Goal: Transaction & Acquisition: Book appointment/travel/reservation

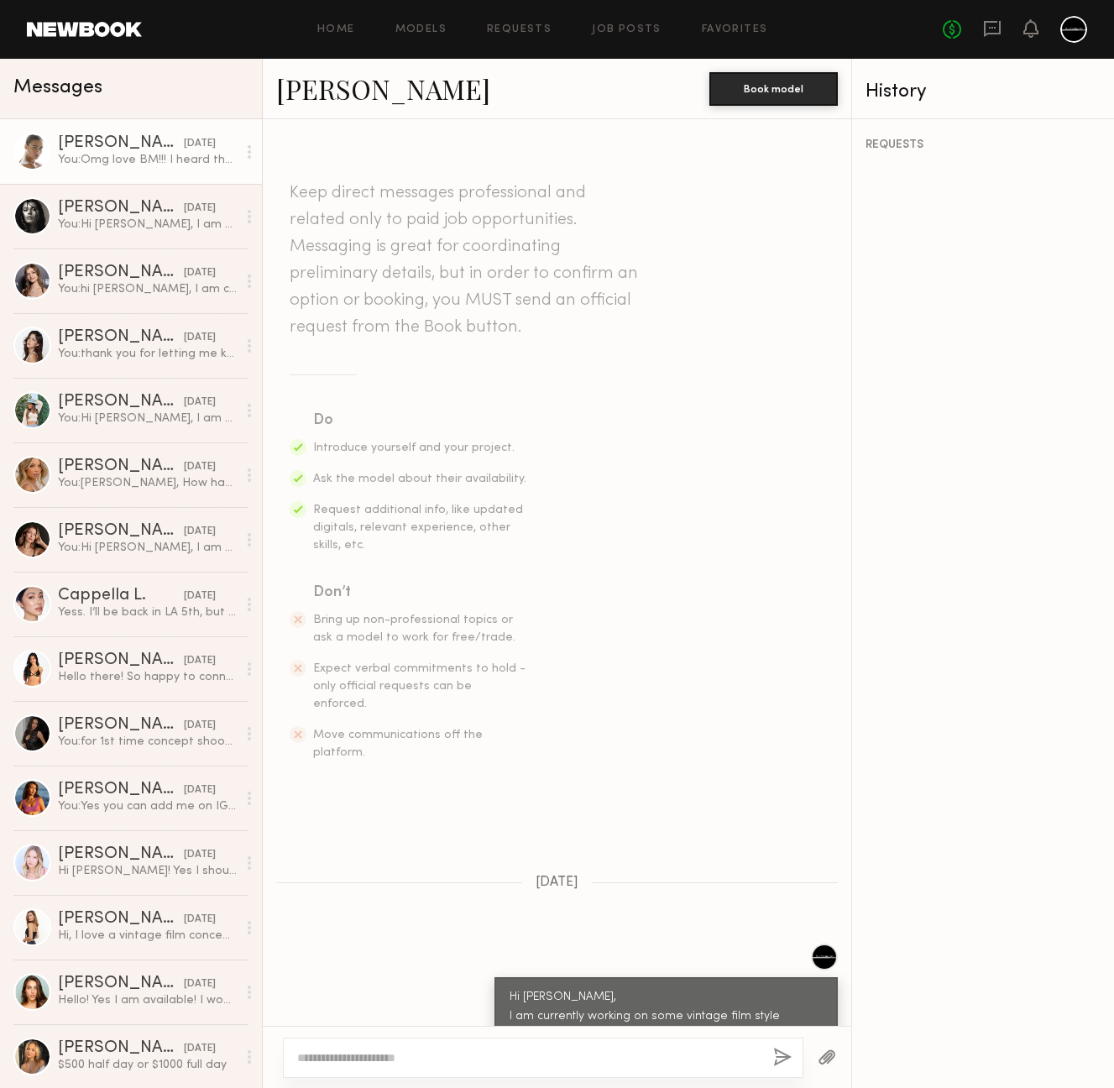
scroll to position [1411, 0]
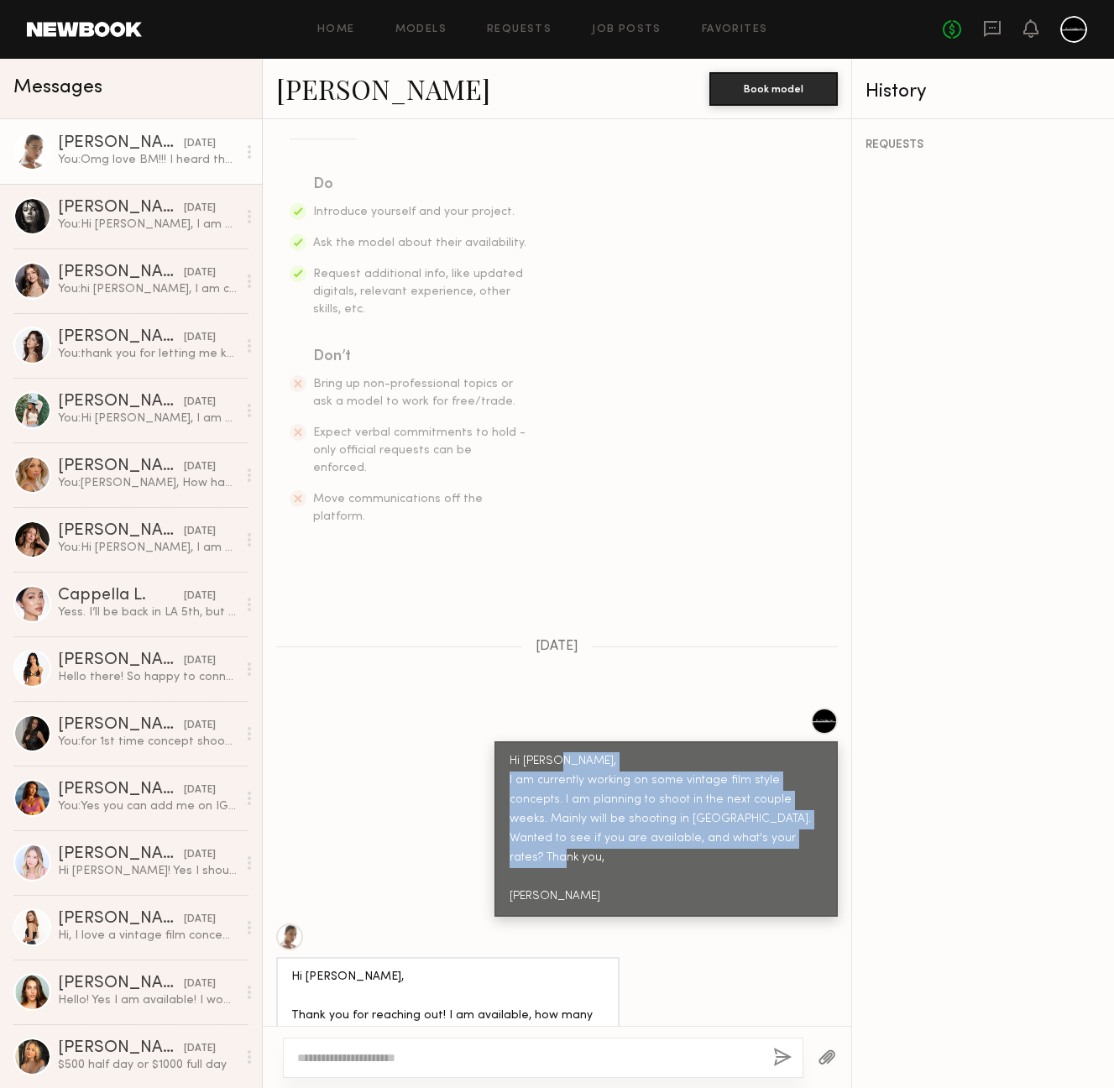
drag, startPoint x: 497, startPoint y: 742, endPoint x: 567, endPoint y: 836, distance: 117.0
click at [567, 836] on div "Hi Liv, I am currently working on some vintage film style concepts. I am planni…" at bounding box center [665, 829] width 313 height 154
copy div "I am currently working on some vintage film style concepts. I am planning to sh…"
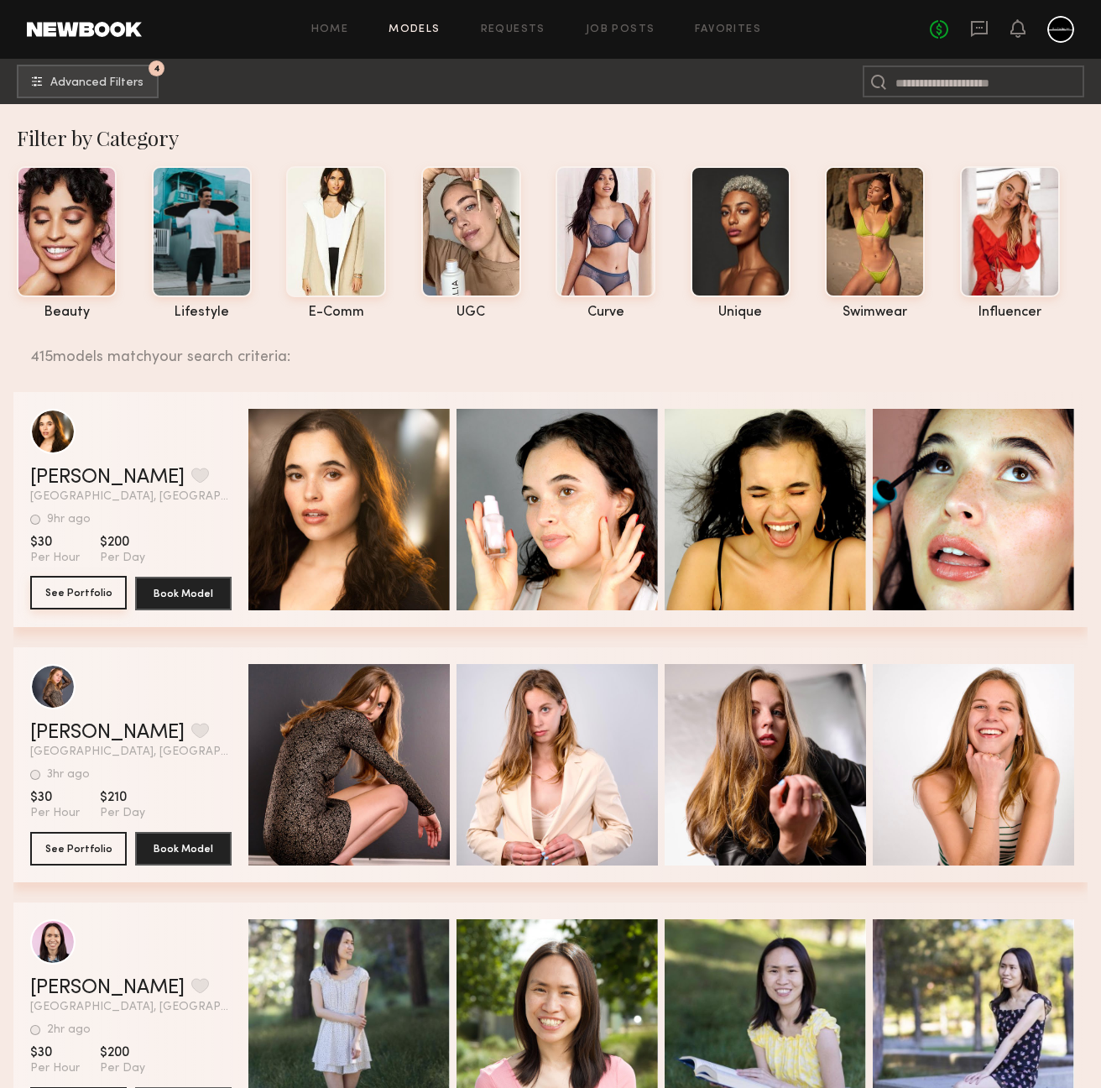
click at [86, 598] on button "See Portfolio" at bounding box center [78, 593] width 97 height 34
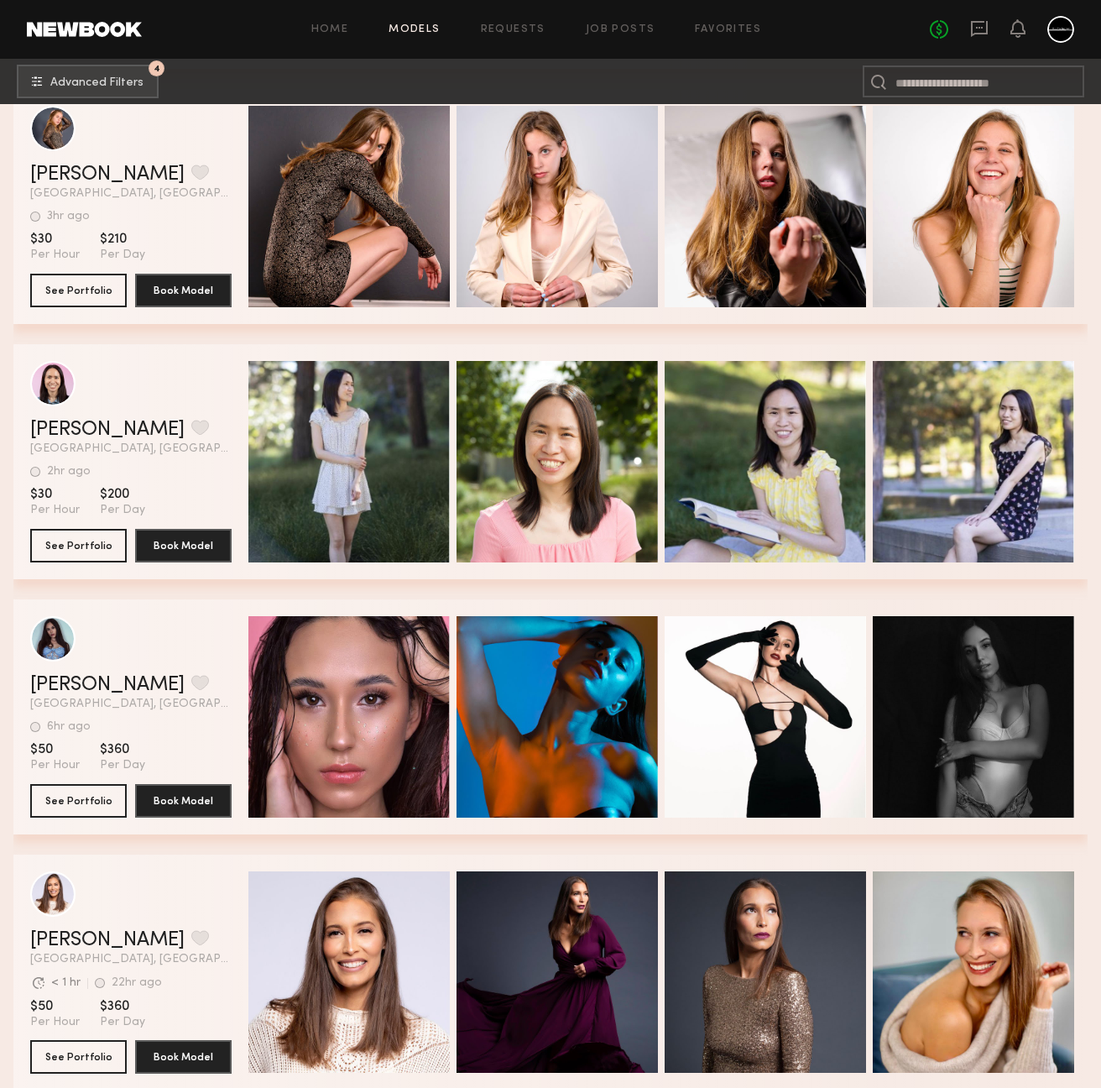
scroll to position [794, 0]
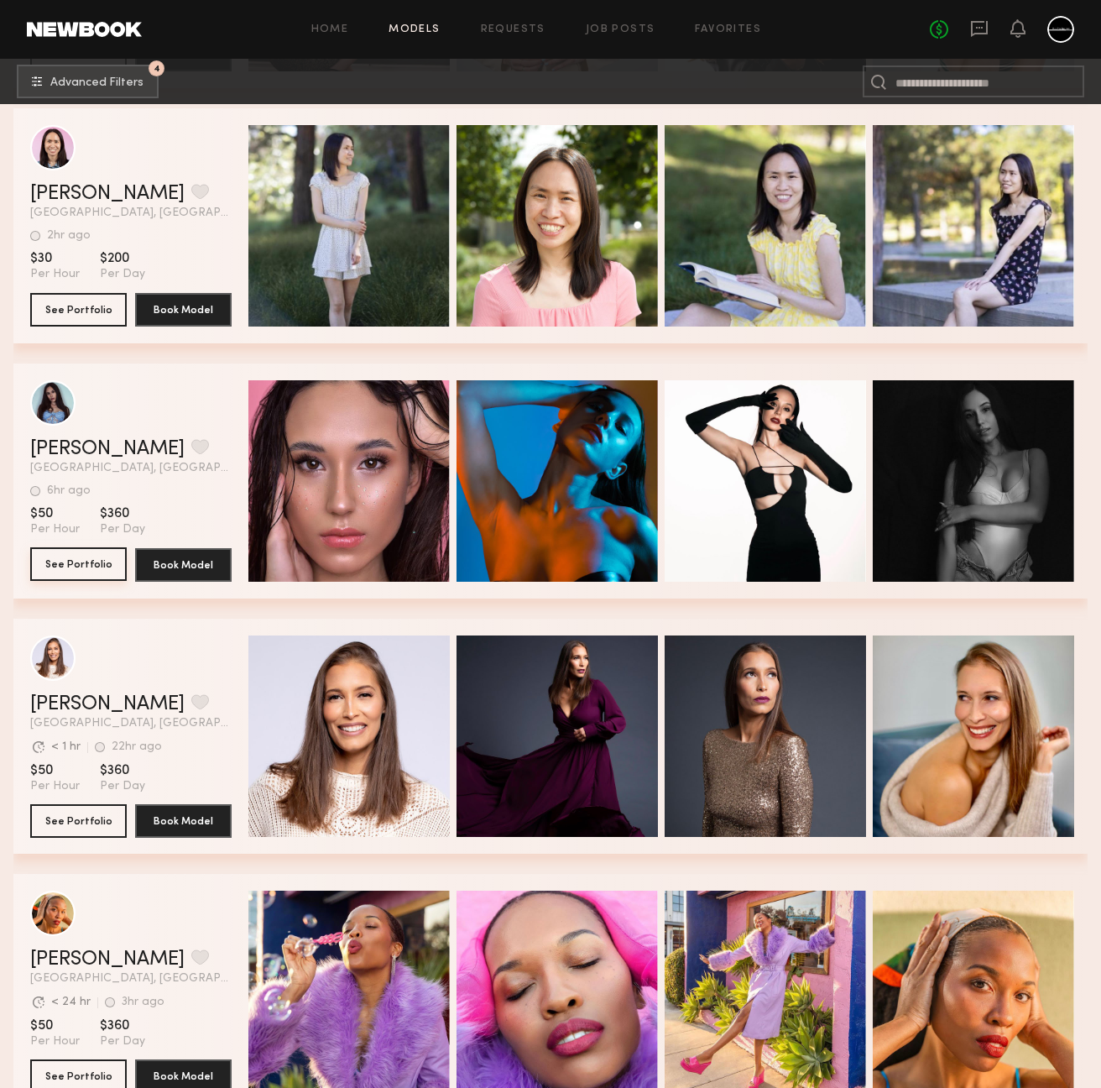
click at [107, 562] on button "See Portfolio" at bounding box center [78, 564] width 97 height 34
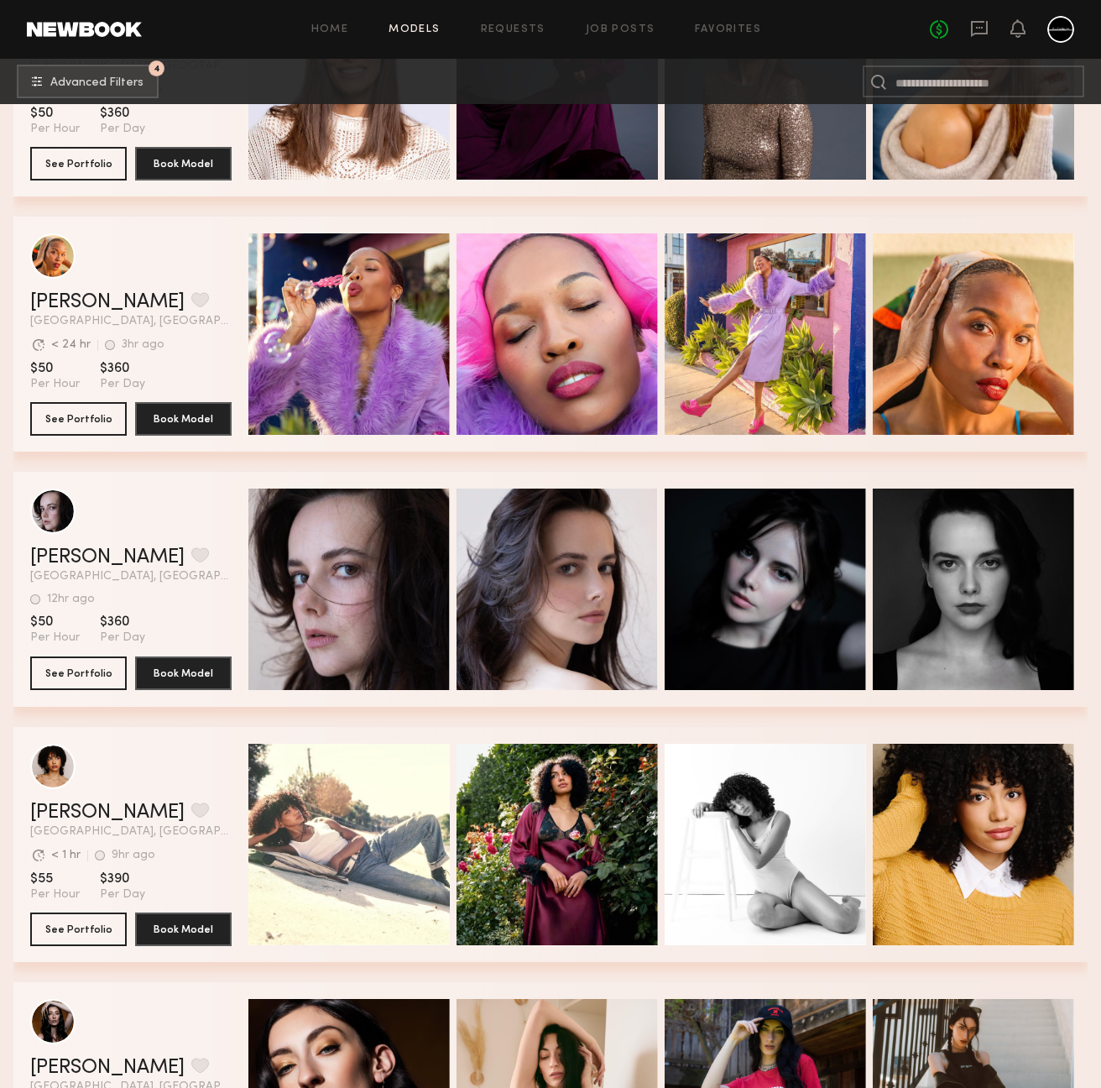
scroll to position [1504, 0]
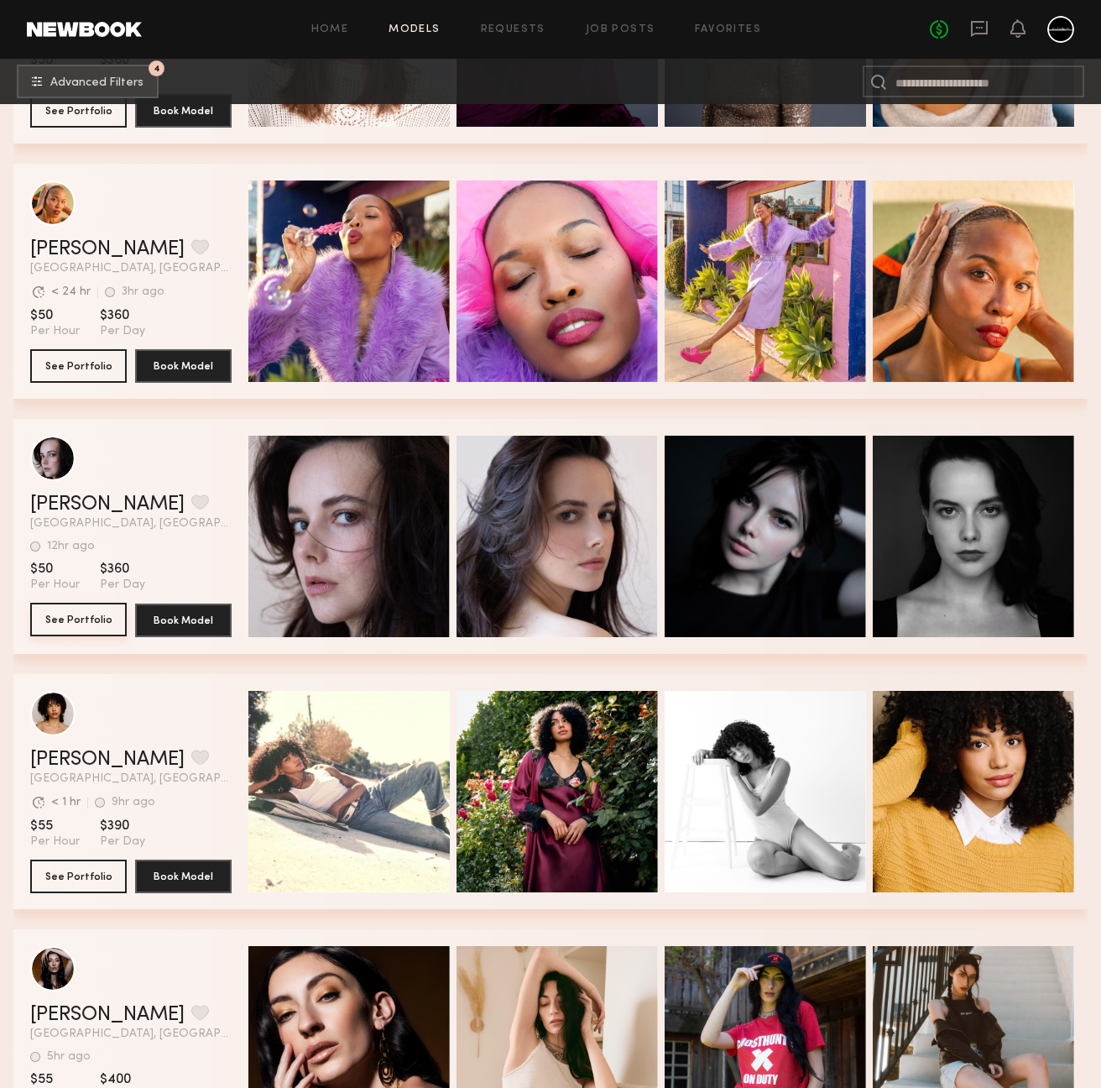
click at [91, 618] on button "See Portfolio" at bounding box center [78, 620] width 97 height 34
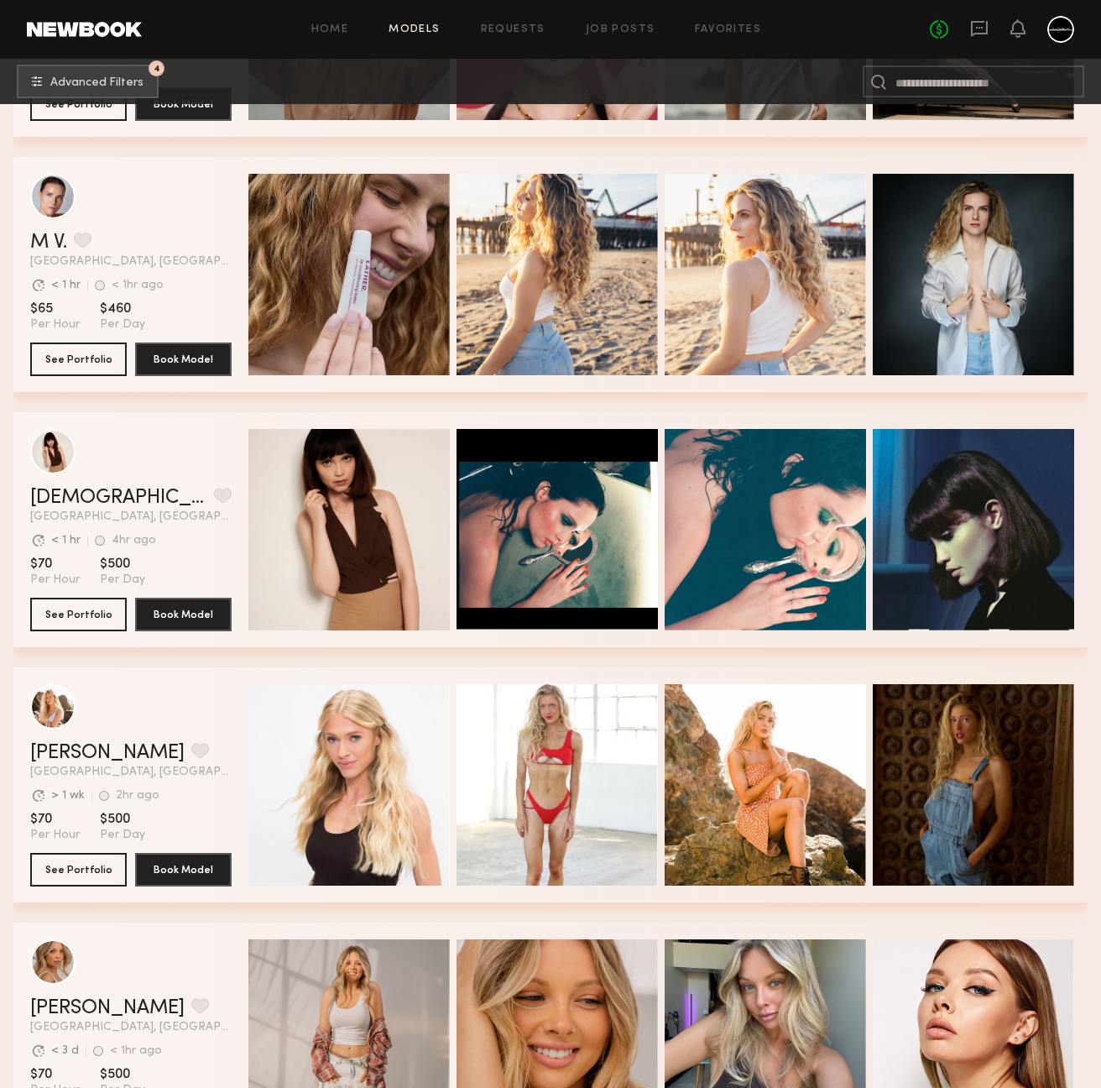
scroll to position [3534, 0]
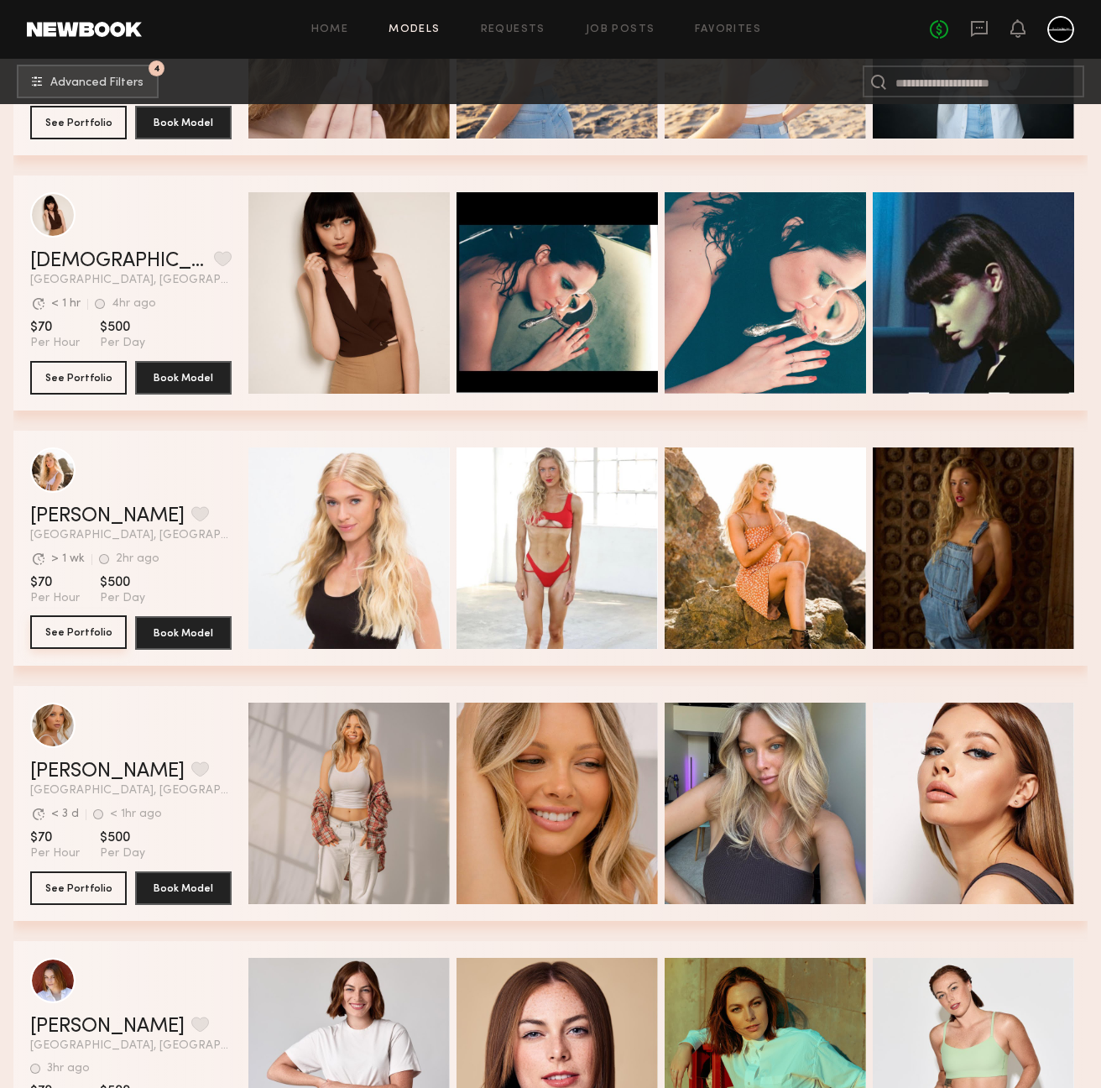
click at [76, 628] on button "See Portfolio" at bounding box center [78, 632] width 97 height 34
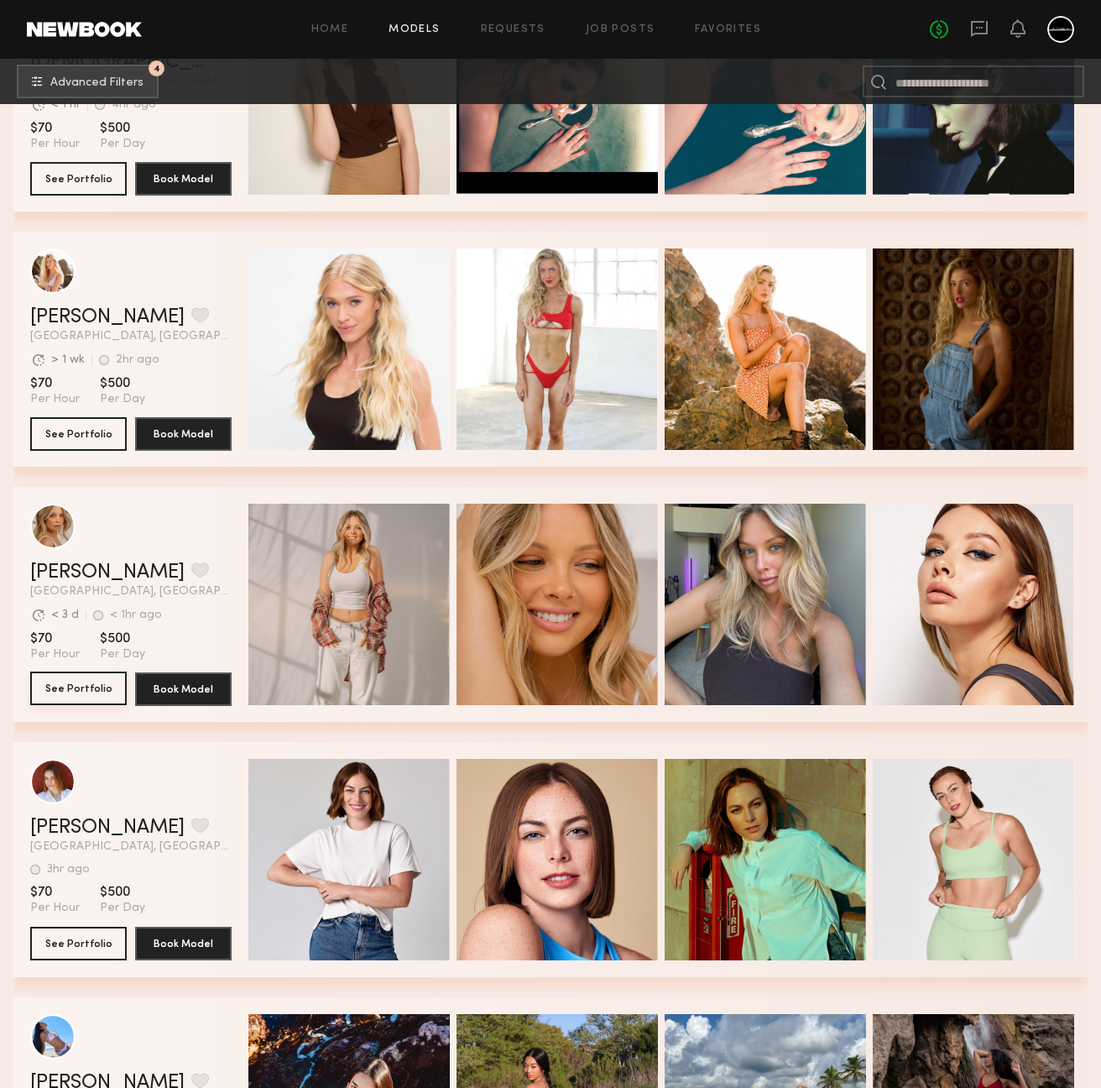
click at [95, 695] on button "See Portfolio" at bounding box center [78, 688] width 97 height 34
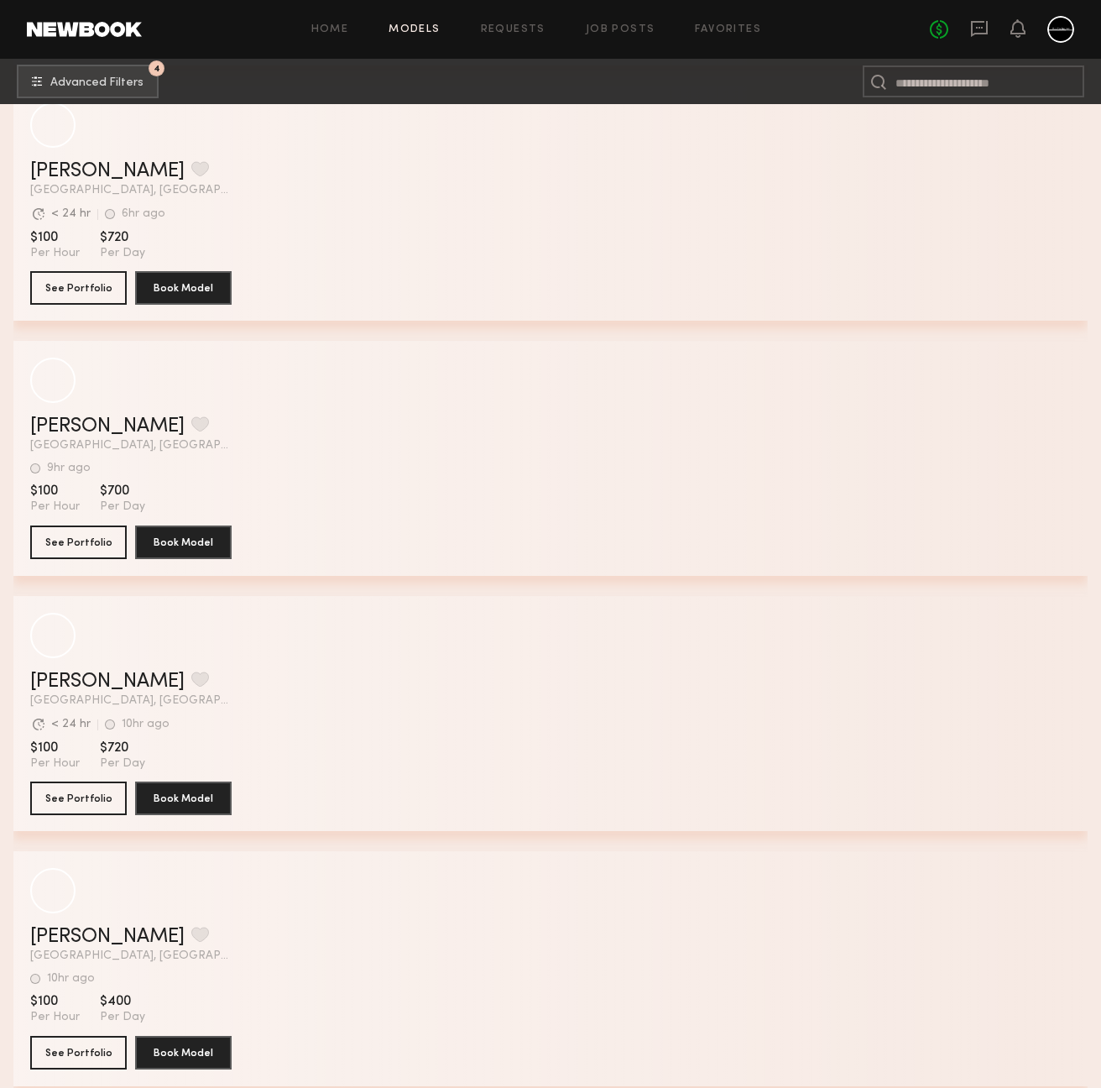
scroll to position [10493, 0]
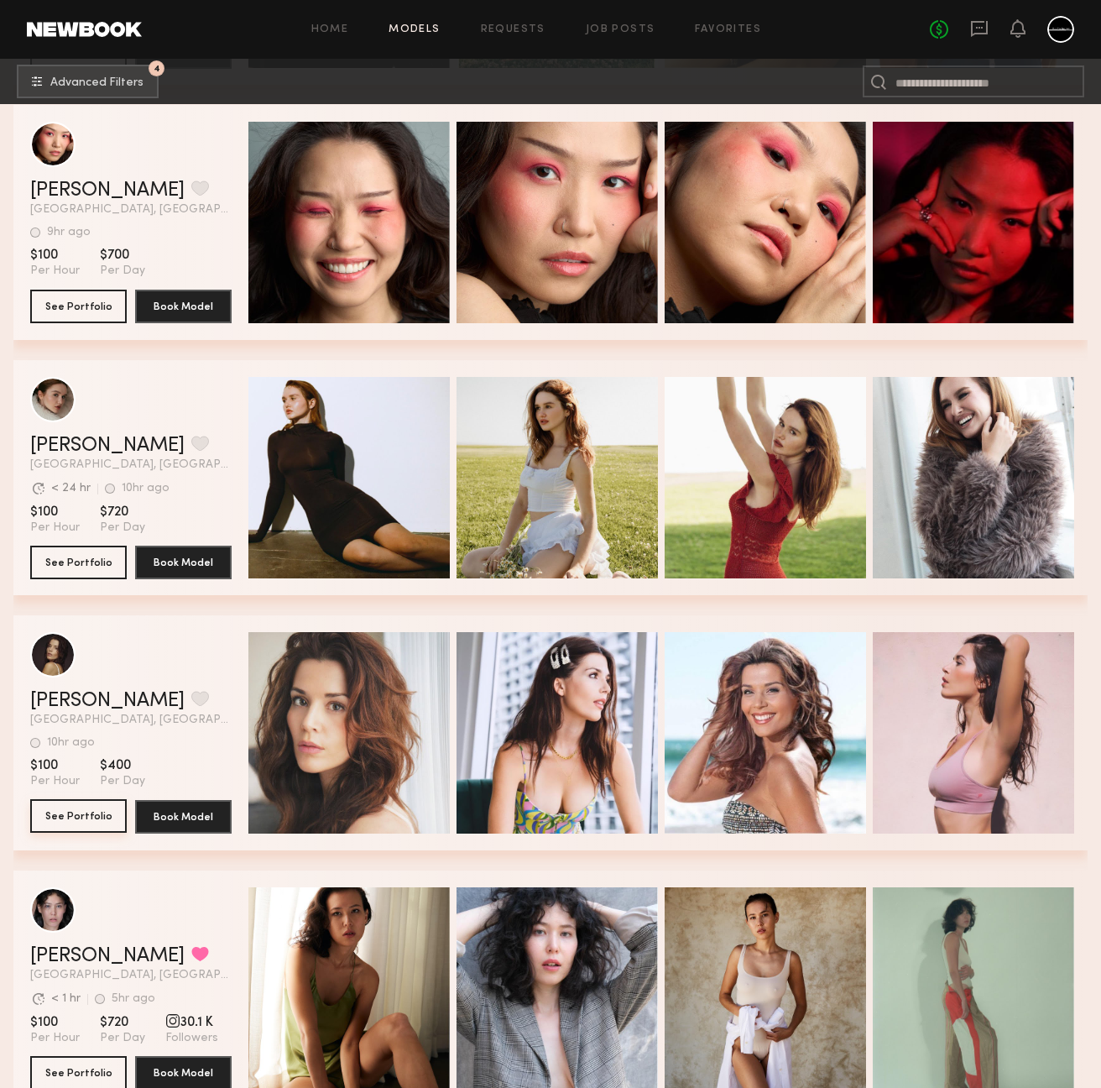
click at [87, 823] on button "See Portfolio" at bounding box center [78, 816] width 97 height 34
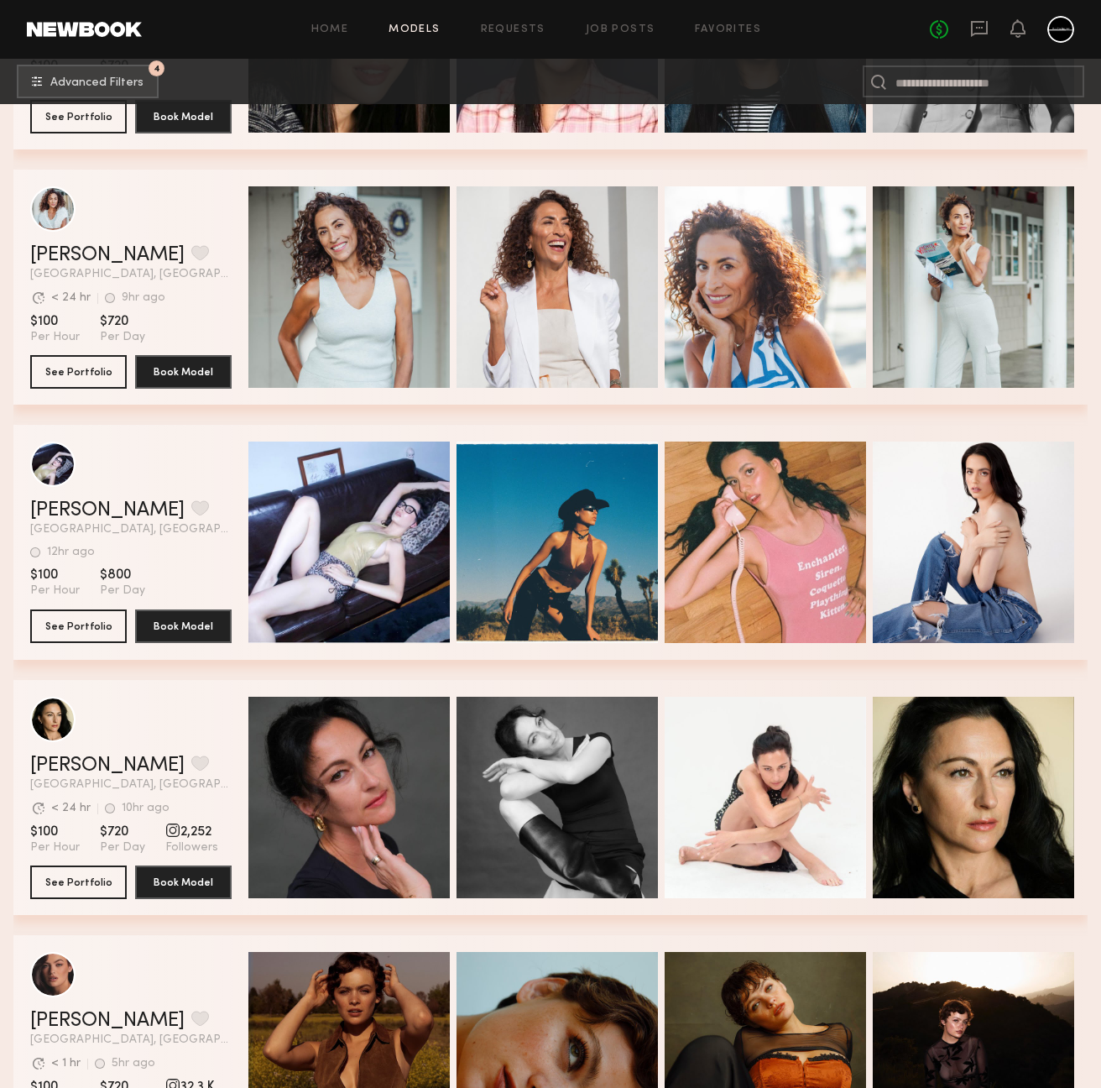
scroll to position [14969, 0]
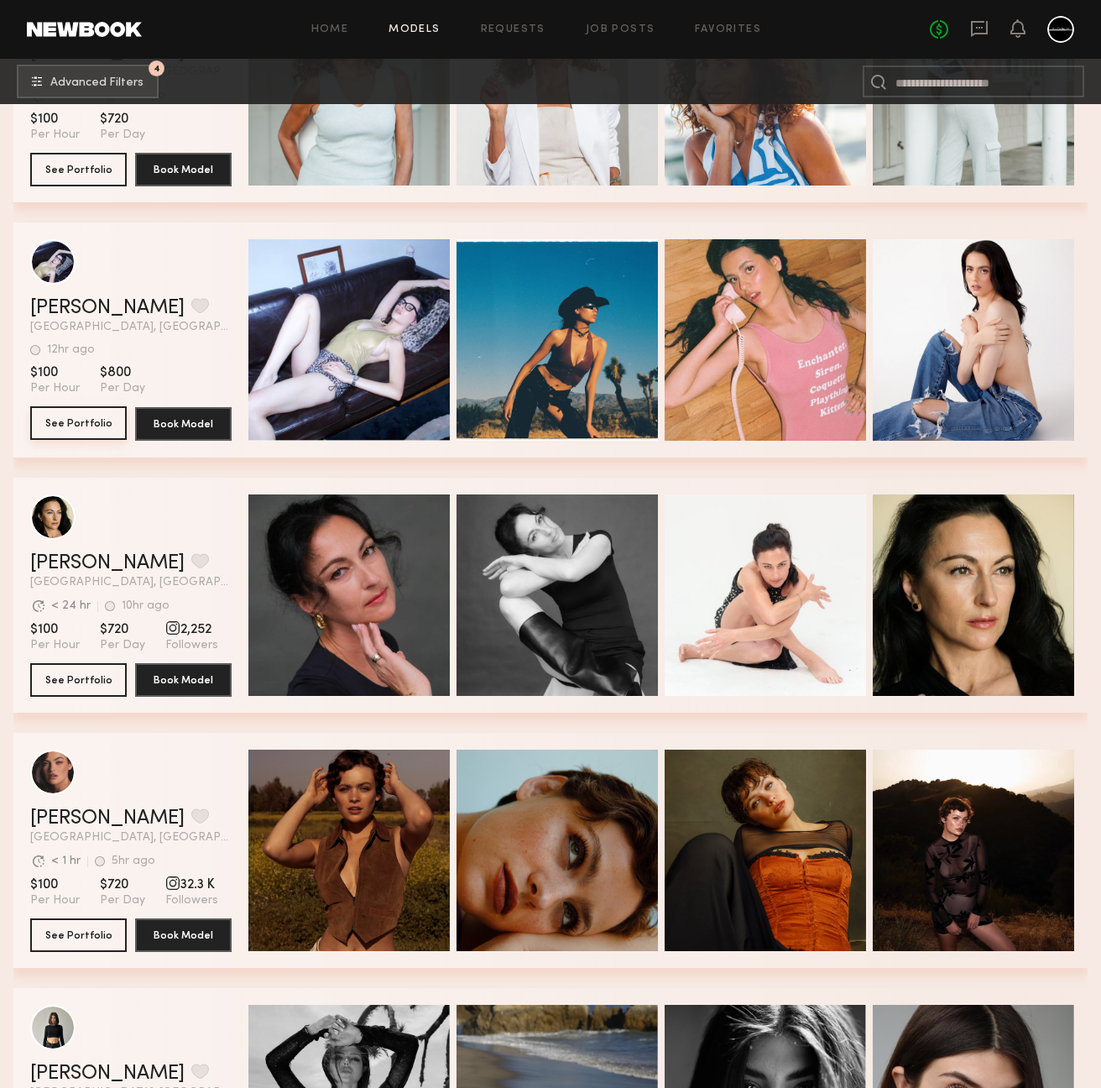
click at [55, 421] on button "See Portfolio" at bounding box center [78, 423] width 97 height 34
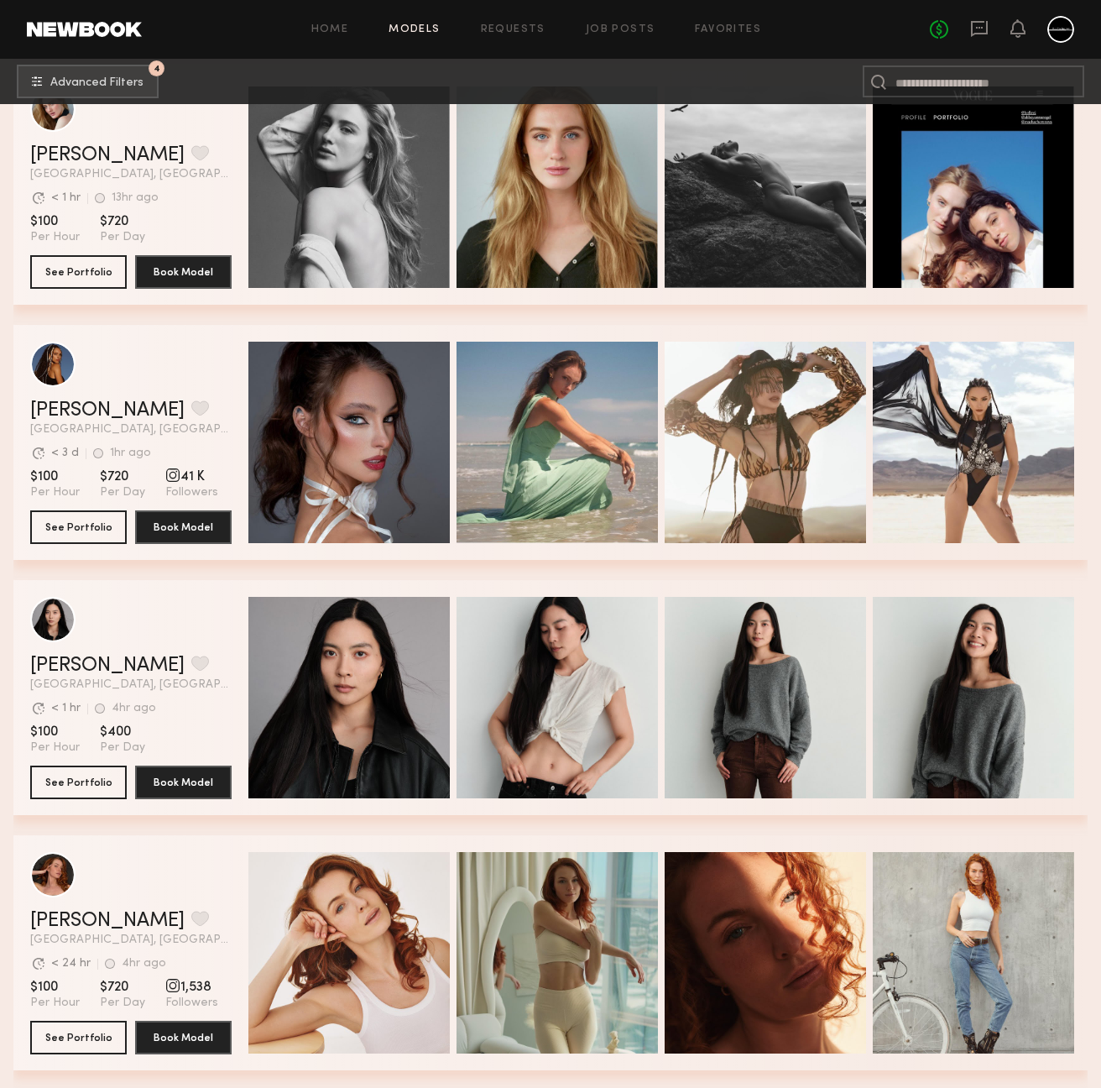
scroll to position [16164, 0]
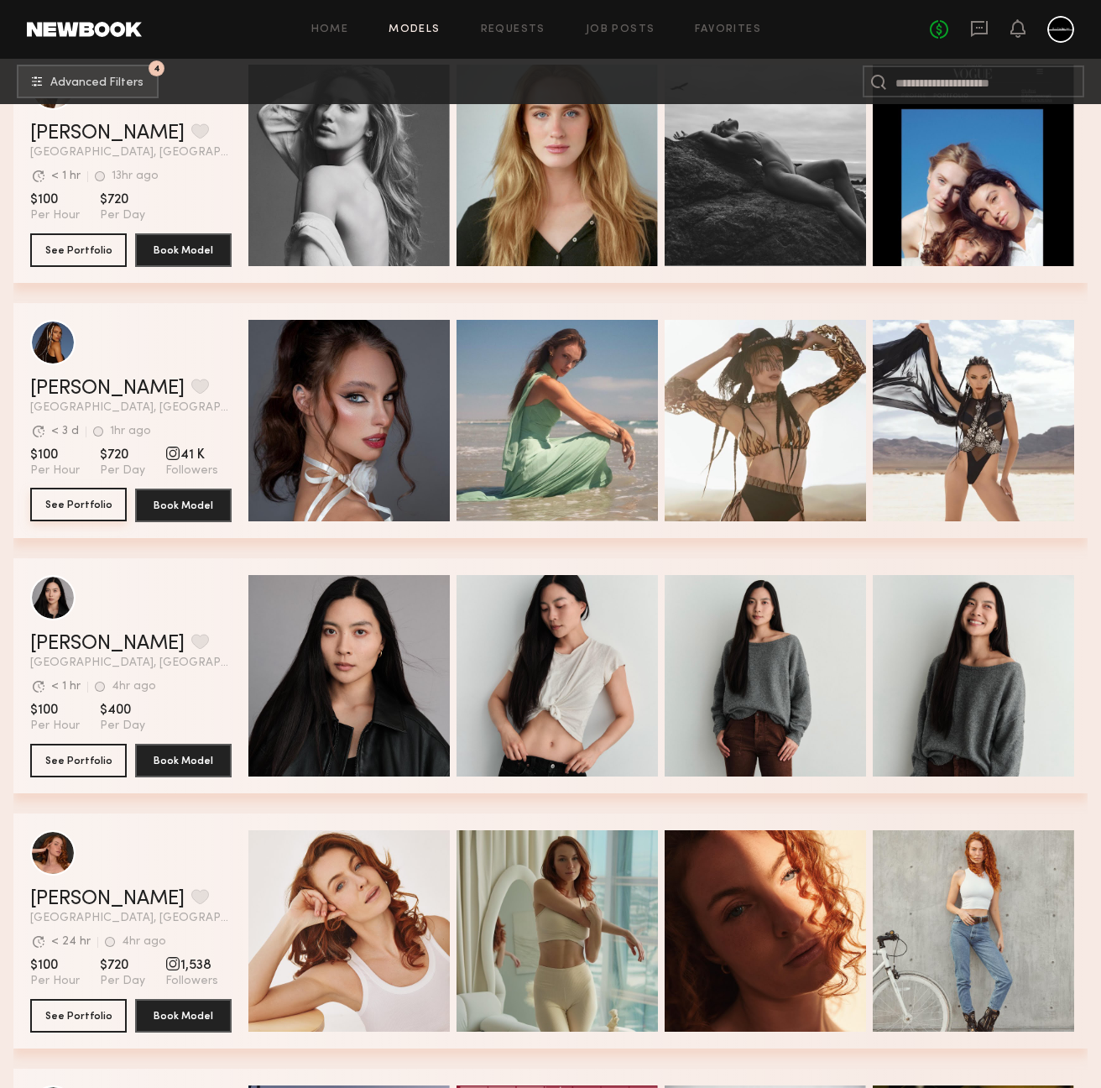
click at [86, 507] on button "See Portfolio" at bounding box center [78, 505] width 97 height 34
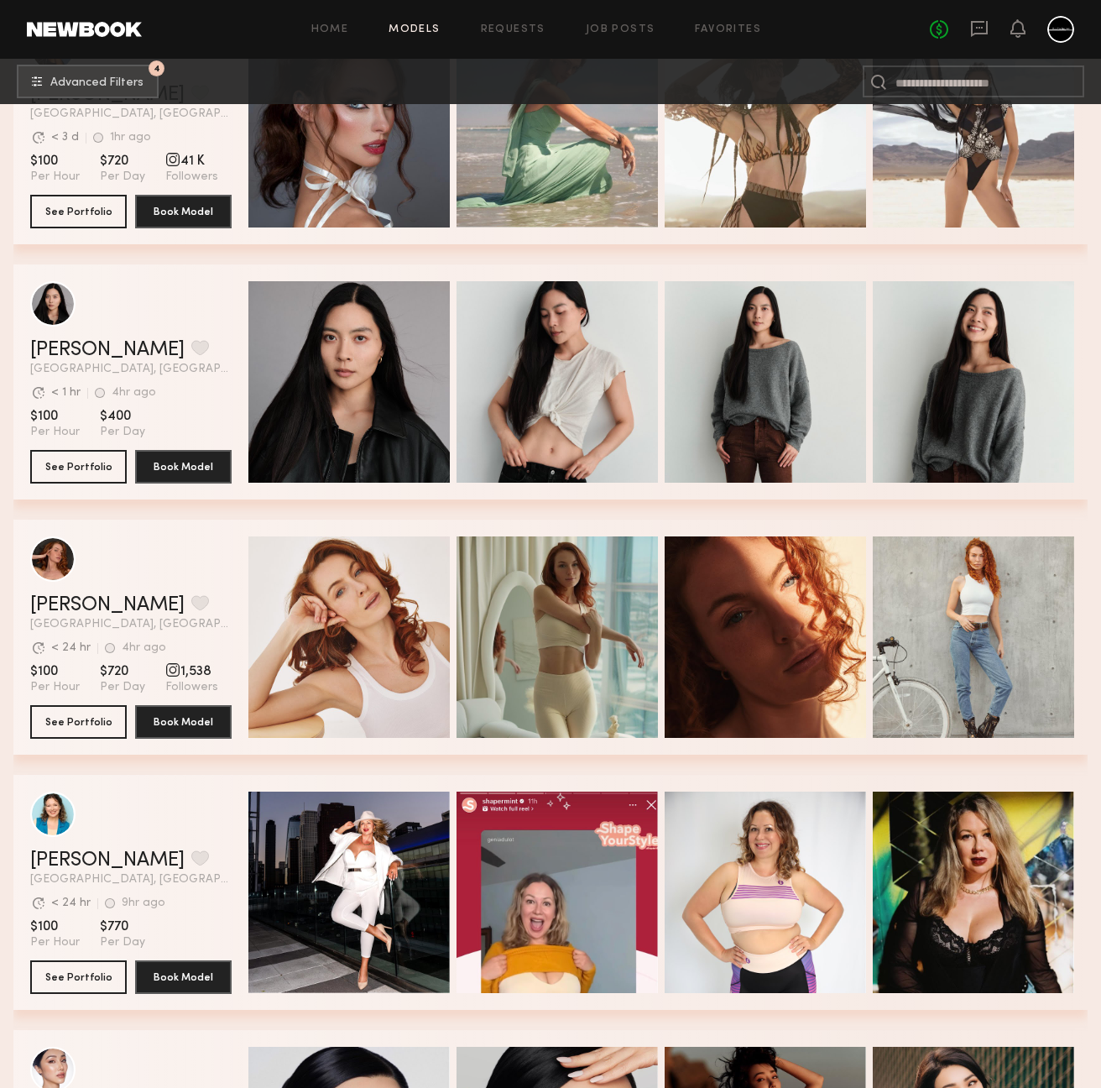
scroll to position [16660, 0]
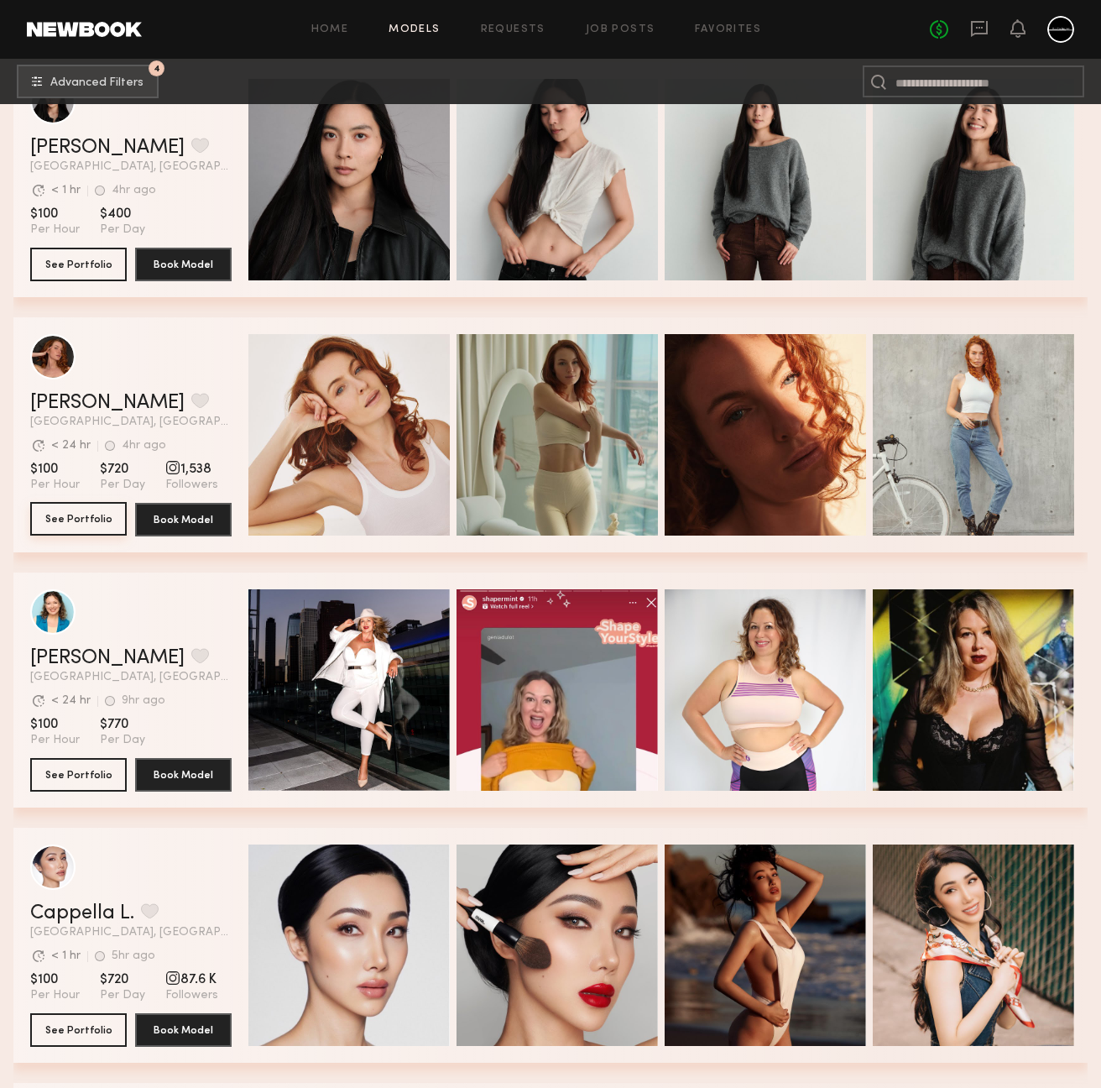
click at [93, 515] on button "See Portfolio" at bounding box center [78, 519] width 97 height 34
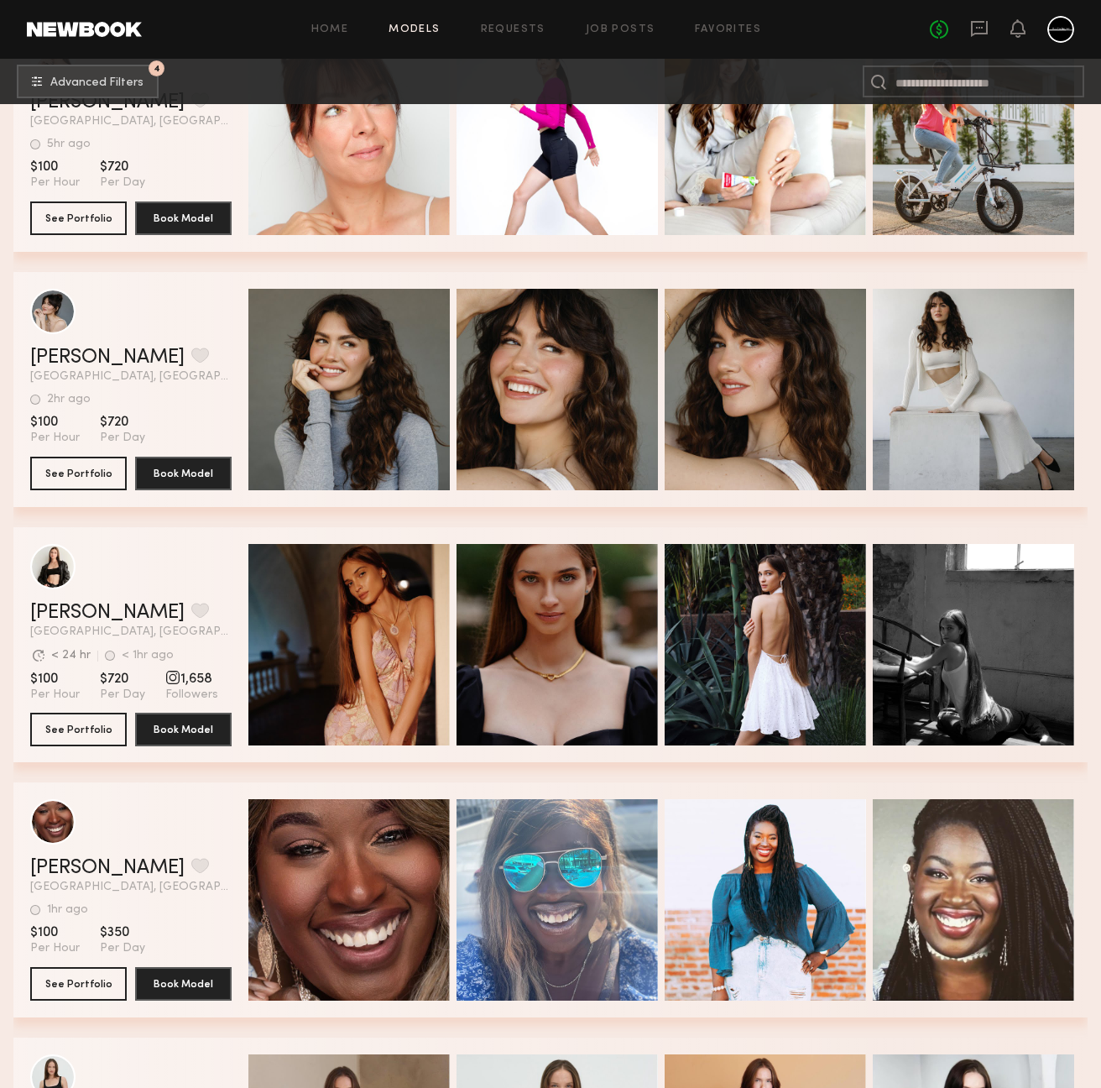
scroll to position [19917, 0]
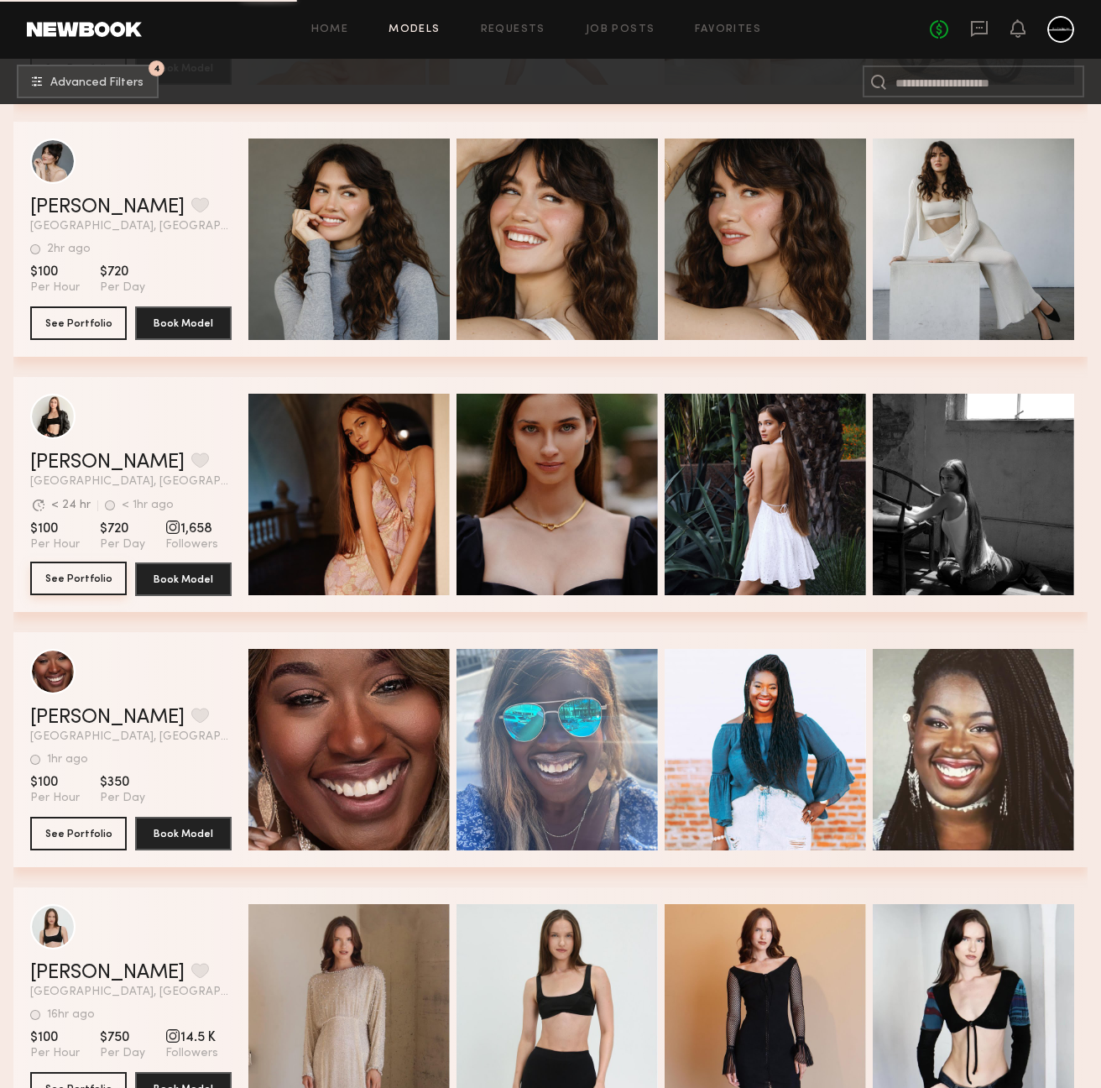
click at [77, 581] on button "See Portfolio" at bounding box center [78, 579] width 97 height 34
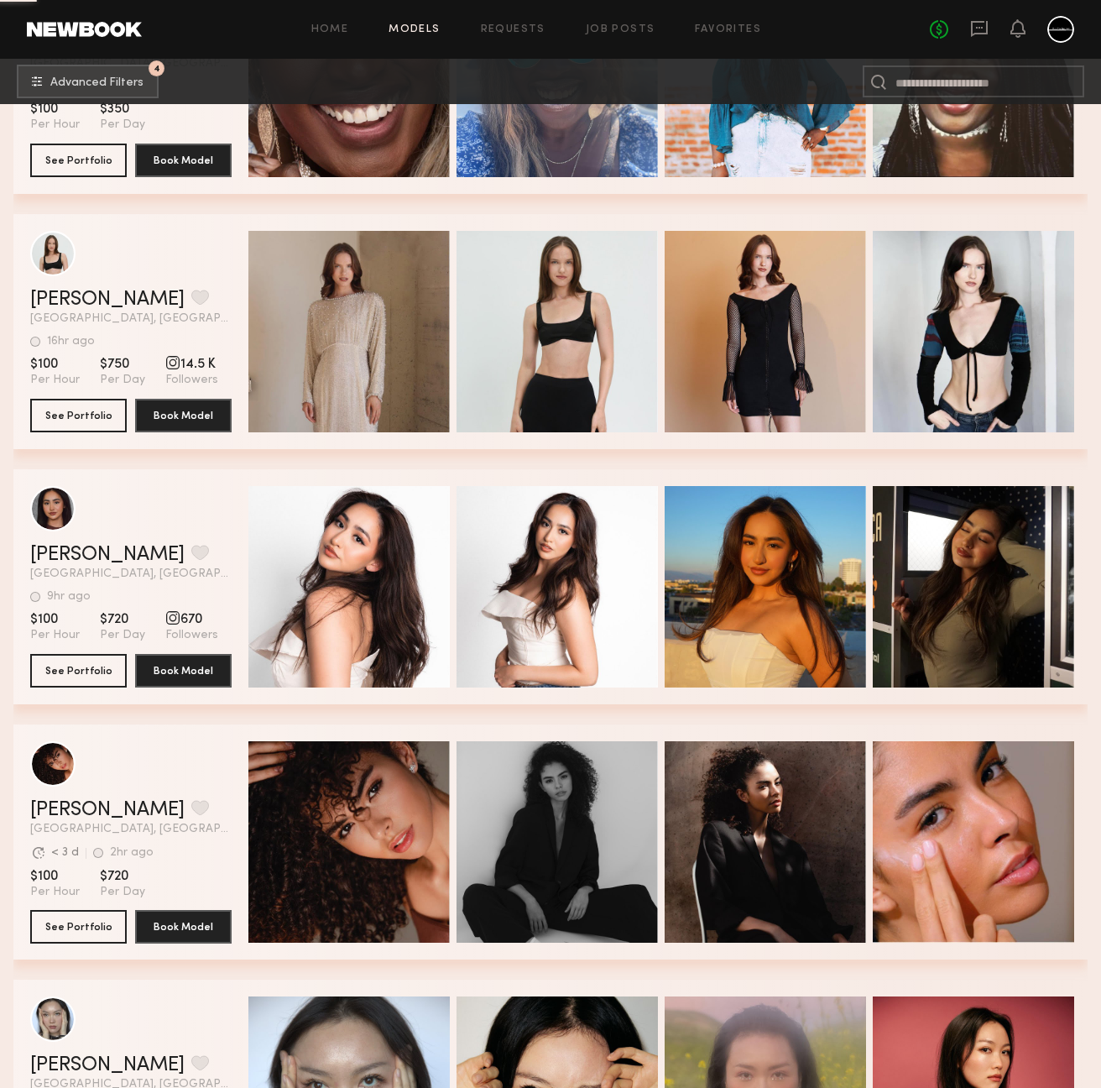
scroll to position [20612, 0]
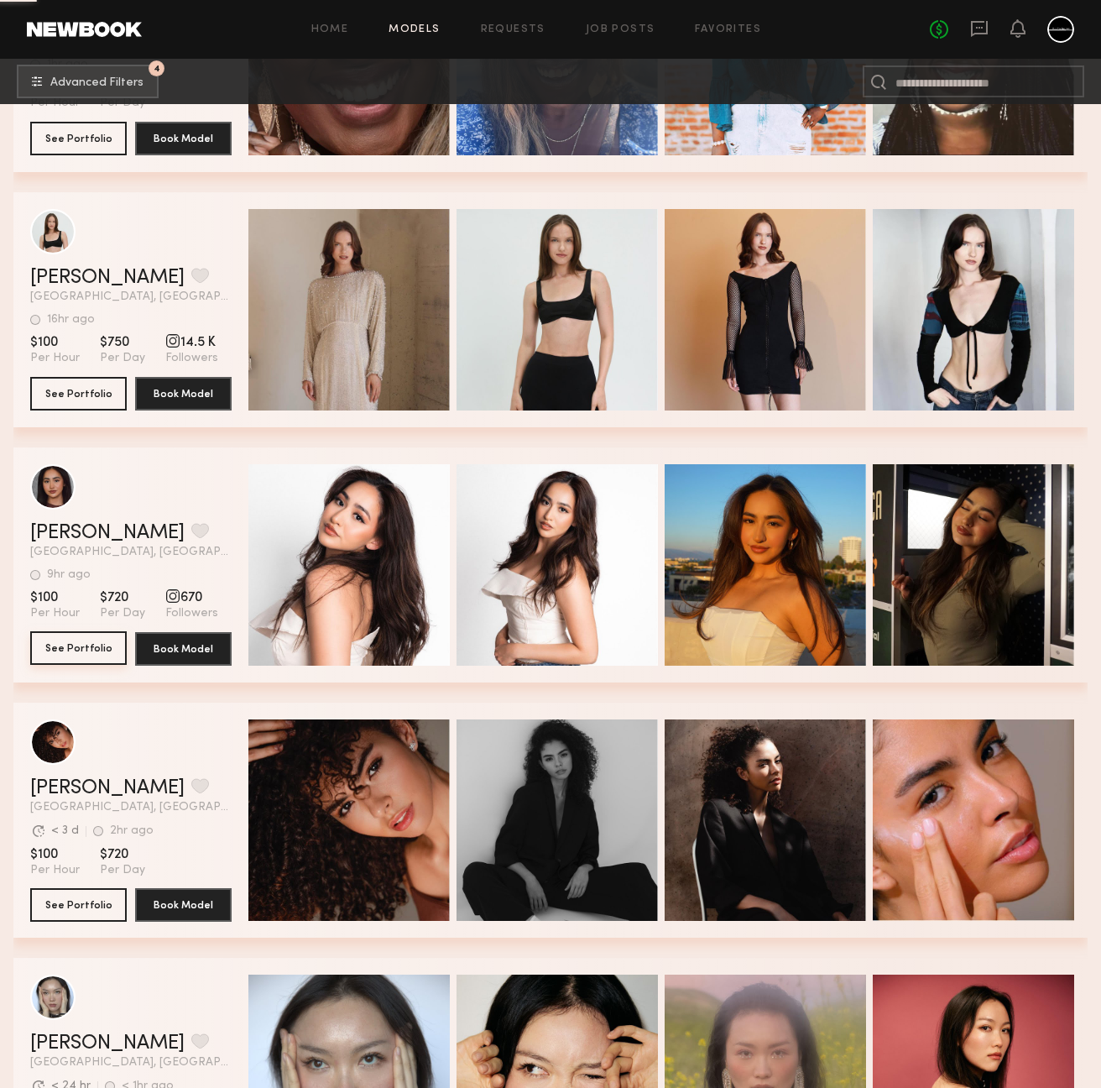
click at [87, 656] on button "See Portfolio" at bounding box center [78, 648] width 97 height 34
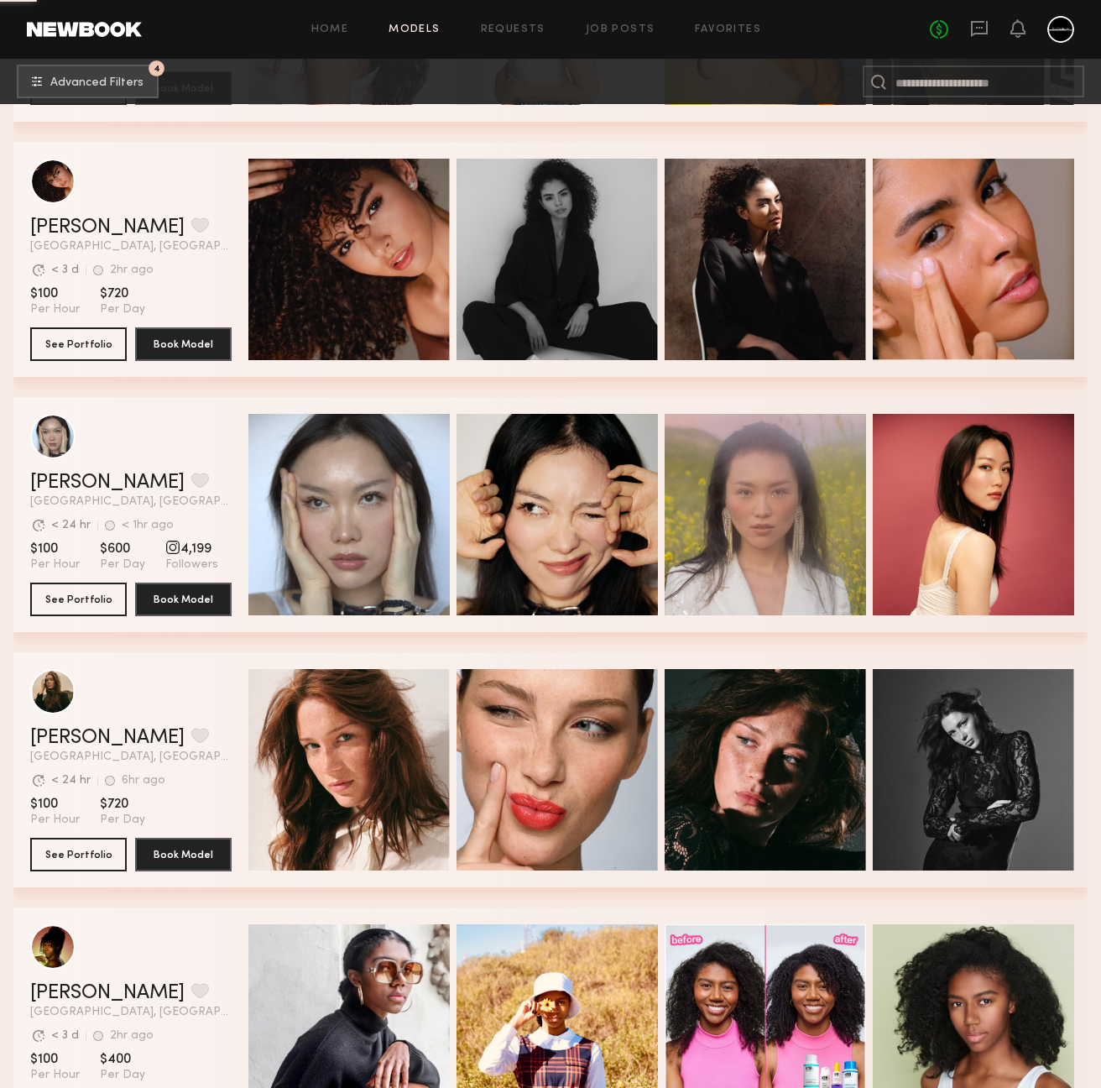
scroll to position [21195, 0]
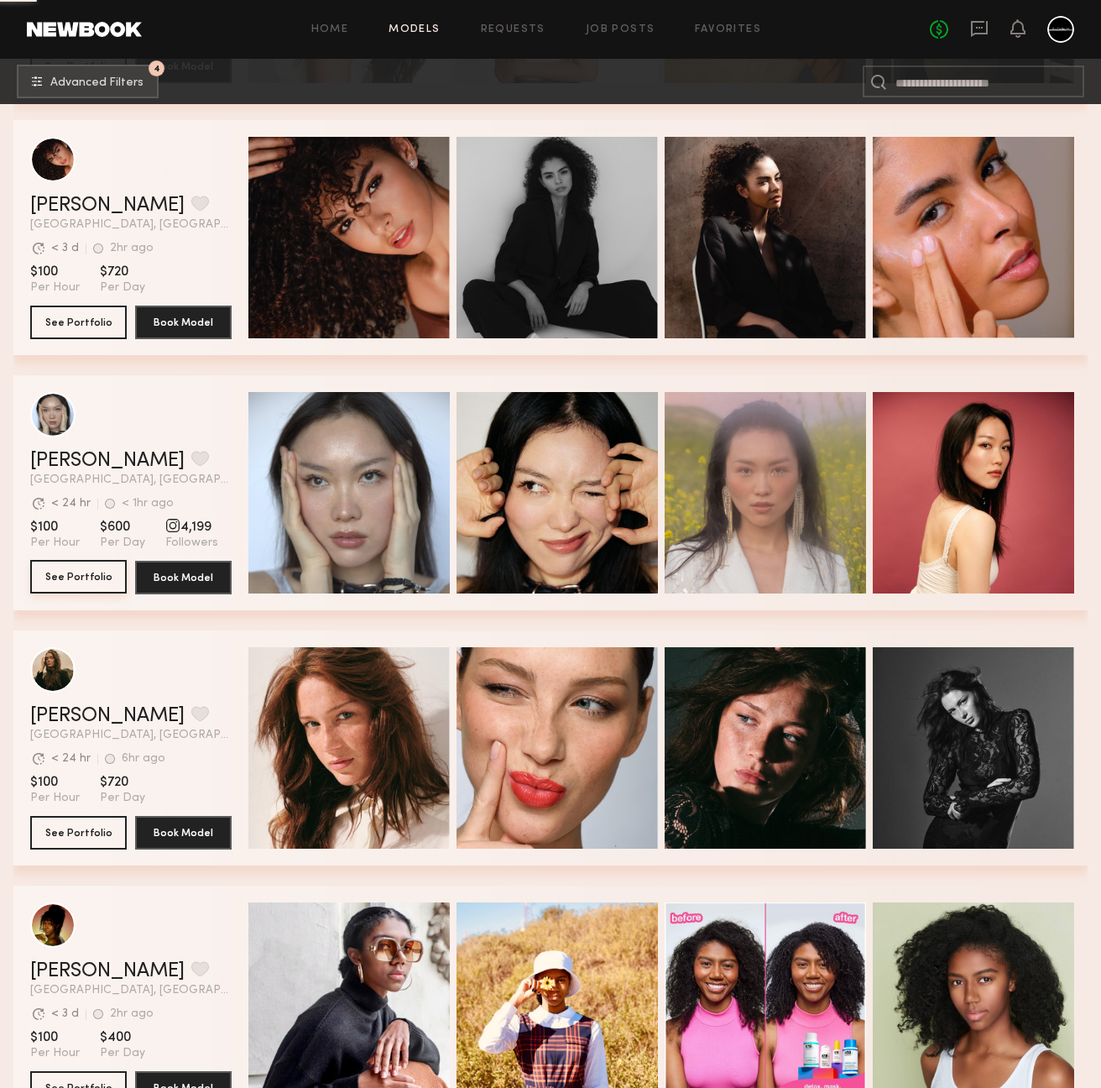
click at [105, 574] on button "See Portfolio" at bounding box center [78, 577] width 97 height 34
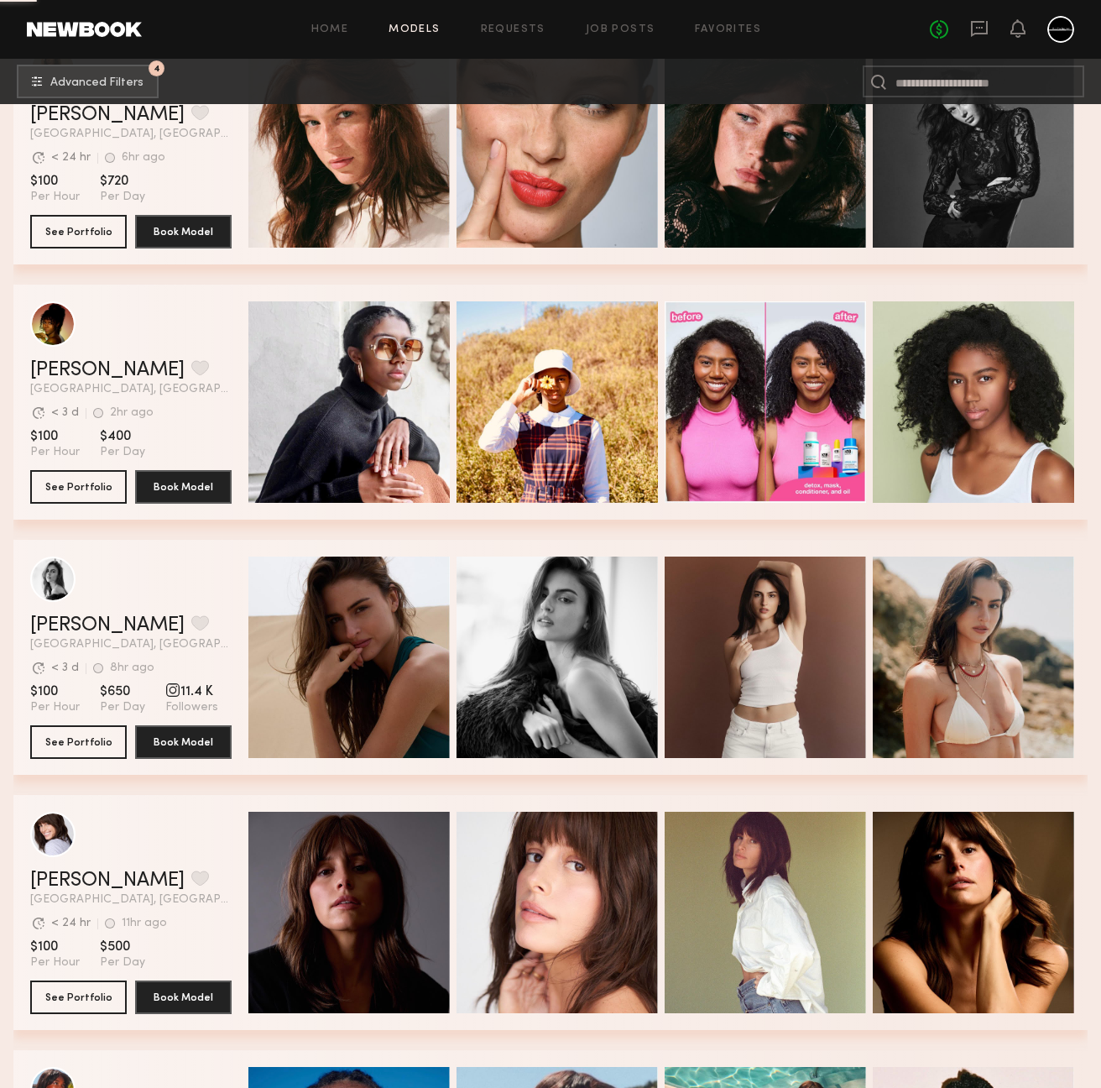
scroll to position [22031, 0]
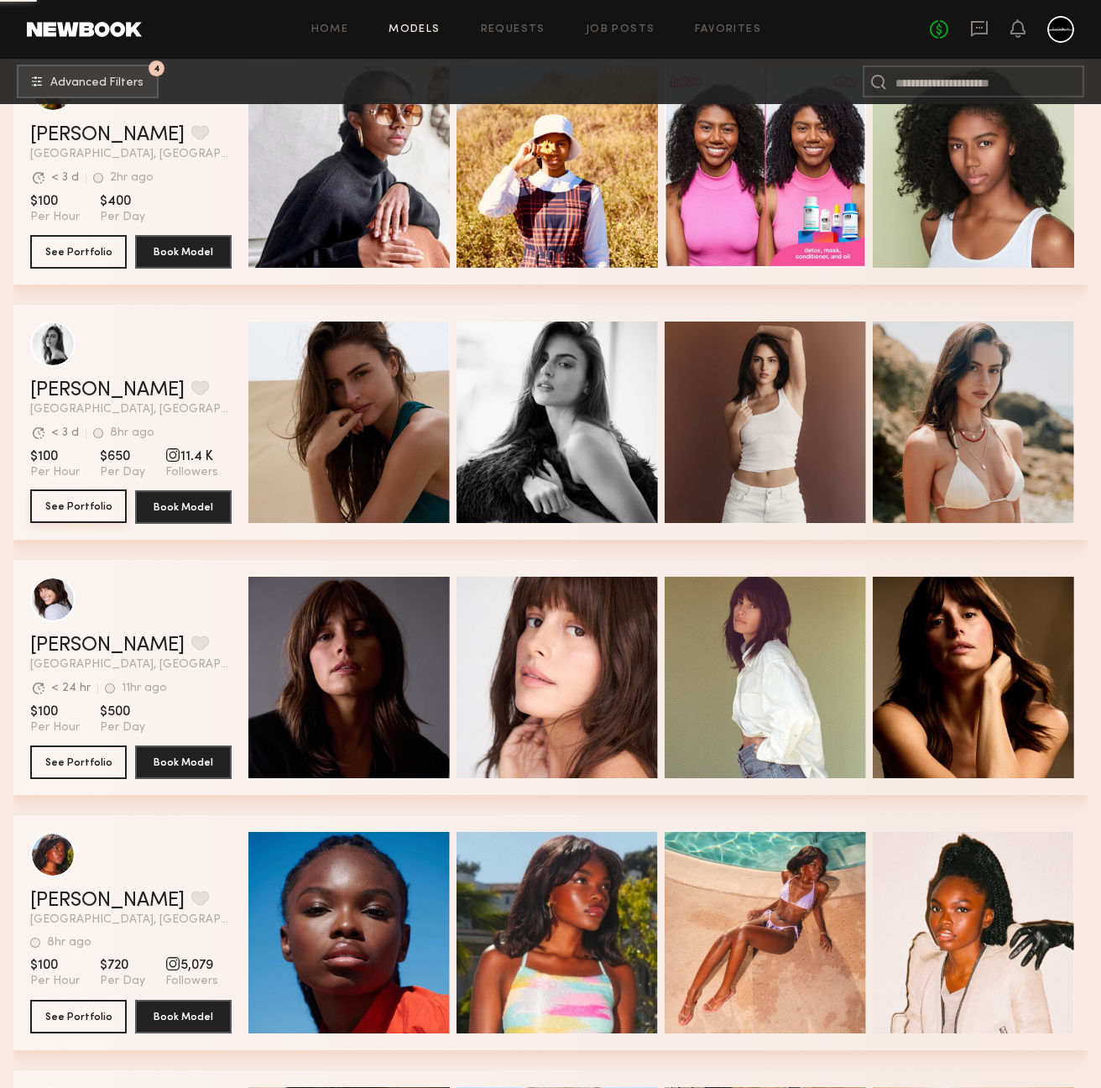
click at [101, 507] on button "See Portfolio" at bounding box center [78, 506] width 97 height 34
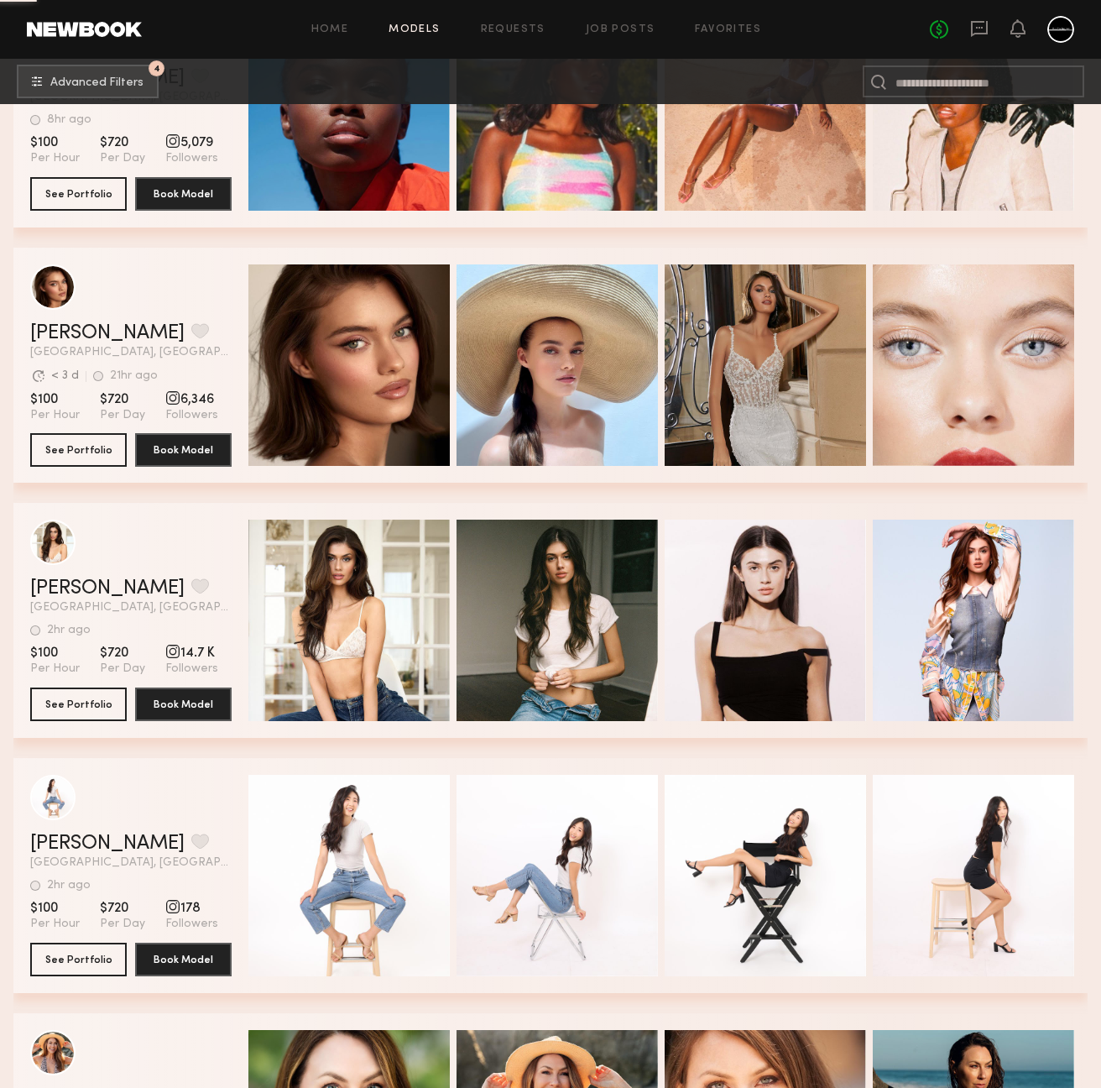
scroll to position [22932, 0]
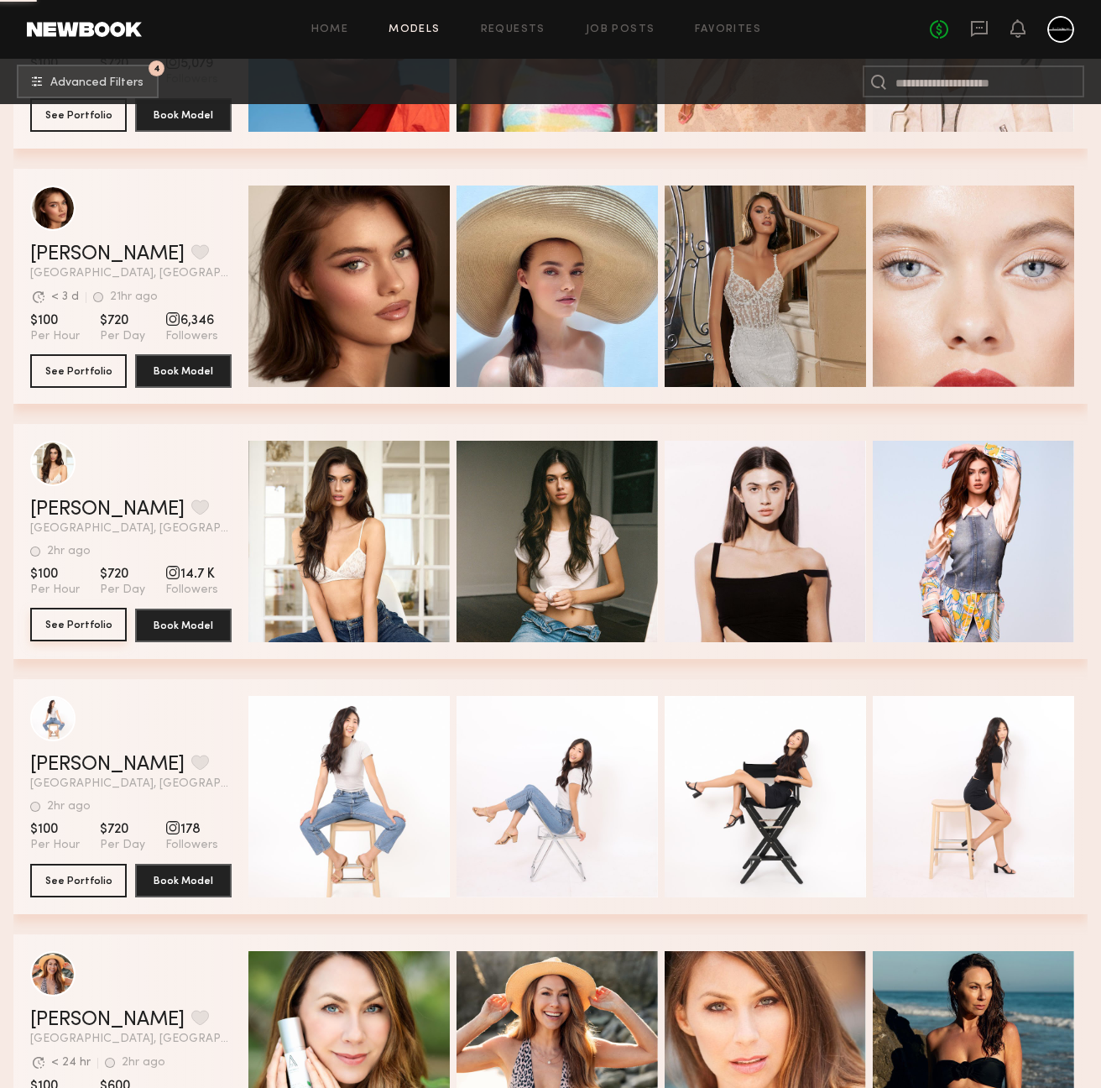
click at [92, 625] on button "See Portfolio" at bounding box center [78, 625] width 97 height 34
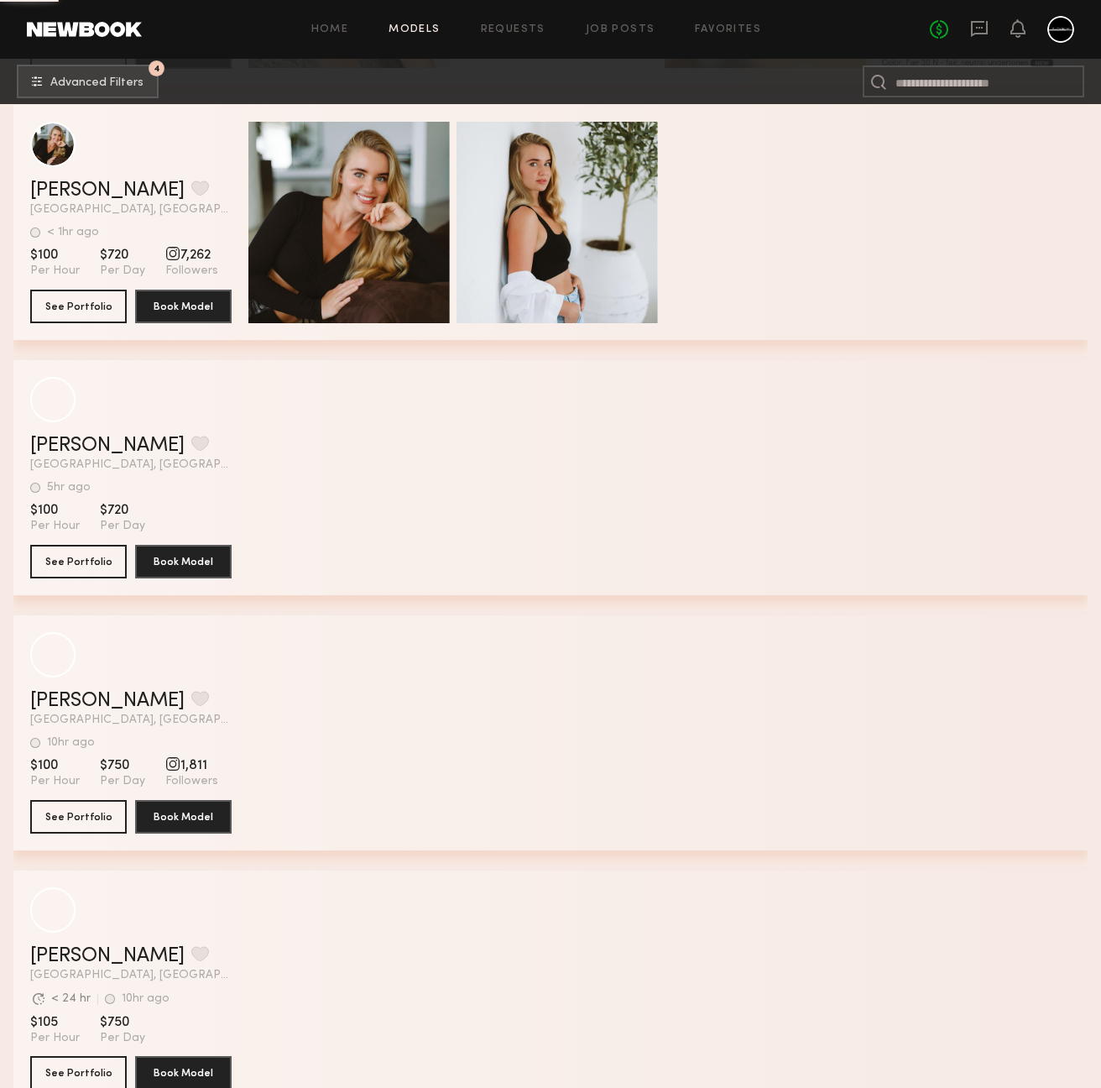
scroll to position [26327, 0]
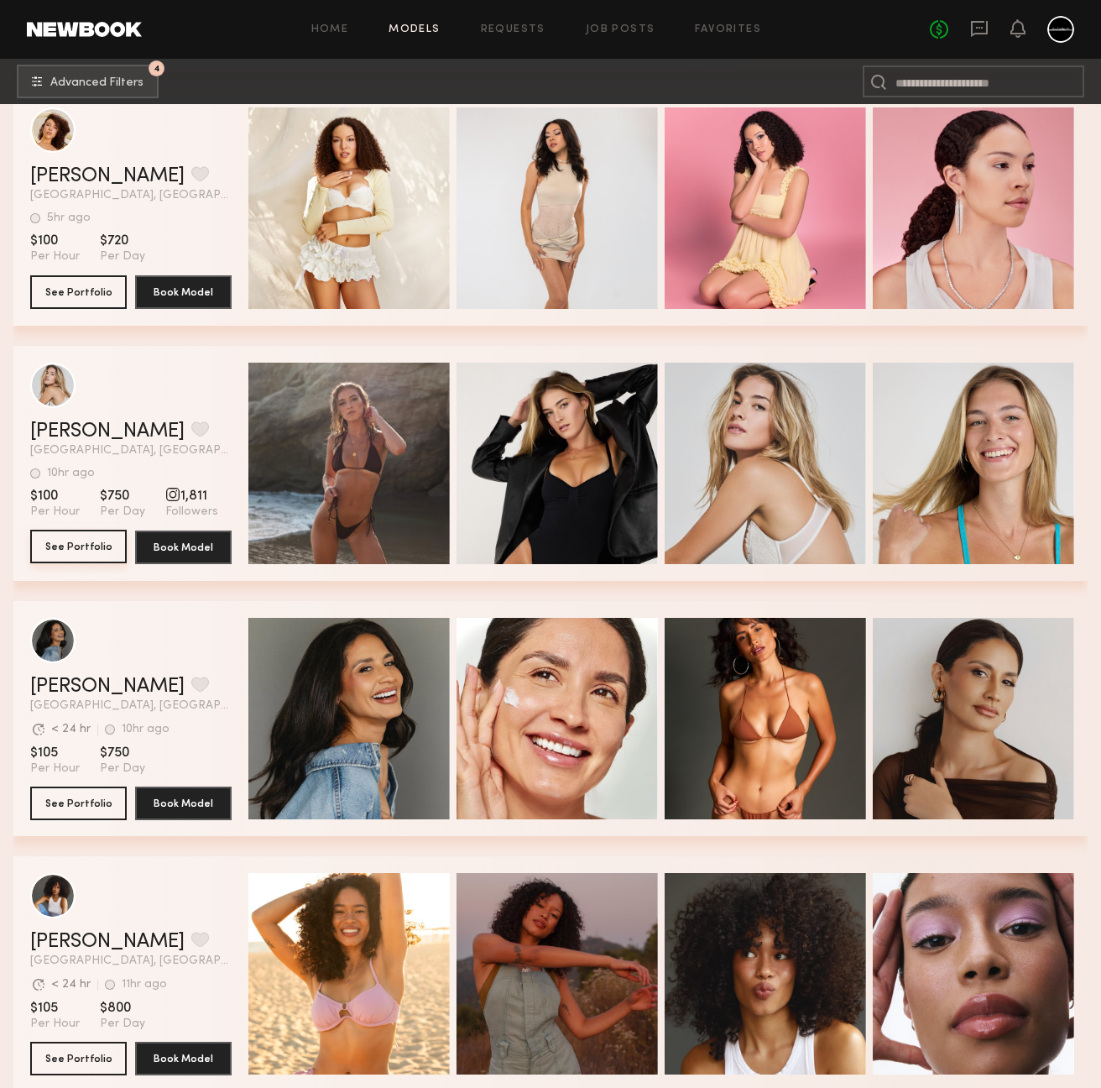
click at [97, 542] on button "See Portfolio" at bounding box center [78, 547] width 97 height 34
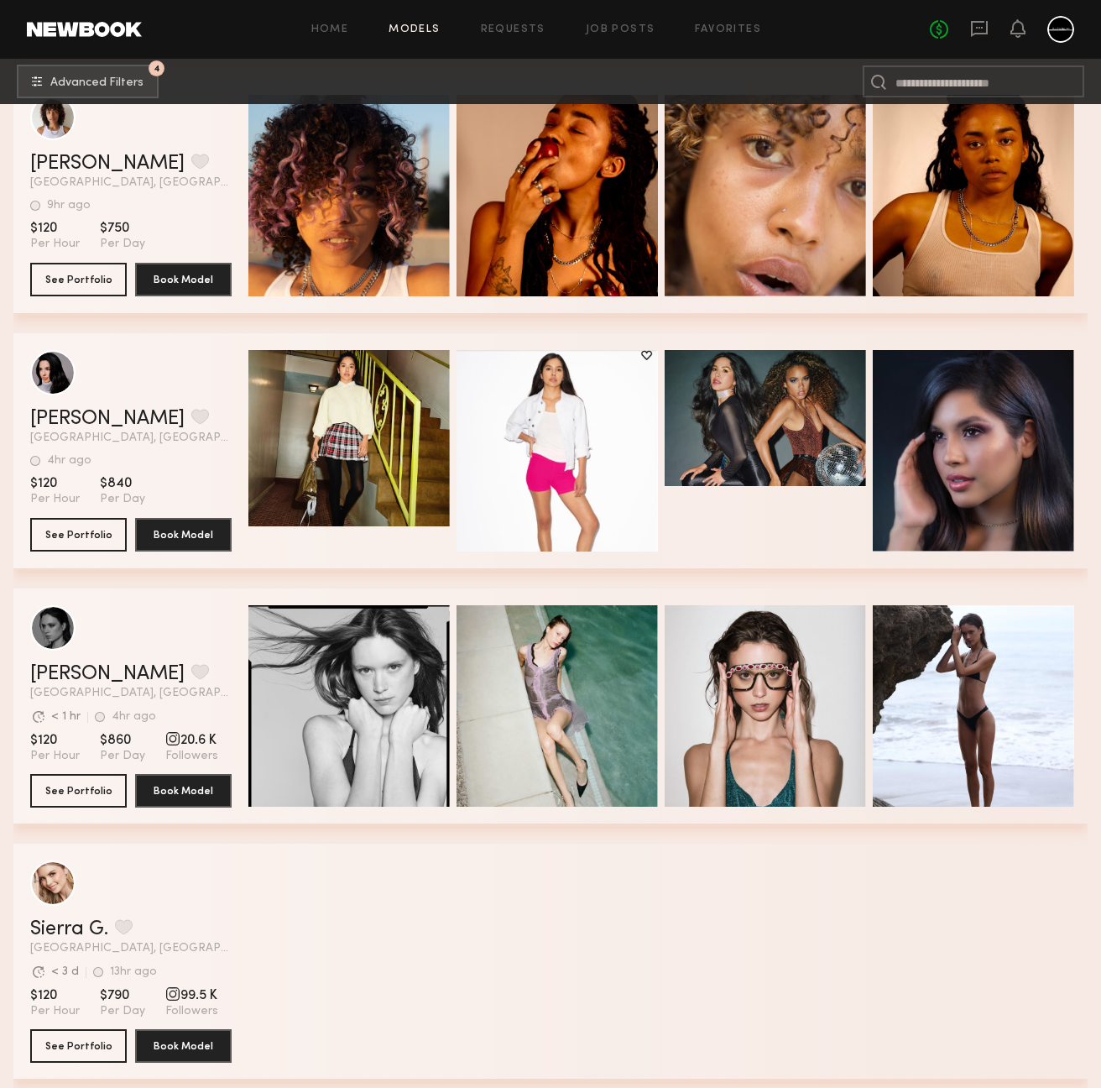
scroll to position [31514, 0]
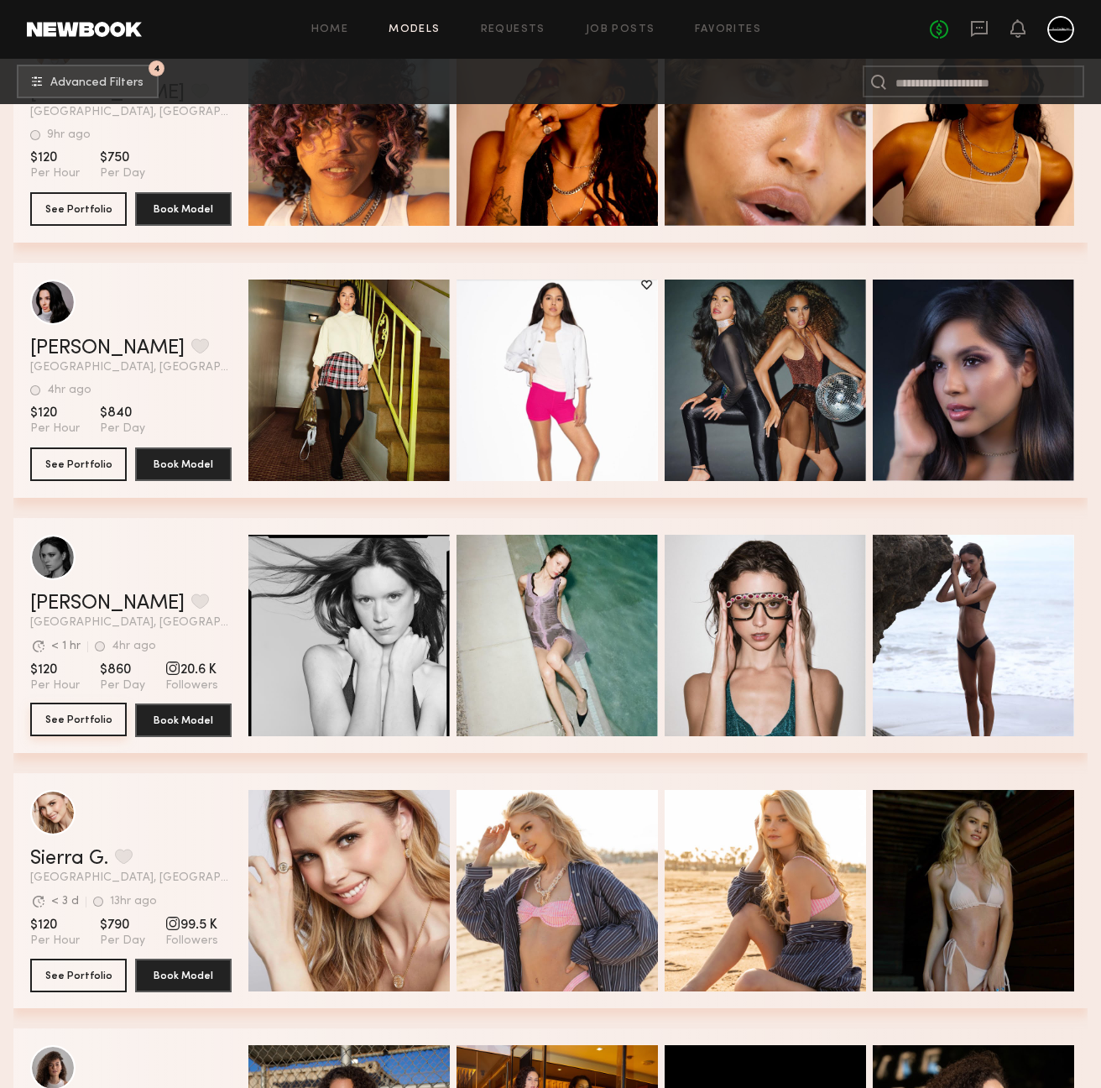
click at [107, 726] on button "See Portfolio" at bounding box center [78, 720] width 97 height 34
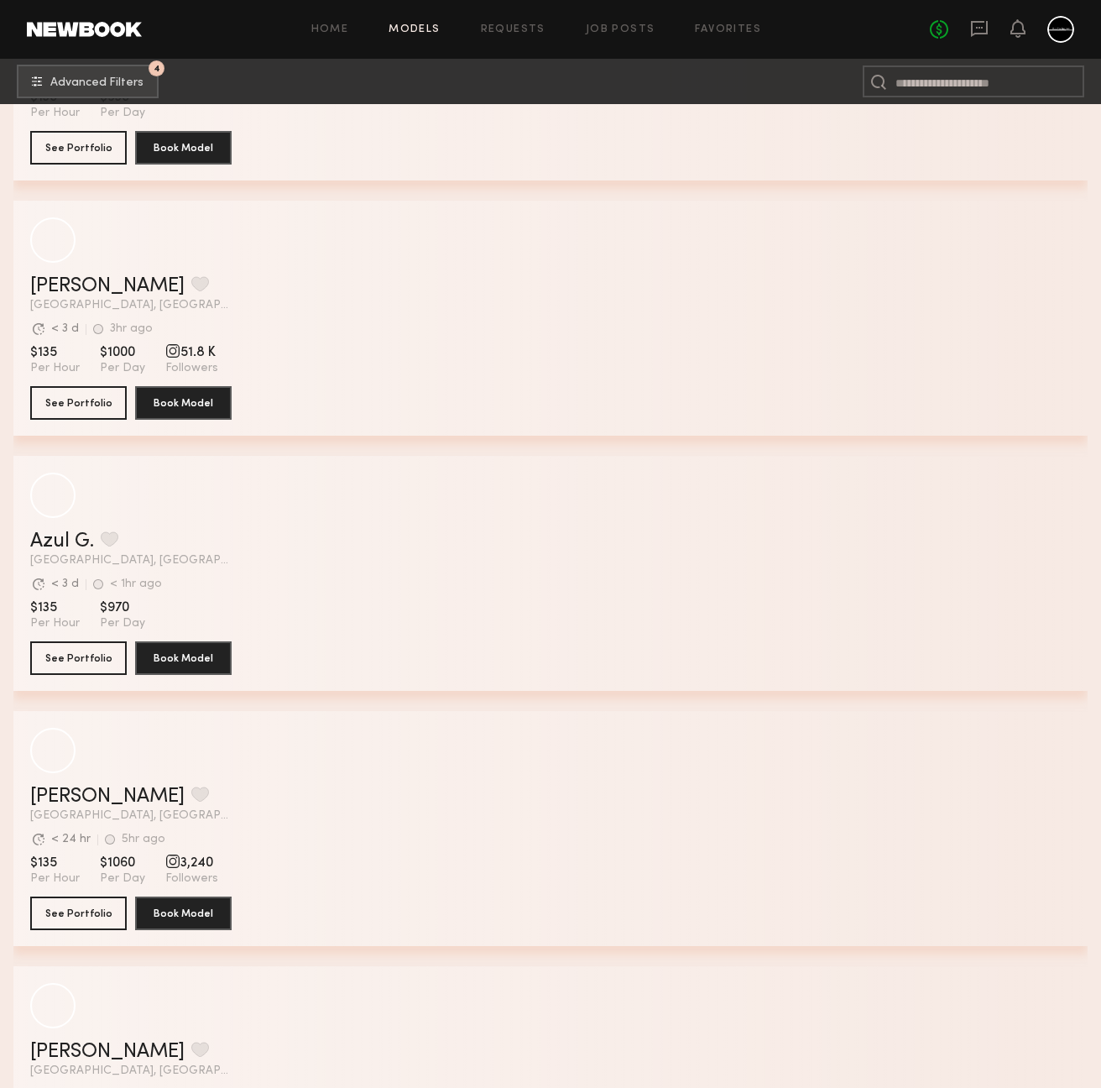
scroll to position [40715, 0]
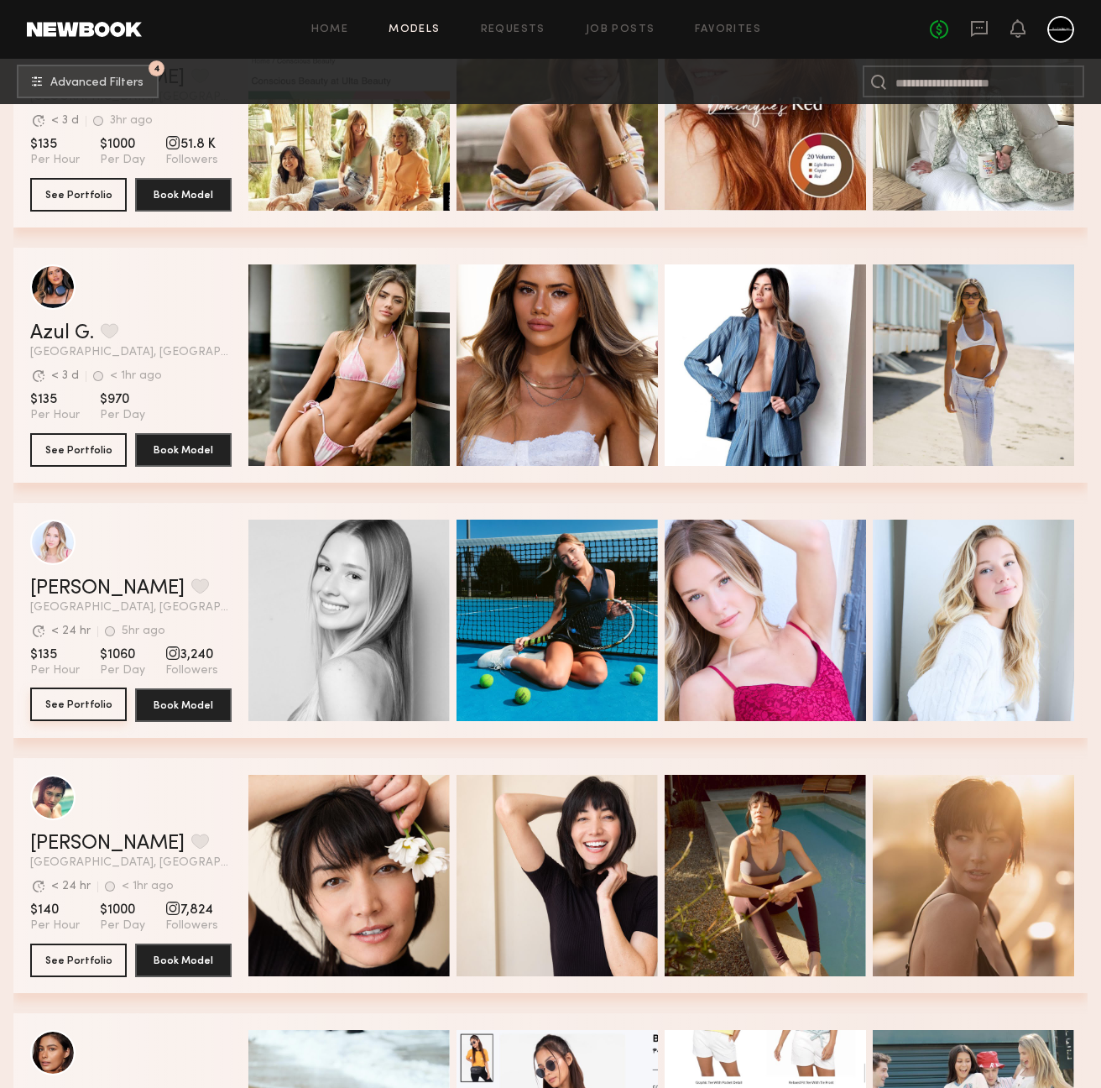
click at [93, 710] on button "See Portfolio" at bounding box center [78, 704] width 97 height 34
click at [88, 445] on button "See Portfolio" at bounding box center [78, 449] width 97 height 34
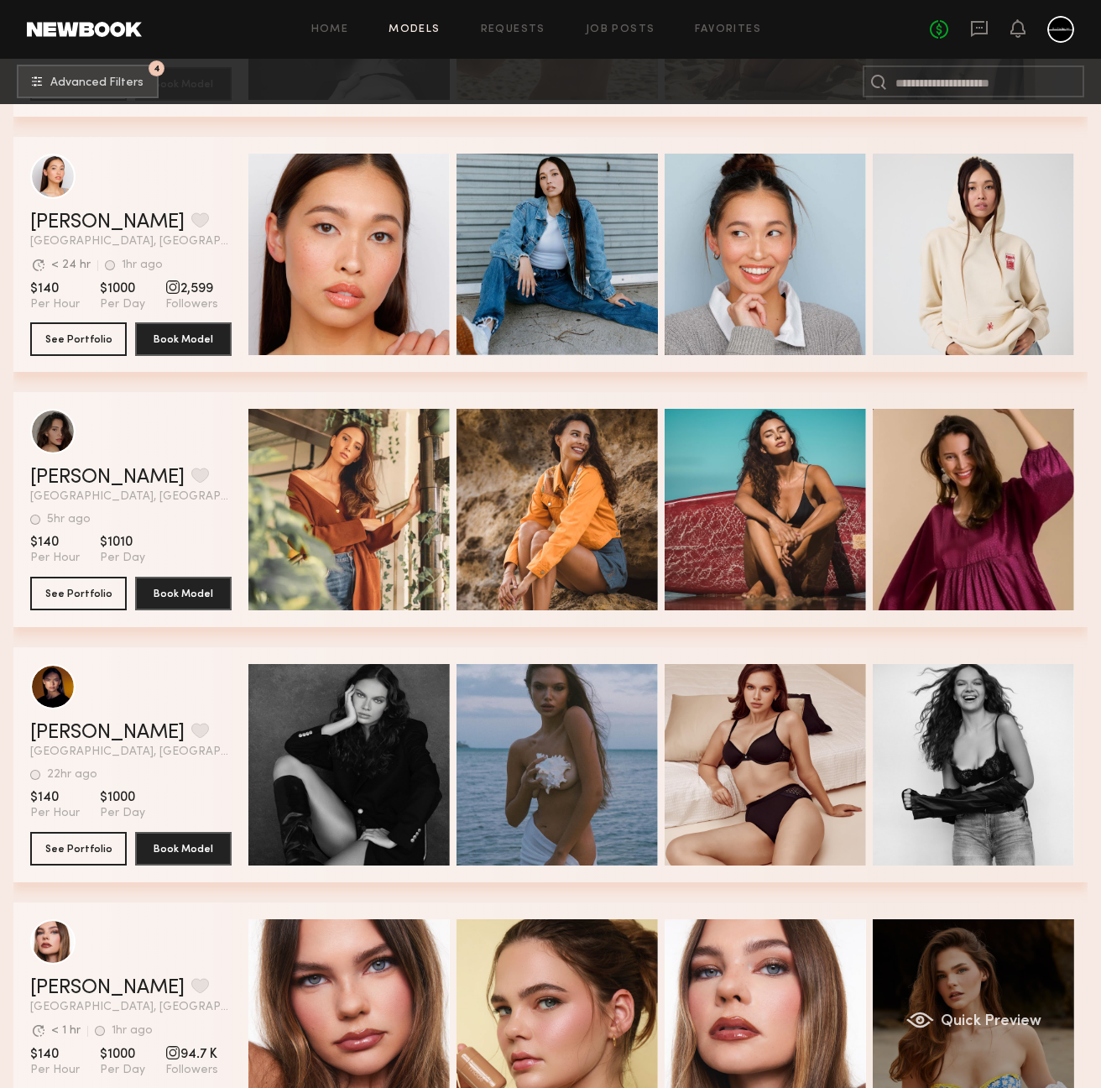
scroll to position [43621, 0]
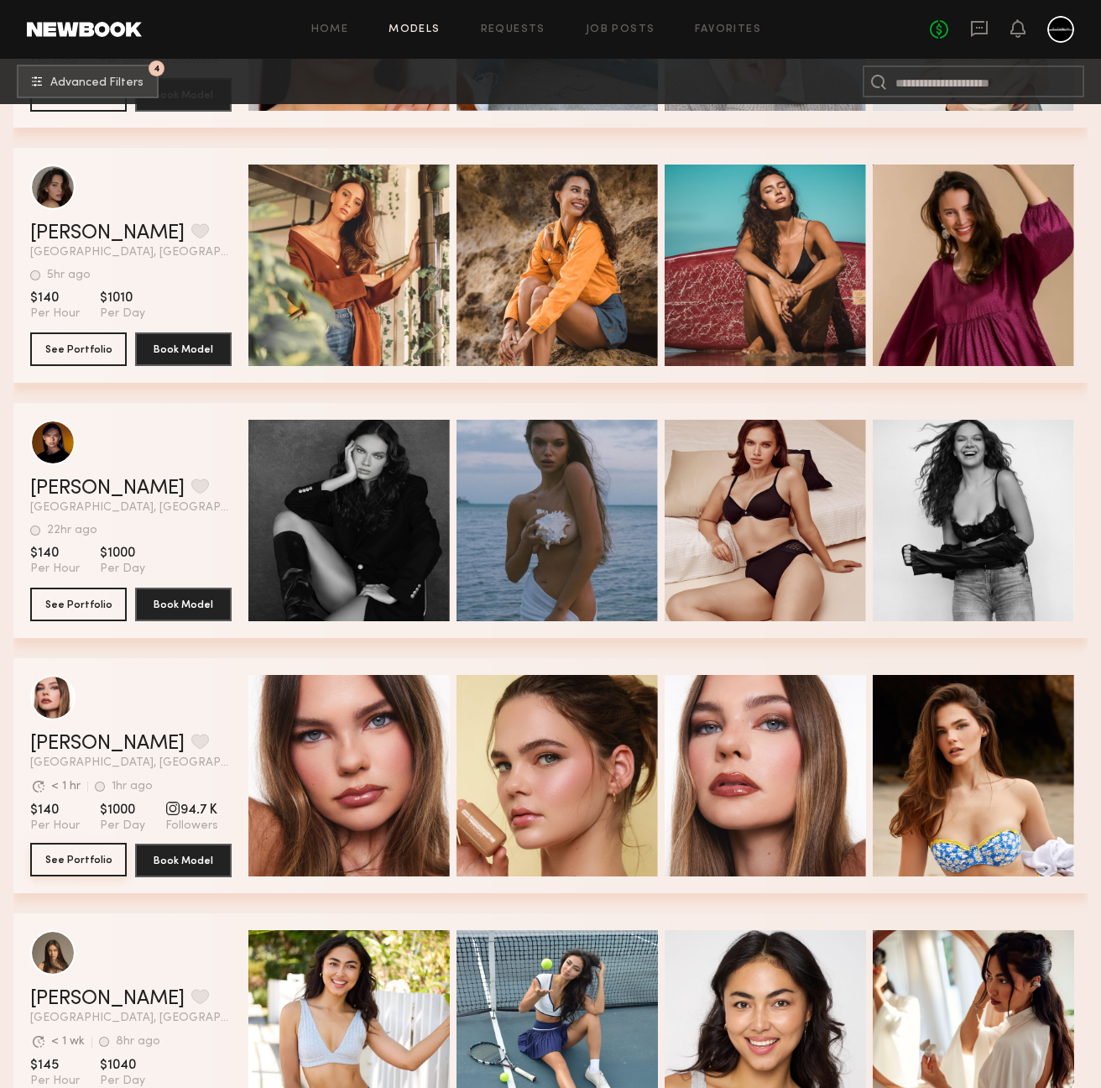
click at [81, 849] on button "See Portfolio" at bounding box center [78, 860] width 97 height 34
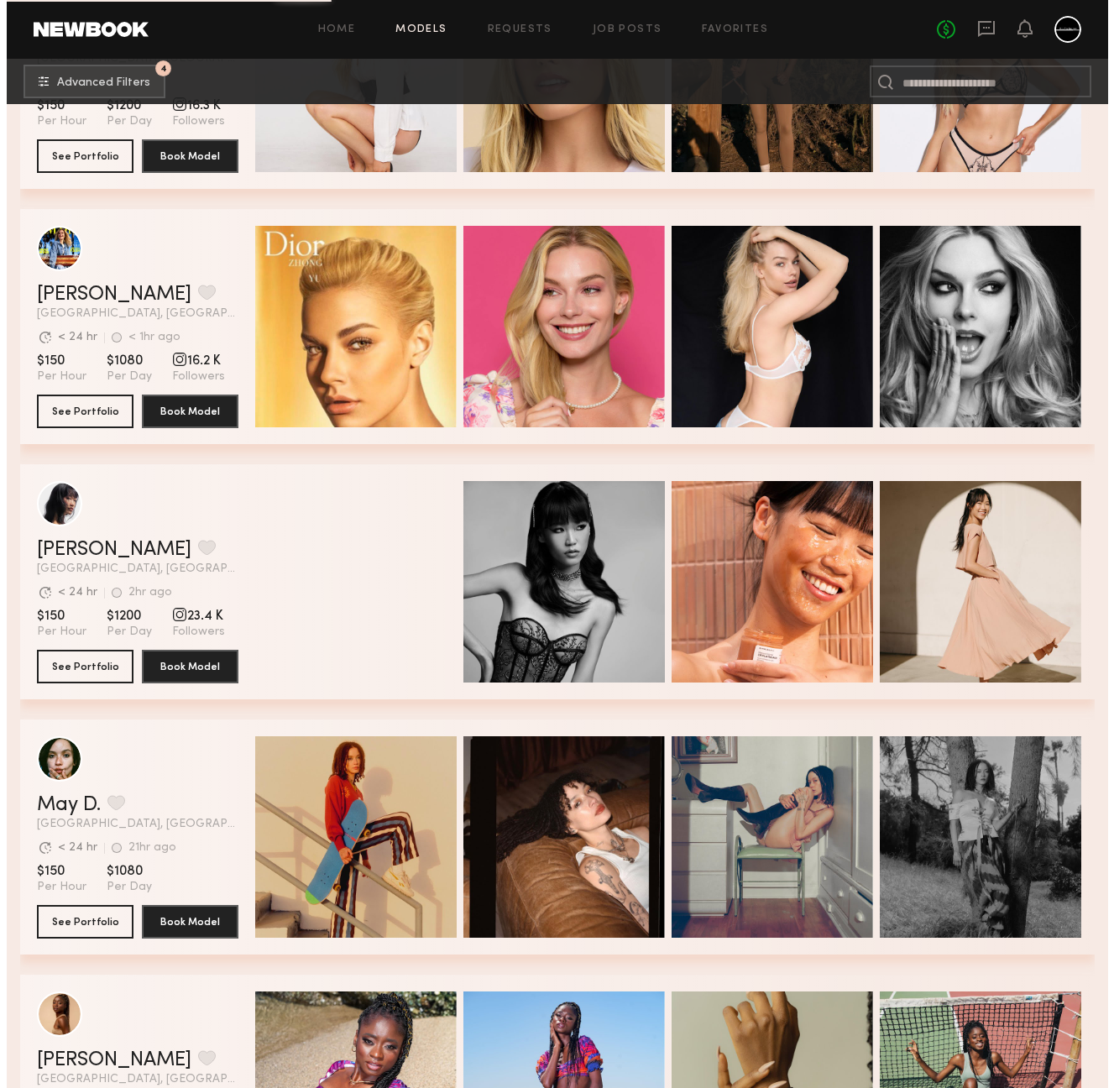
scroll to position [48134, 0]
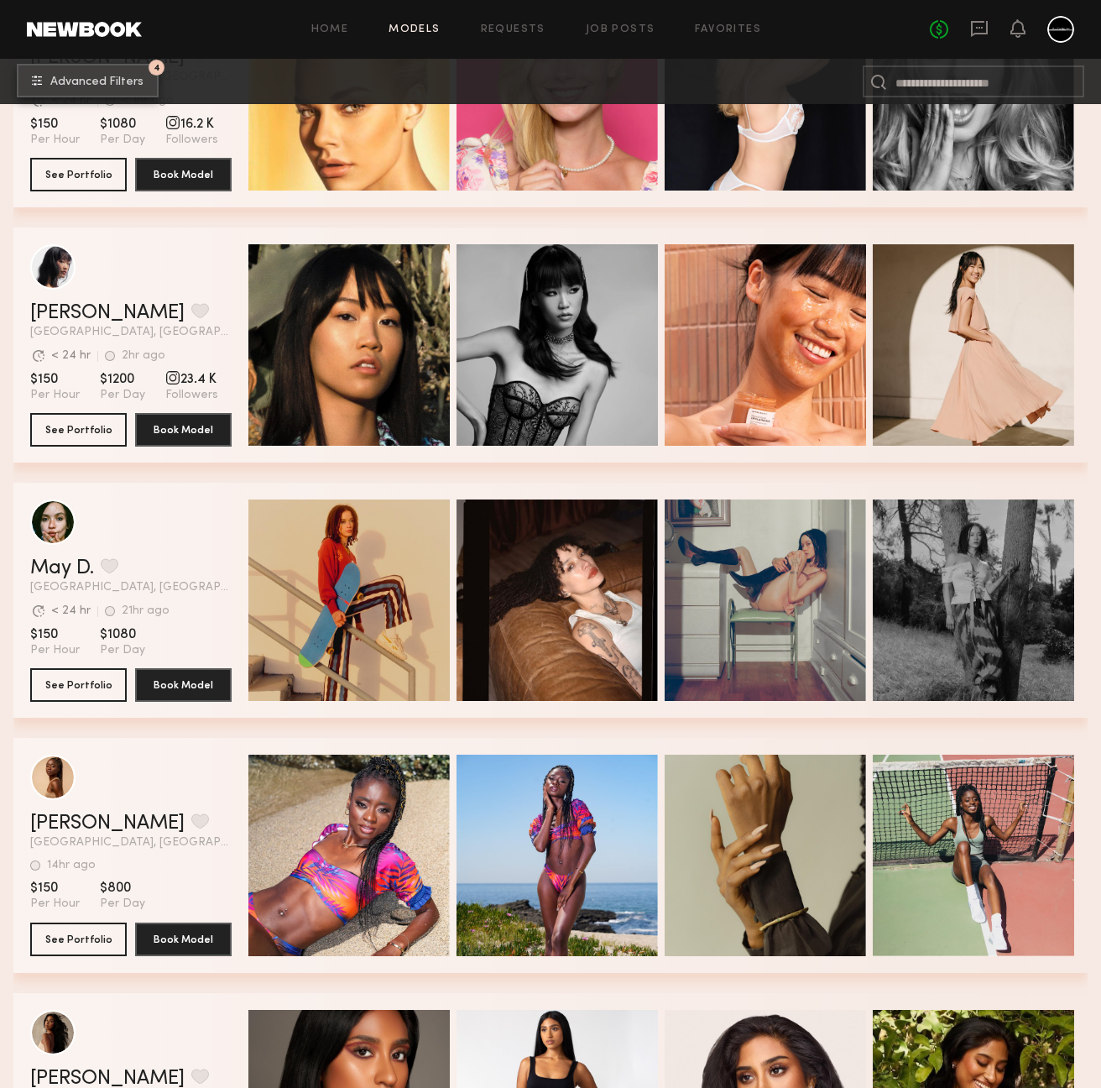
click at [99, 87] on button "4 Advanced Filters" at bounding box center [88, 81] width 142 height 34
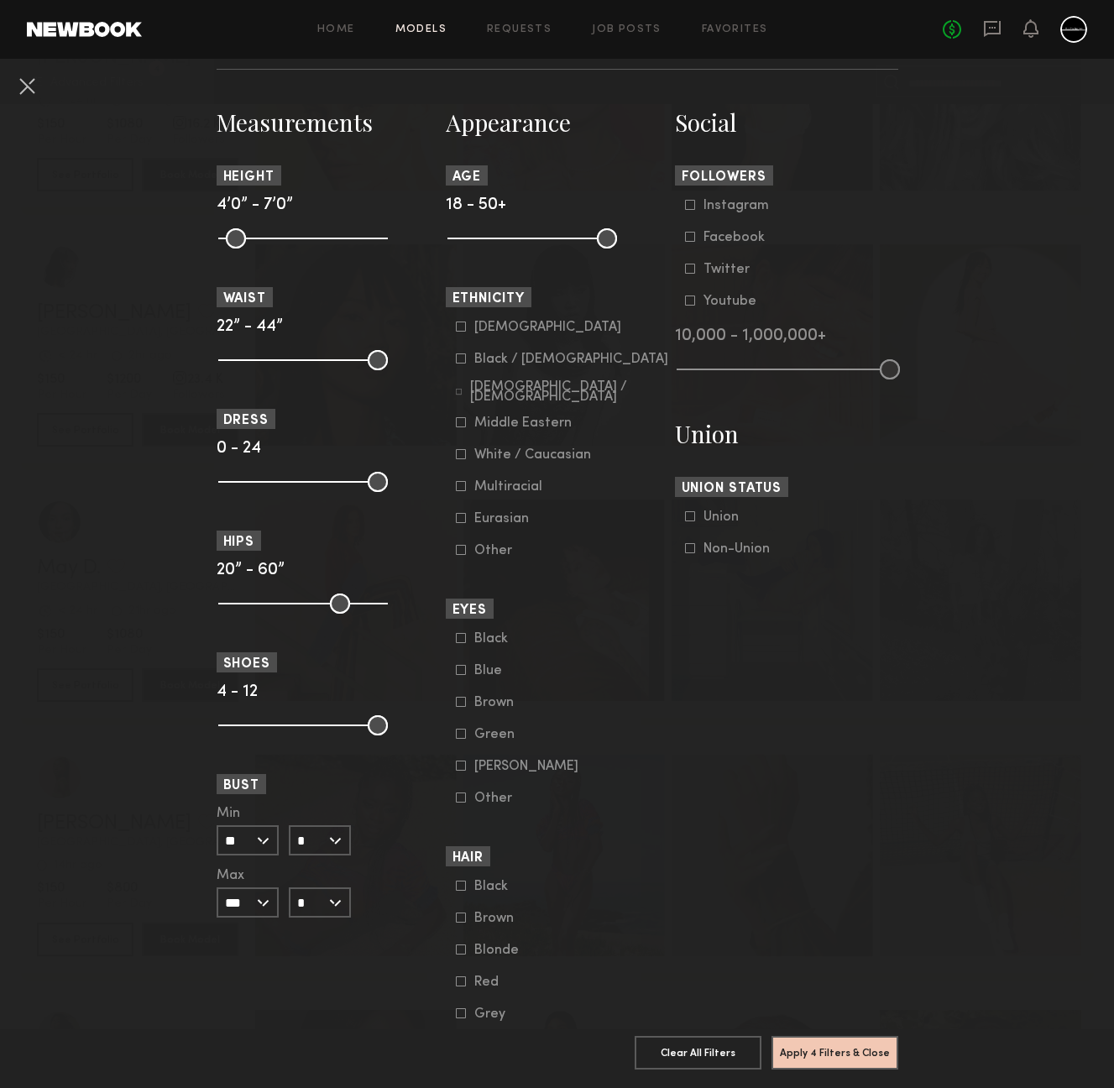
scroll to position [824, 0]
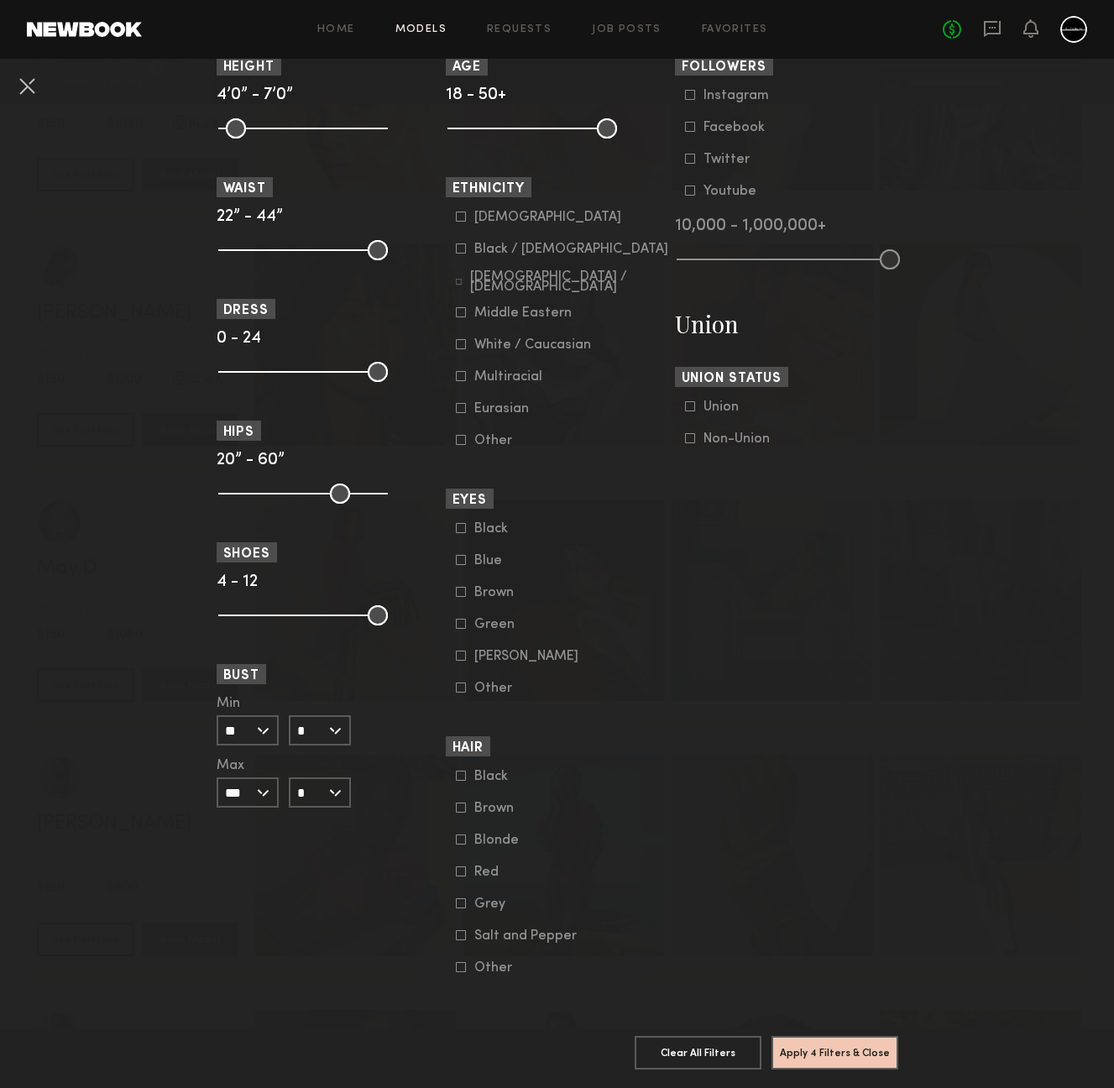
click at [312, 725] on input "*" at bounding box center [320, 730] width 62 height 30
click at [315, 778] on div "C" at bounding box center [319, 788] width 59 height 29
type input "*"
click at [324, 777] on input "*" at bounding box center [320, 792] width 62 height 30
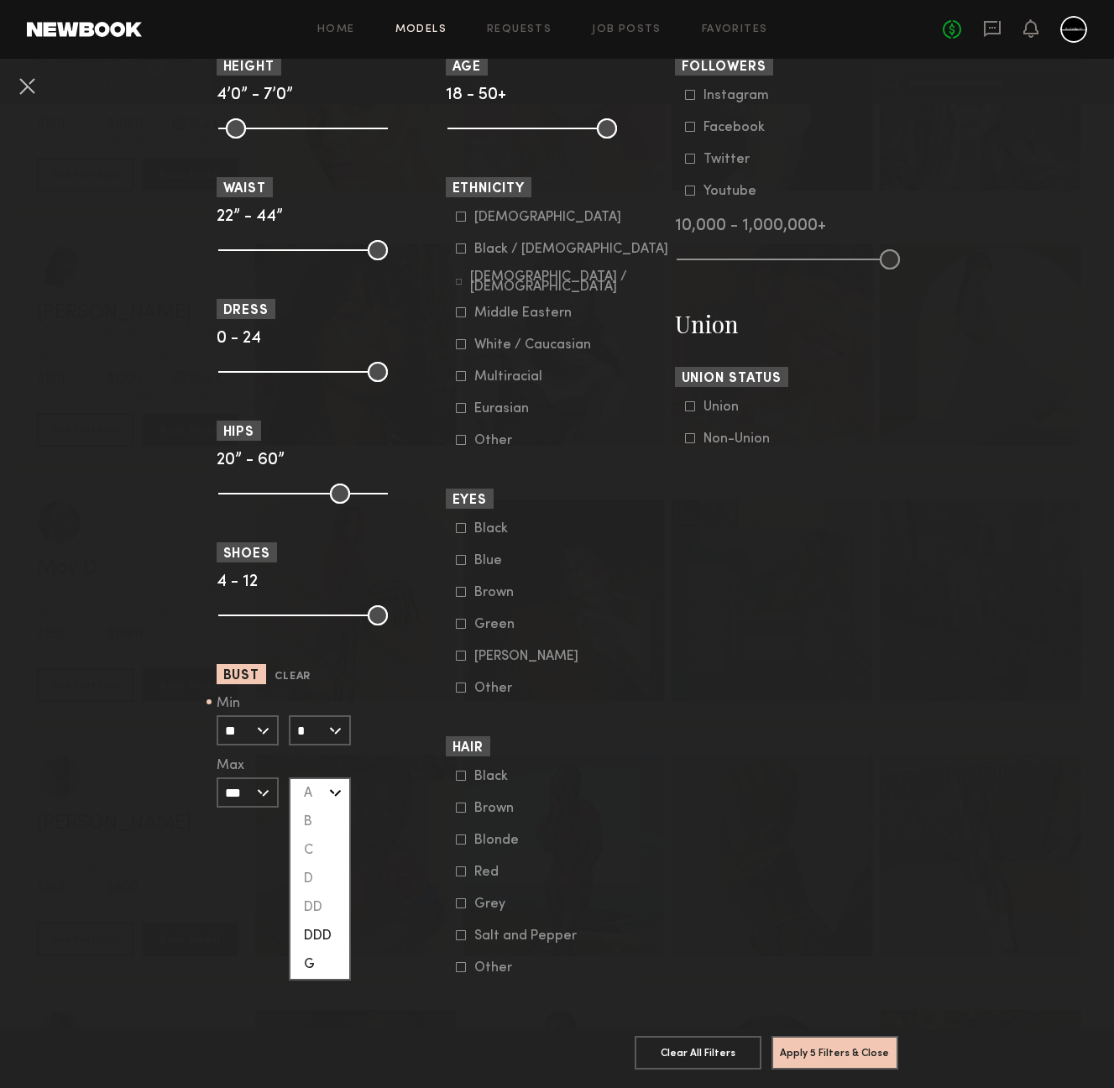
click at [310, 922] on div "DDD" at bounding box center [319, 936] width 59 height 29
type input "***"
click at [778, 839] on section "Social Followers Instagram Facebook Twitter Youtube 10,000 - 1,000,000+ Union U…" at bounding box center [786, 486] width 223 height 979
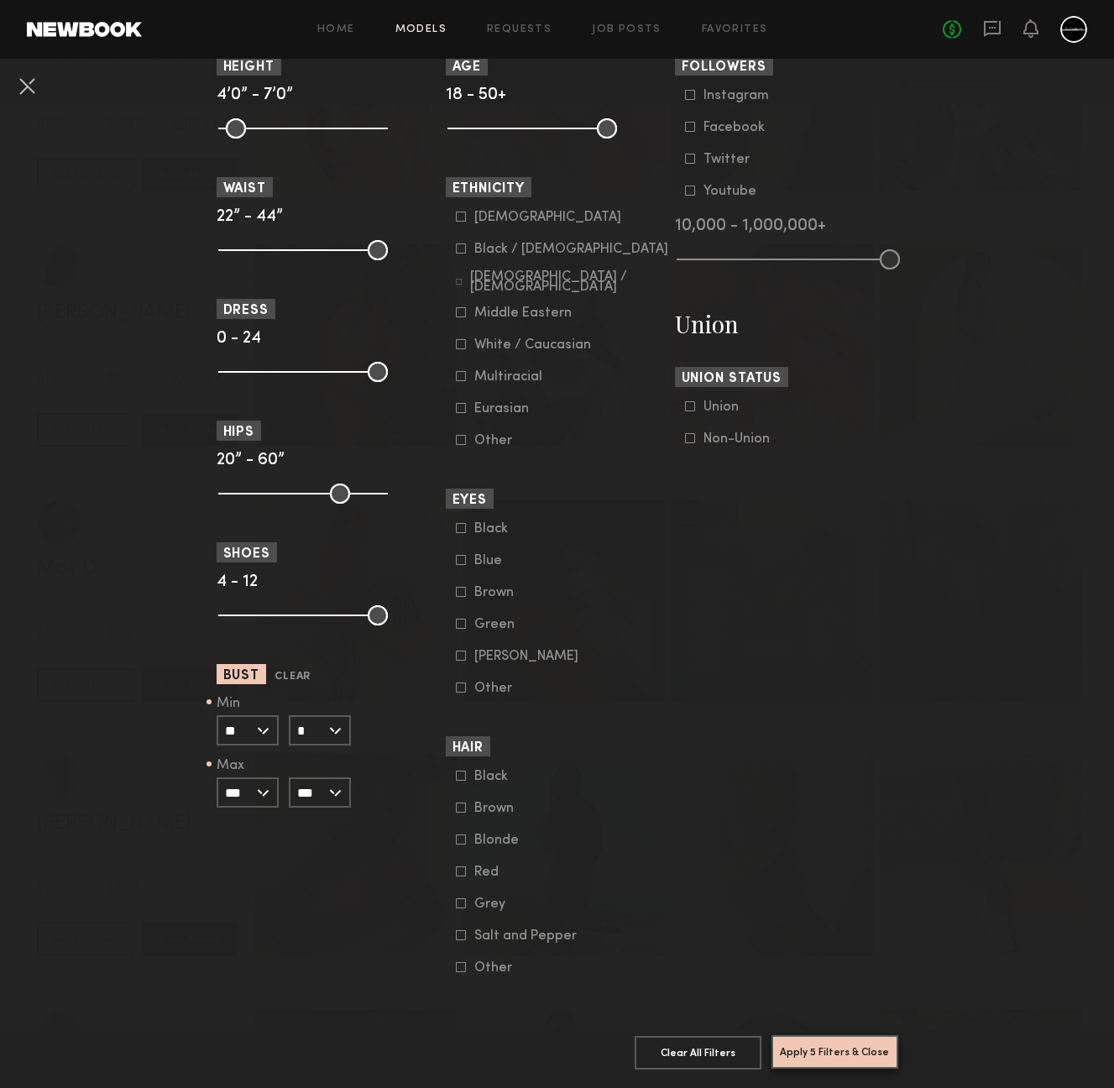
click at [832, 1039] on button "Apply 5 Filters & Close" at bounding box center [834, 1052] width 127 height 34
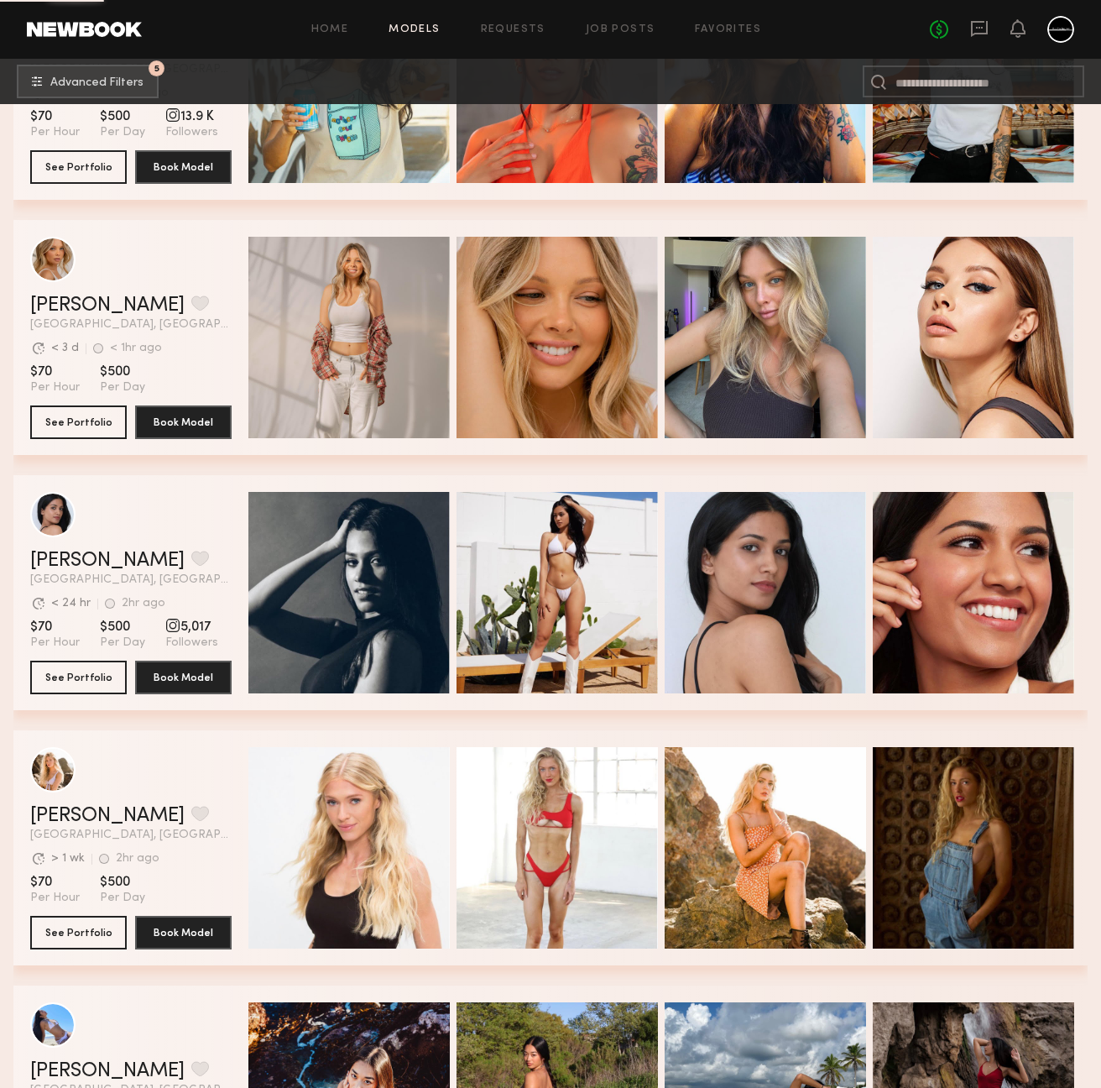
scroll to position [1939, 0]
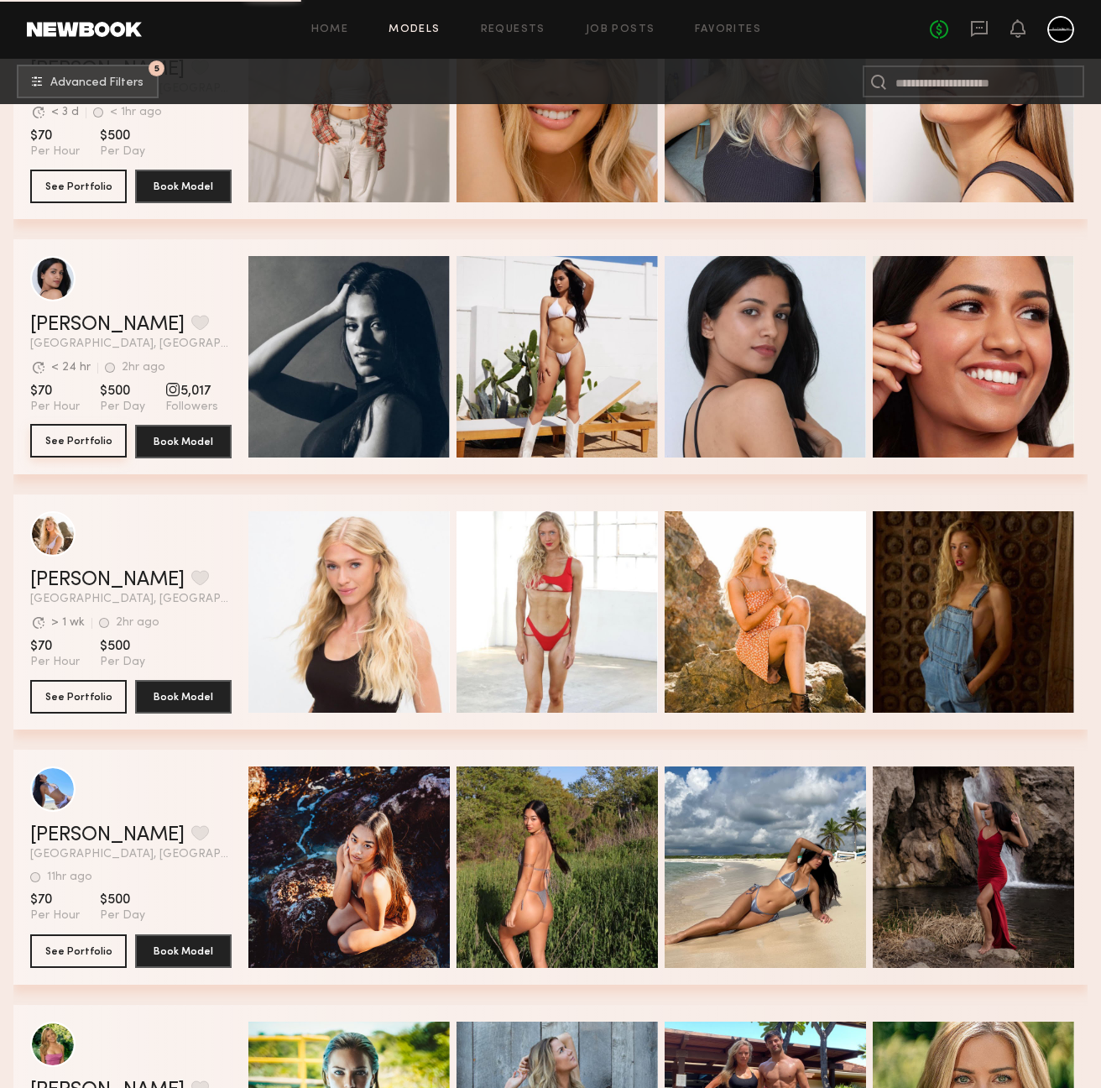
click at [67, 451] on button "See Portfolio" at bounding box center [78, 441] width 97 height 34
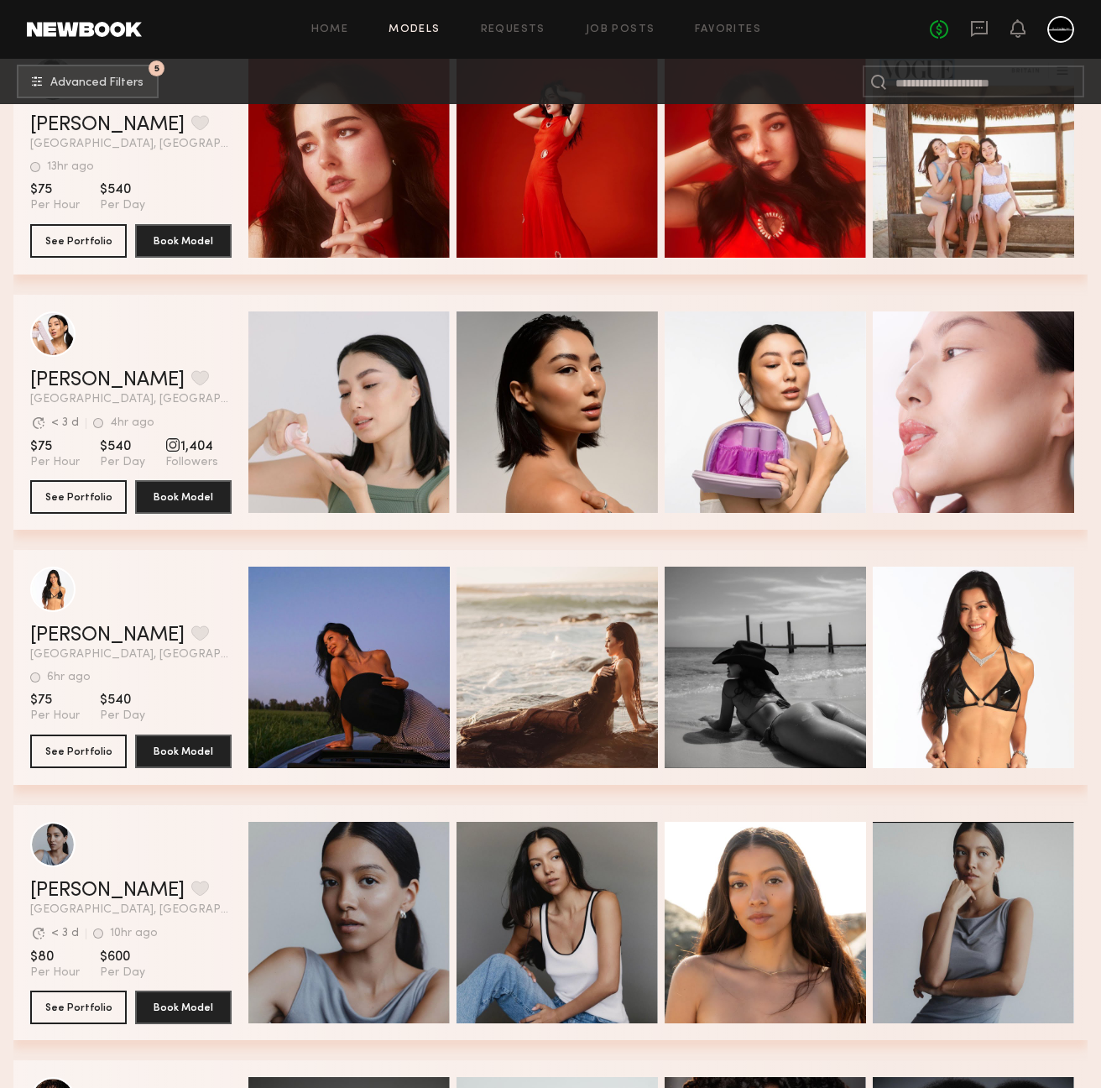
scroll to position [3482, 0]
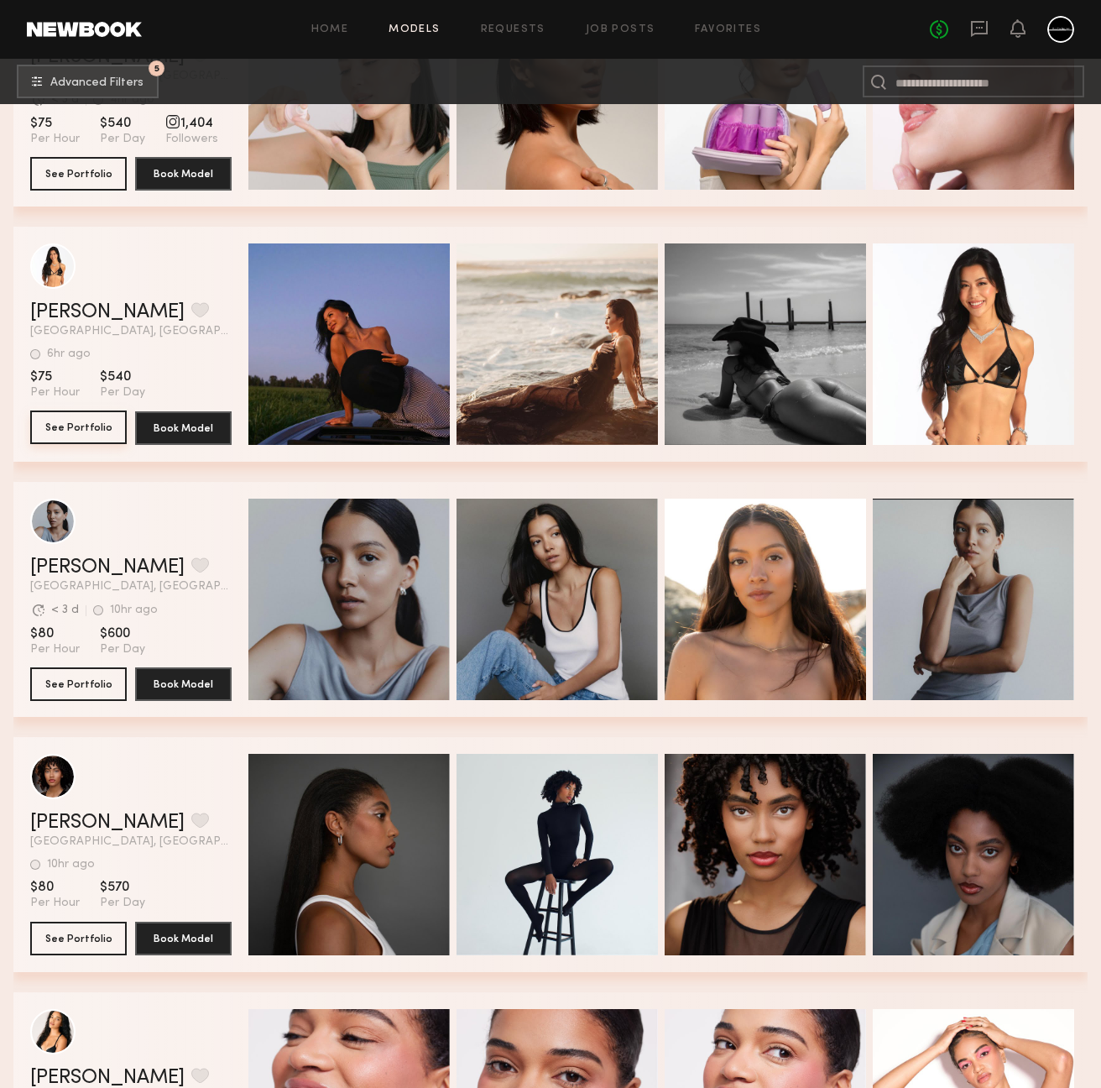
click at [72, 427] on button "See Portfolio" at bounding box center [78, 427] width 97 height 34
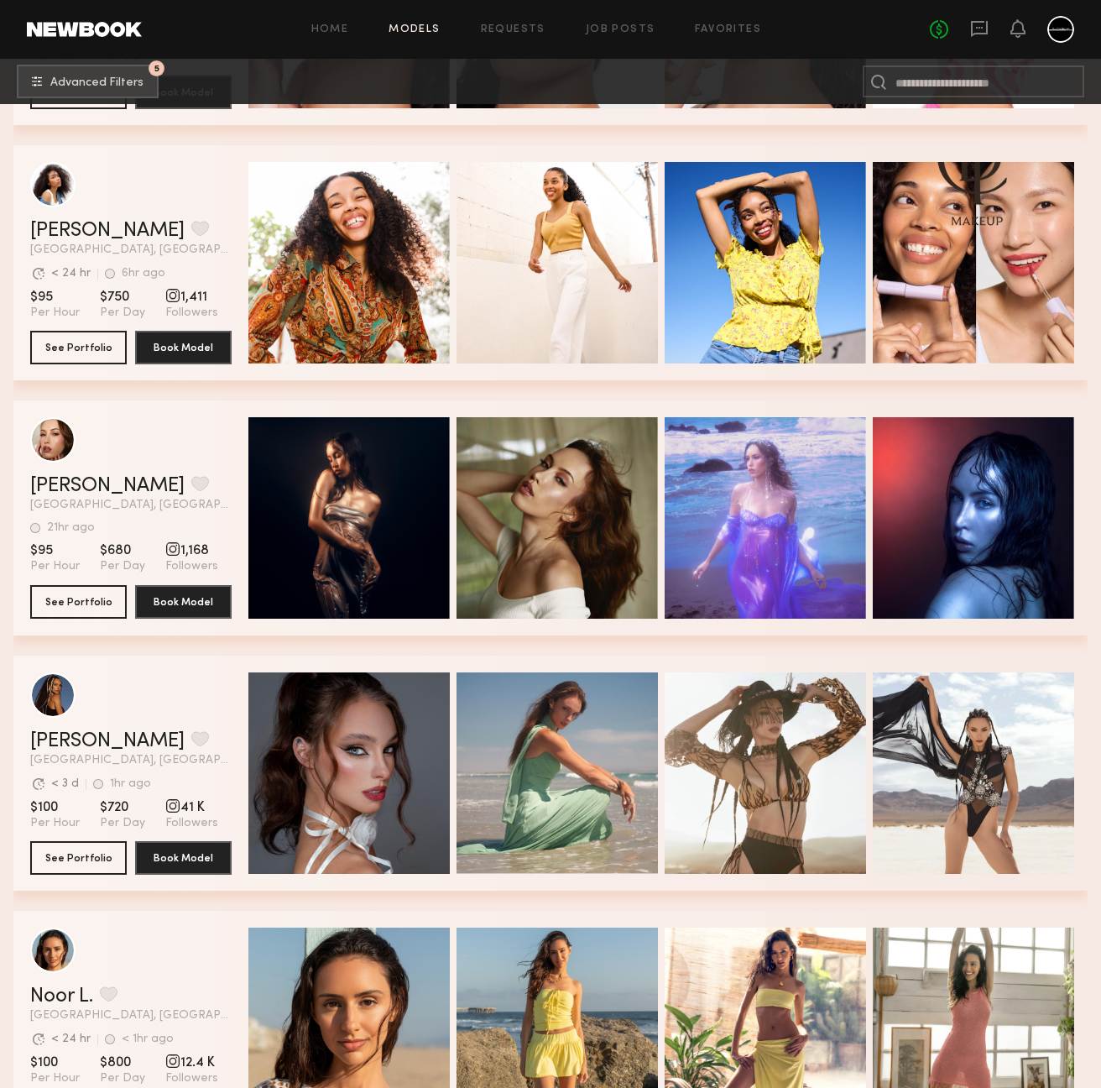
scroll to position [4646, 0]
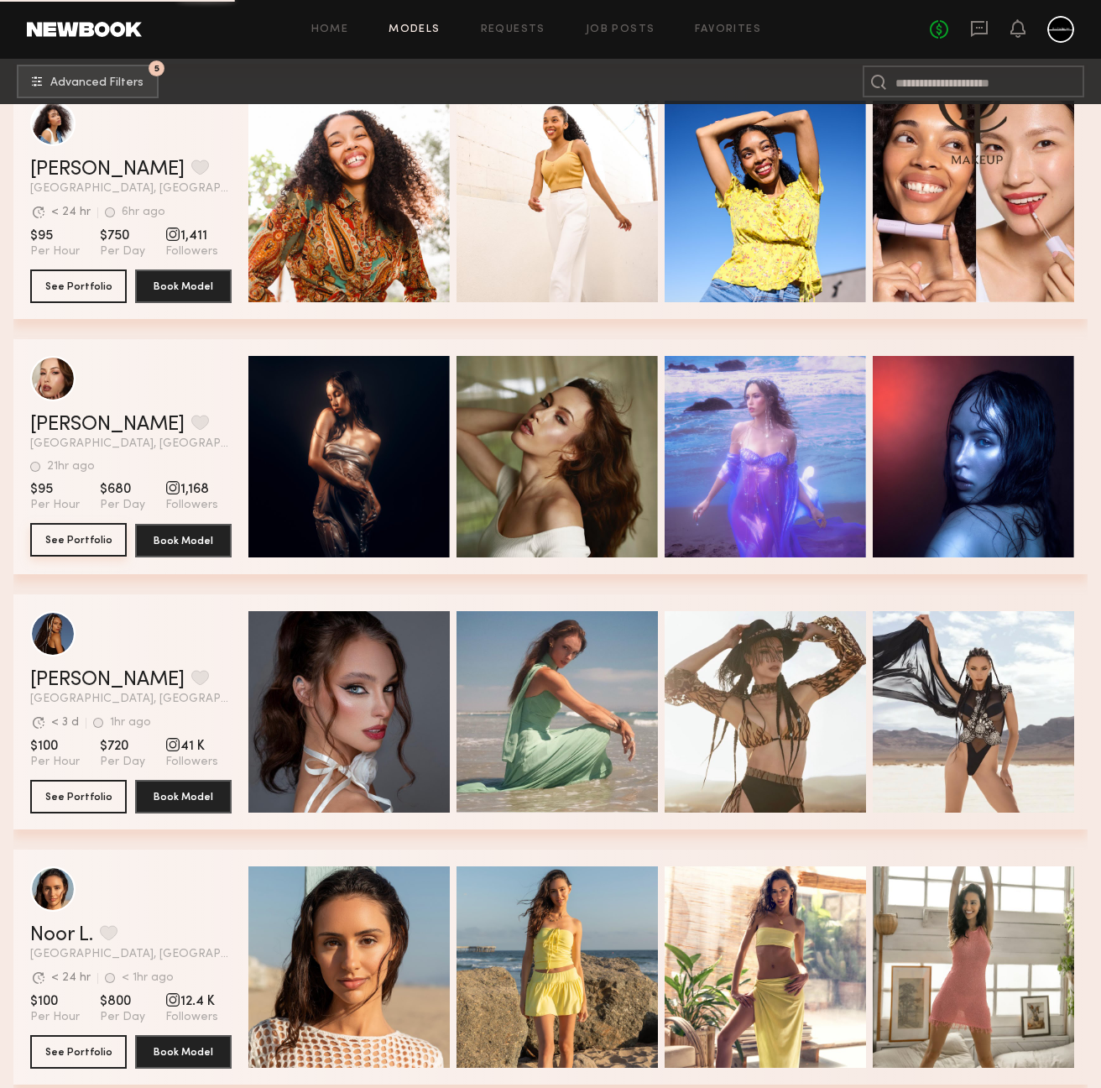
click at [86, 539] on button "See Portfolio" at bounding box center [78, 540] width 97 height 34
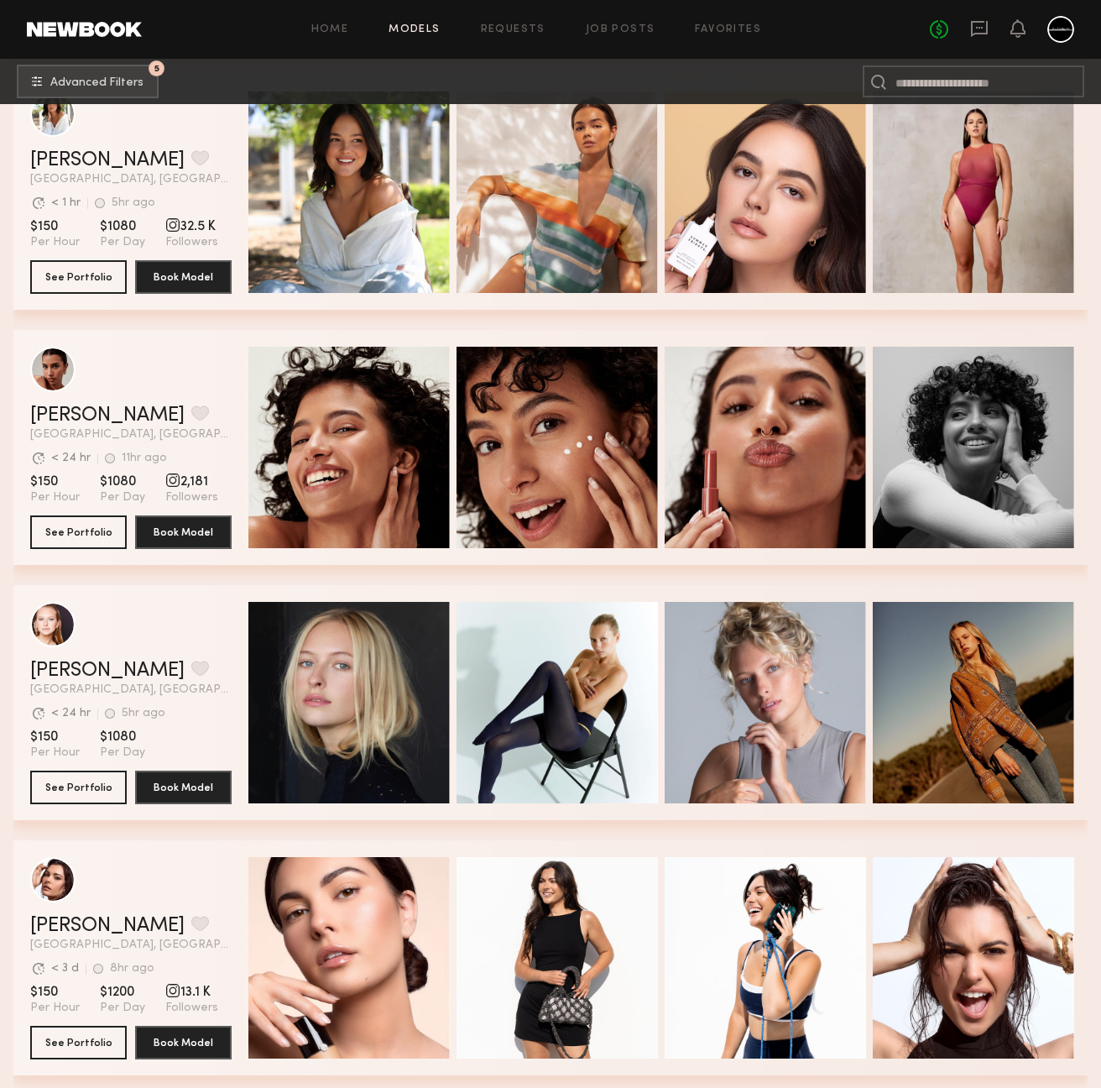
scroll to position [21490, 0]
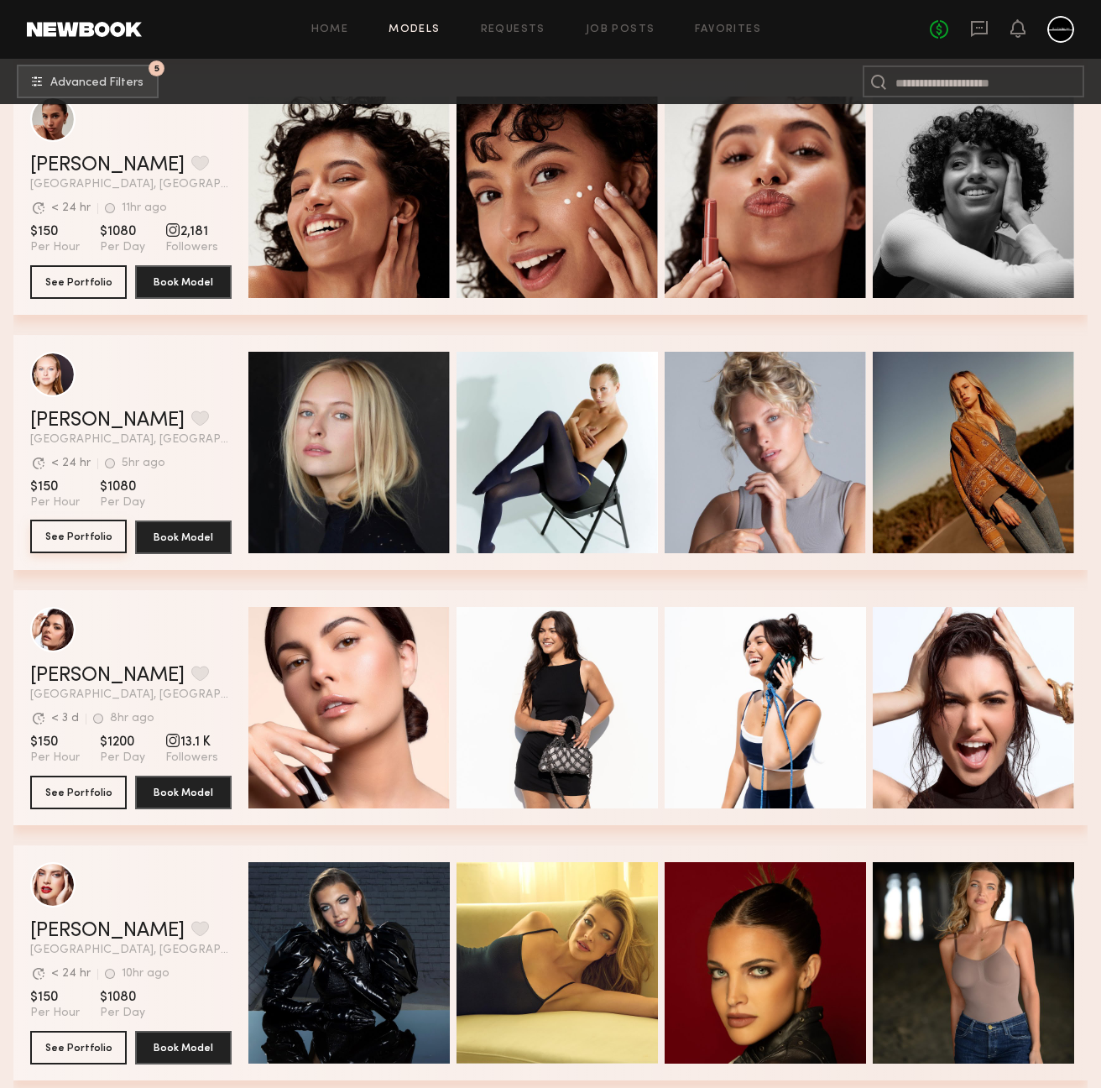
click at [96, 541] on button "See Portfolio" at bounding box center [78, 537] width 97 height 34
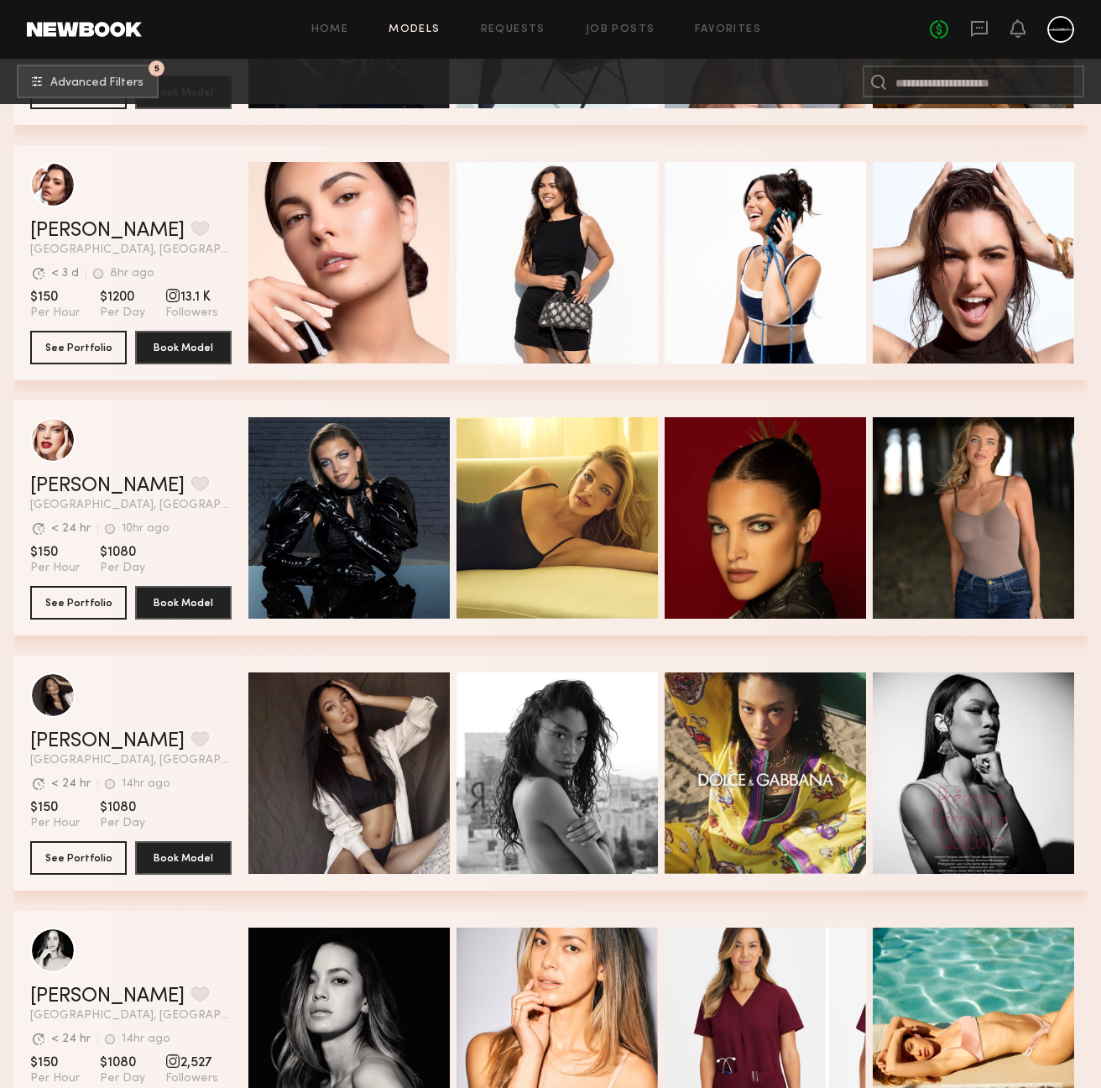
scroll to position [22021, 0]
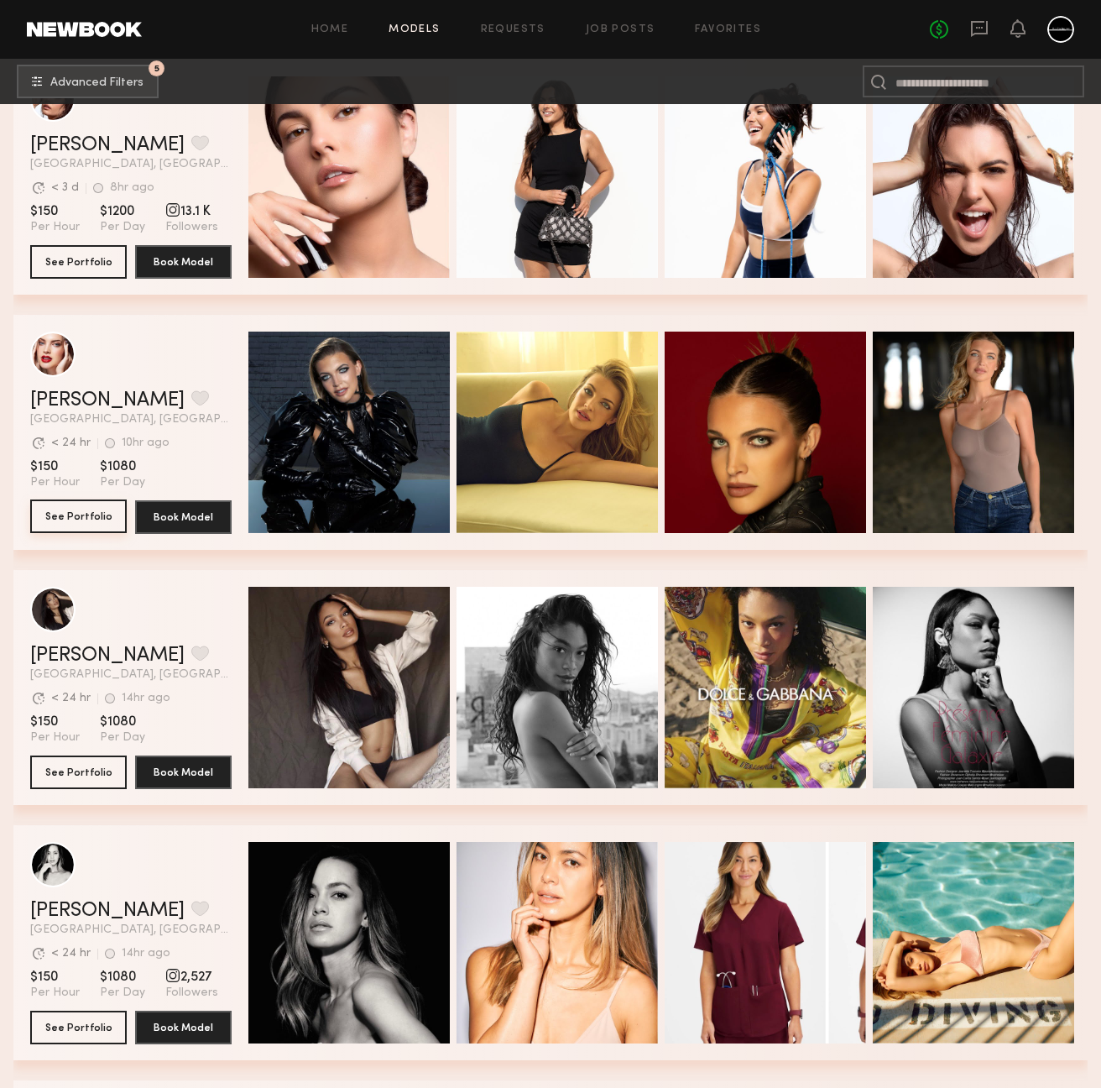
click at [94, 511] on button "See Portfolio" at bounding box center [78, 516] width 97 height 34
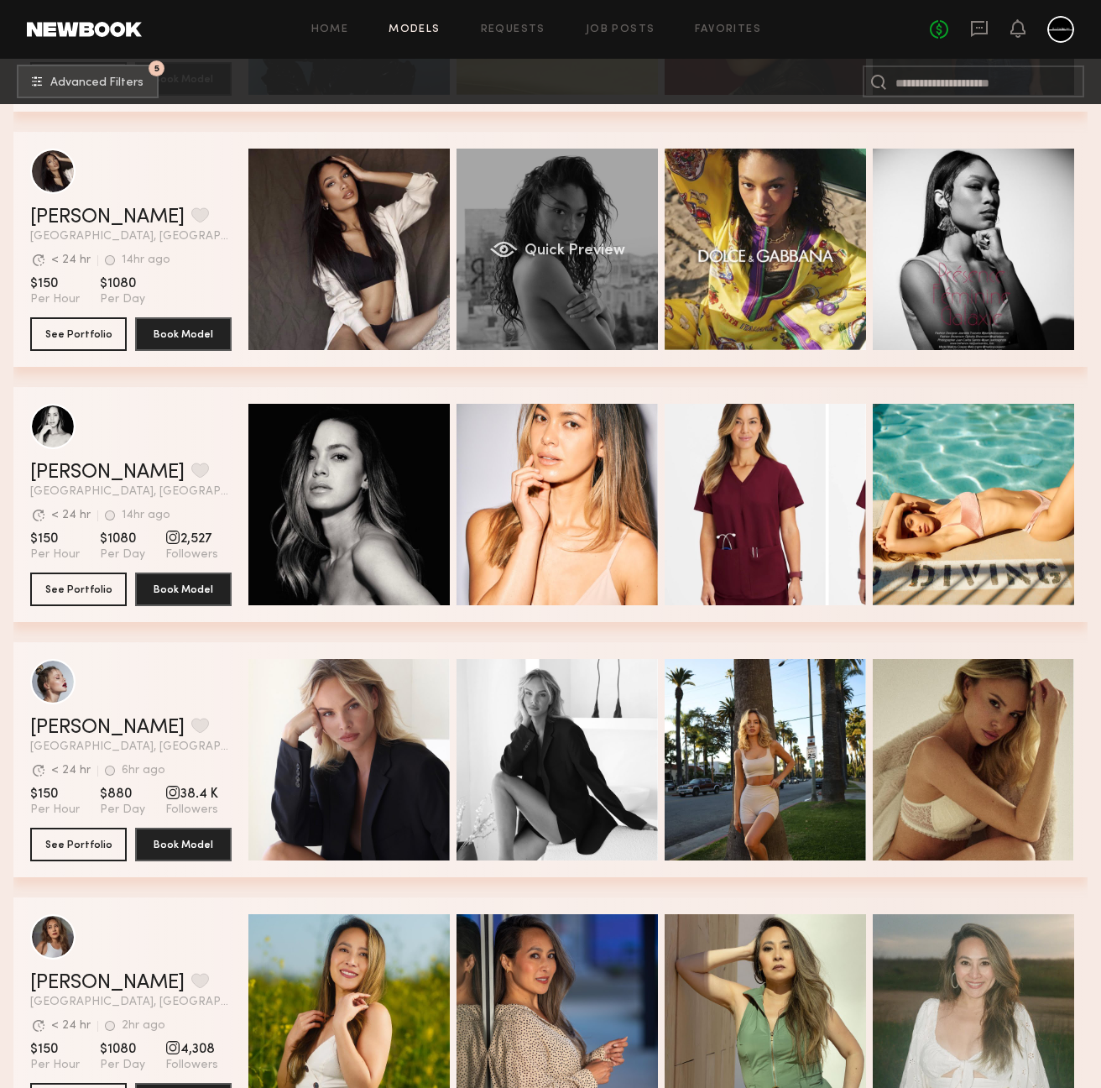
scroll to position [22545, 0]
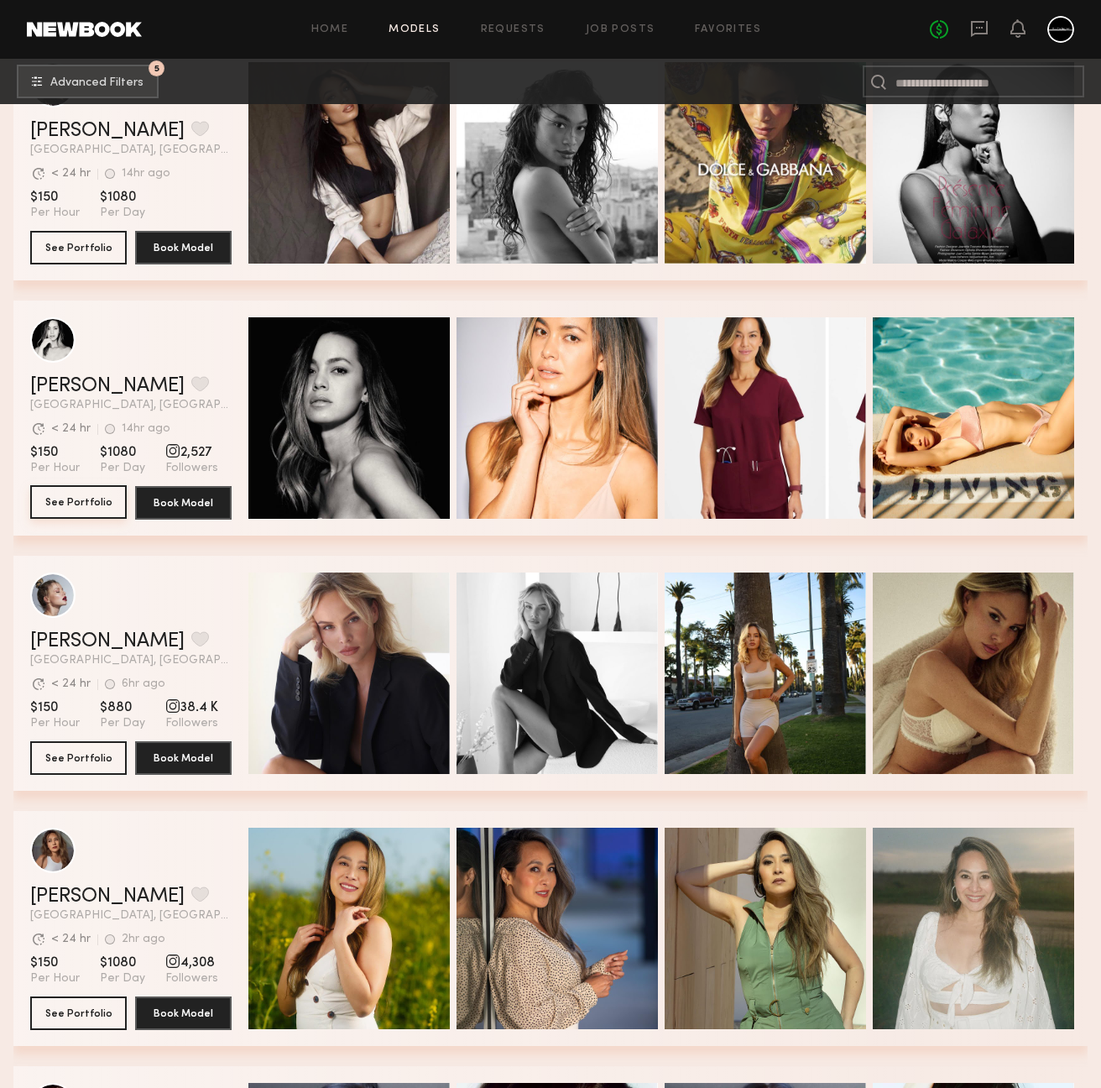
click at [100, 504] on button "See Portfolio" at bounding box center [78, 502] width 97 height 34
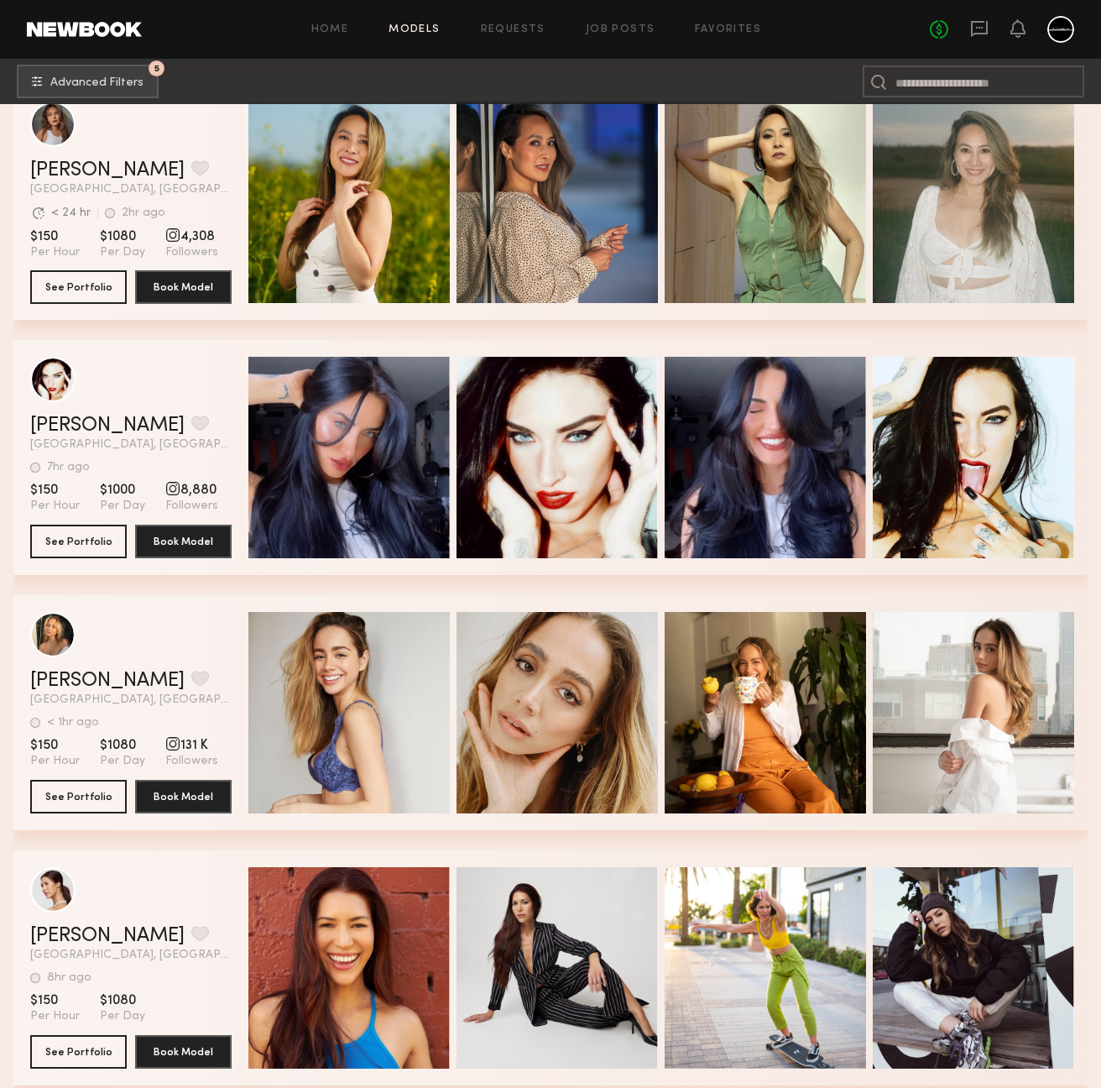
scroll to position [23474, 0]
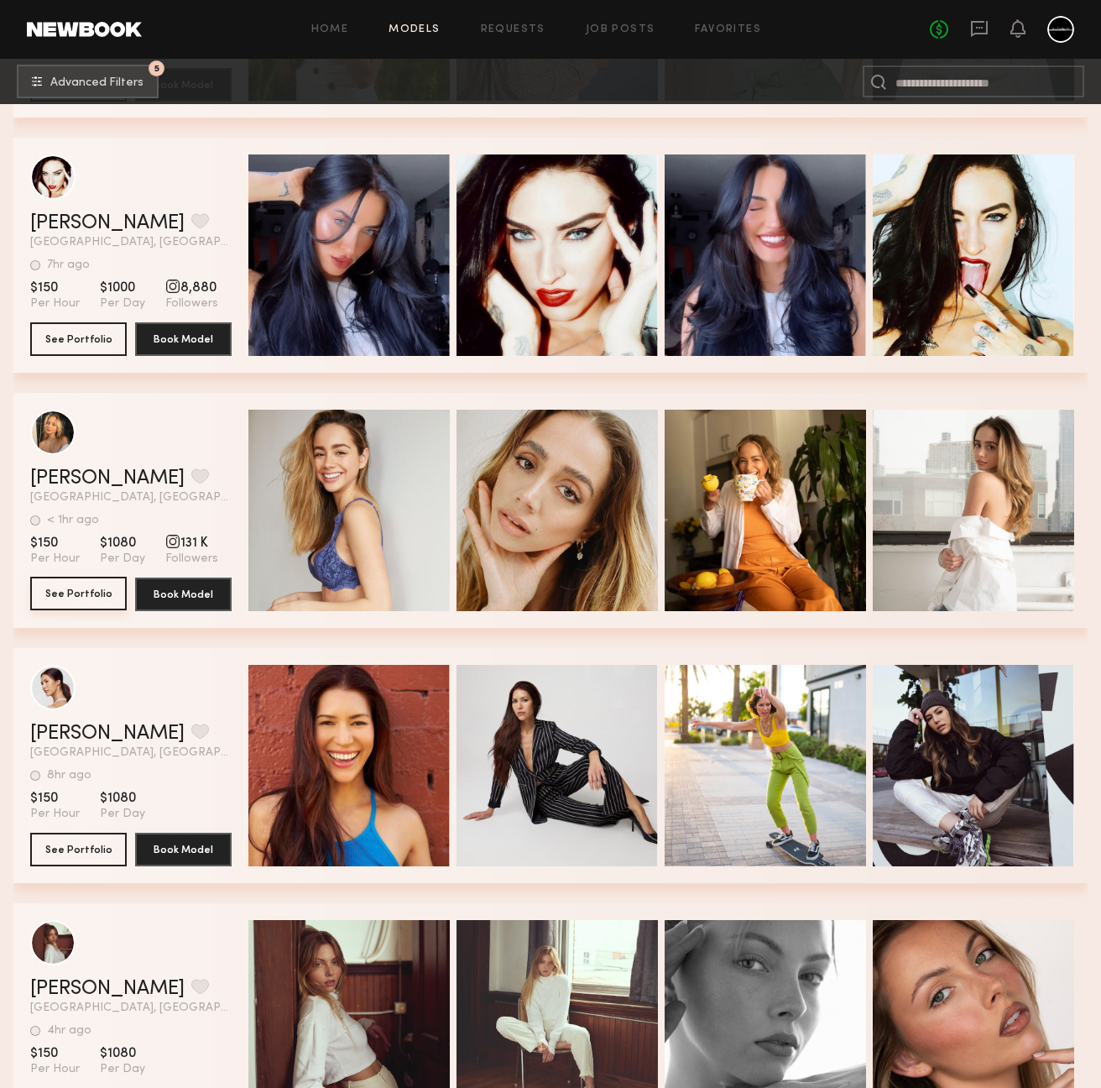
click at [81, 593] on button "See Portfolio" at bounding box center [78, 594] width 97 height 34
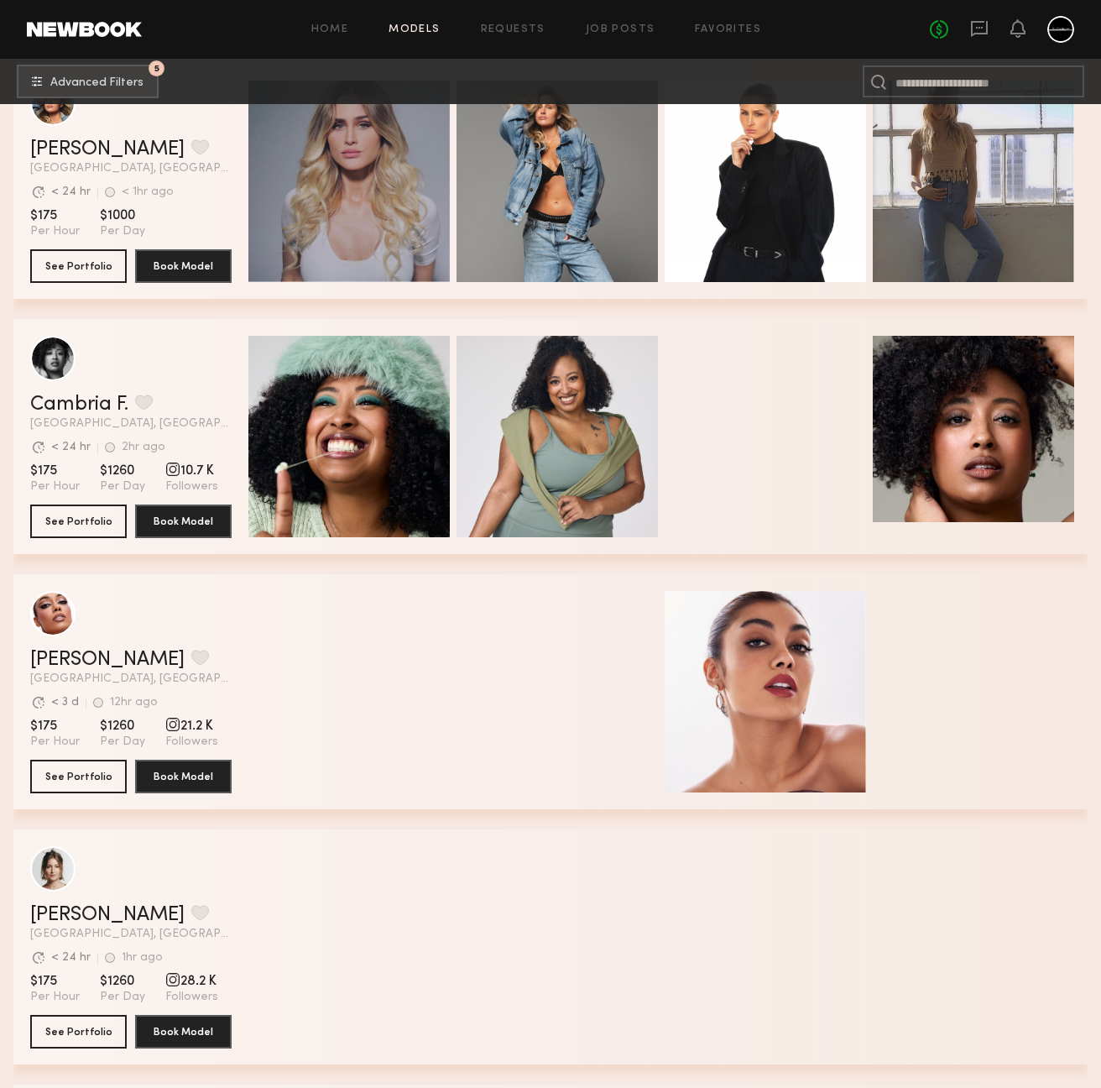
scroll to position [28137, 0]
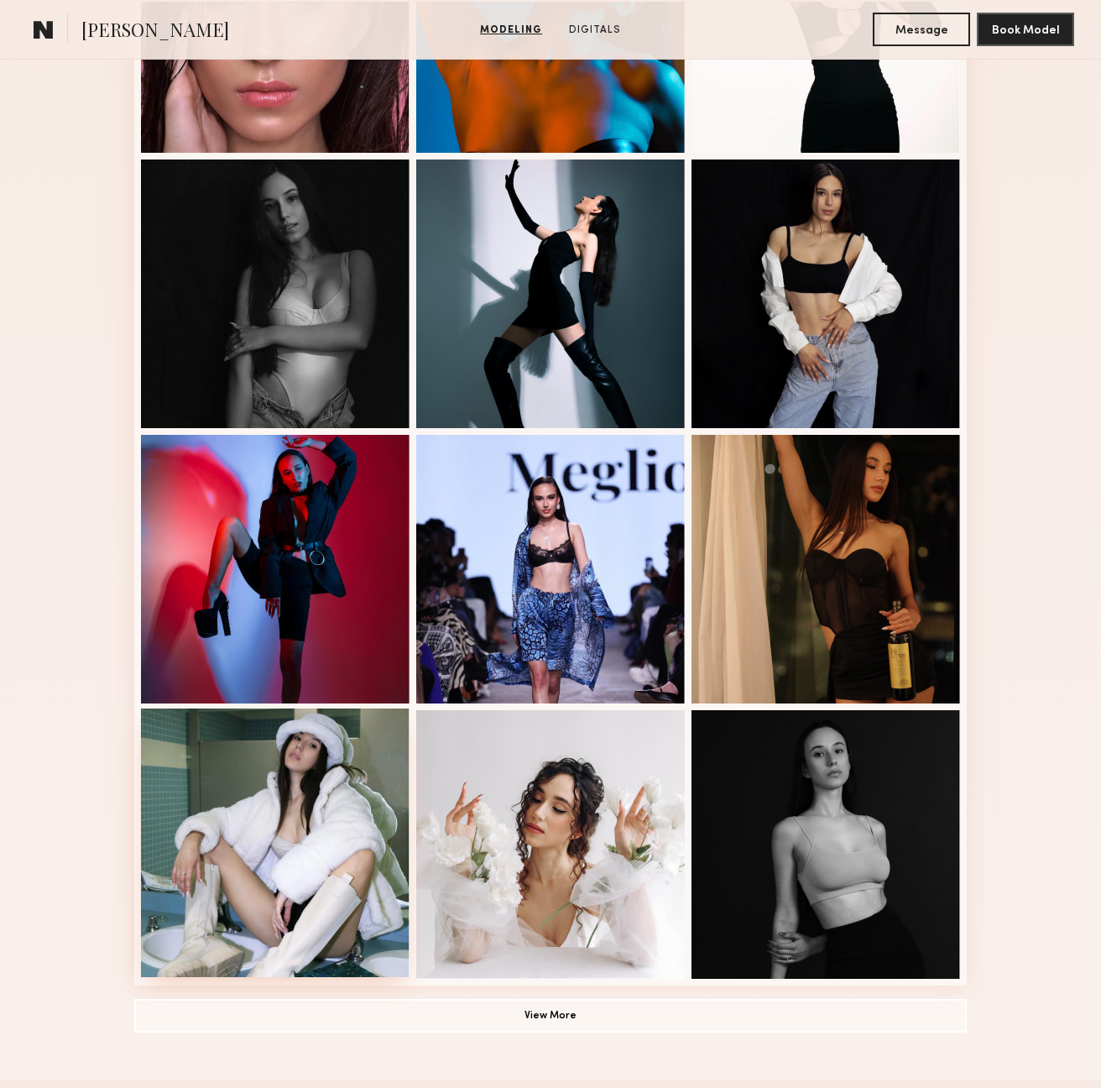
scroll to position [848, 0]
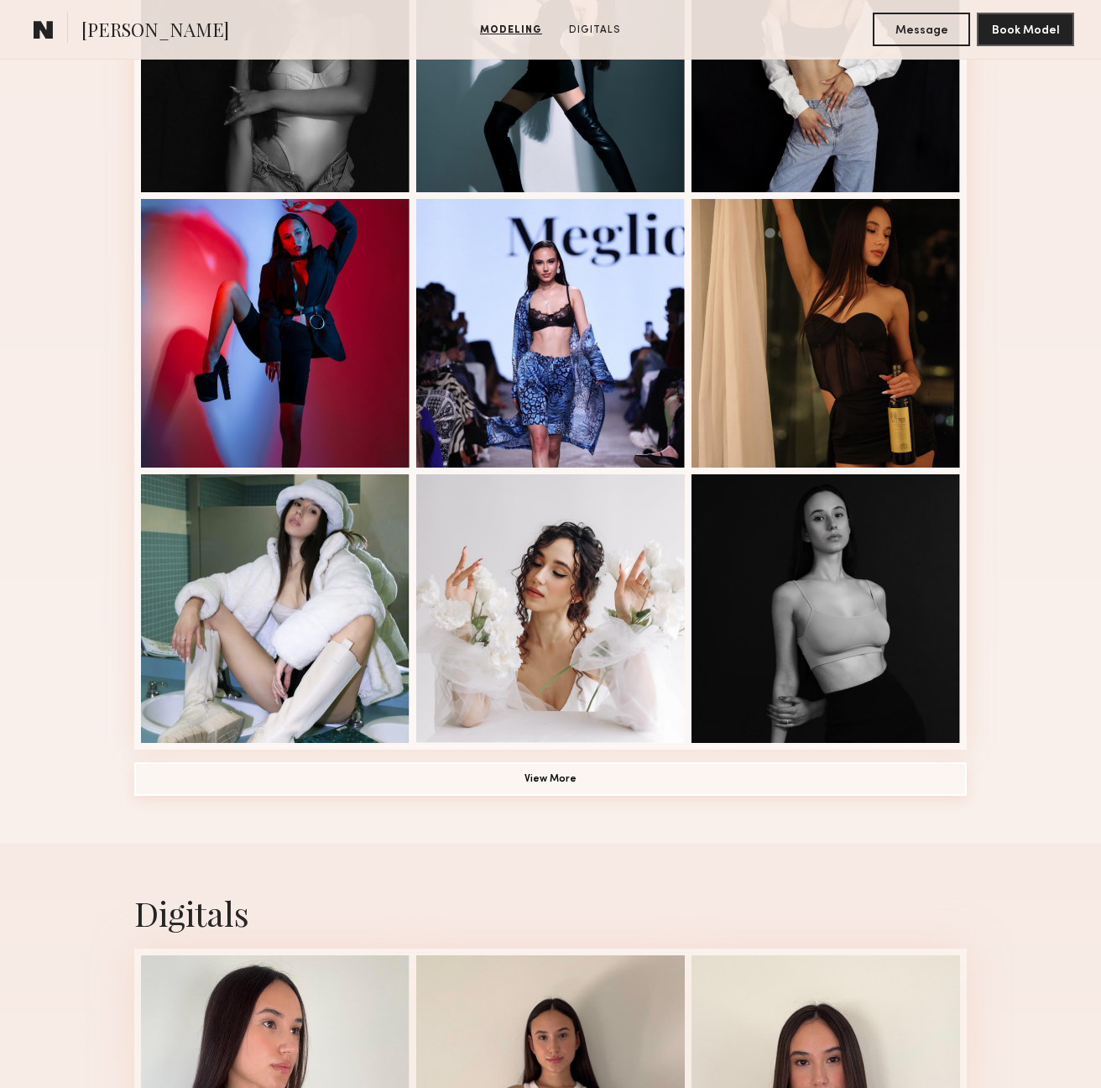
click at [506, 786] on button "View More" at bounding box center [550, 779] width 833 height 34
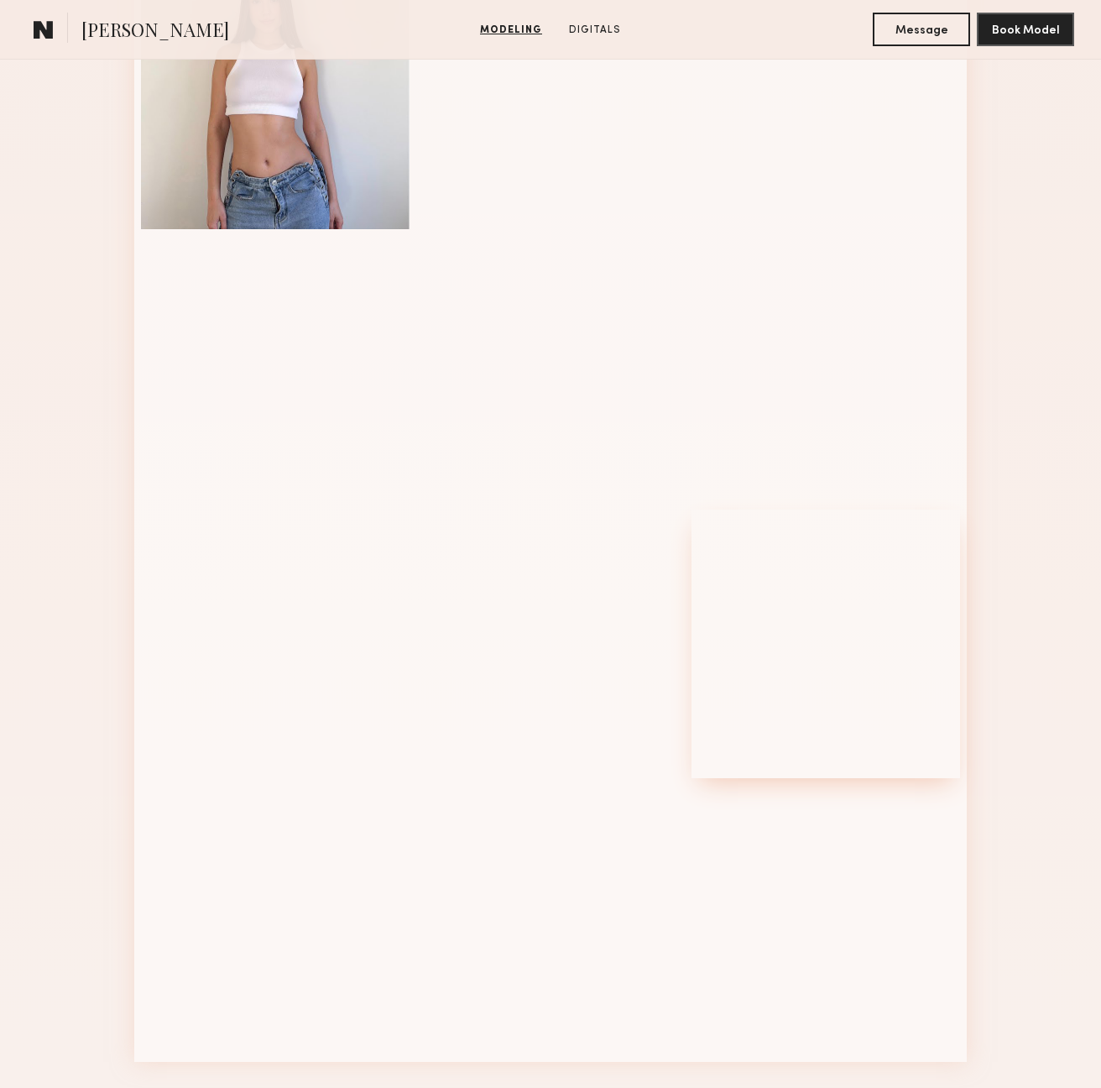
scroll to position [1873, 0]
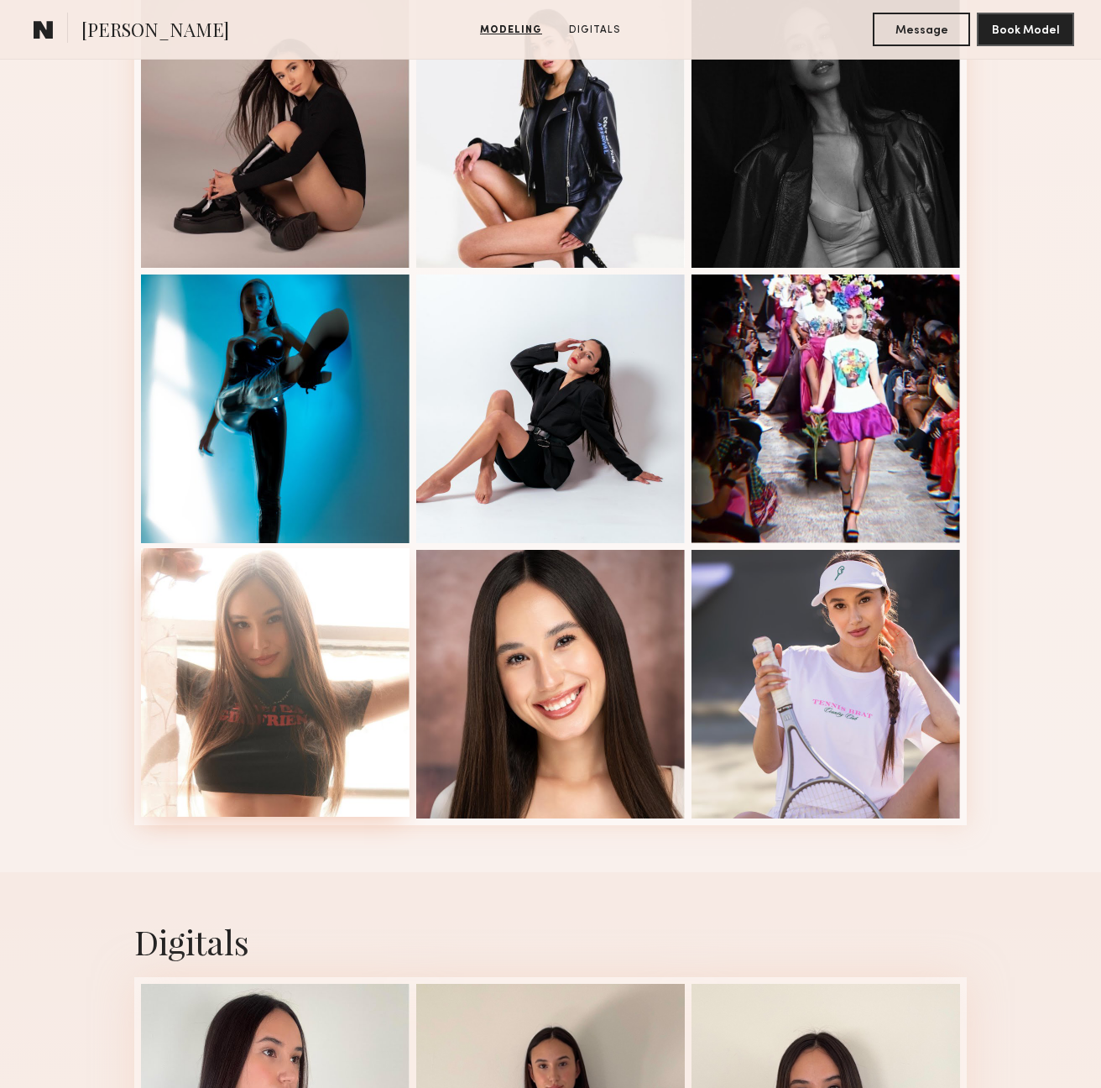
click at [286, 701] on div at bounding box center [275, 682] width 269 height 269
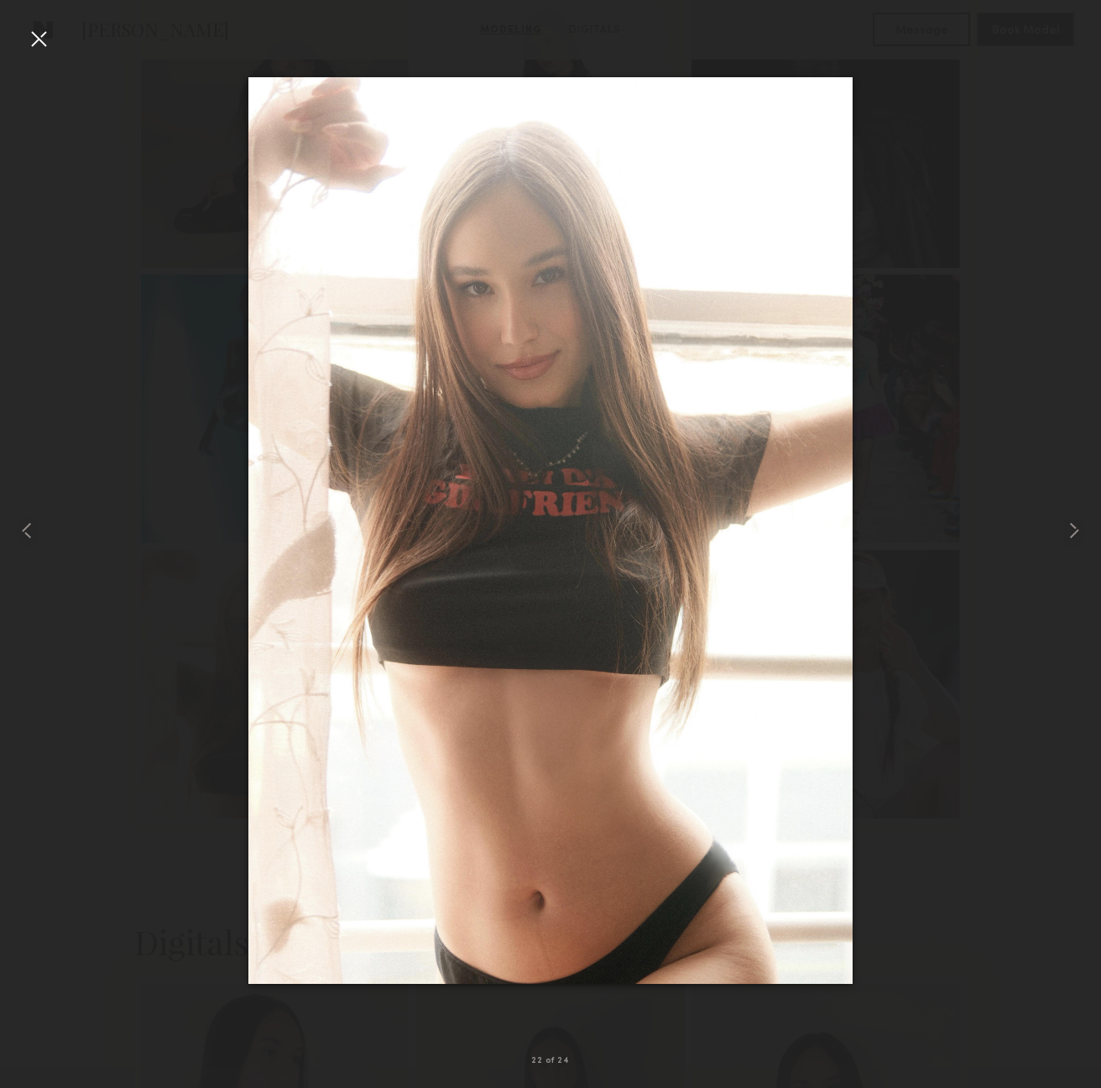
click at [40, 44] on div at bounding box center [38, 38] width 27 height 27
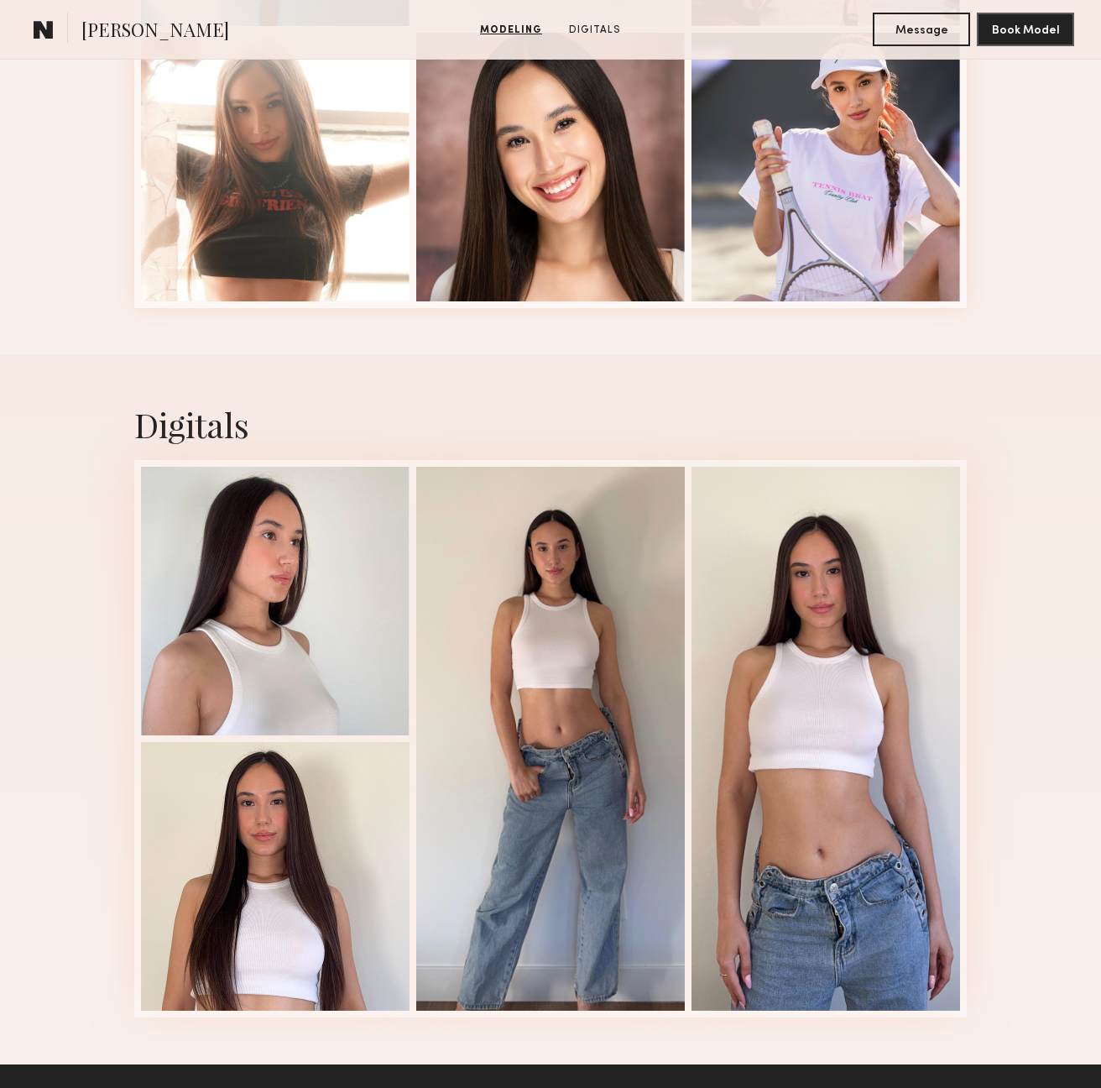
scroll to position [2442, 0]
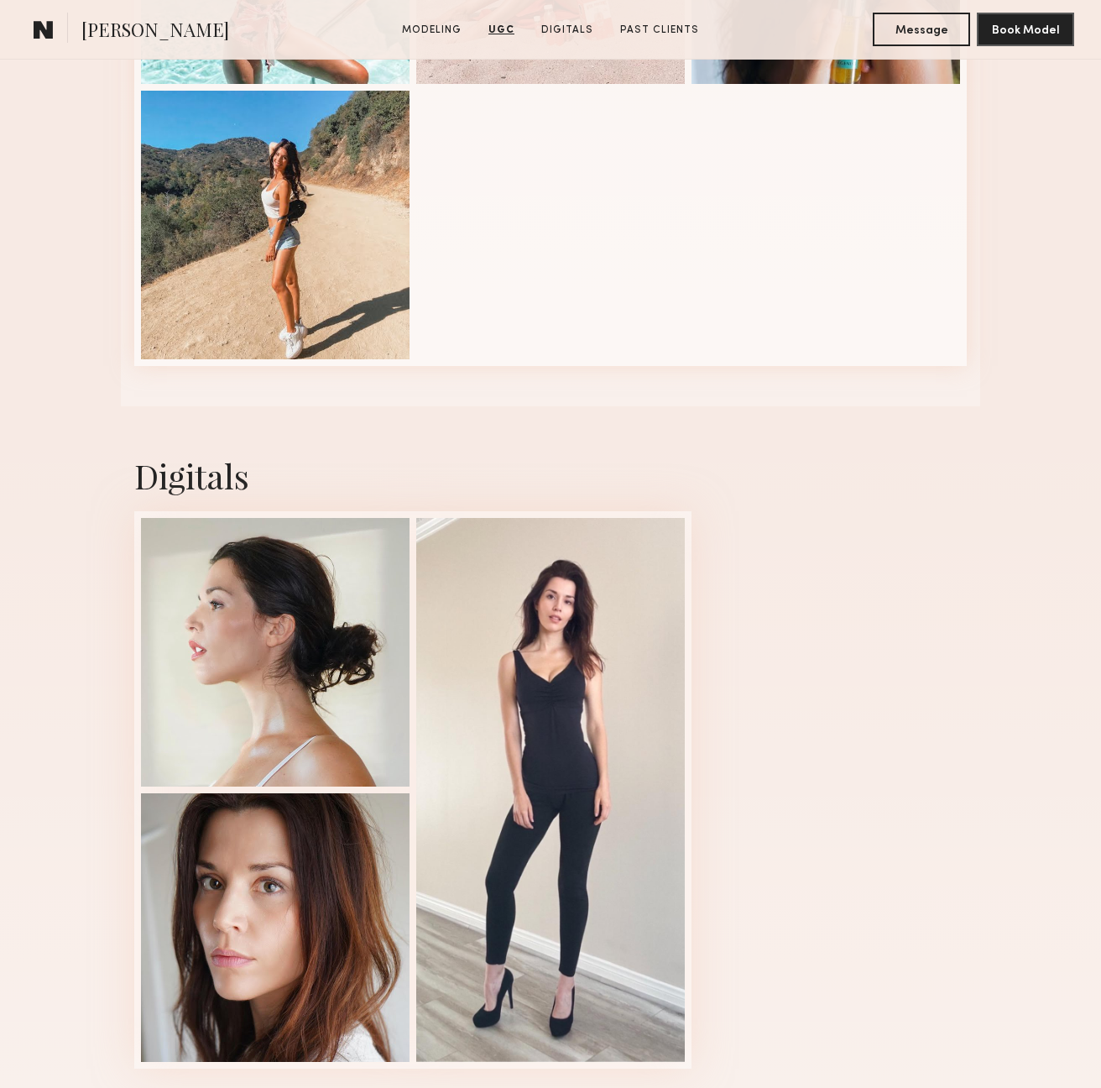
scroll to position [2259, 0]
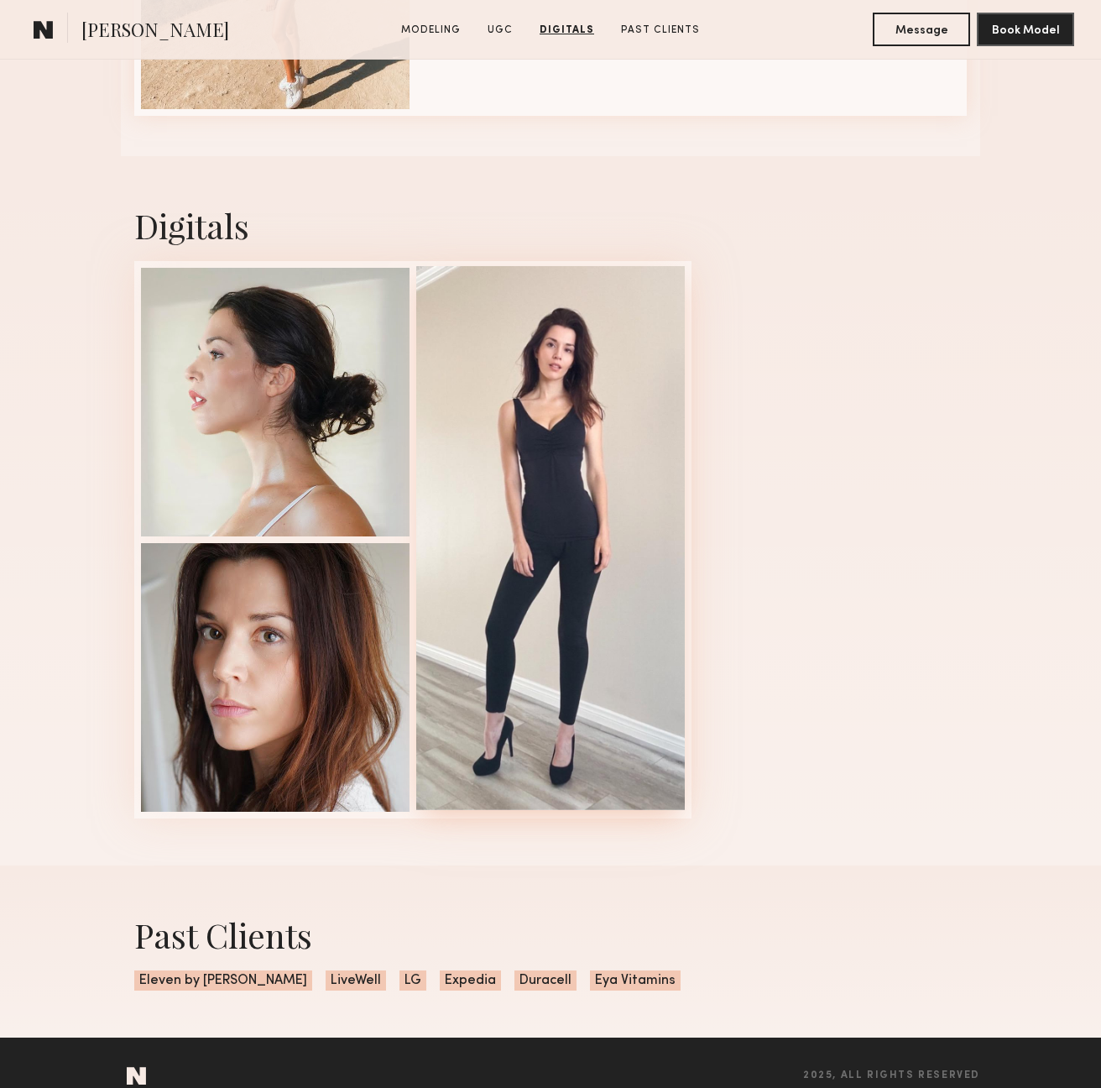
click at [491, 487] on div at bounding box center [550, 538] width 269 height 544
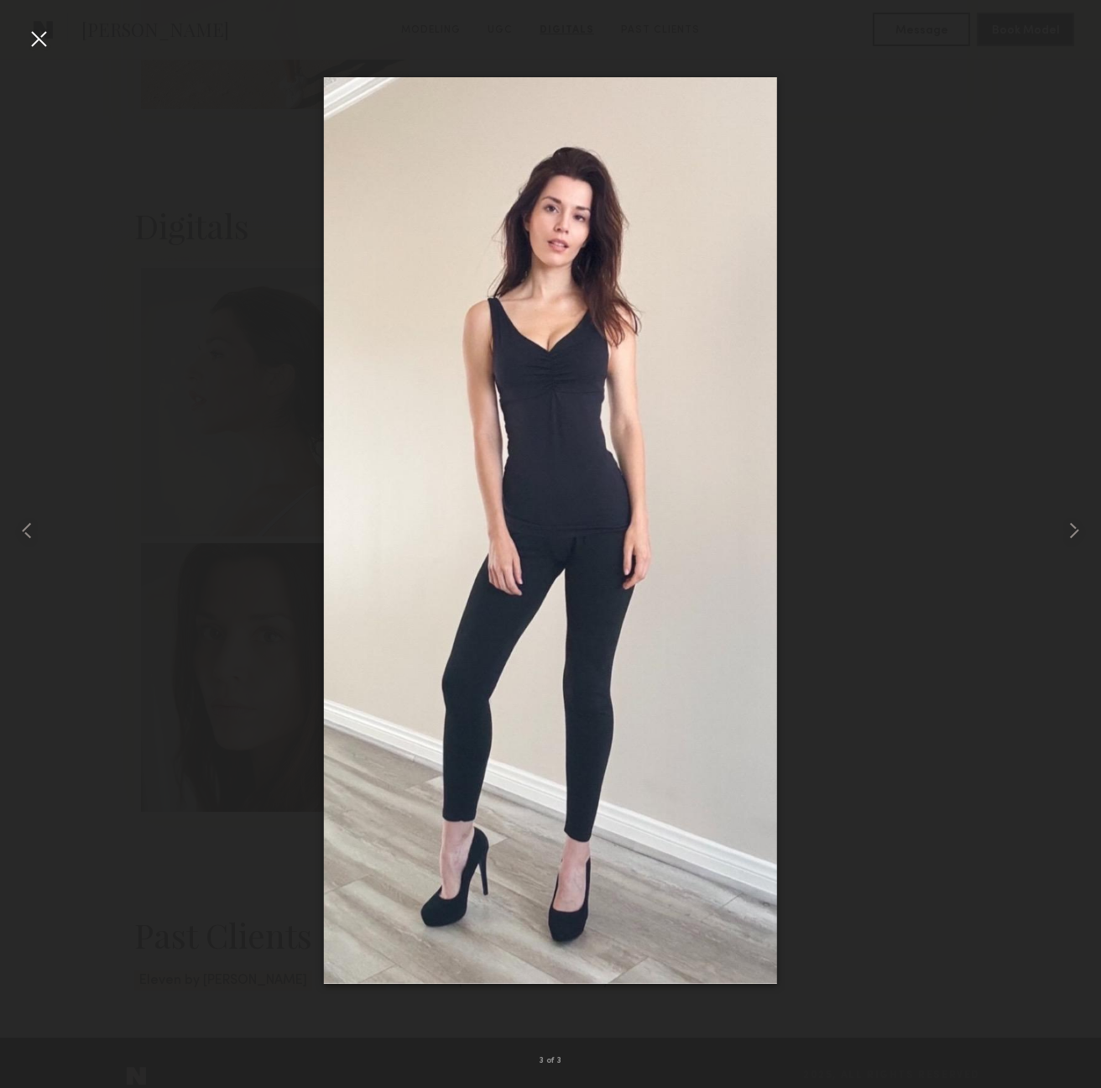
click at [40, 40] on div at bounding box center [38, 38] width 27 height 27
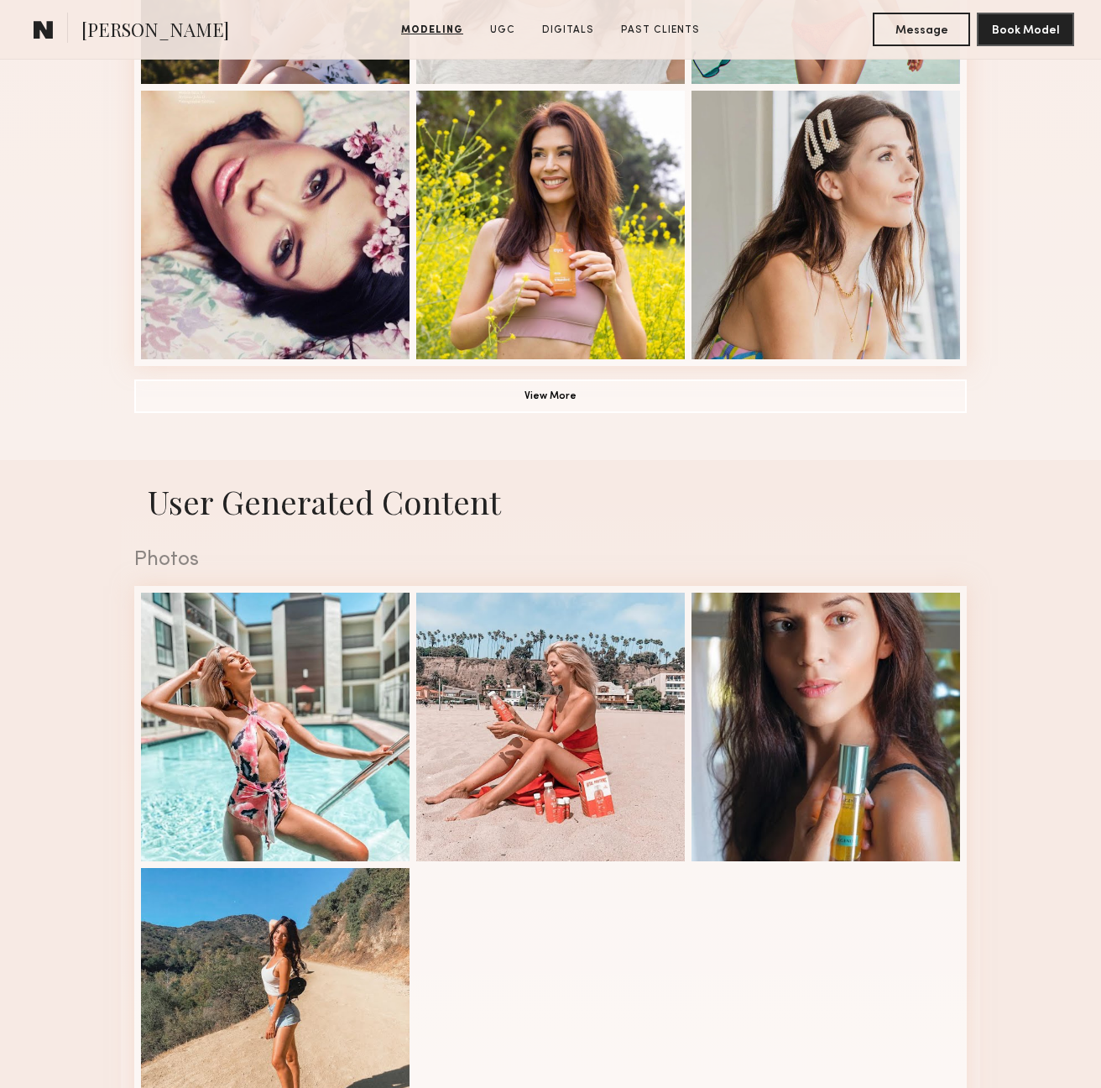
scroll to position [894, 0]
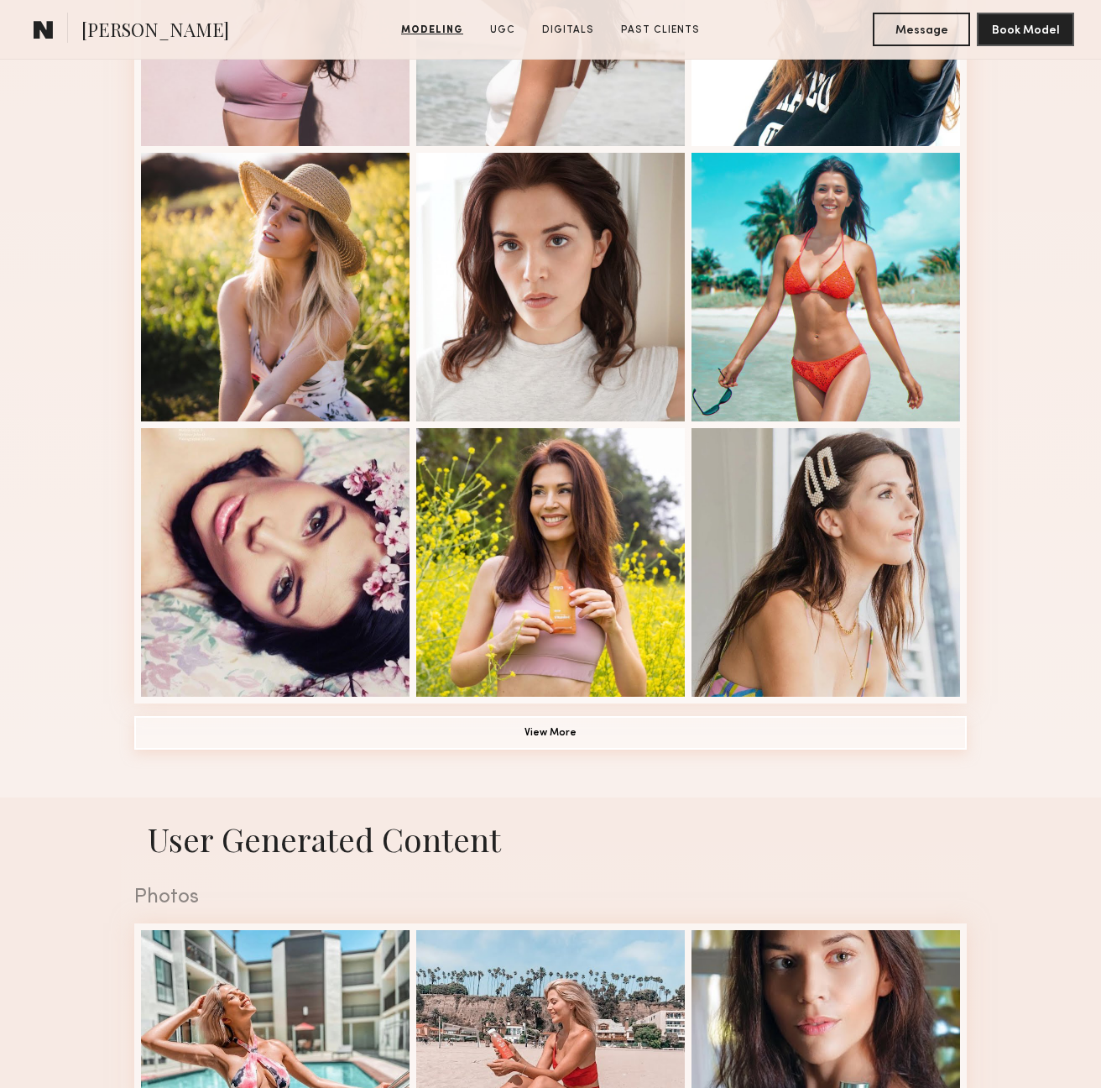
click at [539, 741] on button "View More" at bounding box center [550, 733] width 833 height 34
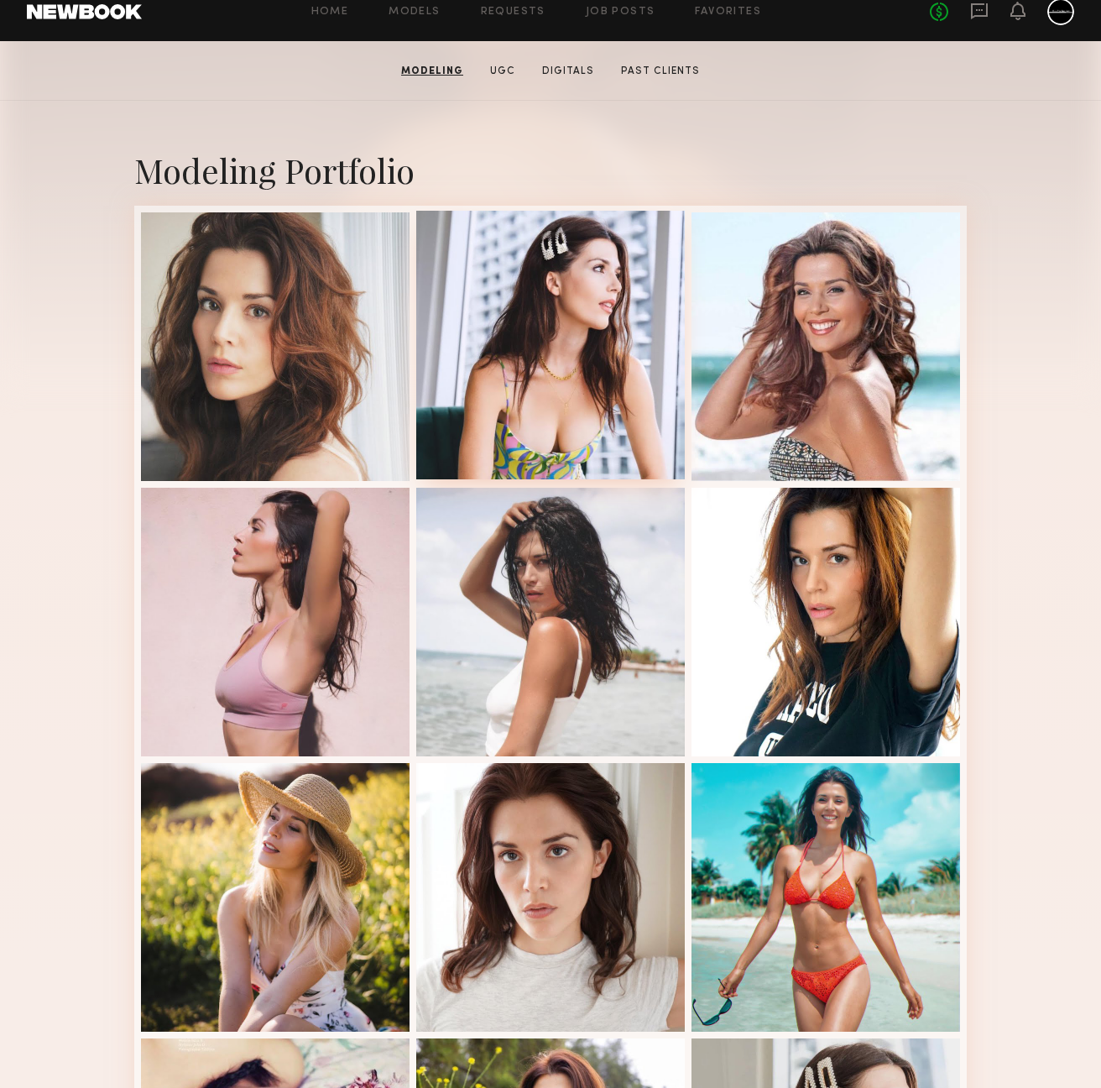
scroll to position [0, 0]
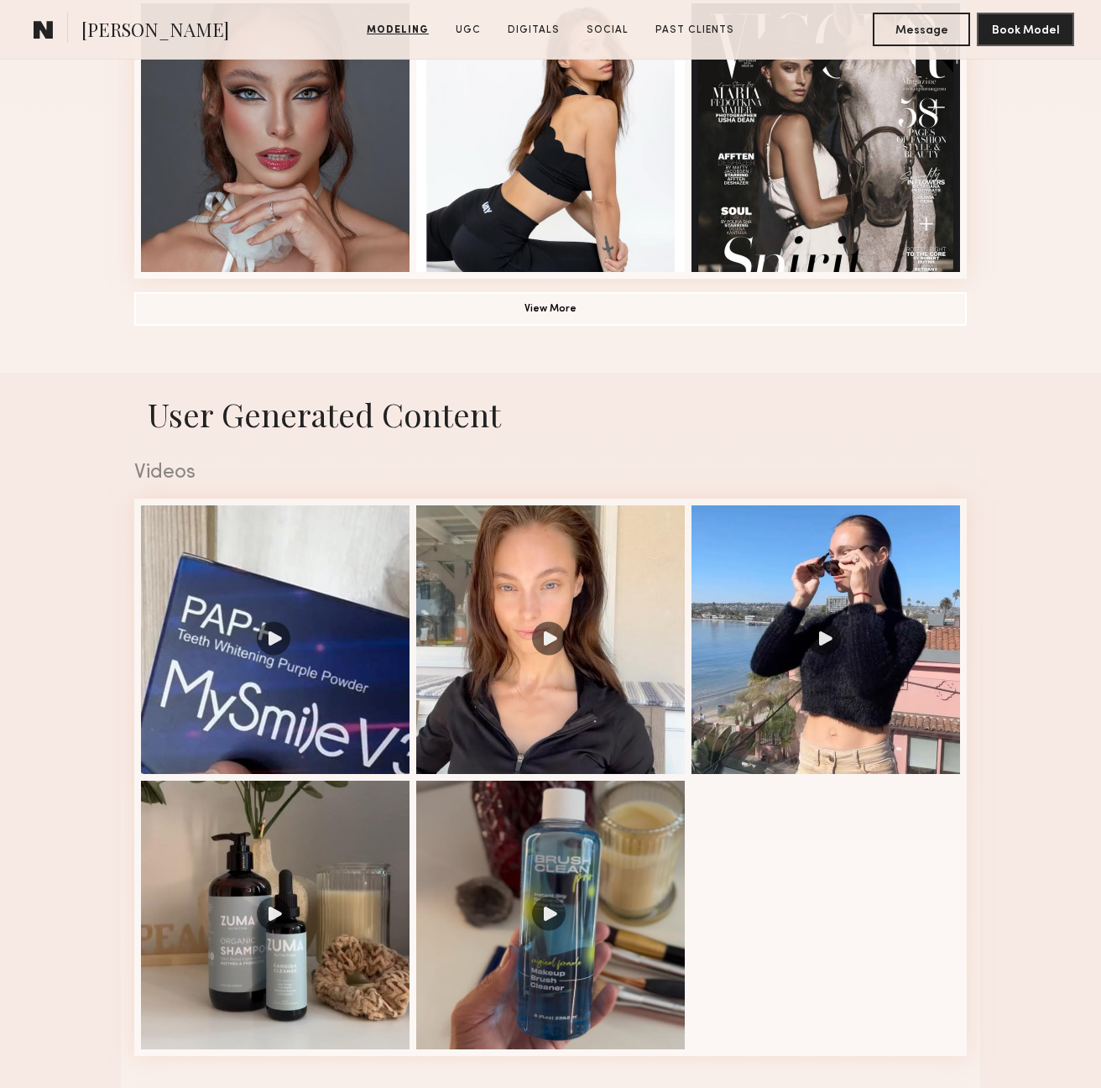
scroll to position [858, 0]
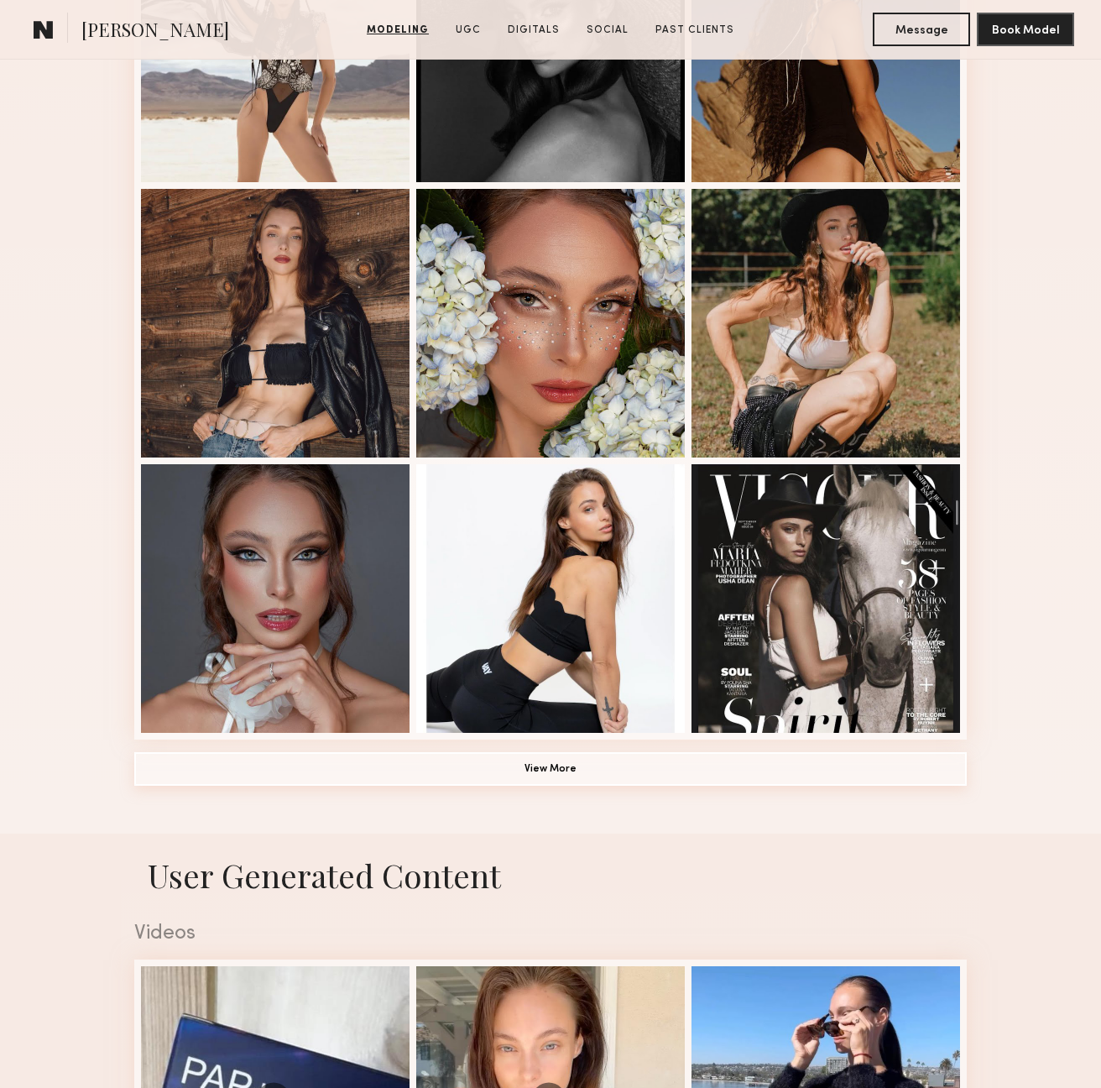
click at [536, 776] on button "View More" at bounding box center [550, 769] width 833 height 34
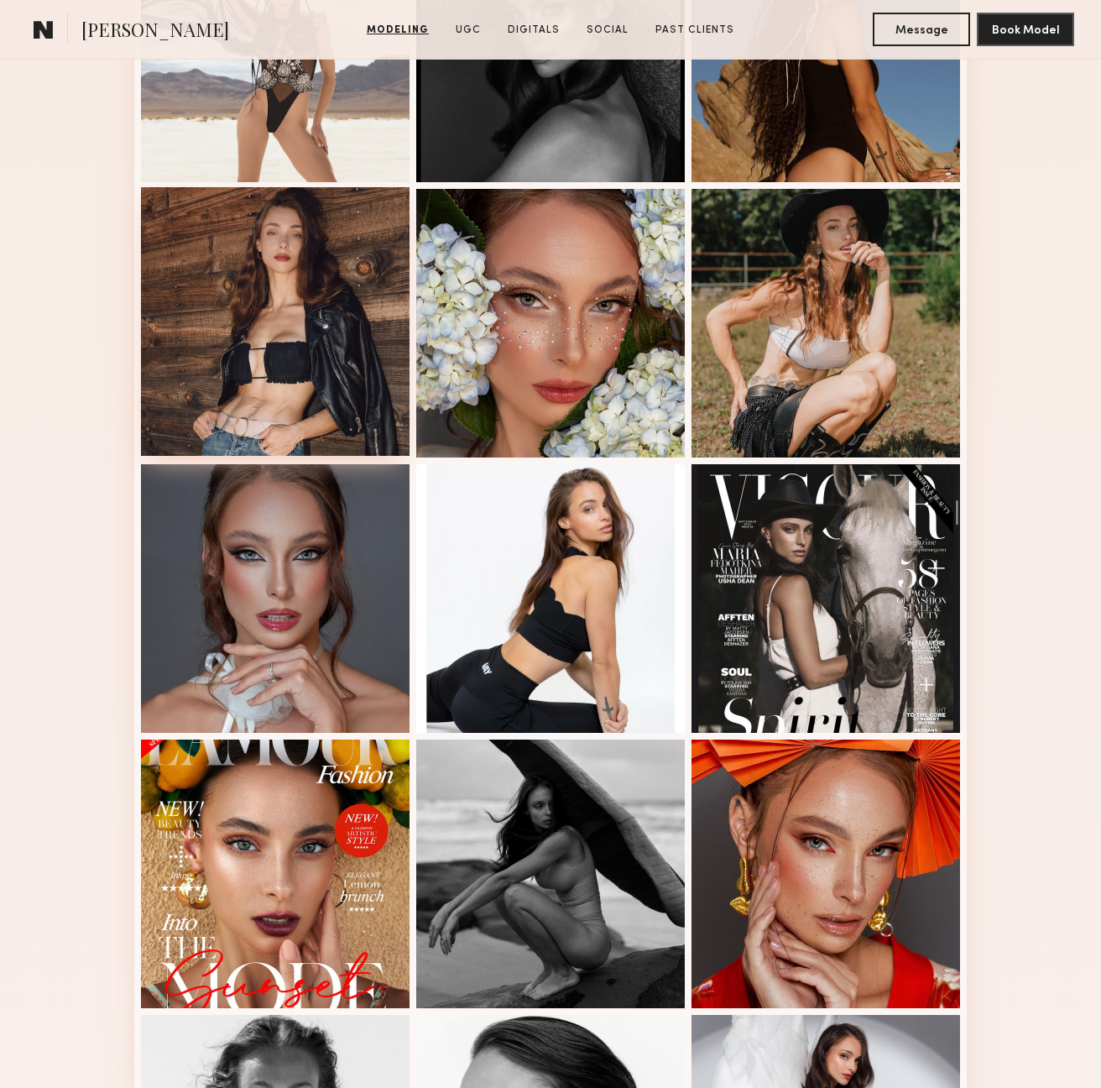
click at [257, 311] on div at bounding box center [275, 321] width 269 height 269
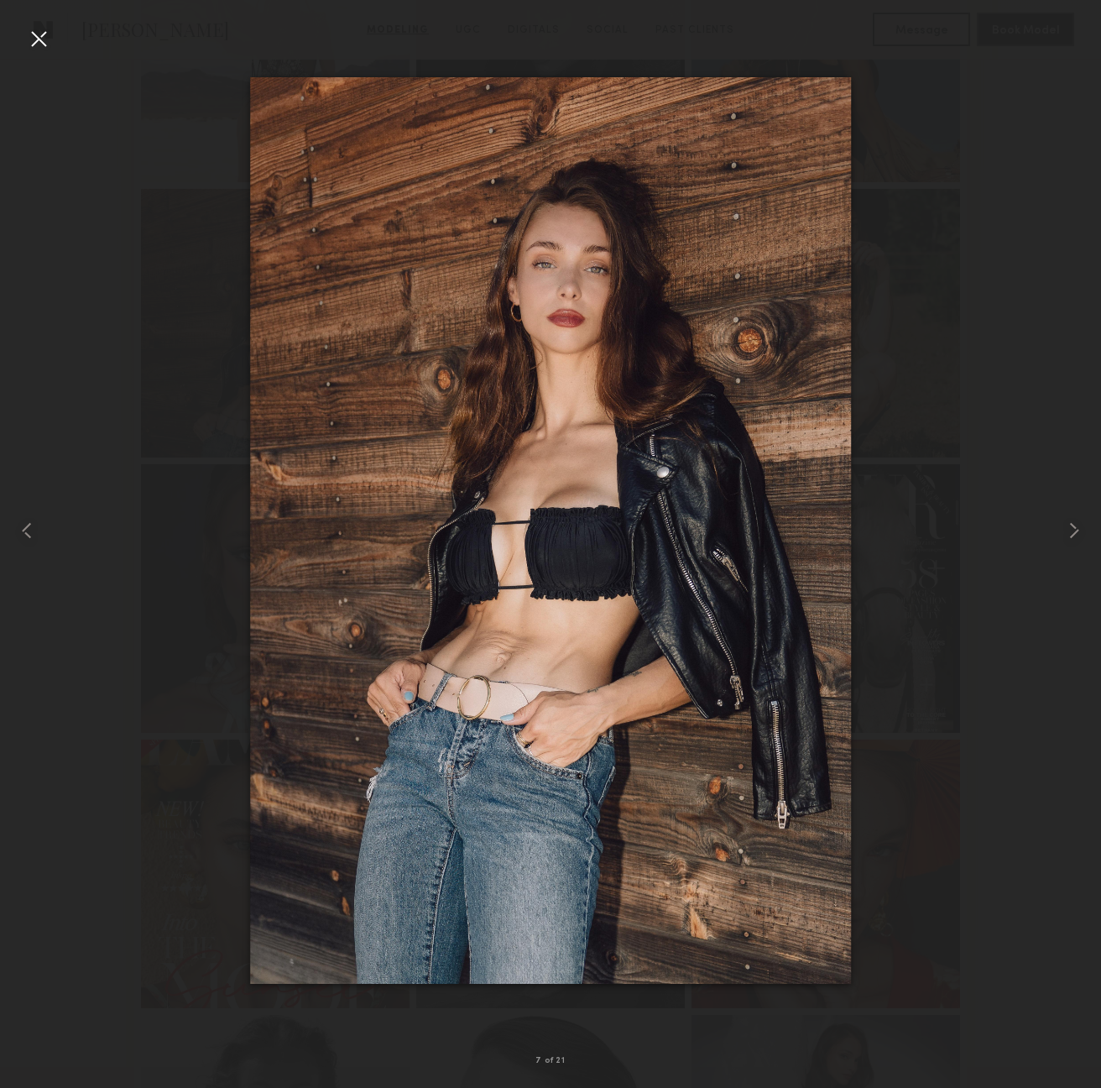
click at [25, 37] on div at bounding box center [38, 38] width 27 height 27
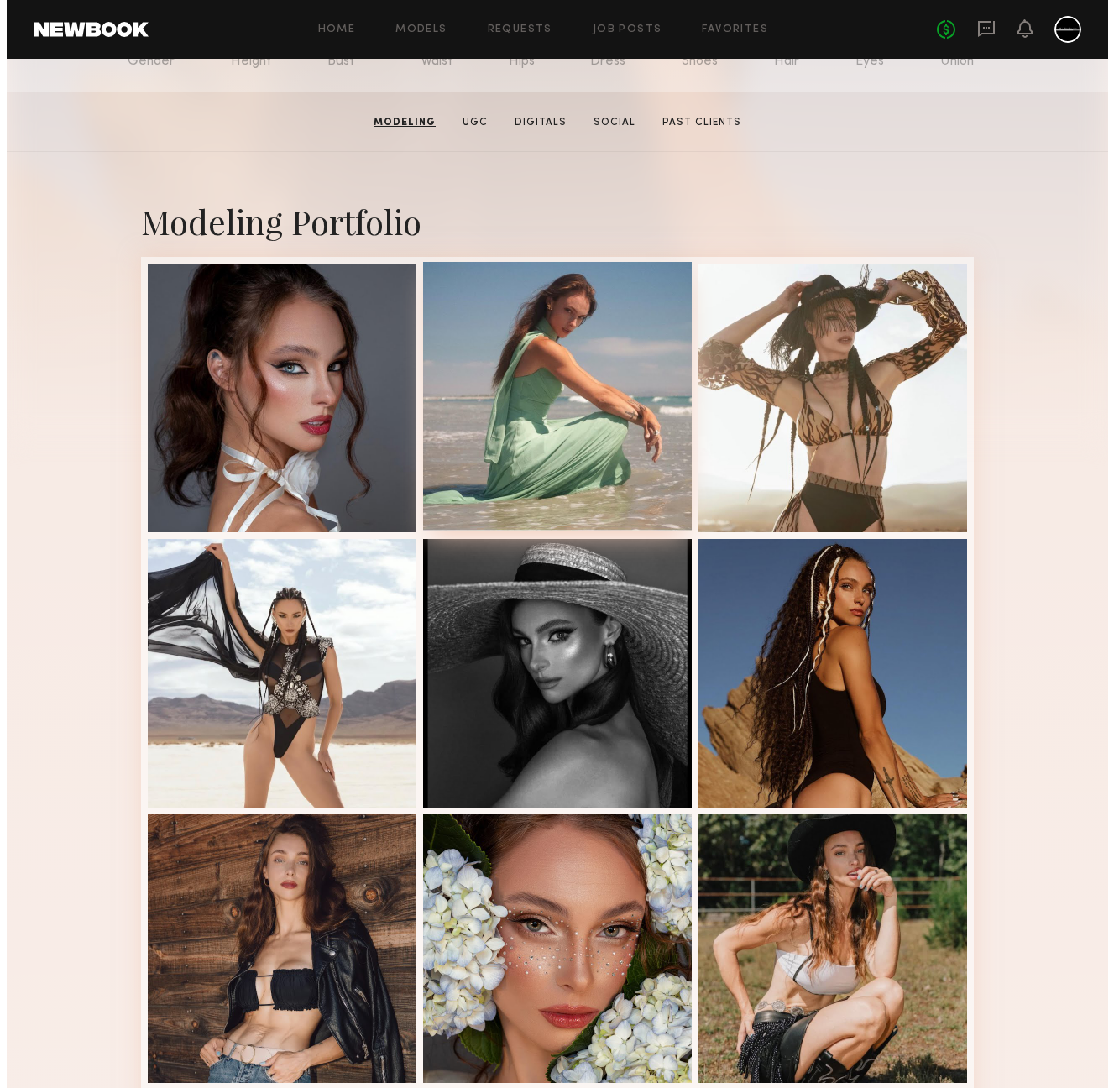
scroll to position [0, 0]
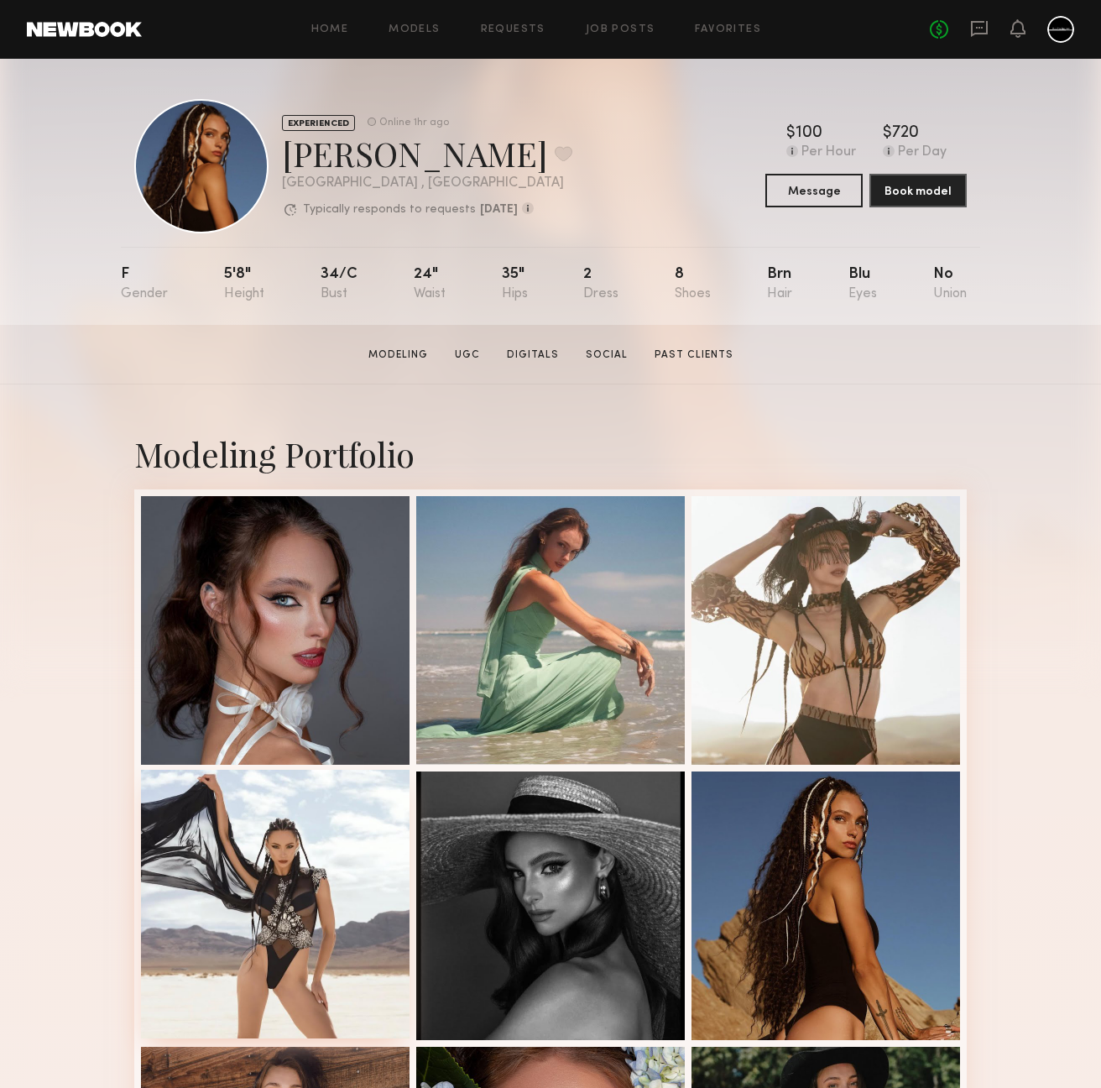
click at [278, 891] on div at bounding box center [275, 904] width 269 height 269
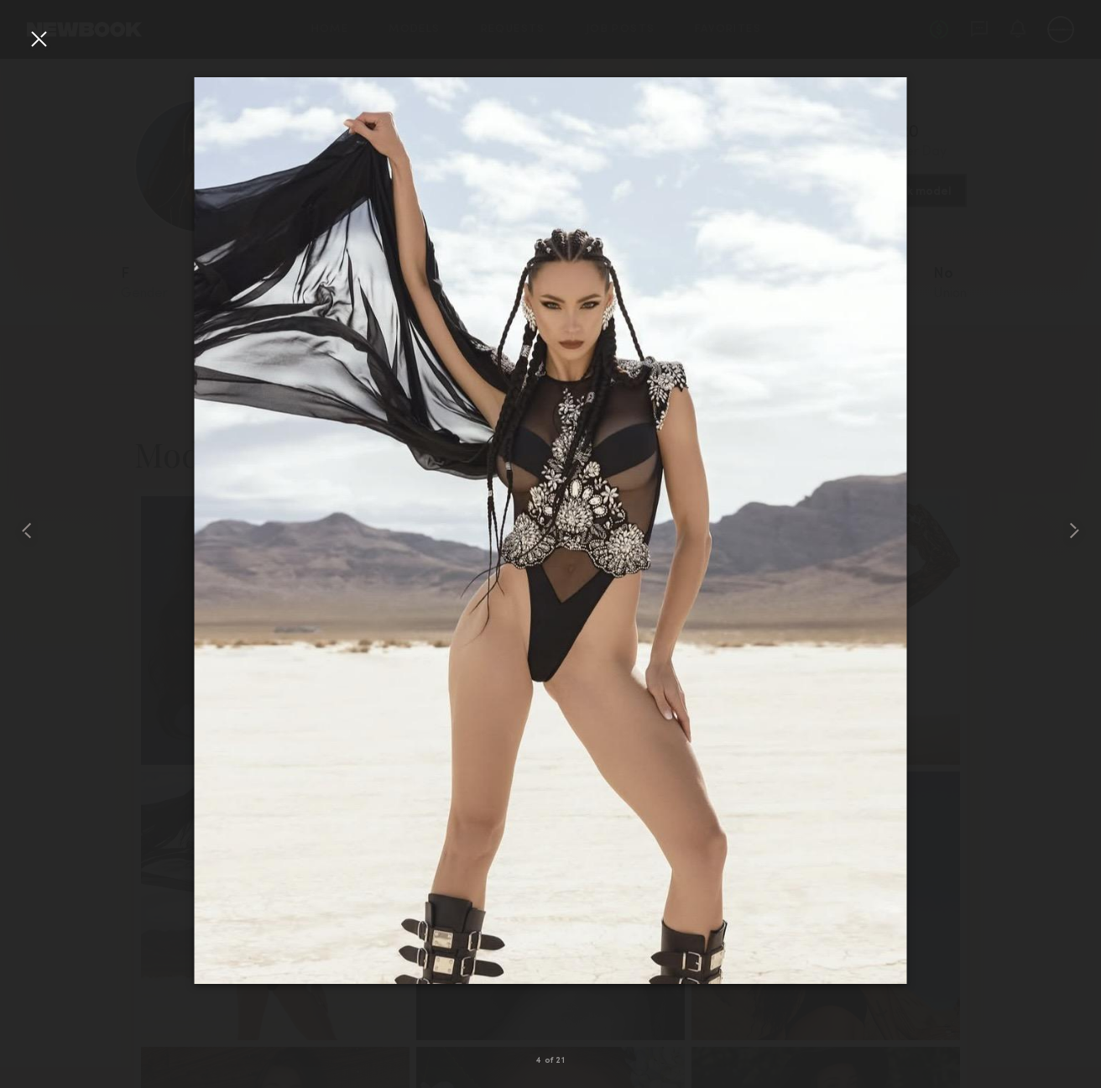
click at [43, 36] on div at bounding box center [38, 38] width 27 height 27
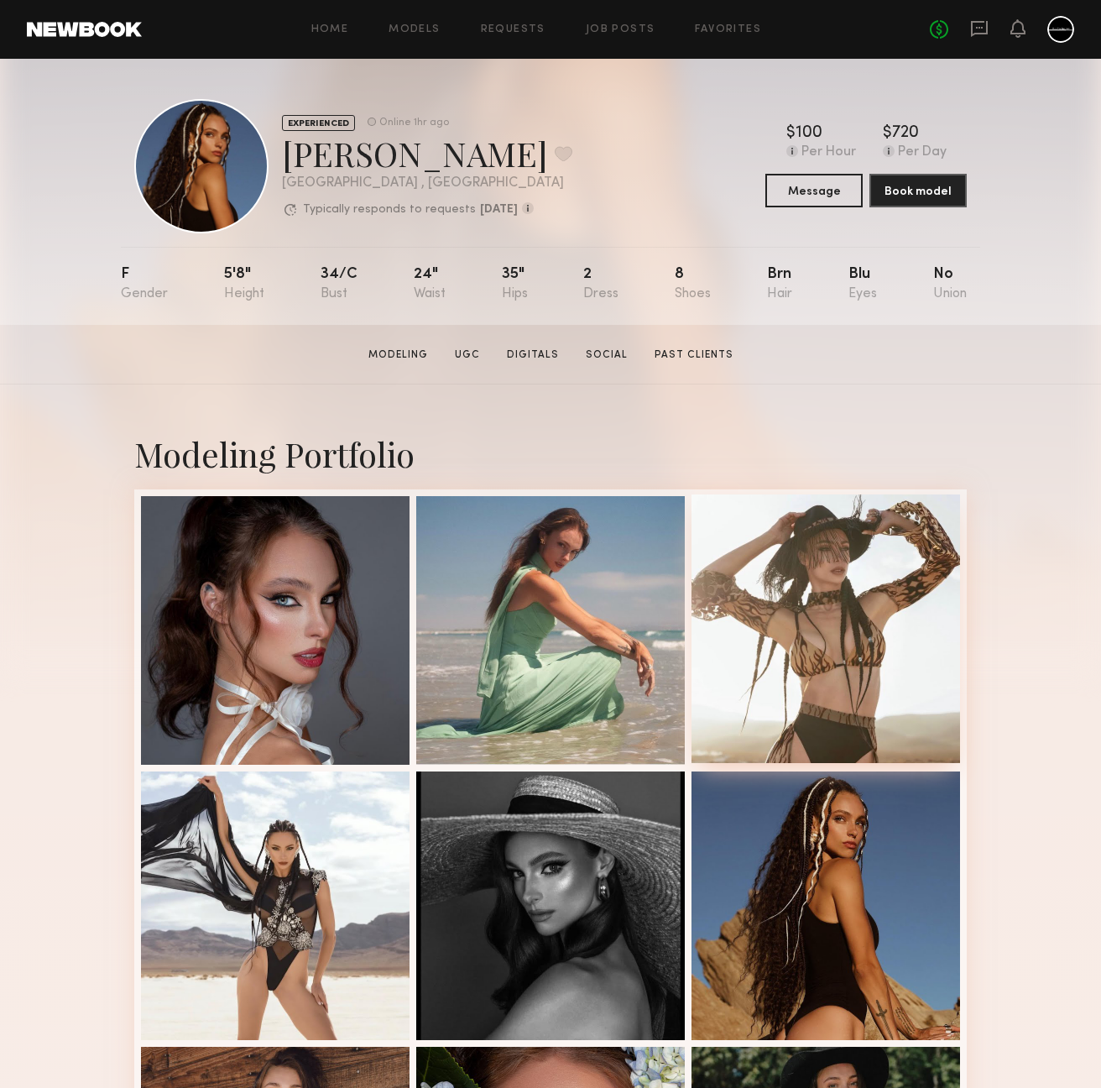
click at [884, 629] on div at bounding box center [826, 628] width 269 height 269
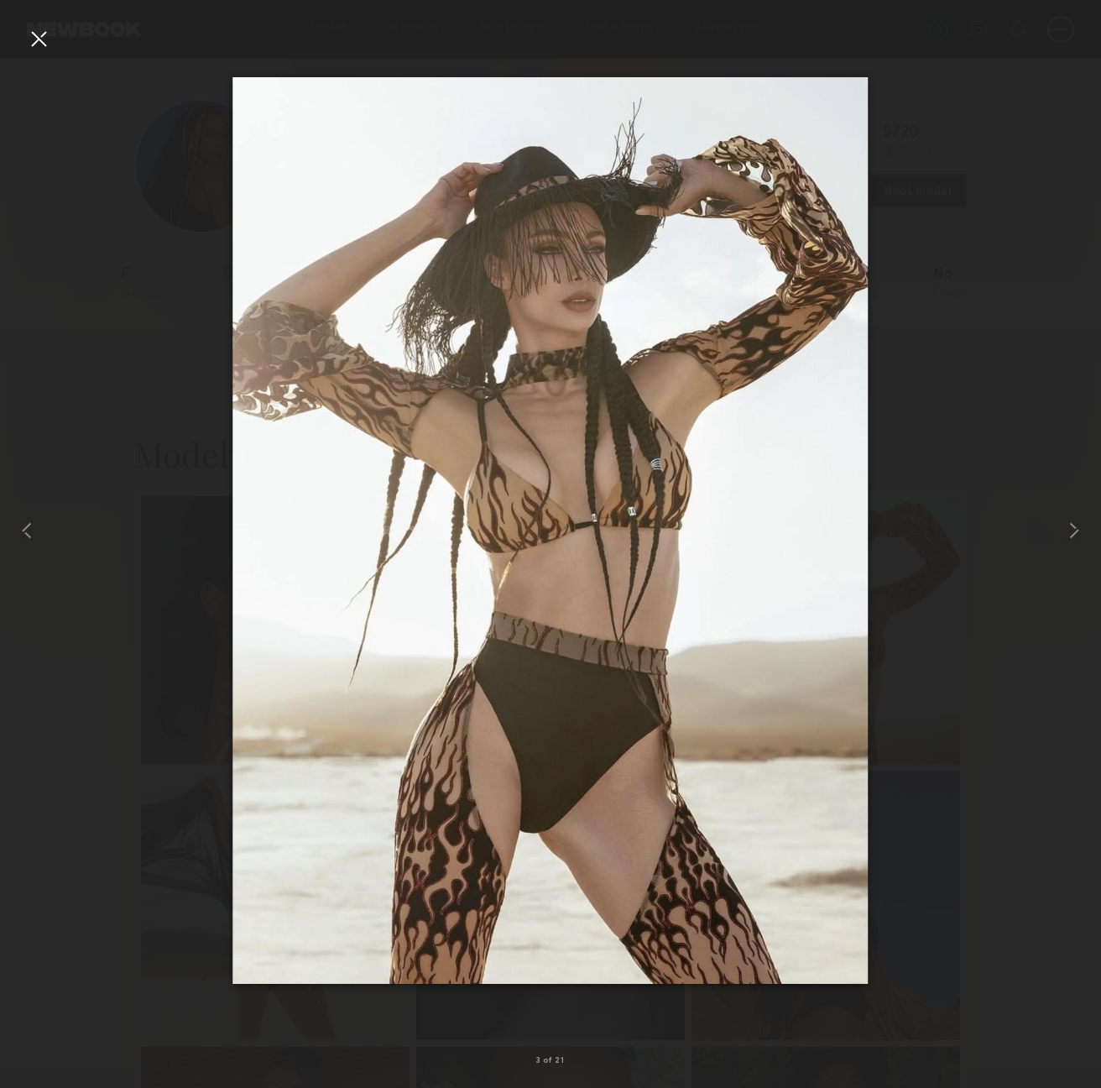
click at [45, 47] on div at bounding box center [38, 38] width 27 height 27
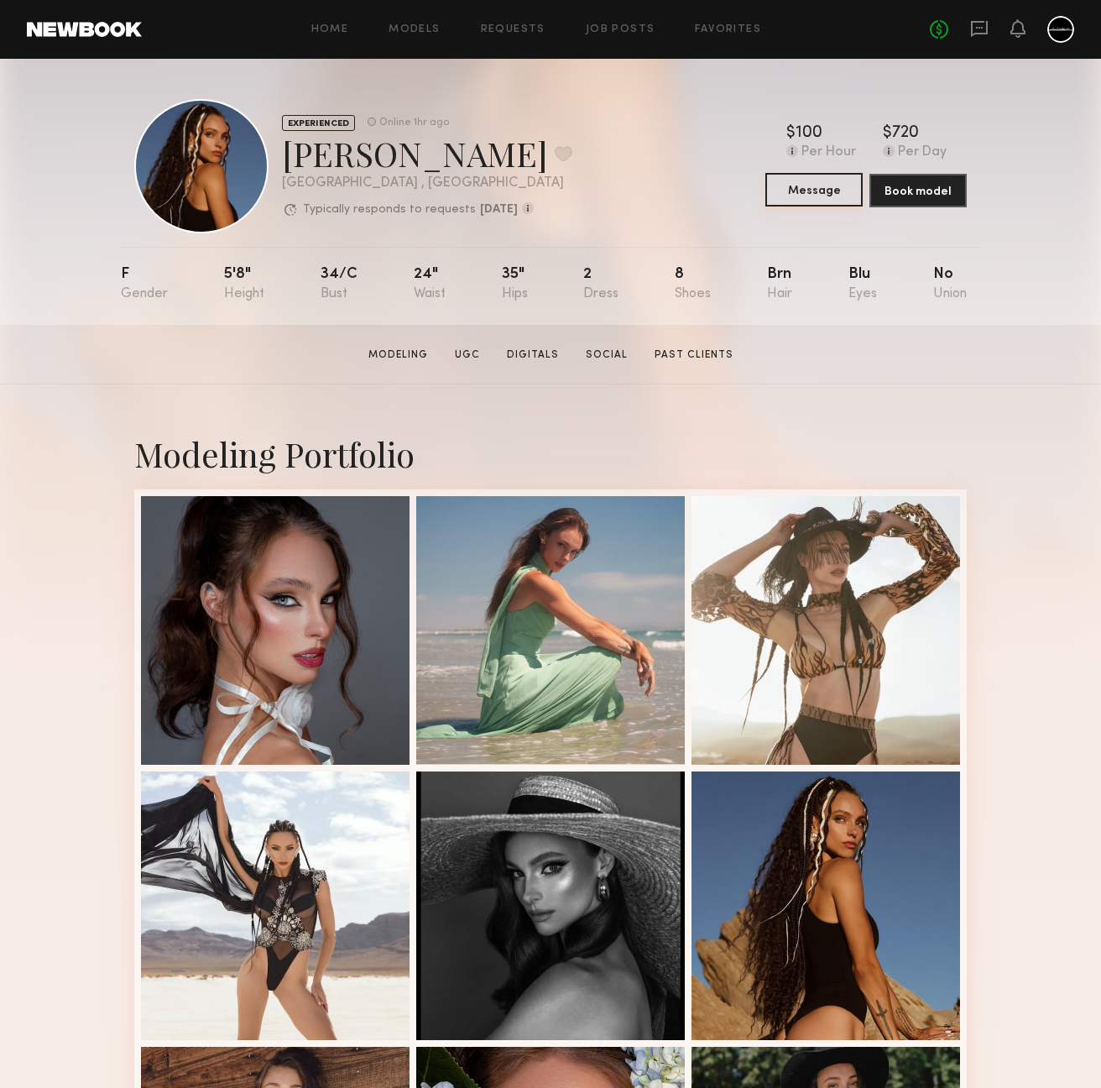
click at [800, 193] on button "Message" at bounding box center [813, 190] width 97 height 34
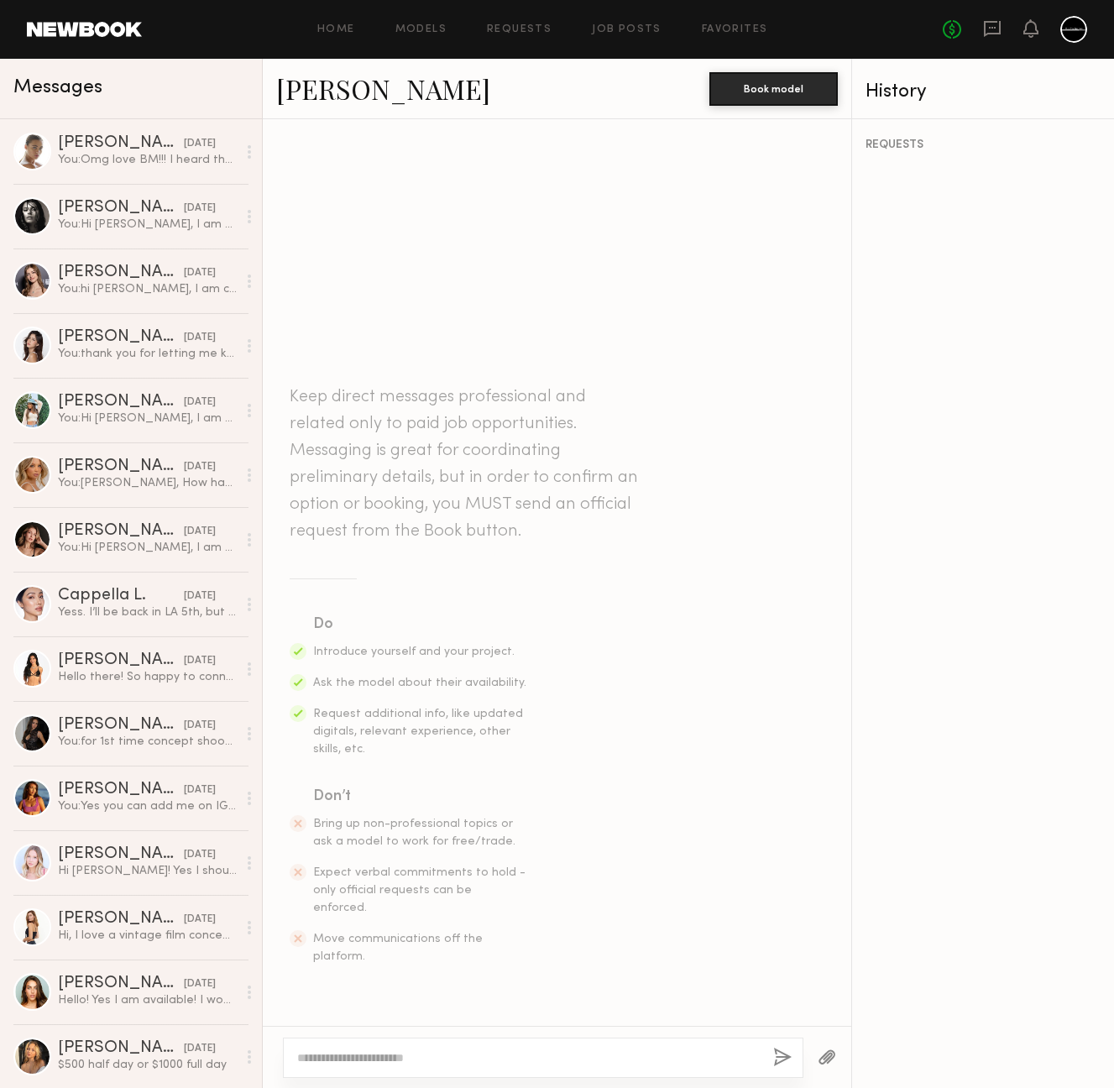
click at [476, 1053] on textarea at bounding box center [528, 1057] width 462 height 17
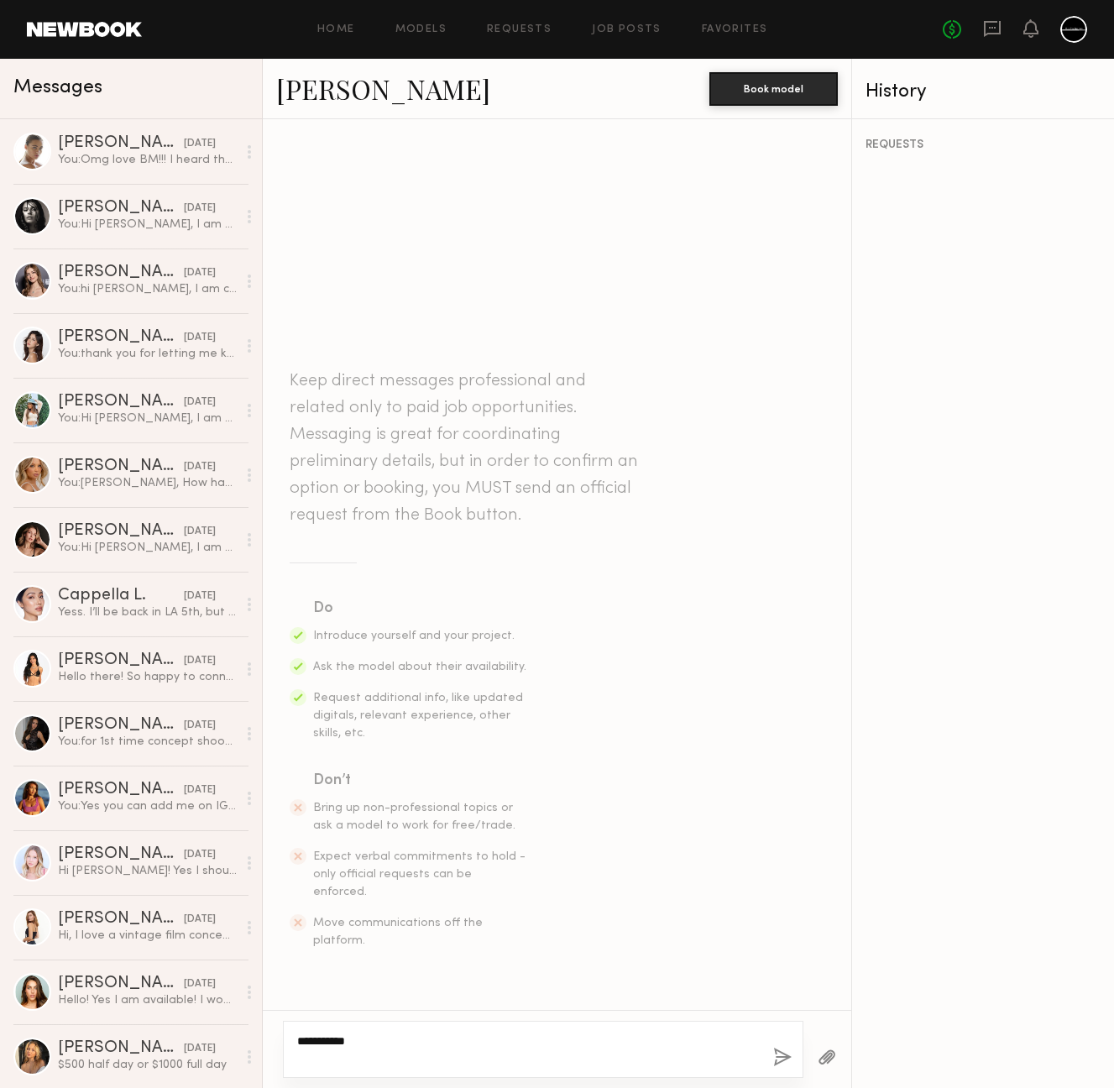
paste textarea "**********"
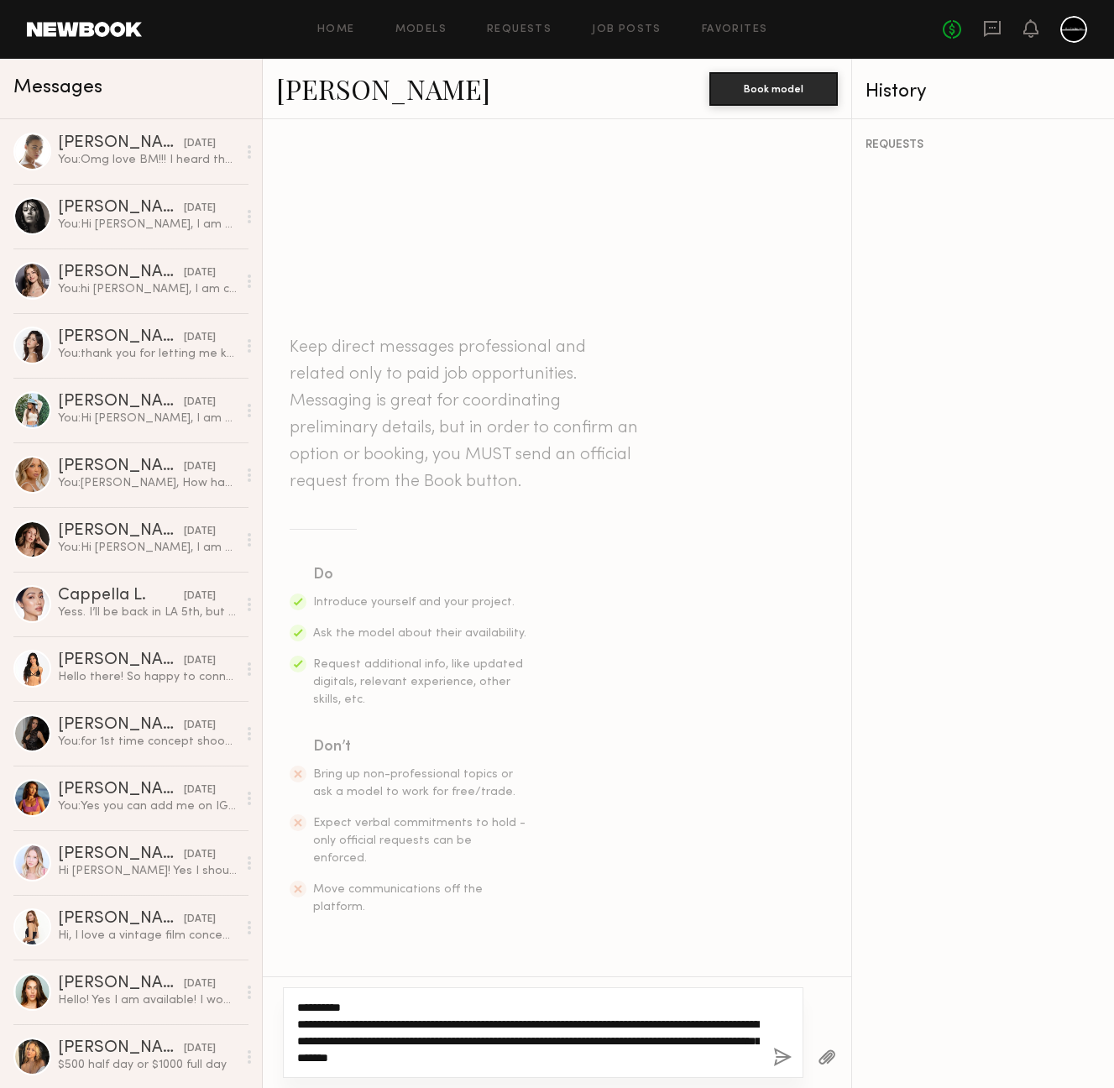
click at [500, 1055] on textarea "**********" at bounding box center [528, 1032] width 462 height 67
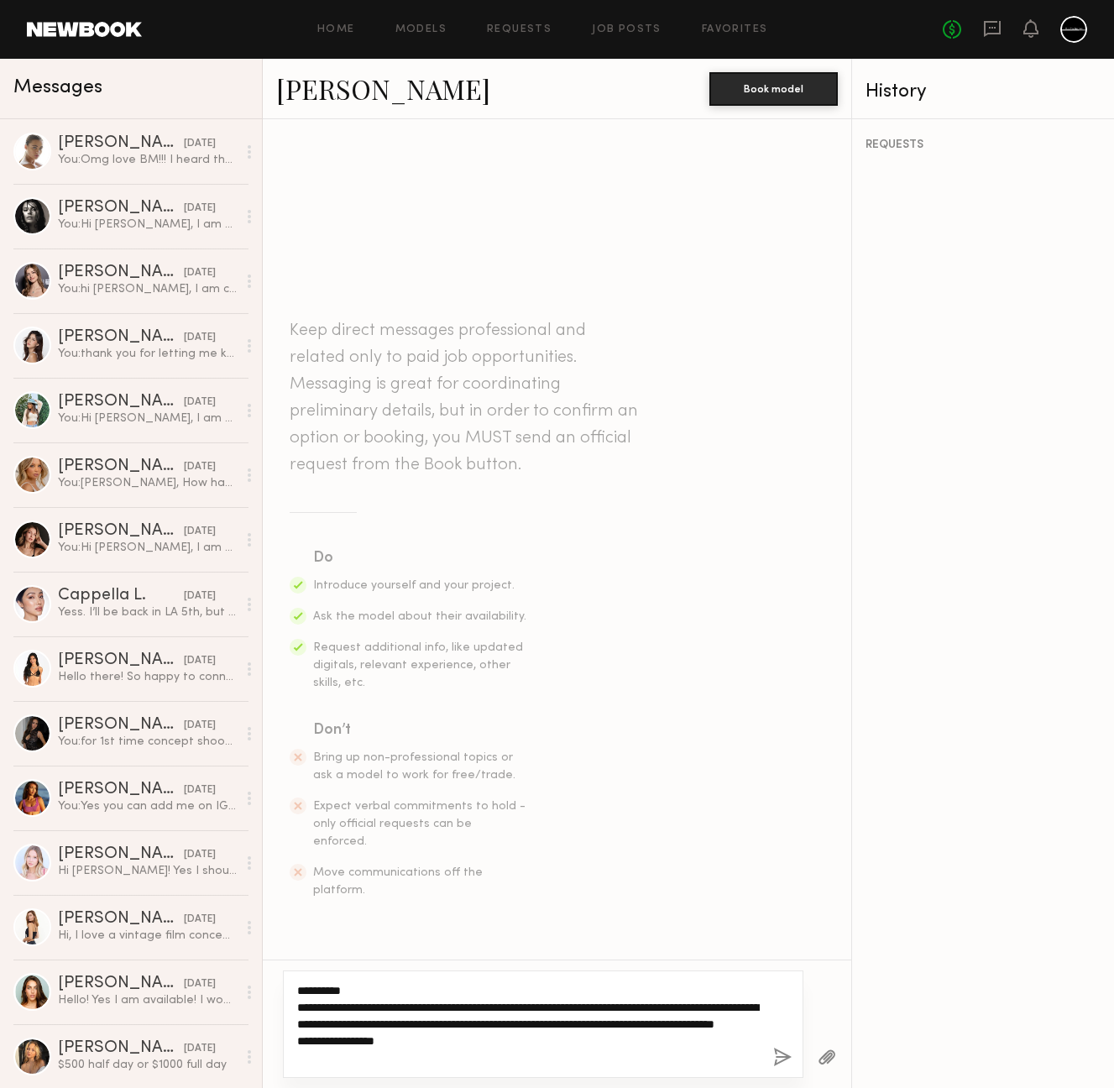
drag, startPoint x: 358, startPoint y: 1058, endPoint x: 416, endPoint y: 1052, distance: 59.1
click at [358, 1058] on textarea "**********" at bounding box center [528, 1024] width 462 height 84
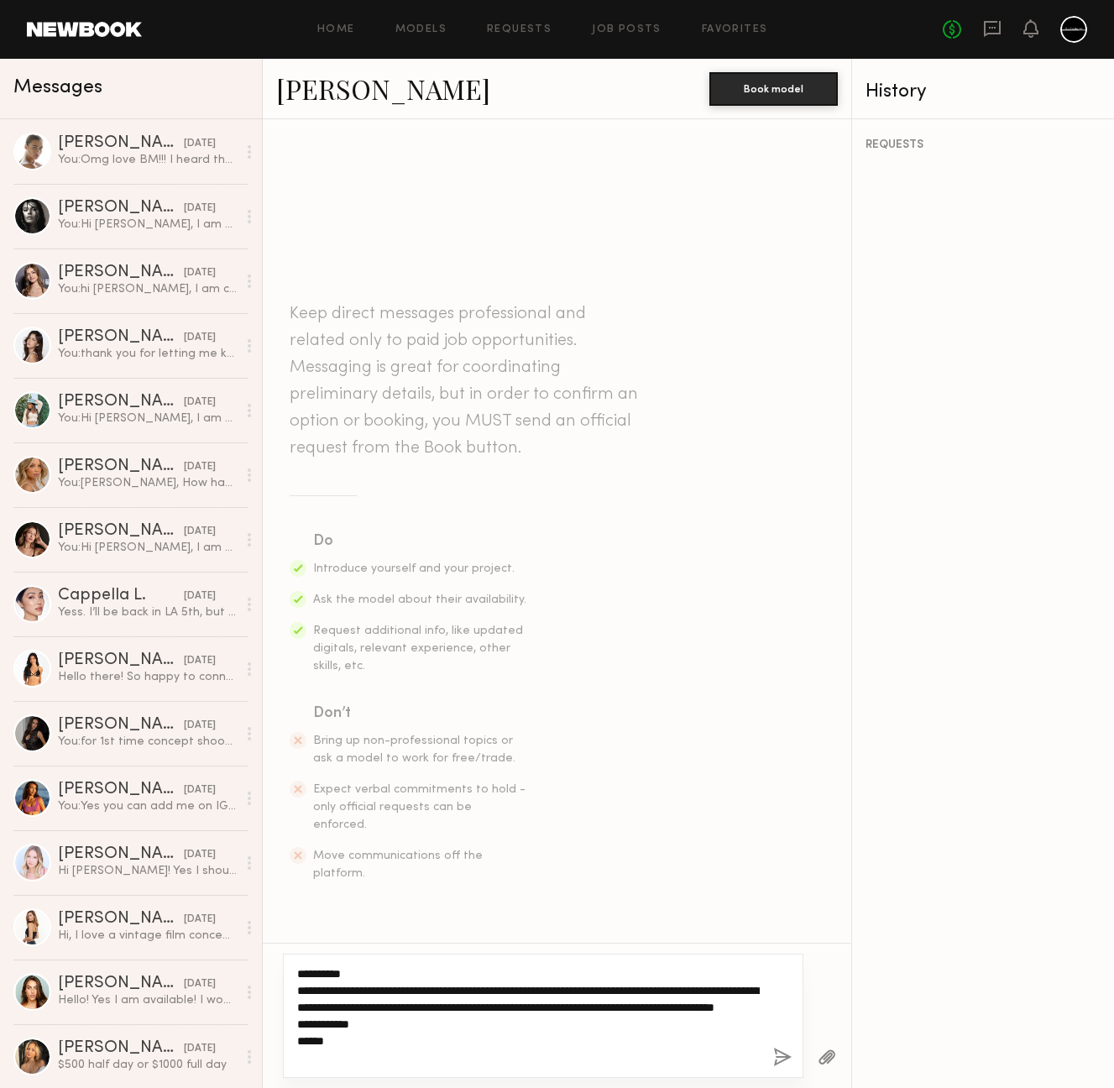
type textarea "**********"
click at [776, 1062] on button "button" at bounding box center [782, 1057] width 18 height 21
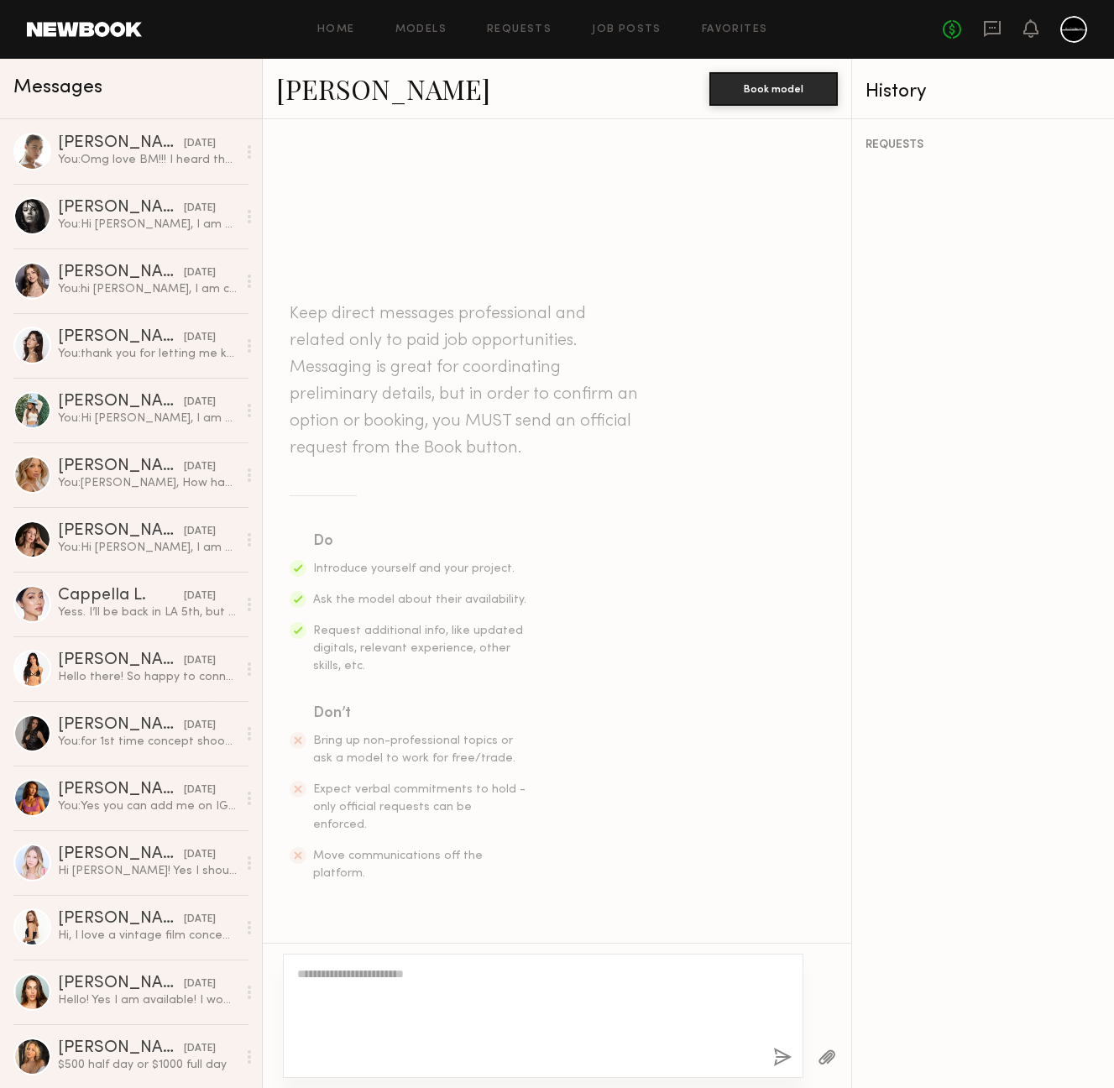
scroll to position [79, 0]
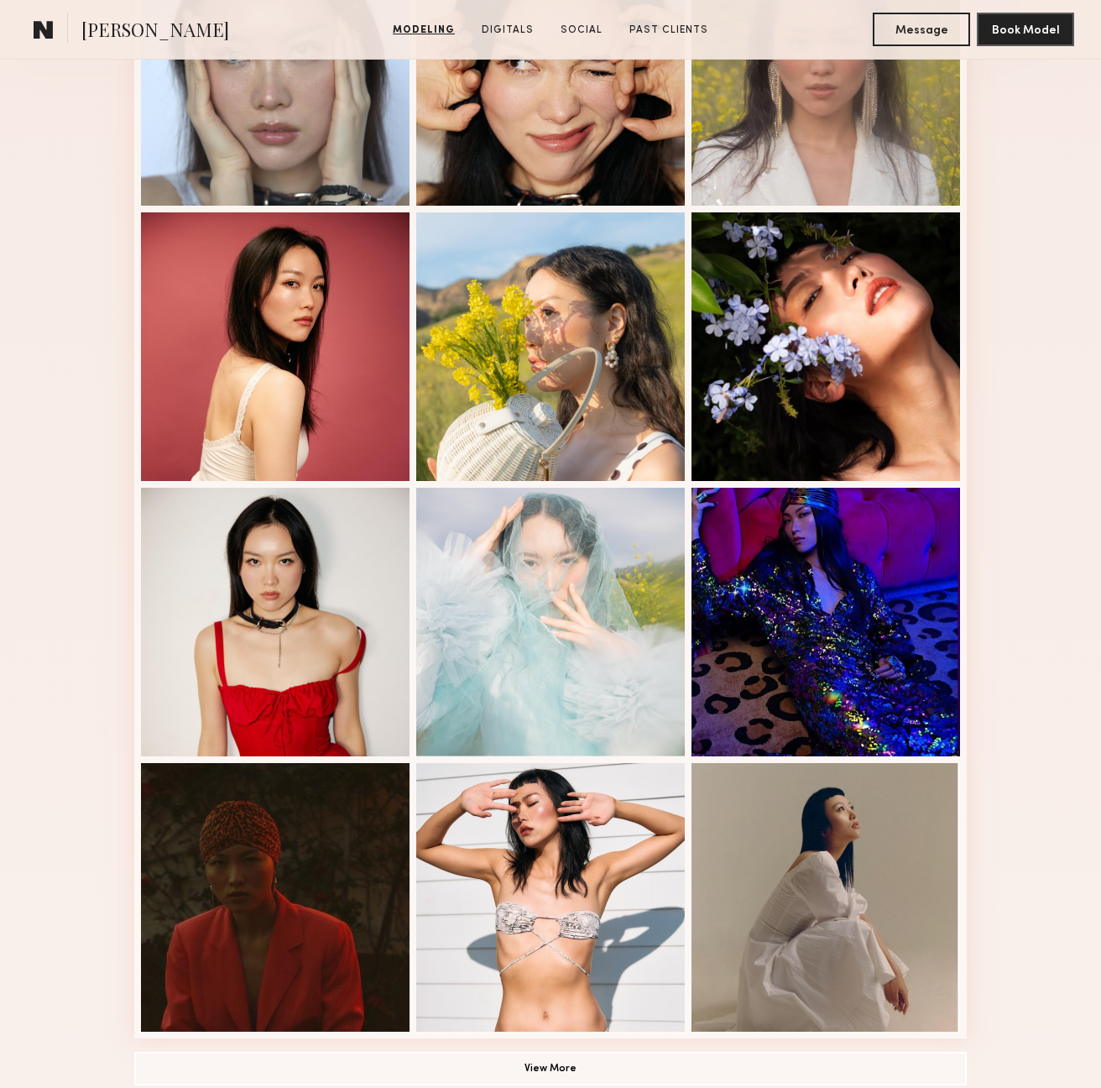
scroll to position [1012, 0]
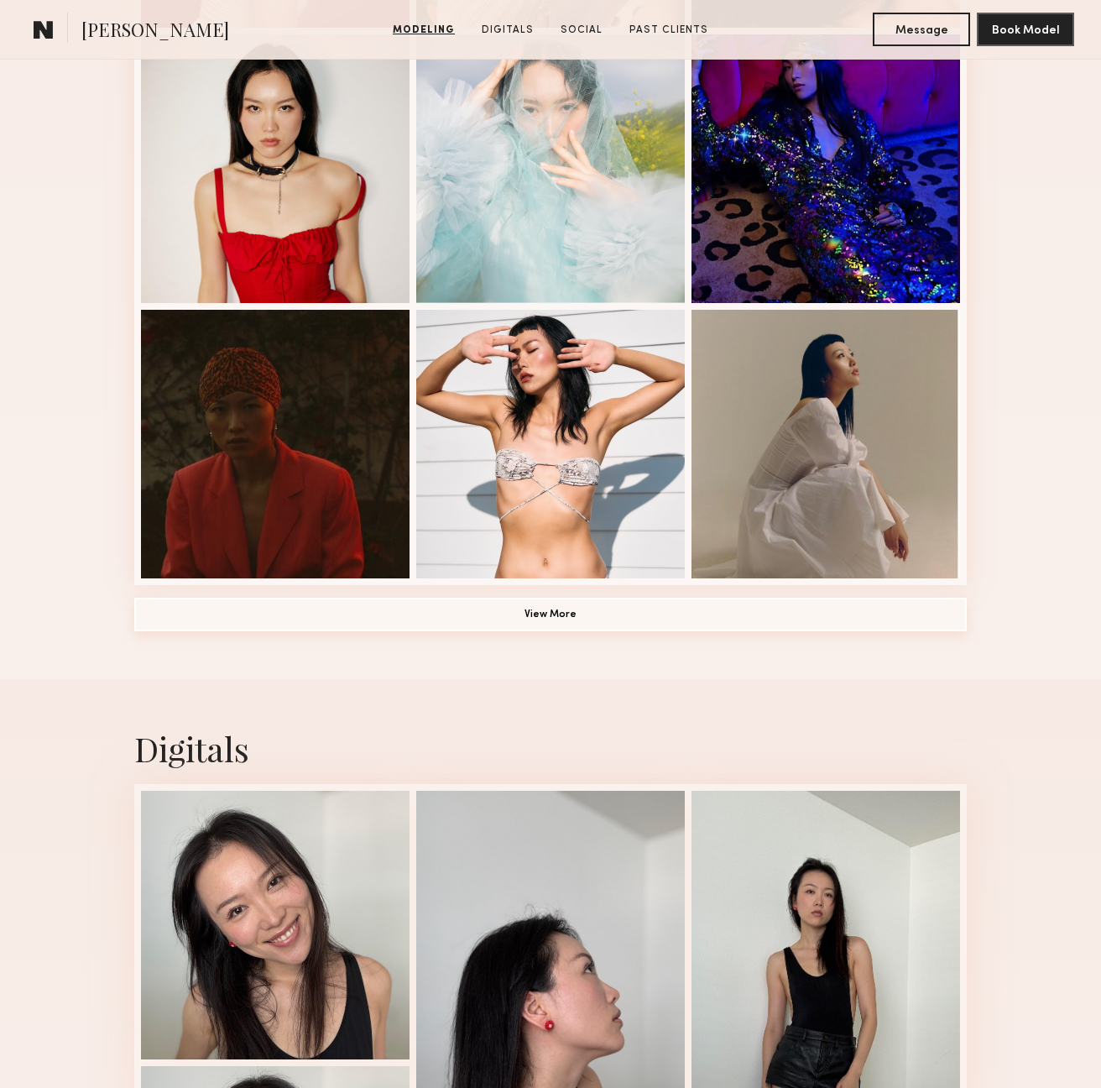
click at [637, 626] on button "View More" at bounding box center [550, 615] width 833 height 34
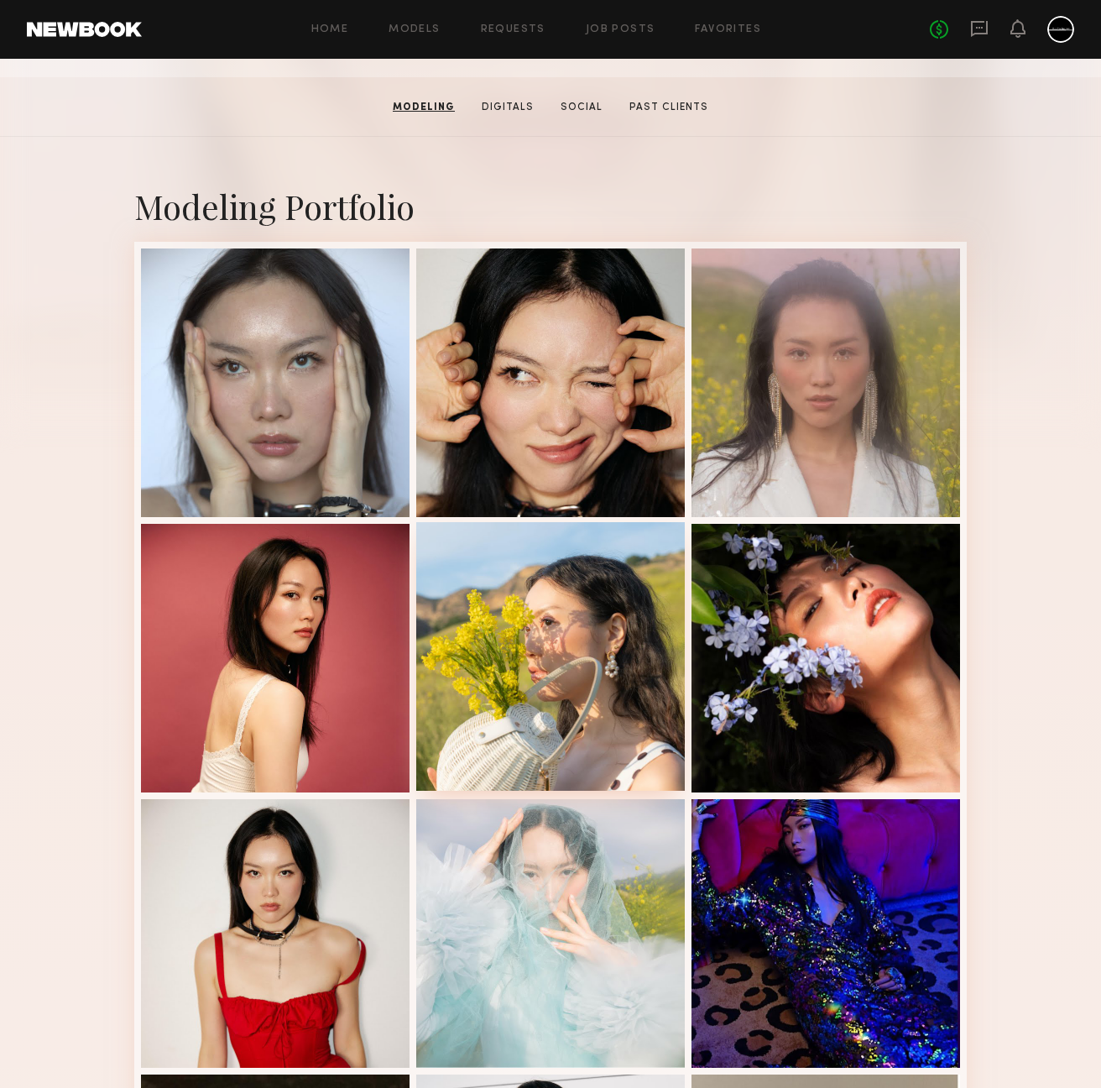
scroll to position [0, 0]
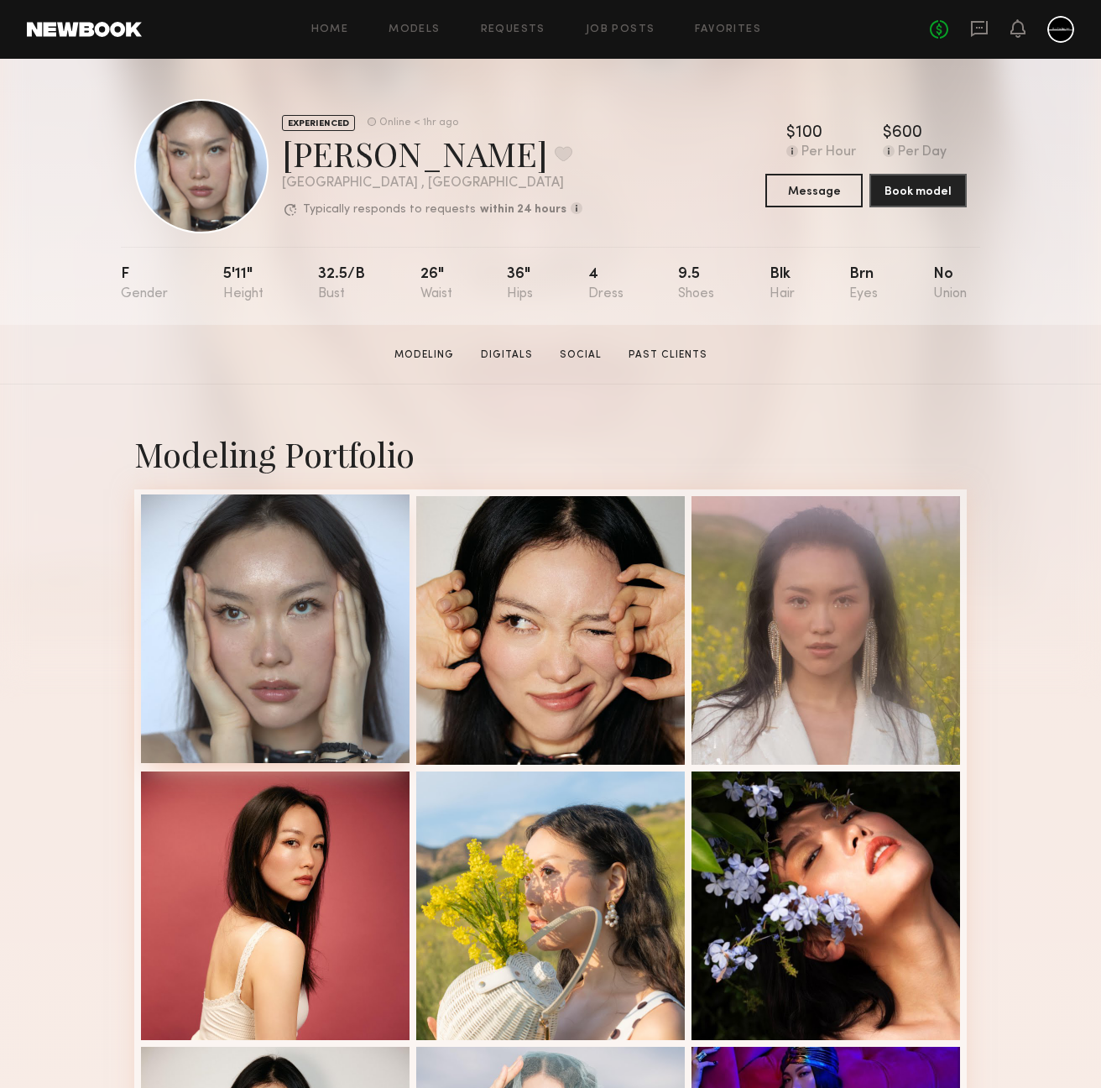
click at [251, 642] on div at bounding box center [275, 628] width 269 height 269
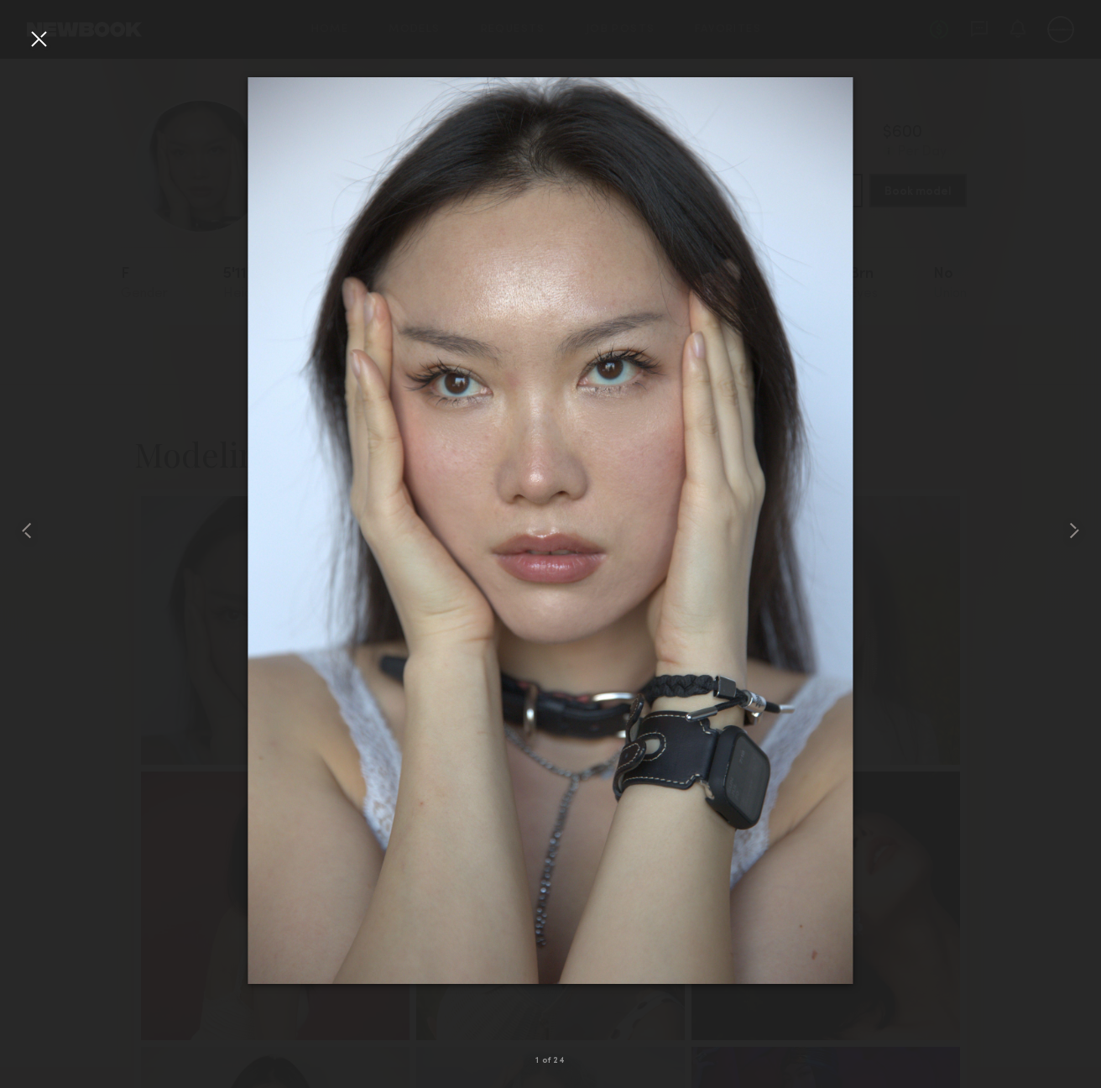
click at [39, 40] on div at bounding box center [38, 38] width 27 height 27
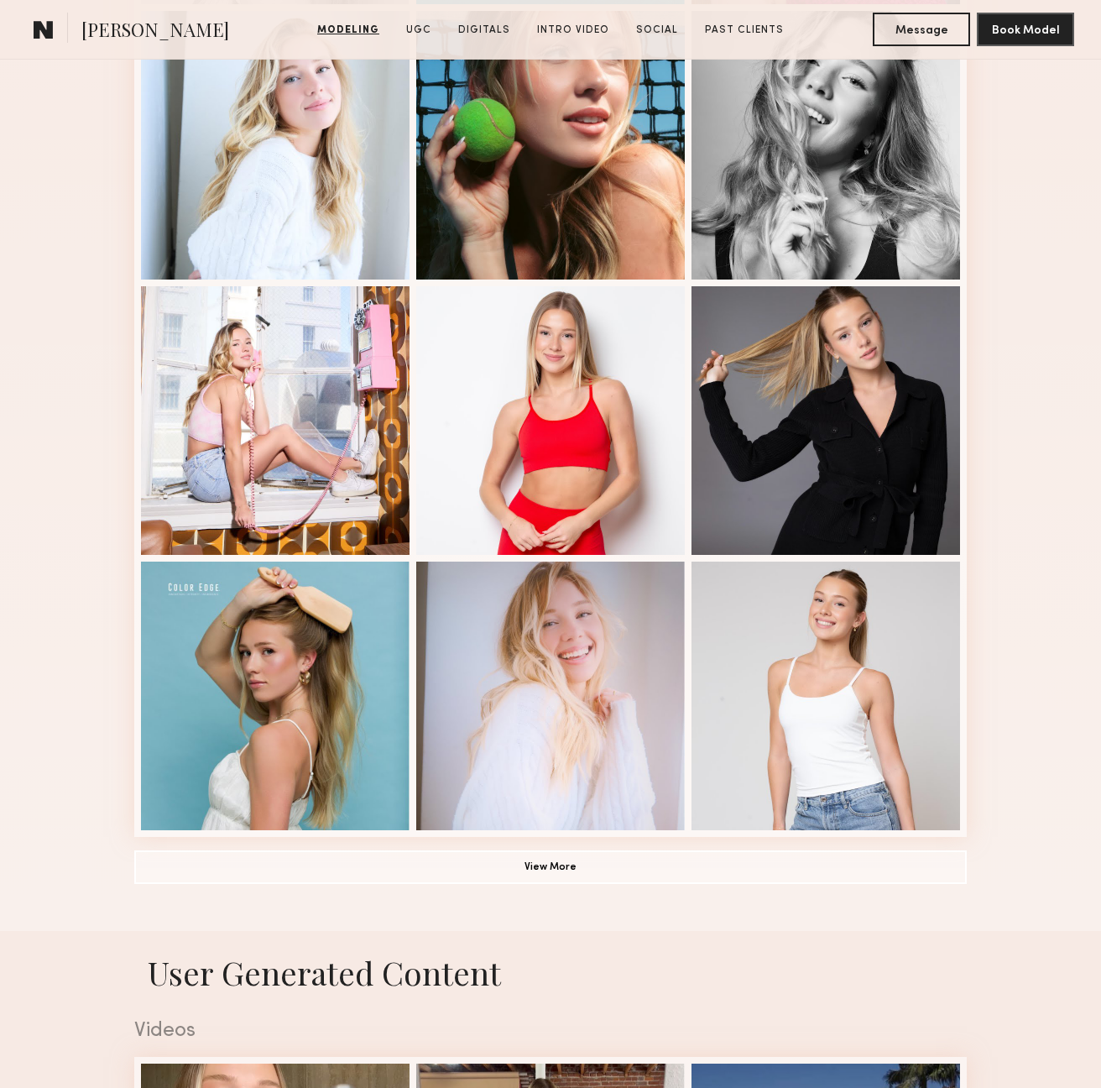
scroll to position [1001, 0]
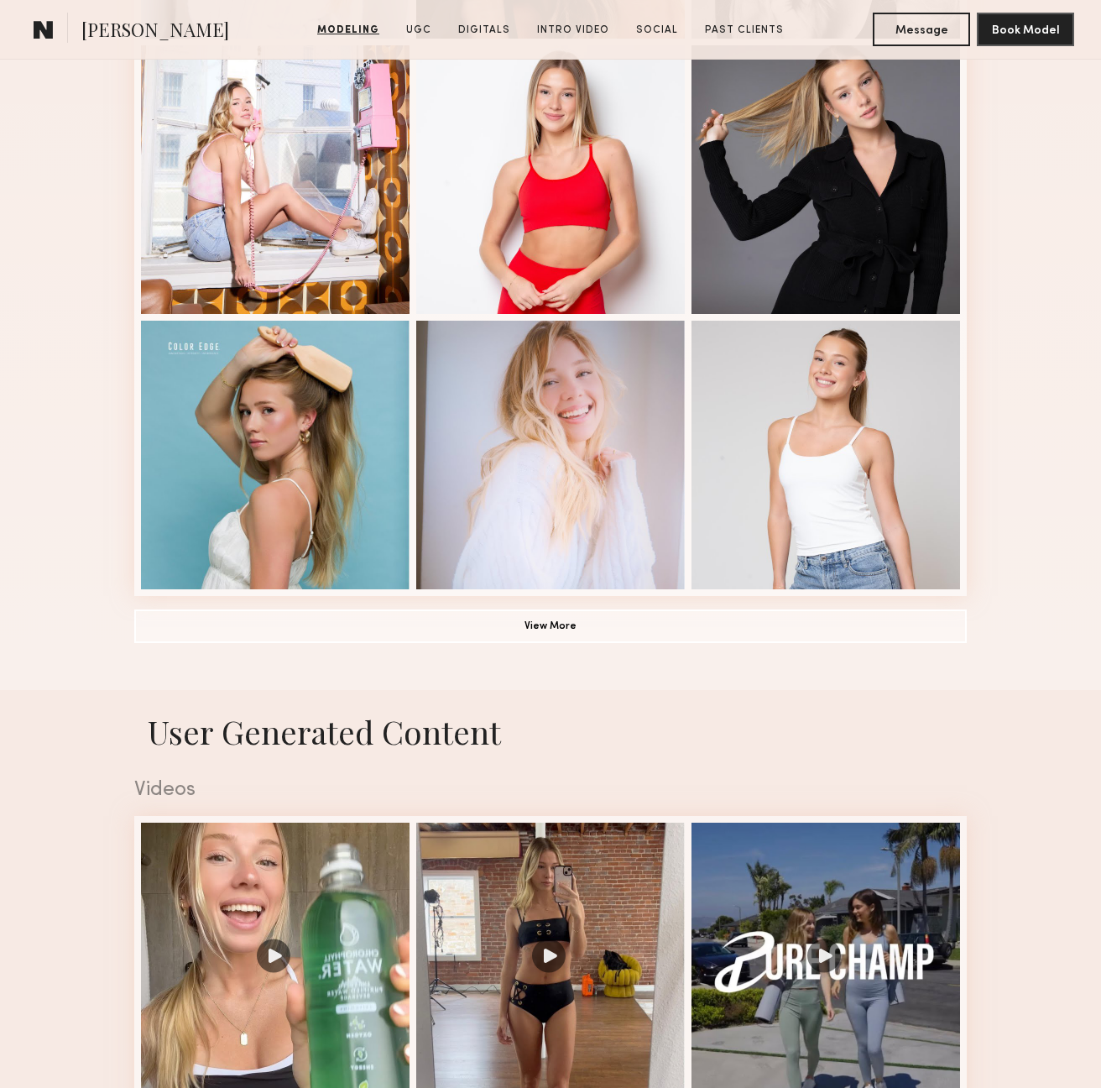
click at [597, 634] on button "View More" at bounding box center [550, 626] width 833 height 34
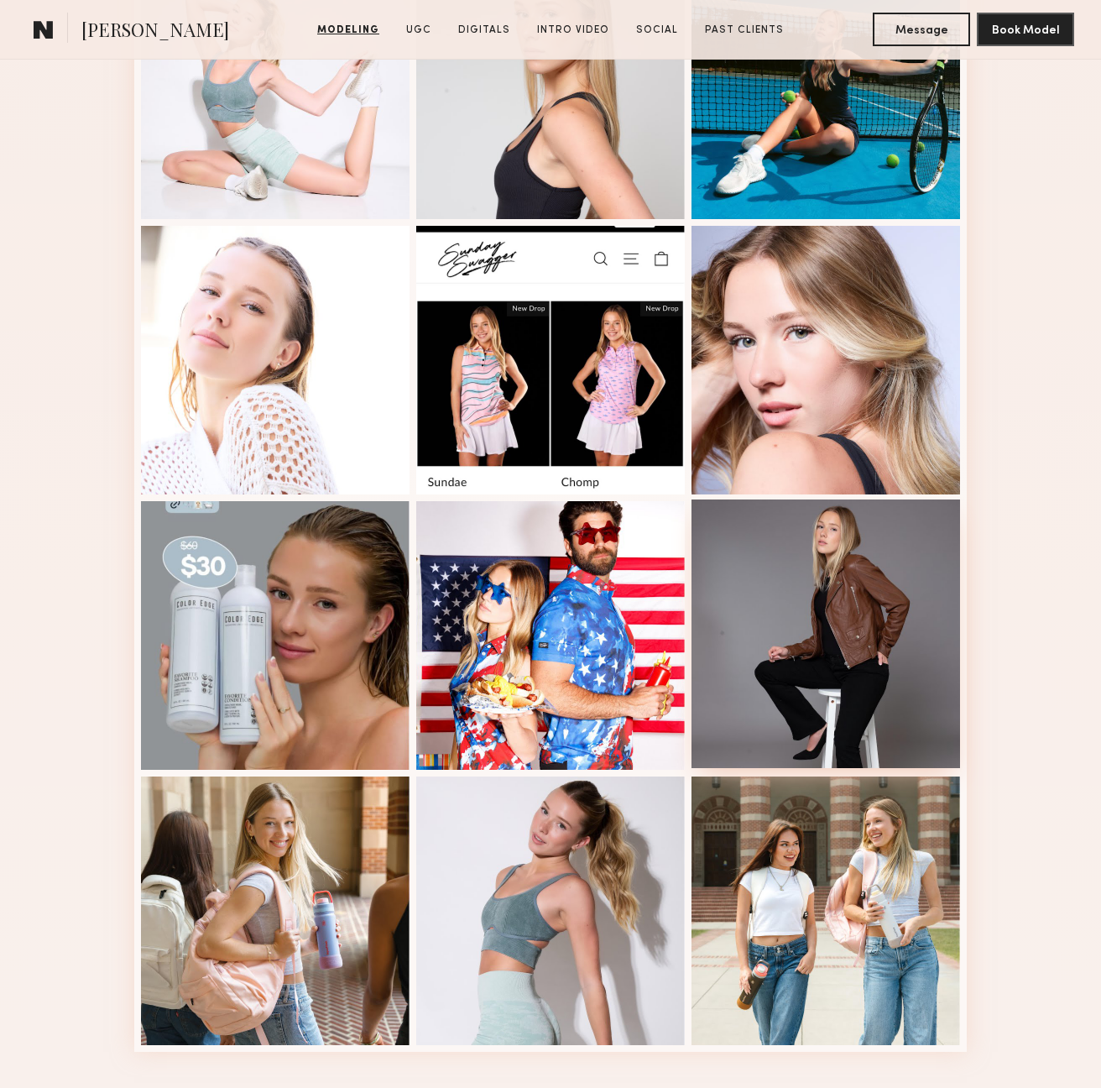
scroll to position [1970, 0]
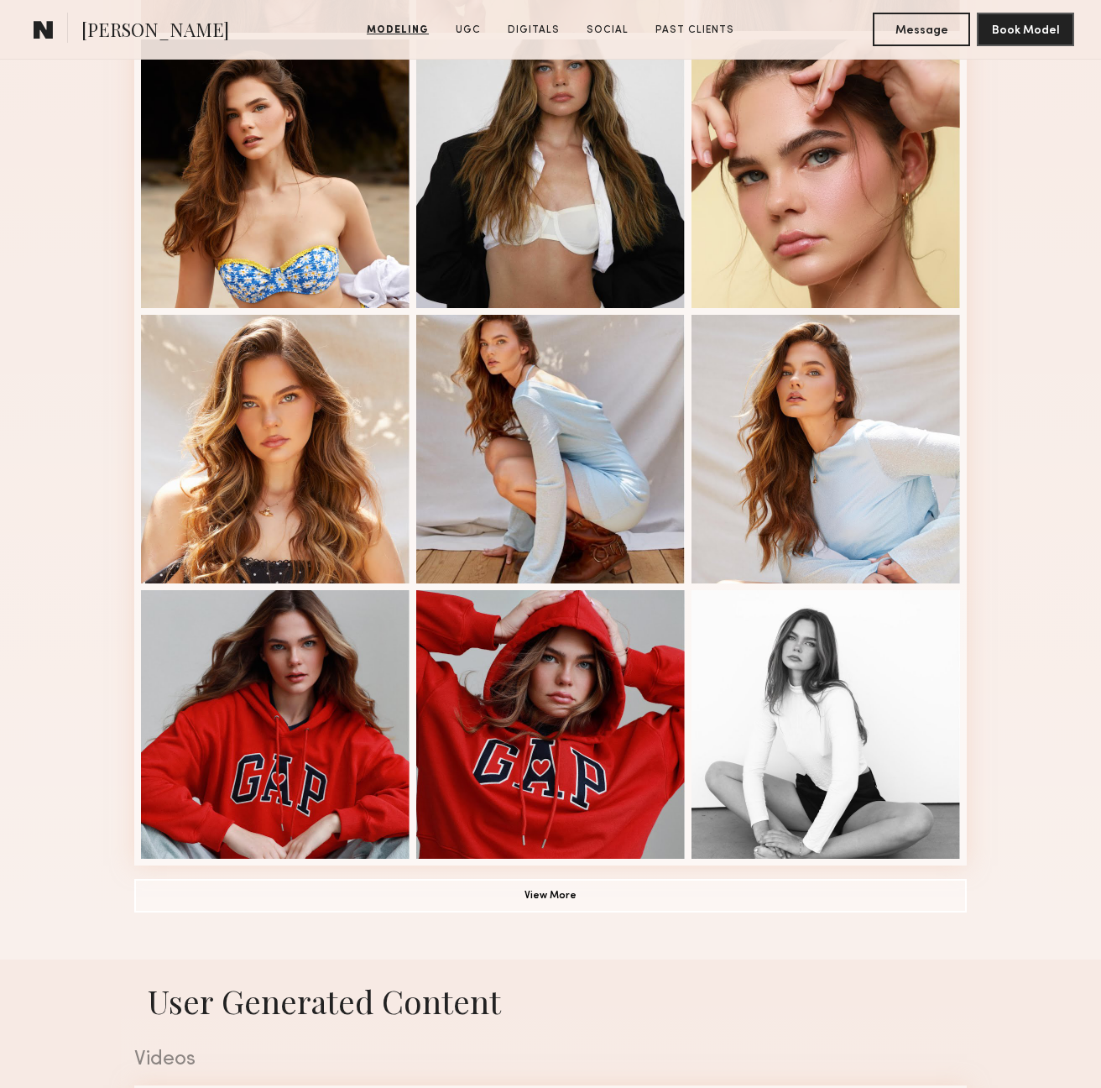
scroll to position [968, 0]
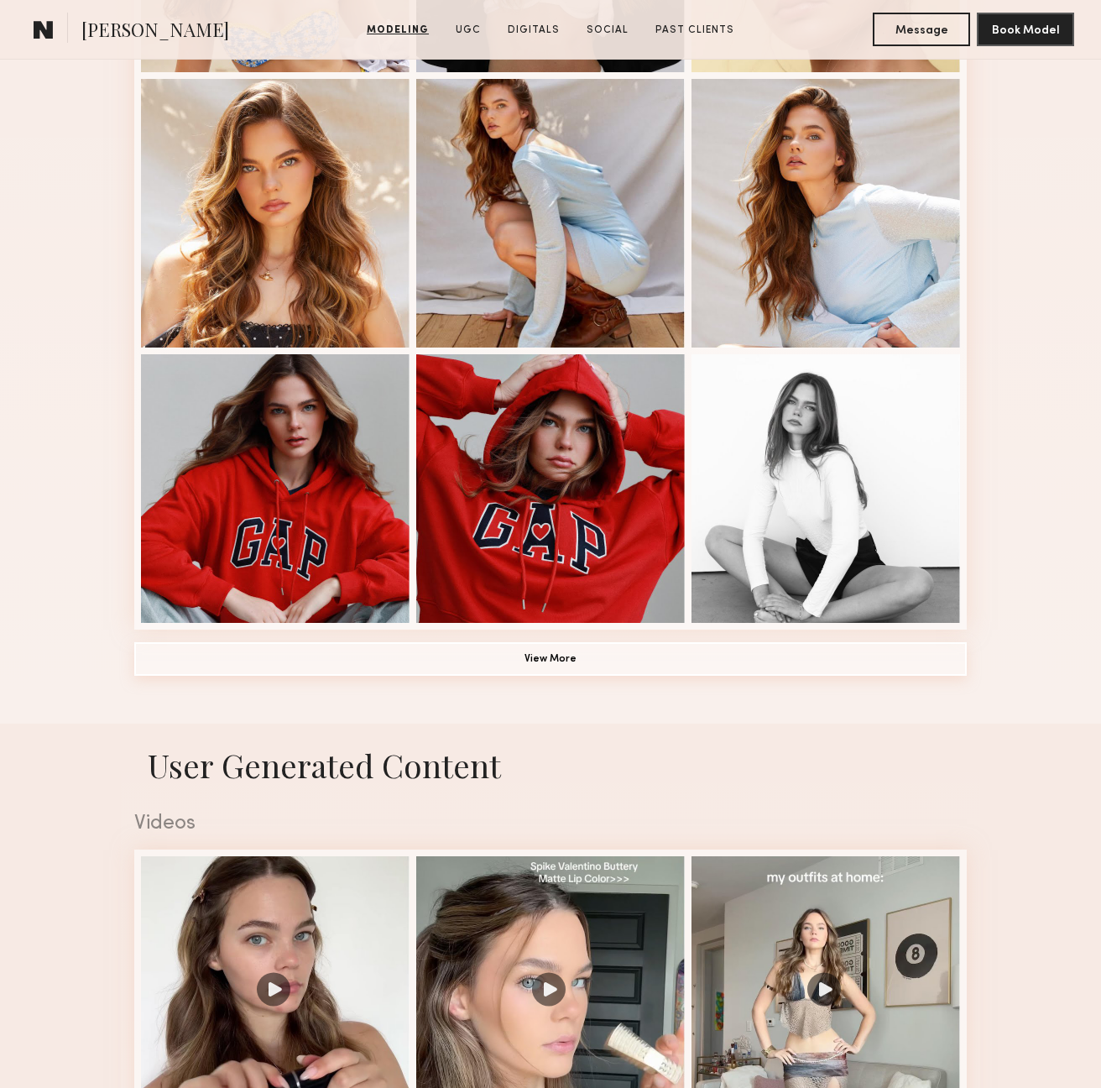
click at [530, 643] on button "View More" at bounding box center [550, 659] width 833 height 34
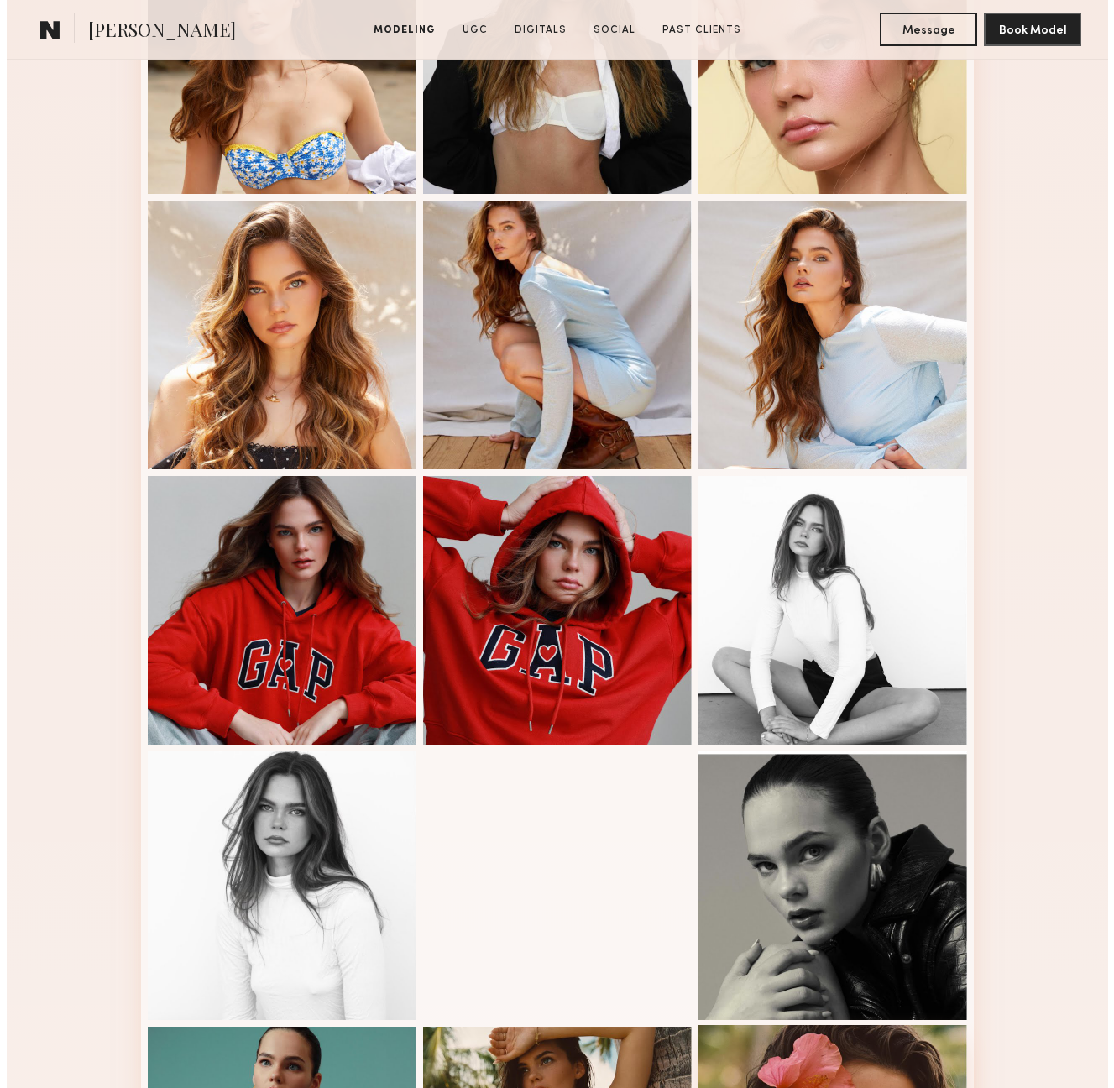
scroll to position [0, 0]
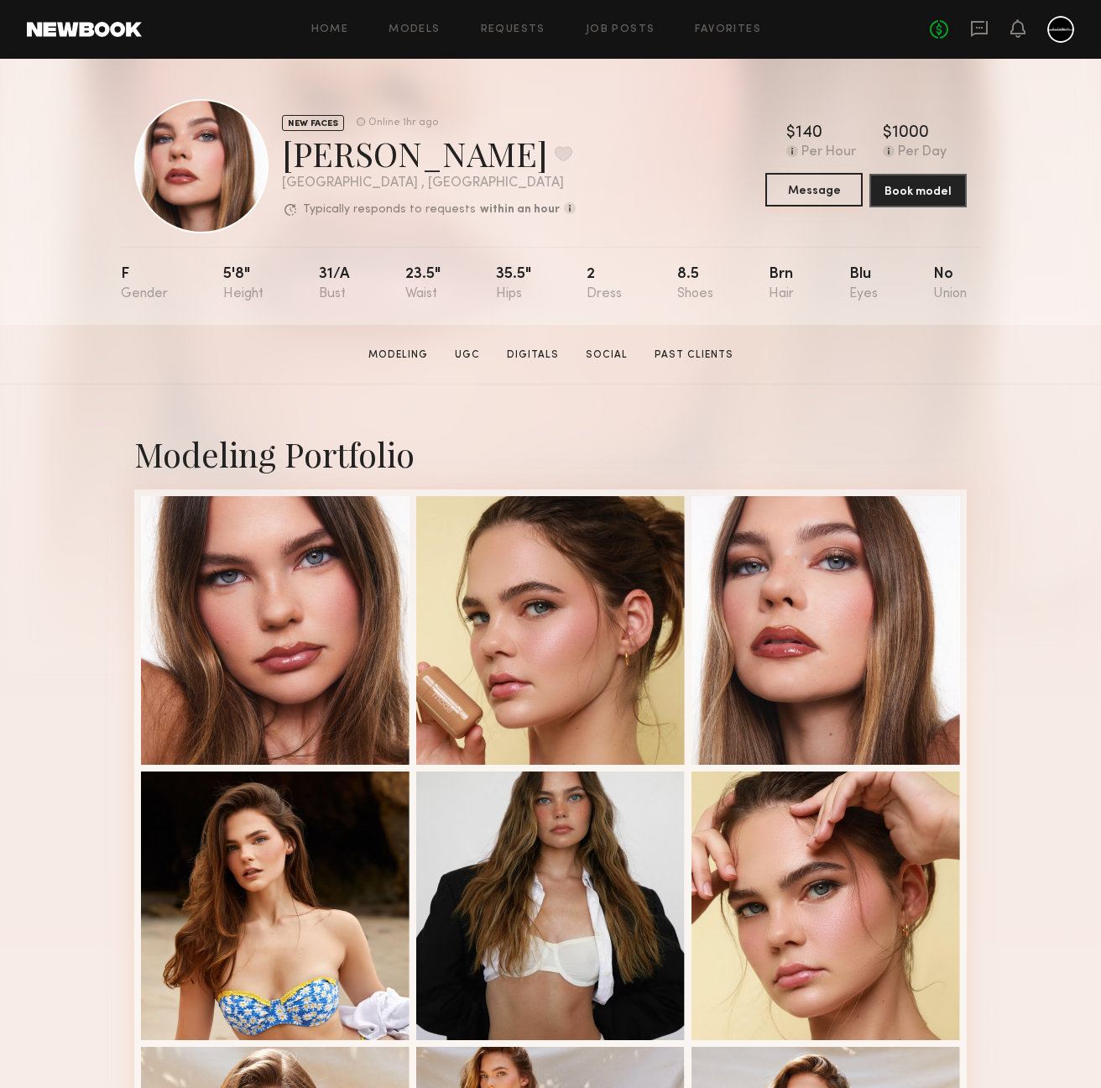
click at [833, 189] on button "Message" at bounding box center [813, 190] width 97 height 34
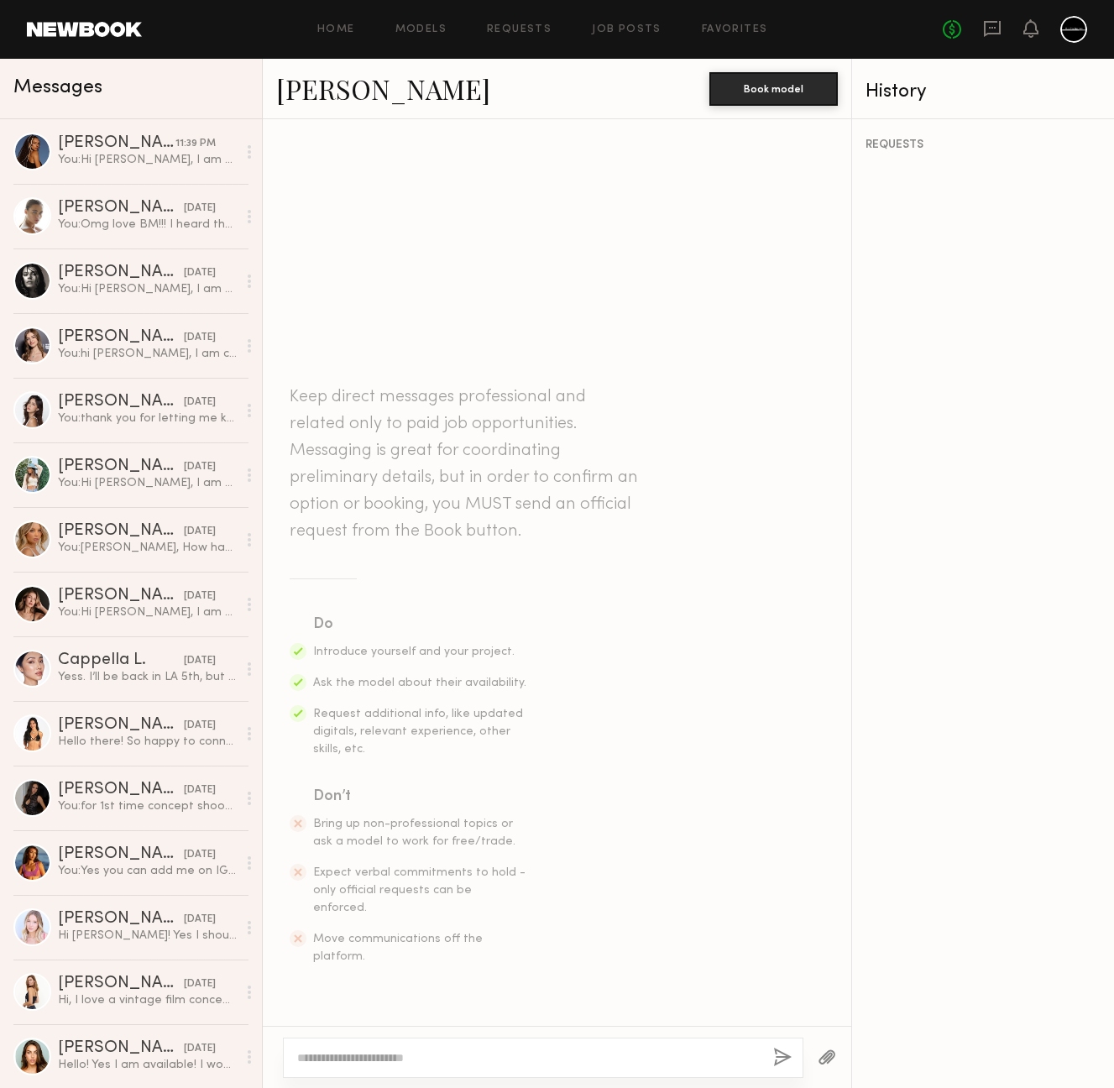
click at [529, 1063] on textarea at bounding box center [528, 1057] width 462 height 17
type textarea "*"
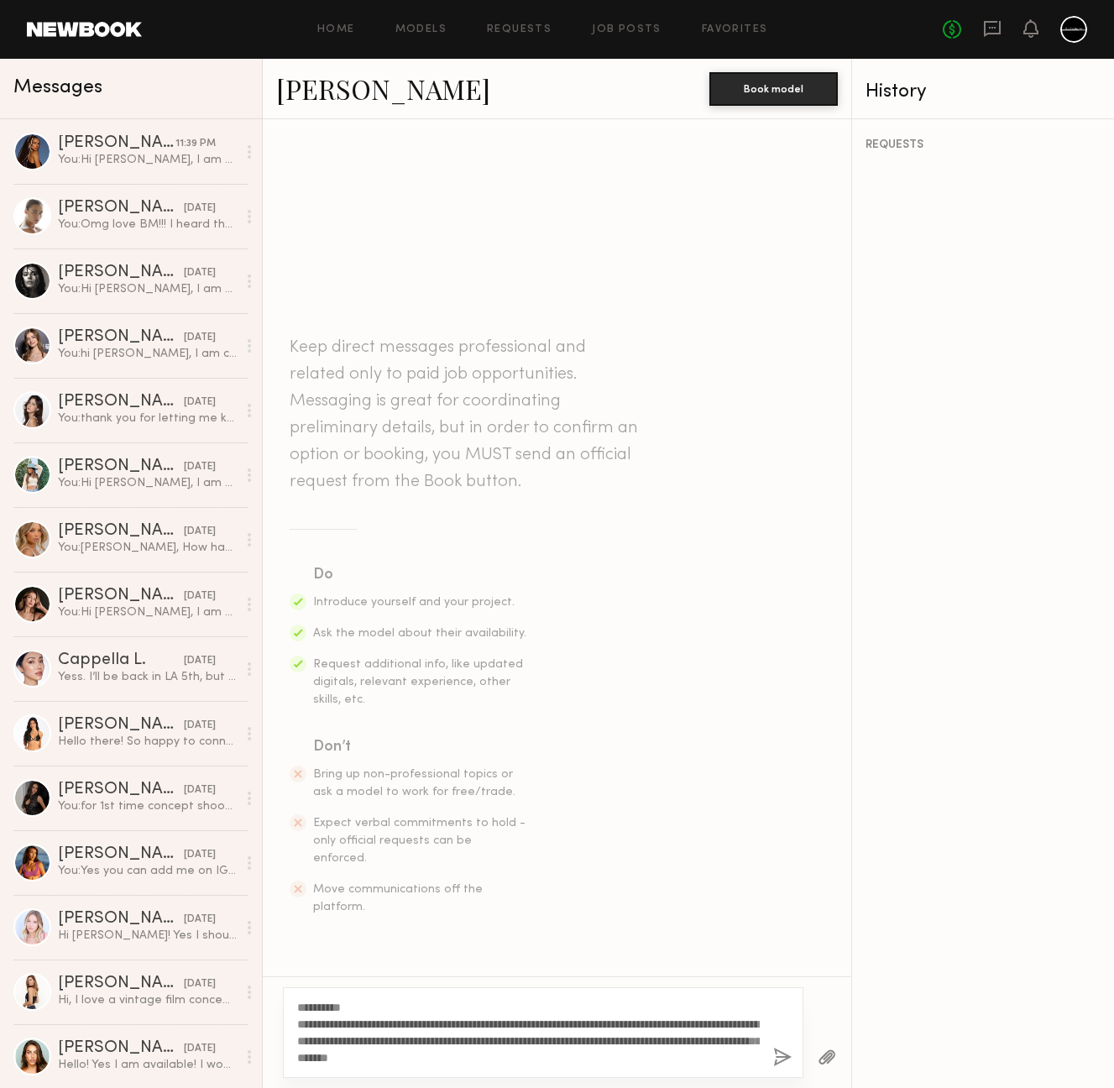
click at [501, 1054] on textarea "**********" at bounding box center [528, 1032] width 462 height 67
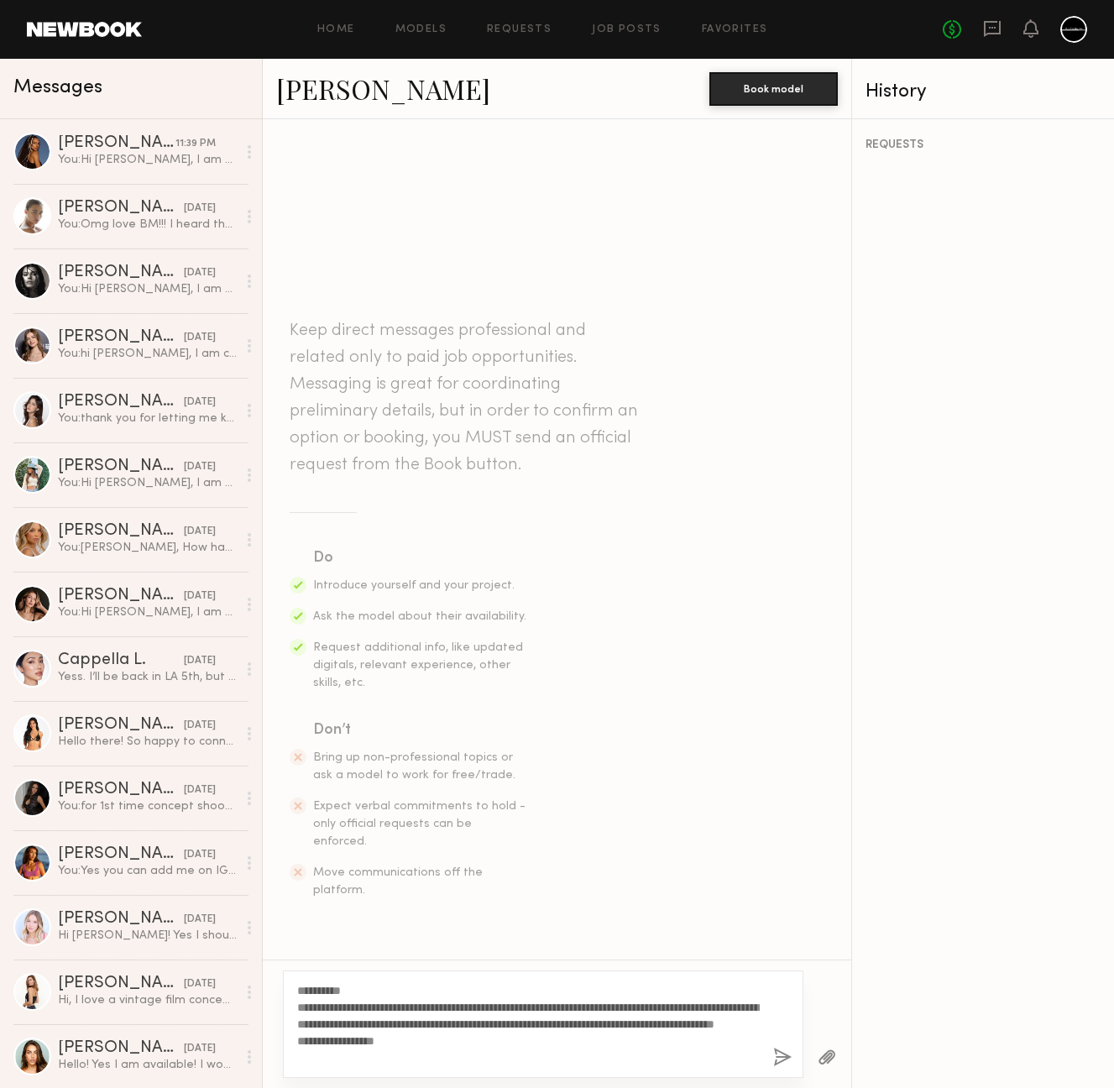
click at [361, 1055] on textarea "**********" at bounding box center [528, 1024] width 462 height 84
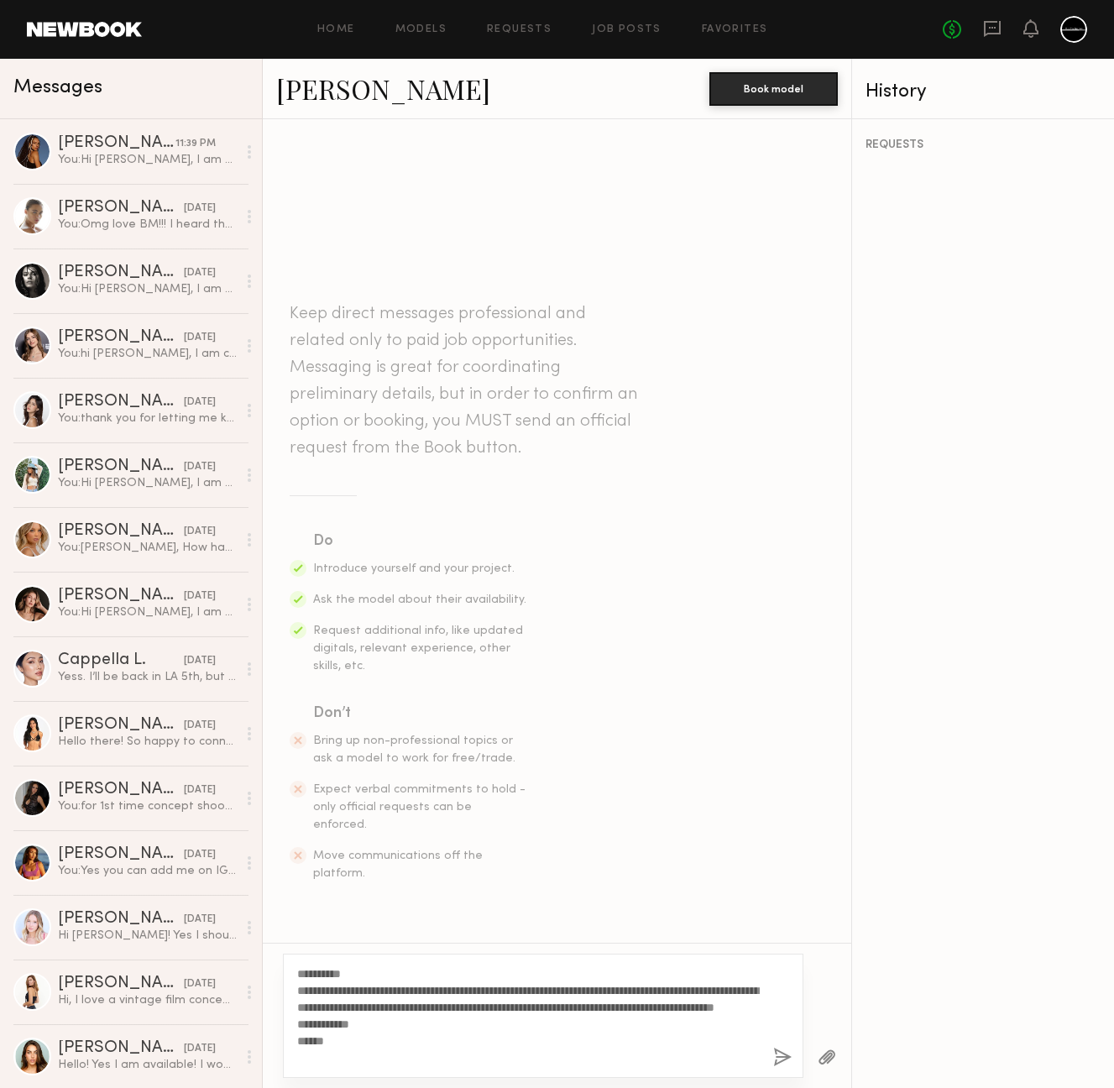
type textarea "**********"
click at [781, 1058] on button "button" at bounding box center [782, 1057] width 18 height 21
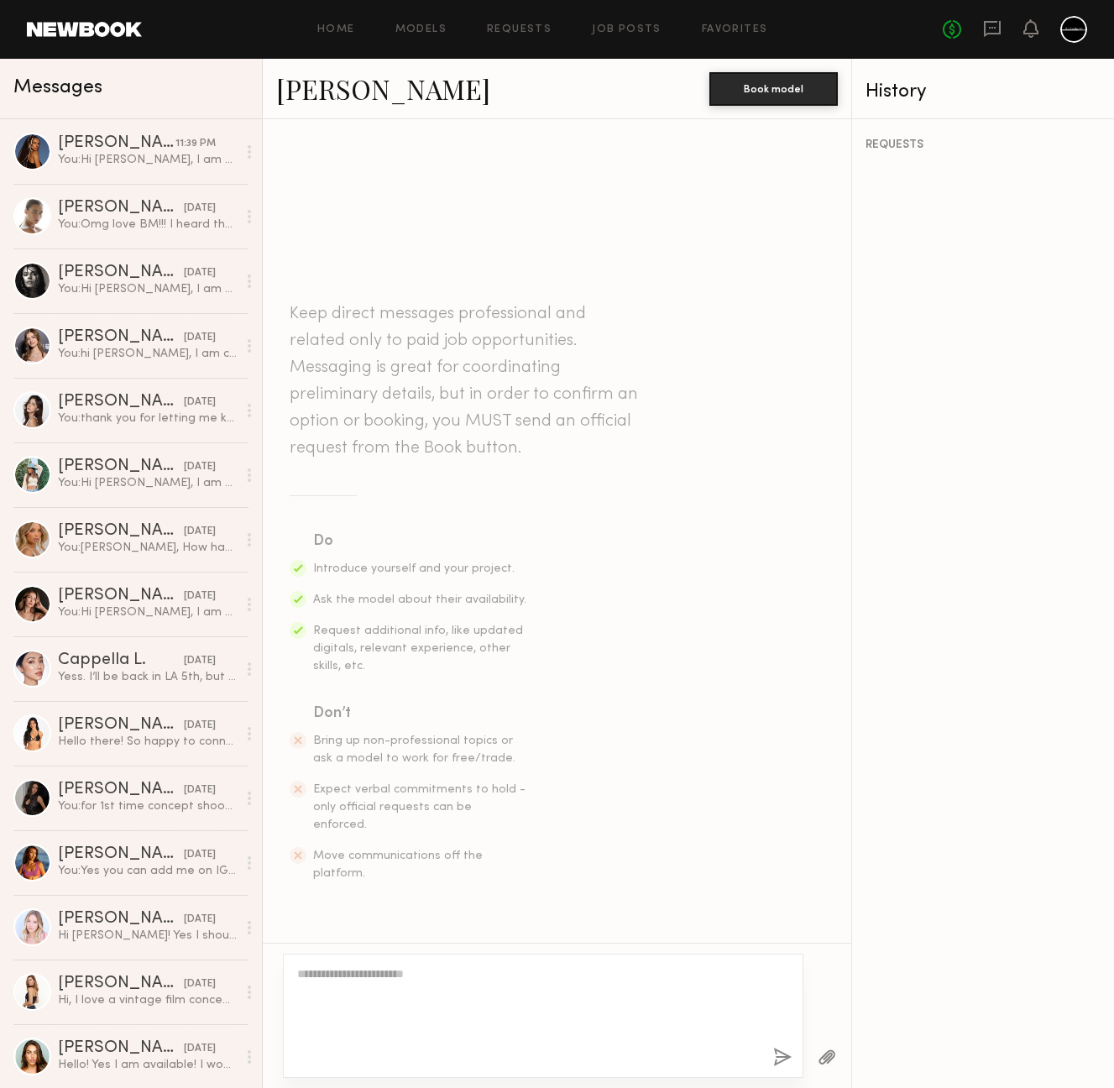
scroll to position [79, 0]
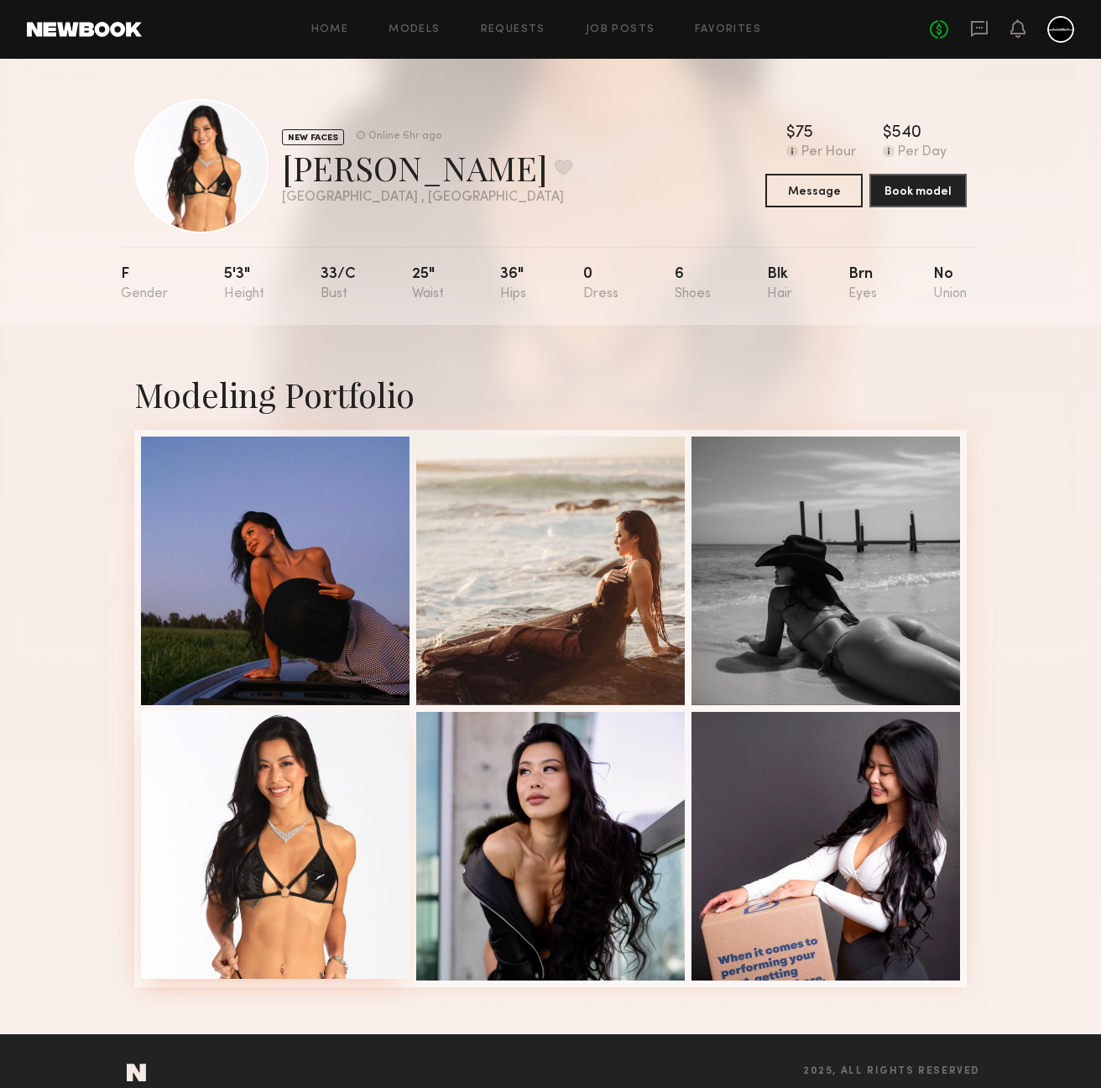
click at [300, 849] on div at bounding box center [275, 844] width 269 height 269
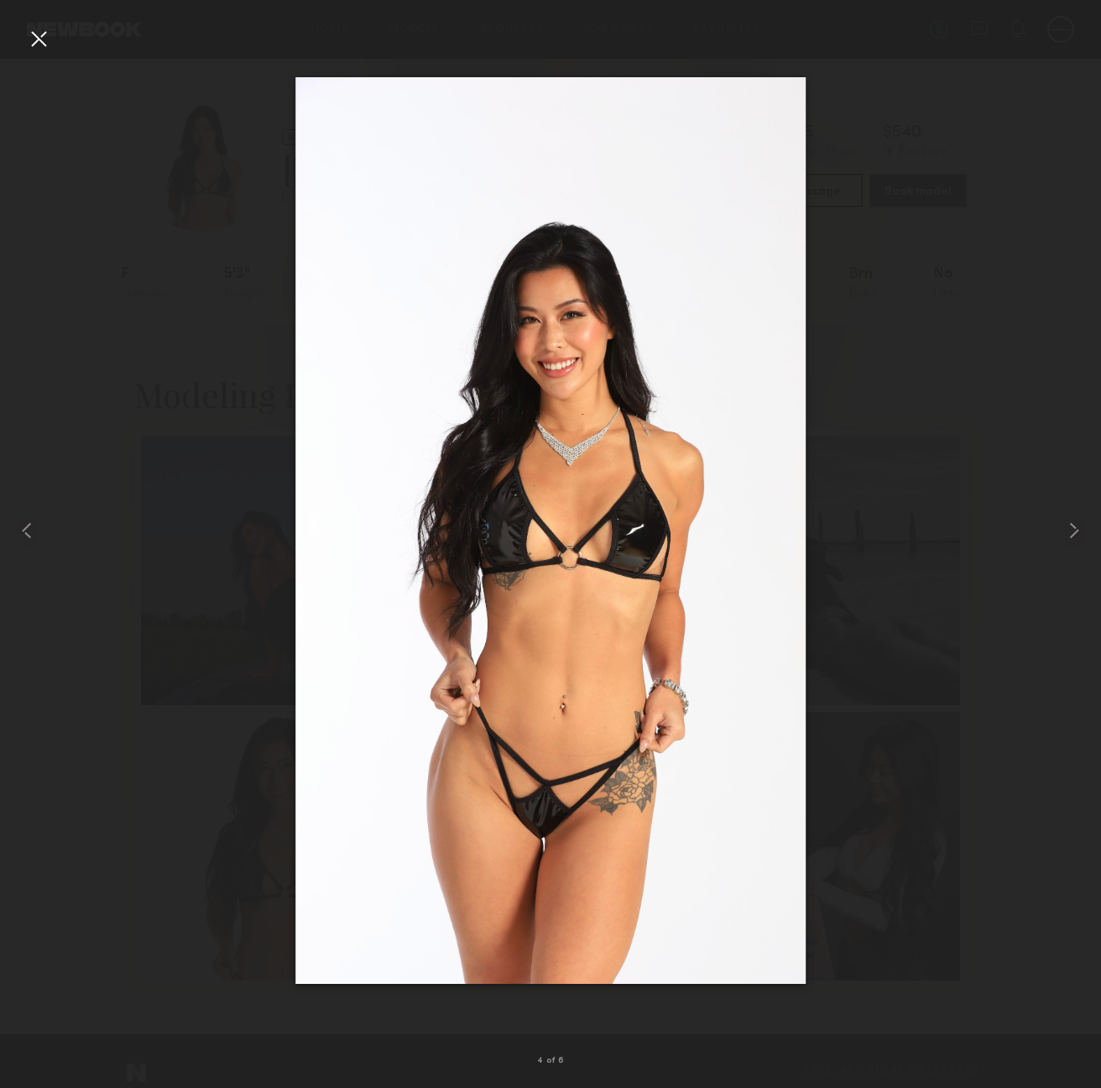
click at [49, 45] on div at bounding box center [38, 38] width 27 height 27
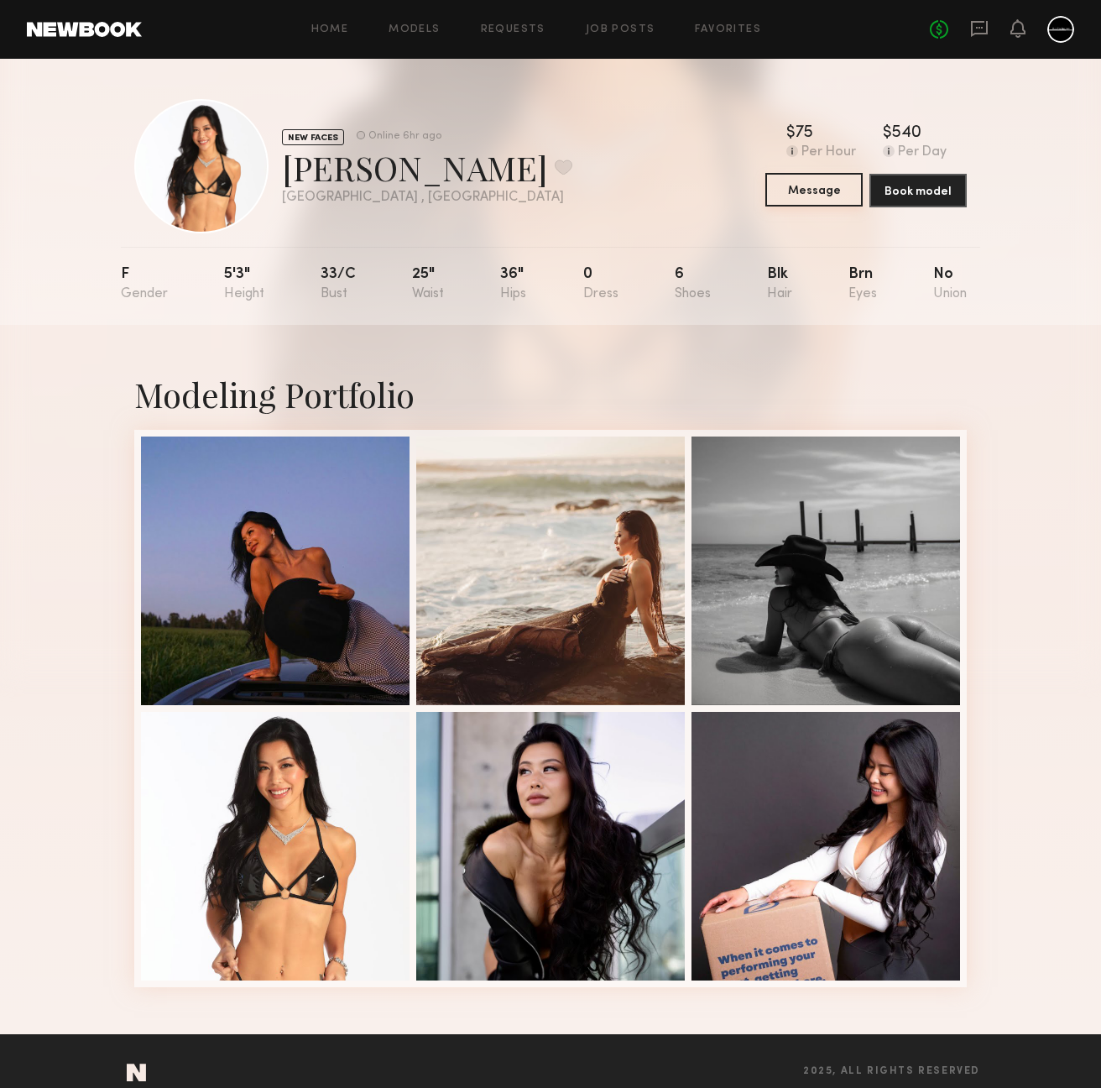
click at [802, 189] on button "Message" at bounding box center [813, 190] width 97 height 34
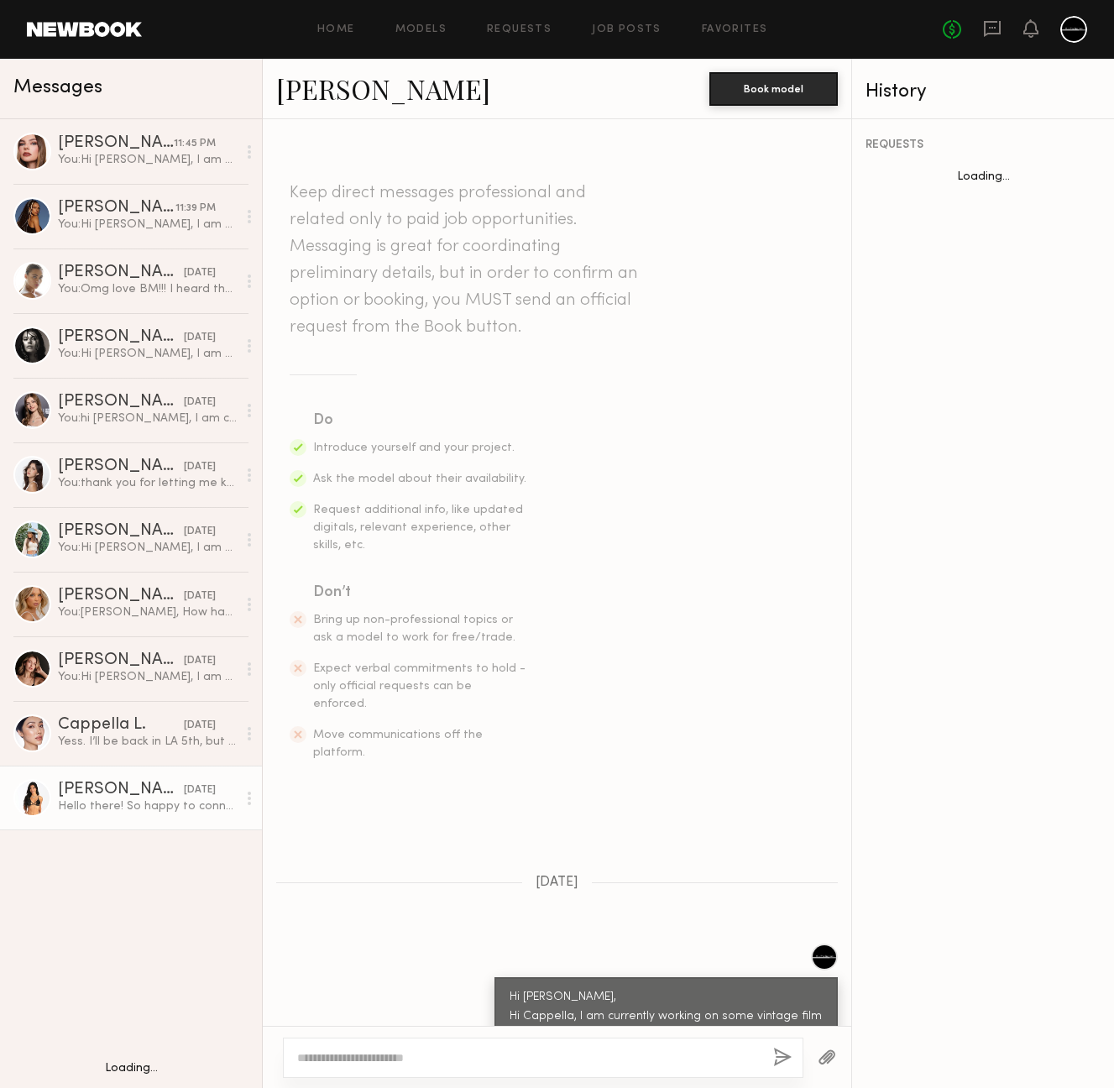
scroll to position [253, 0]
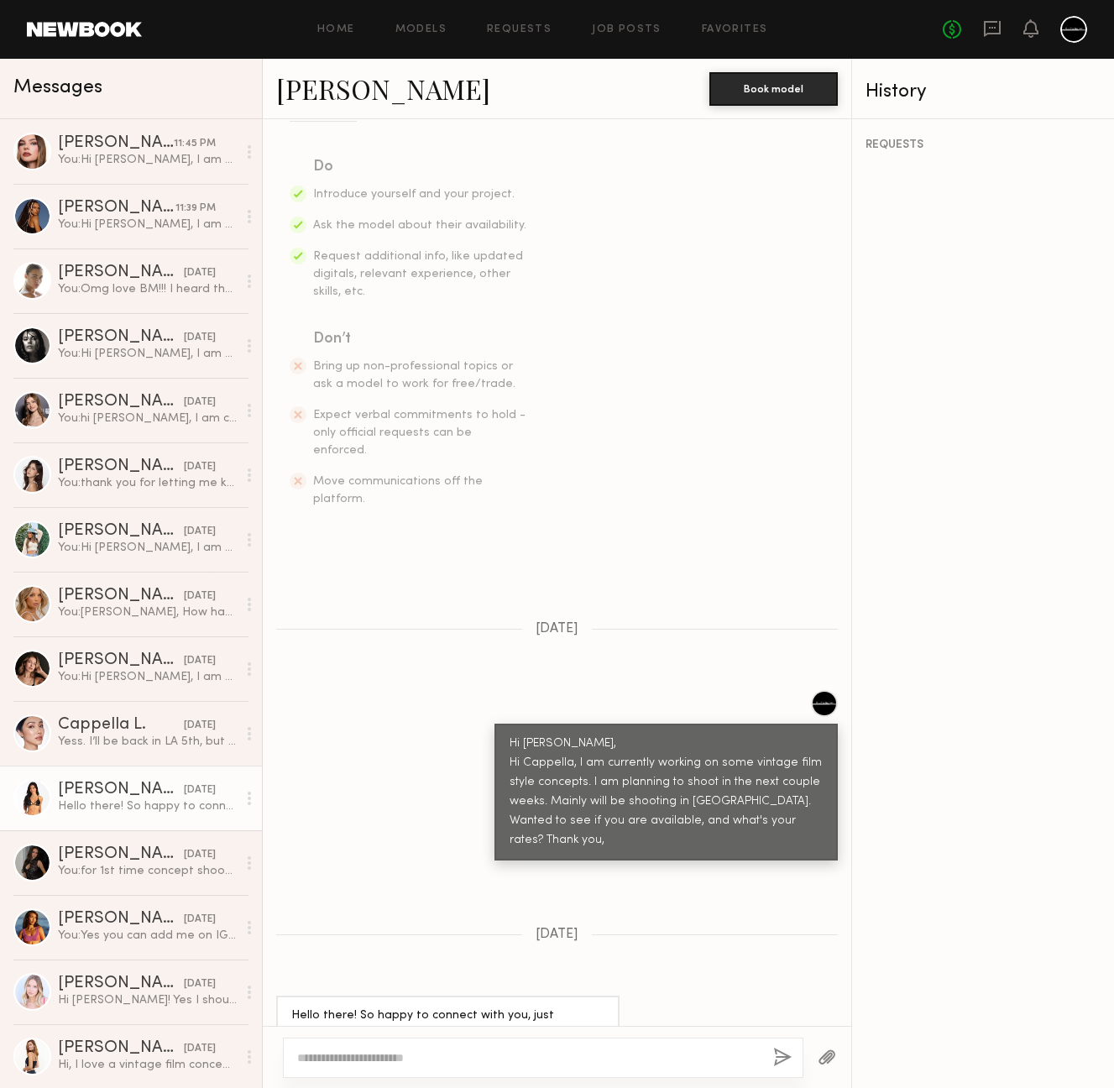
click at [560, 1060] on textarea at bounding box center [528, 1057] width 462 height 17
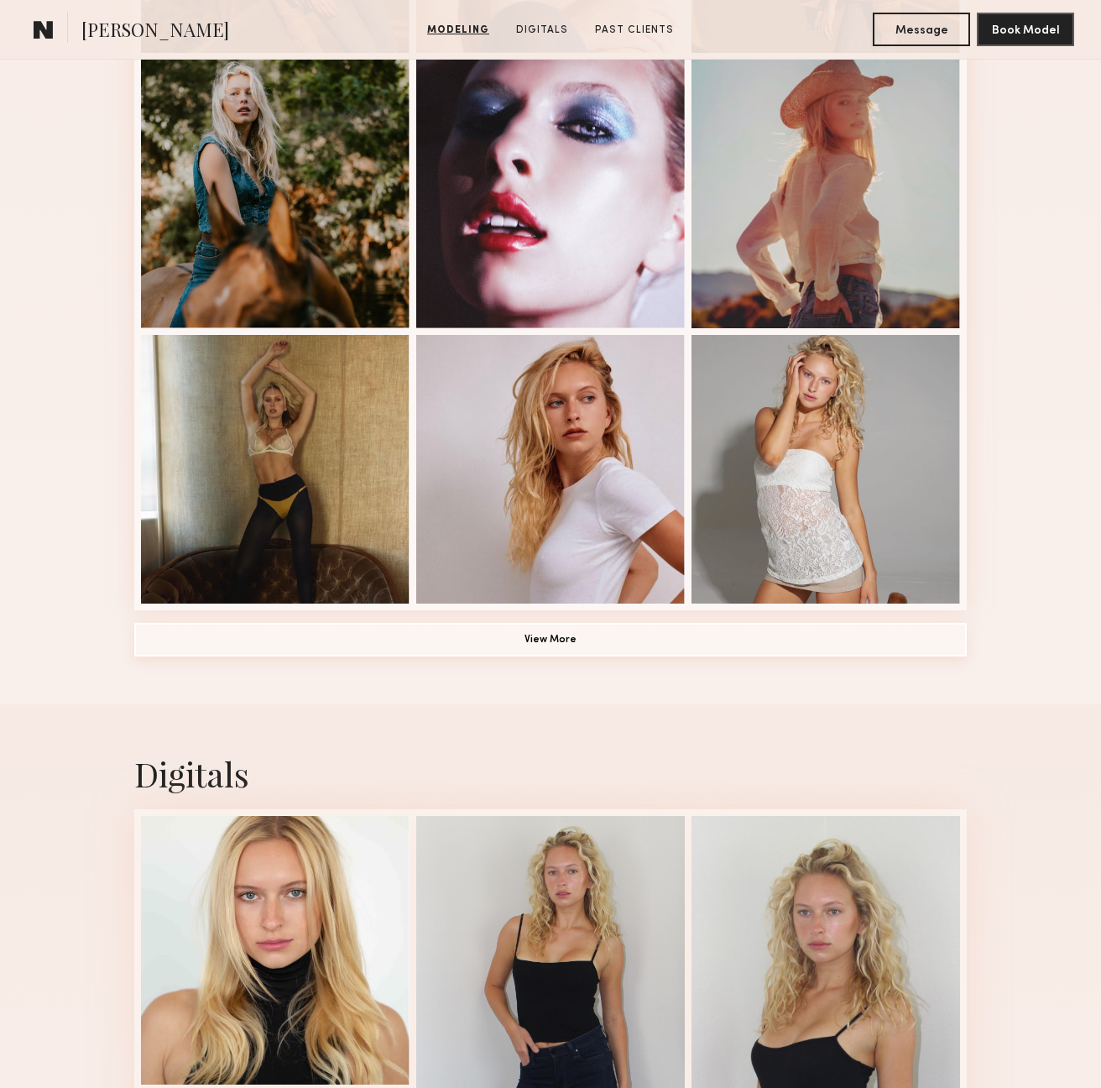
scroll to position [661, 0]
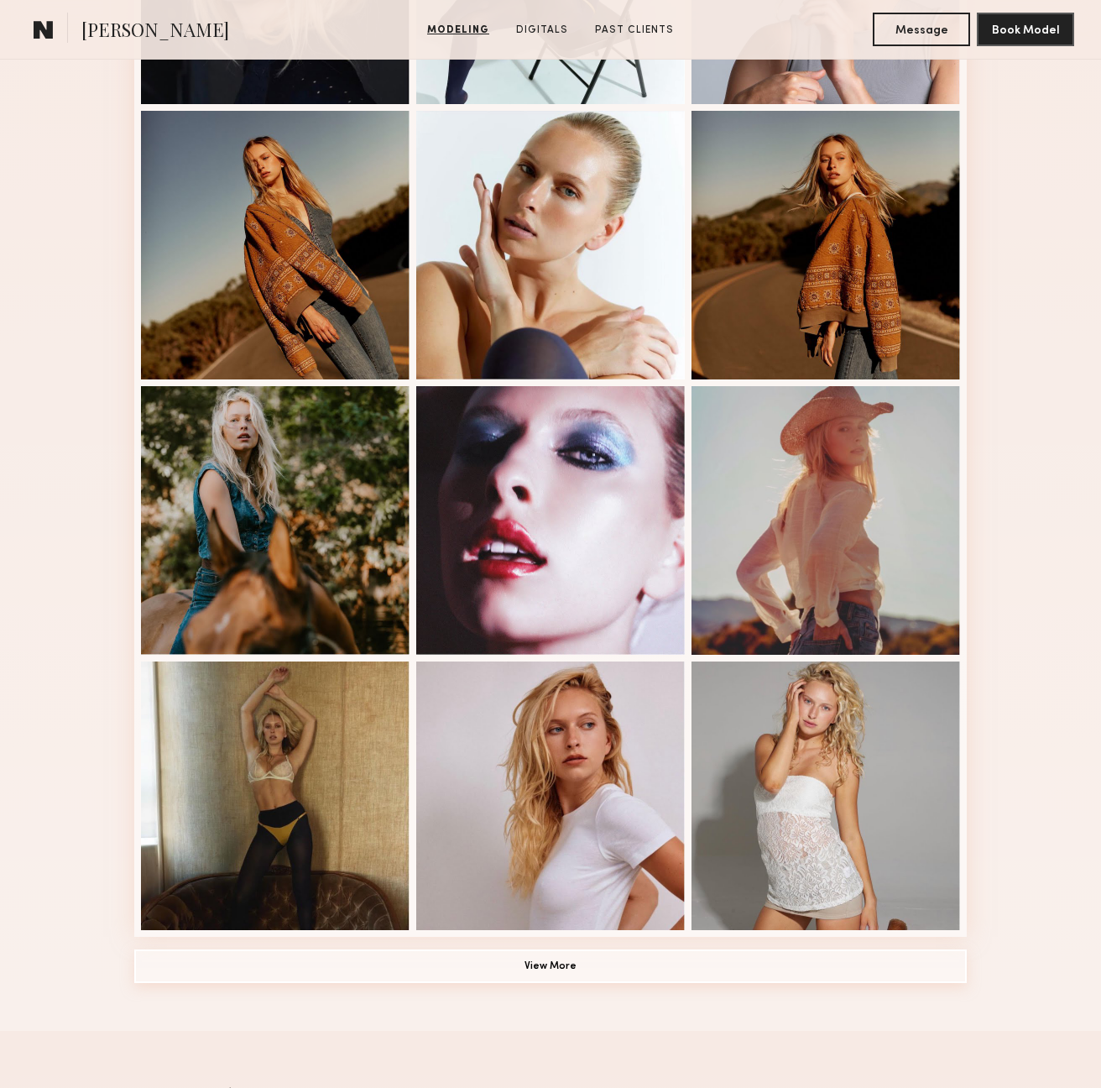
click at [574, 974] on button "View More" at bounding box center [550, 966] width 833 height 34
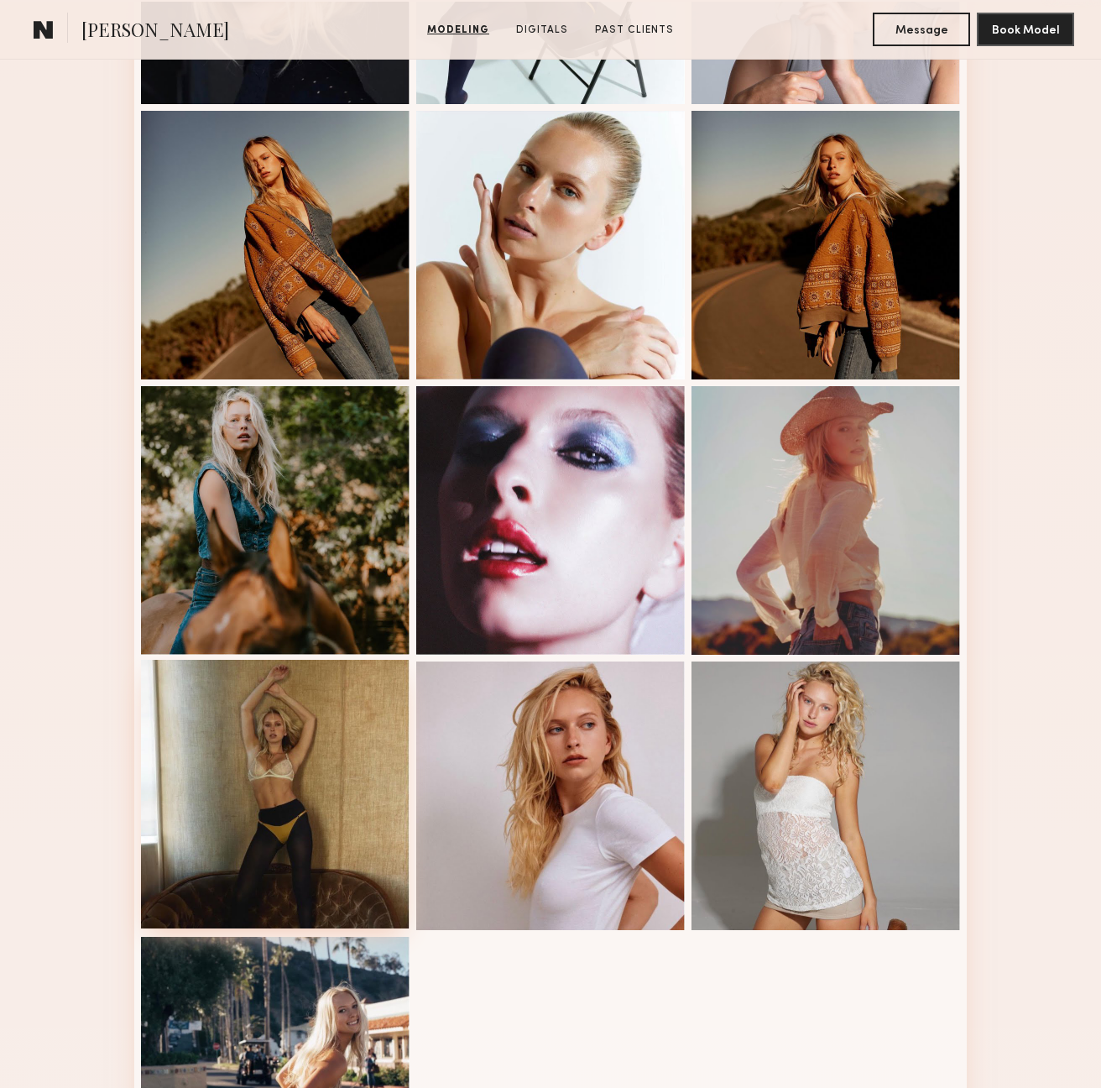
click at [290, 783] on div at bounding box center [275, 794] width 269 height 269
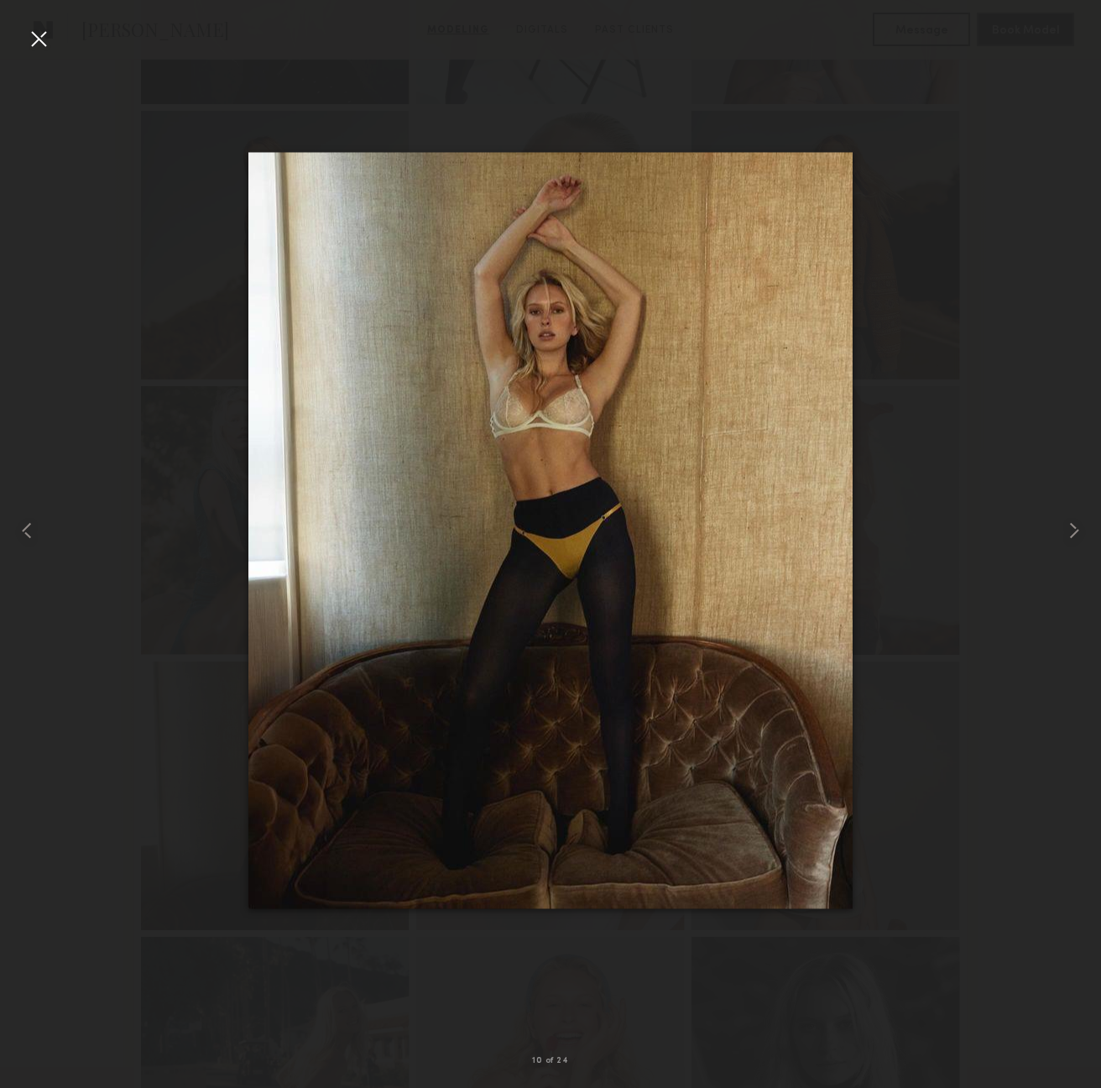
click at [40, 44] on div at bounding box center [38, 38] width 27 height 27
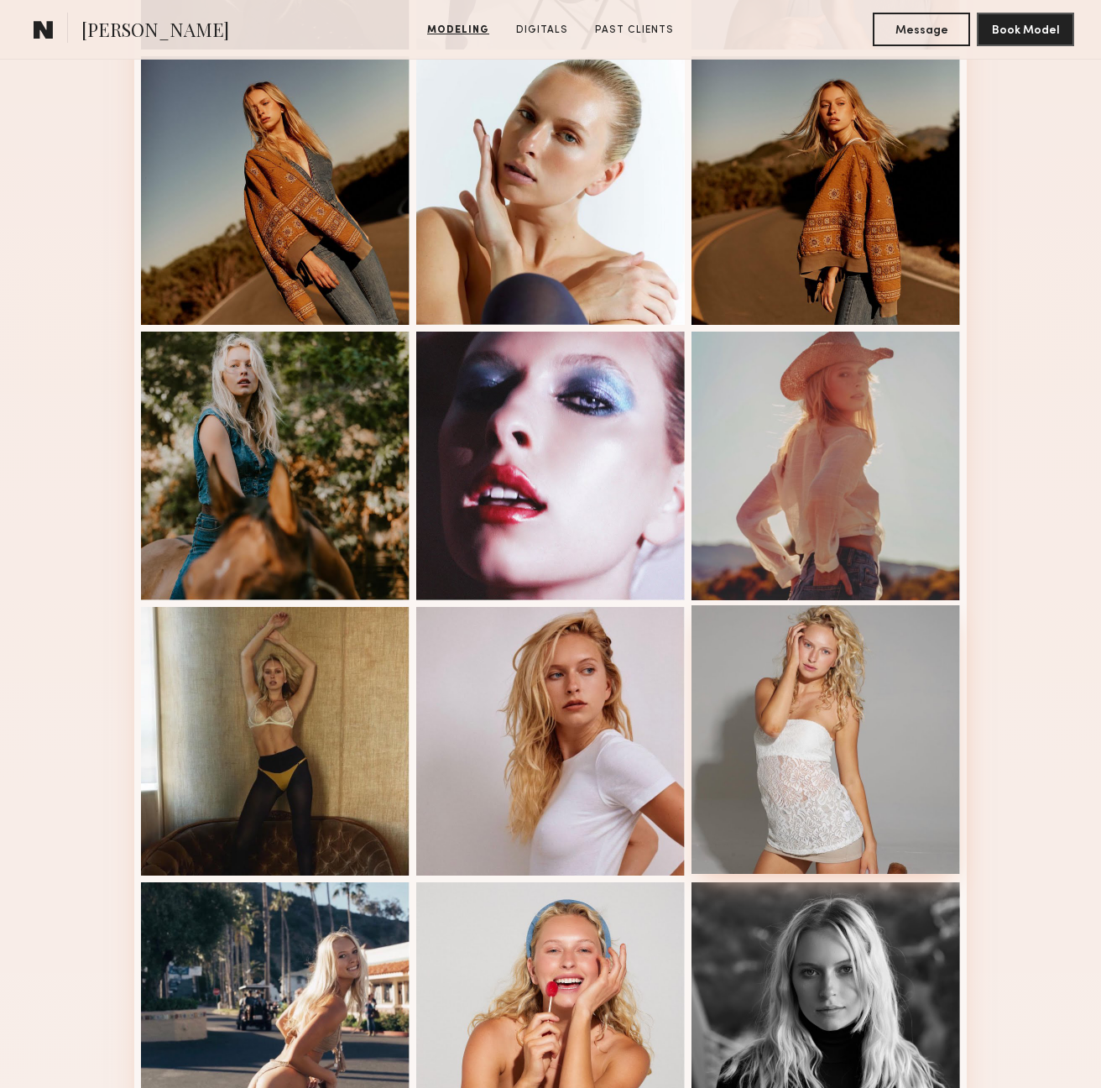
scroll to position [0, 0]
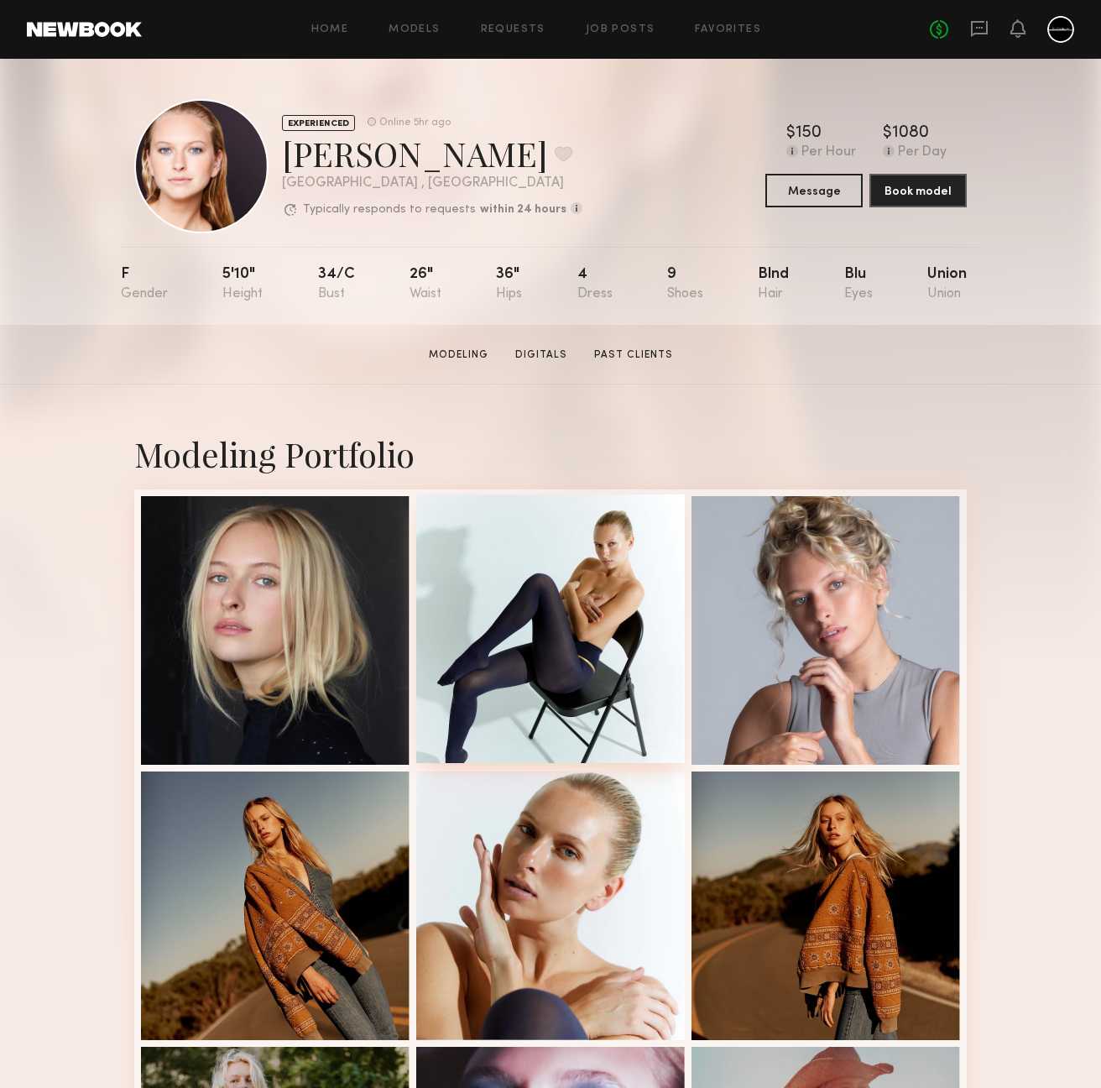
click at [585, 580] on div at bounding box center [550, 628] width 269 height 269
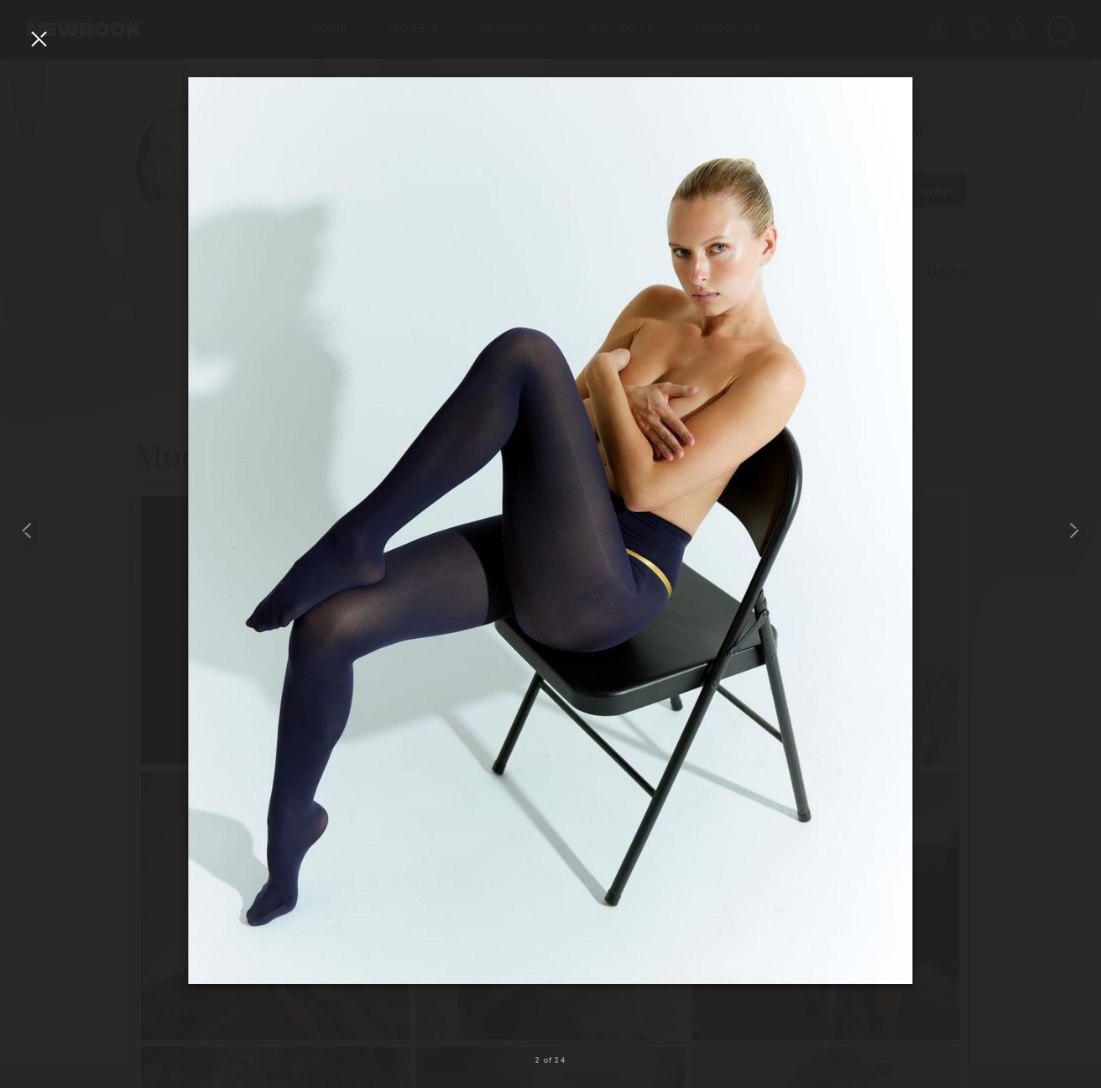
click at [46, 39] on div at bounding box center [38, 38] width 27 height 27
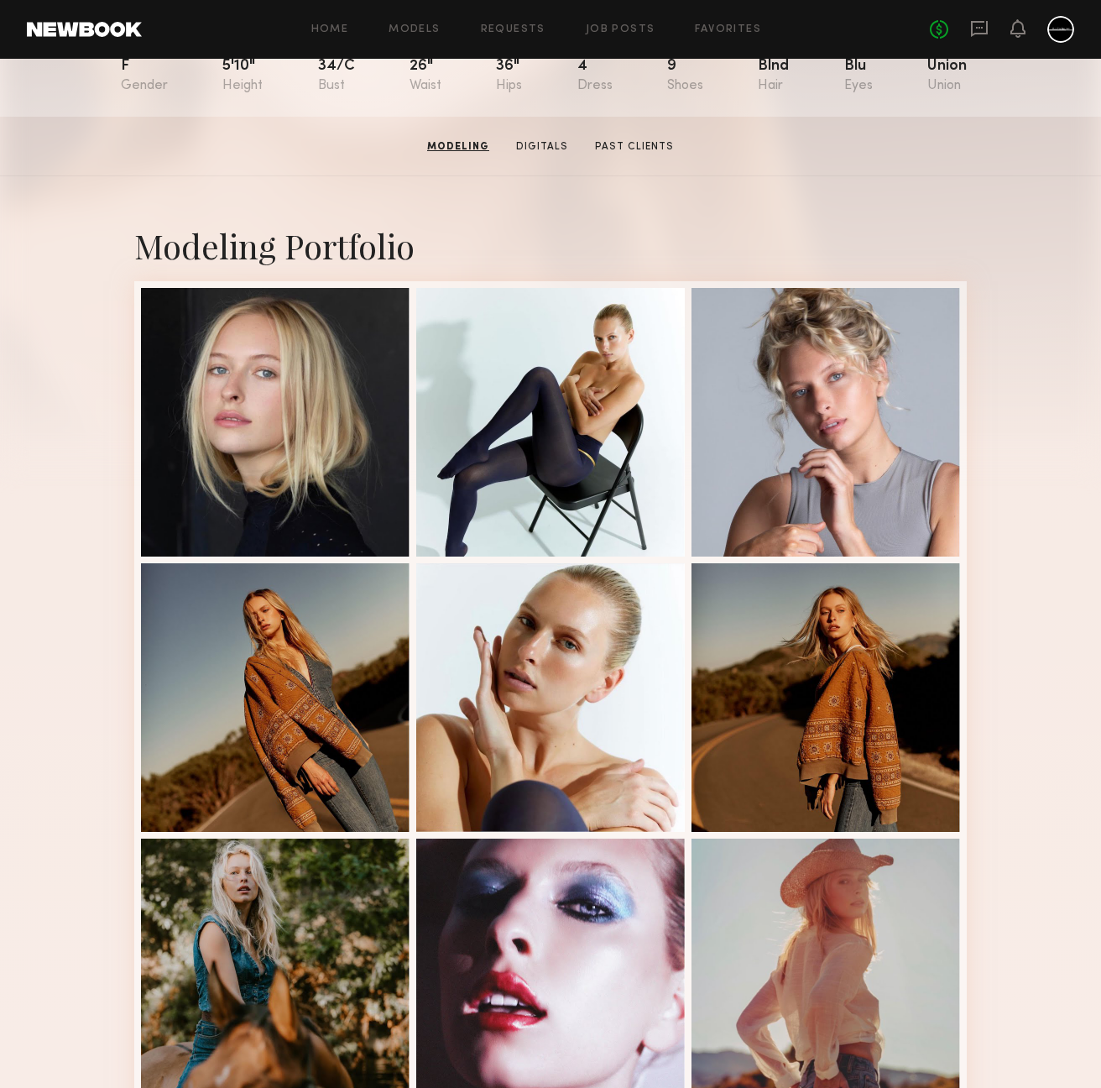
scroll to position [321, 0]
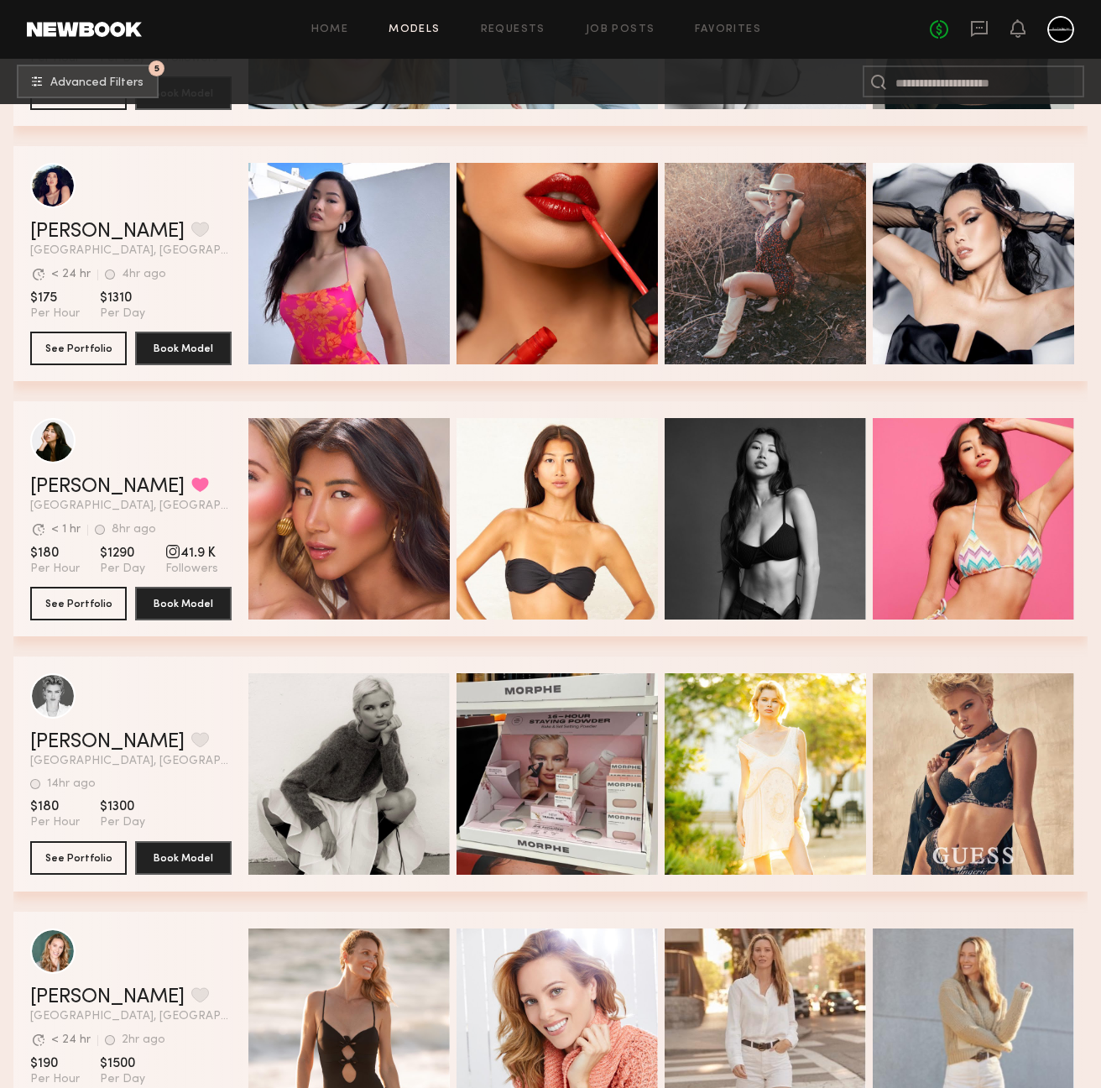
scroll to position [28910, 0]
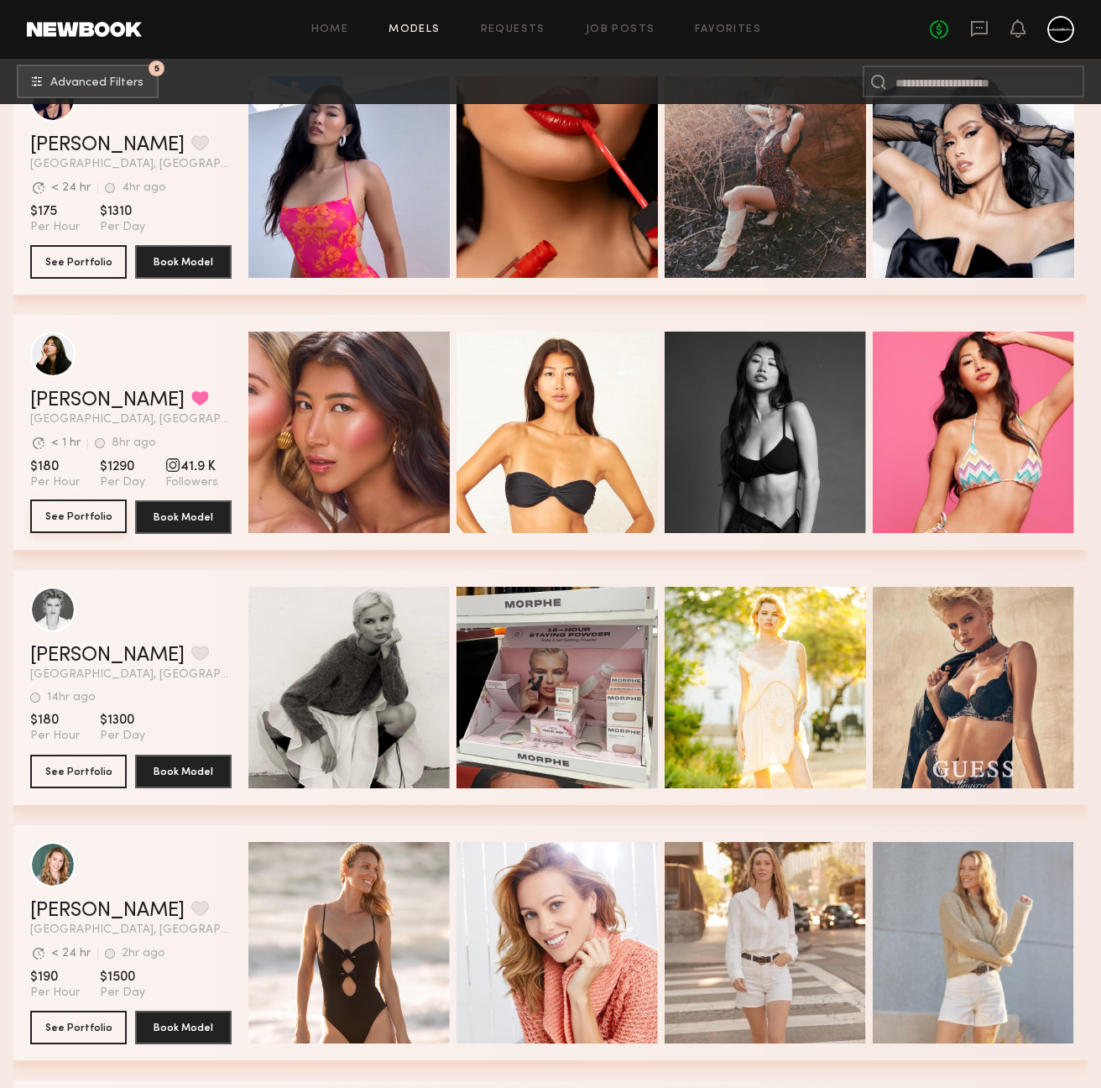
click at [102, 519] on button "See Portfolio" at bounding box center [78, 516] width 97 height 34
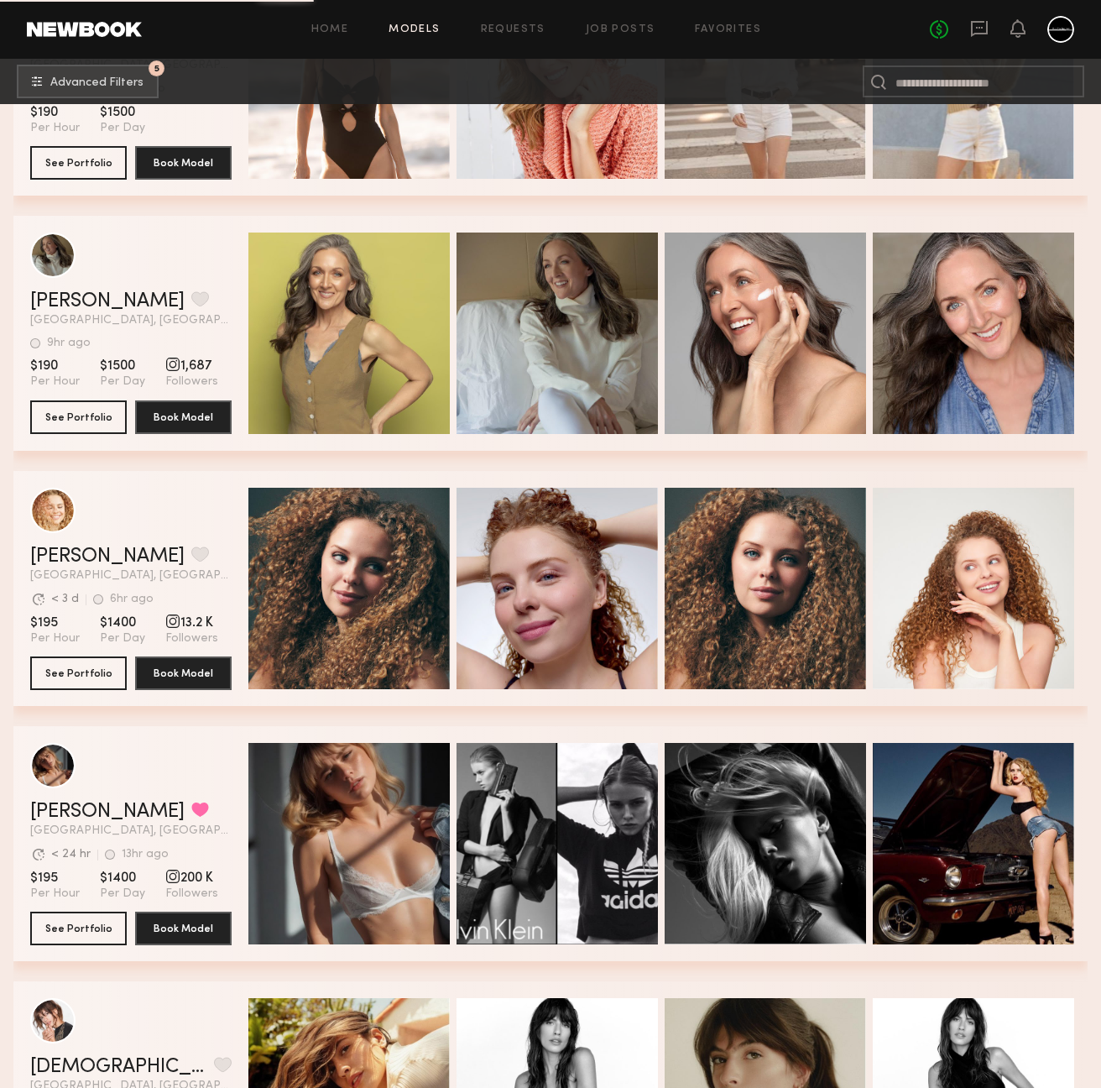
scroll to position [29966, 0]
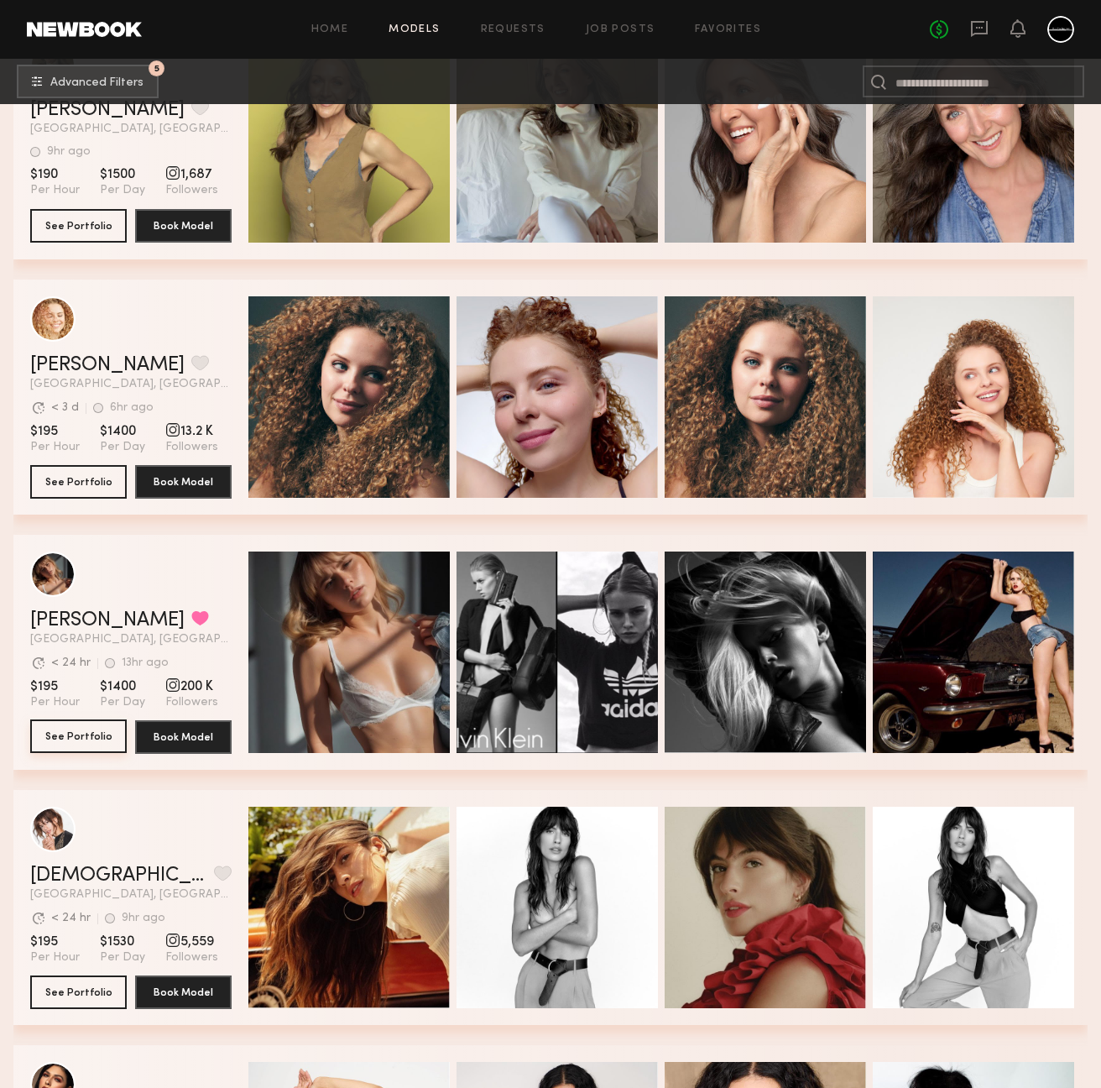
click at [99, 750] on button "See Portfolio" at bounding box center [78, 736] width 97 height 34
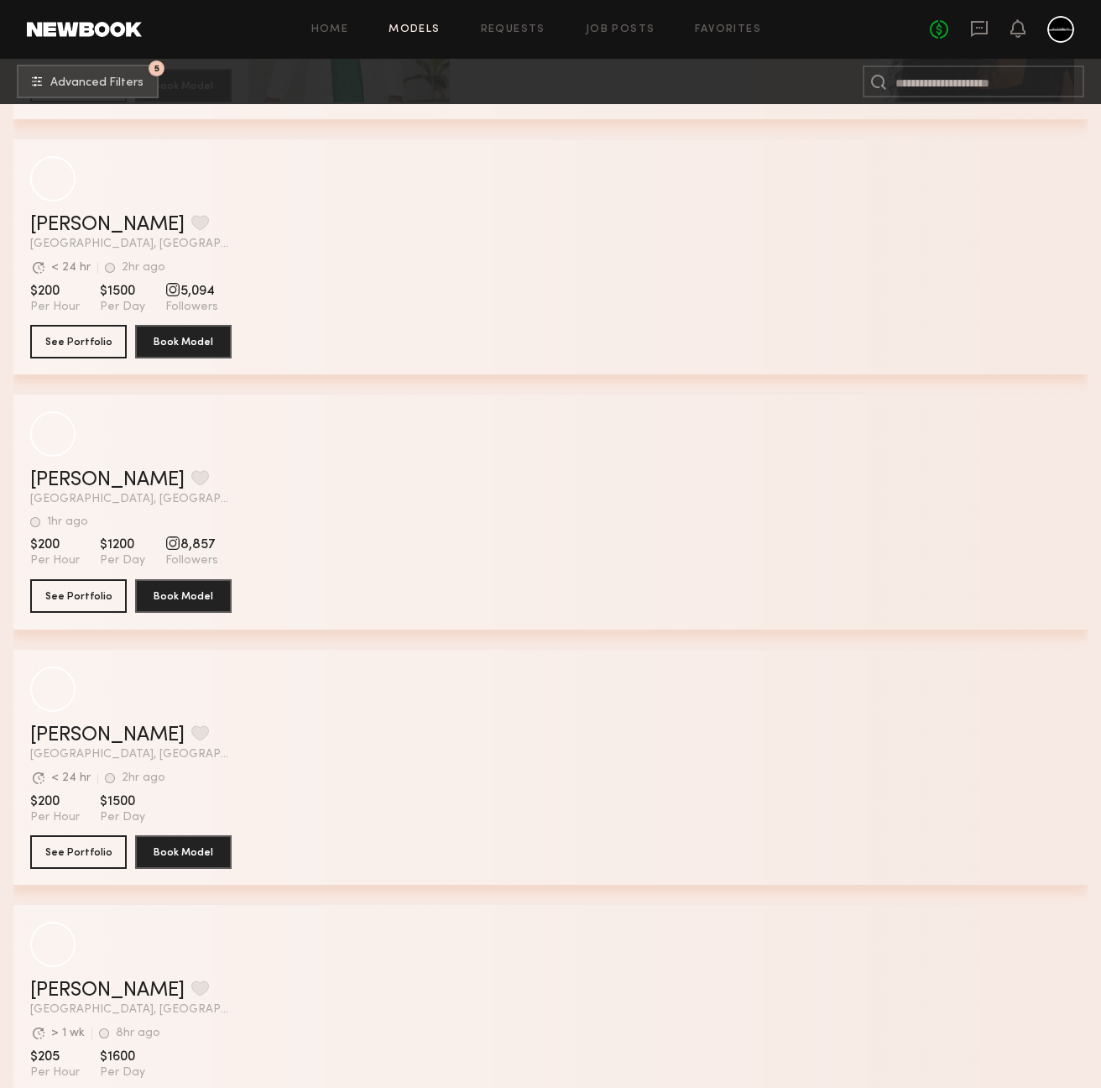
scroll to position [34020, 0]
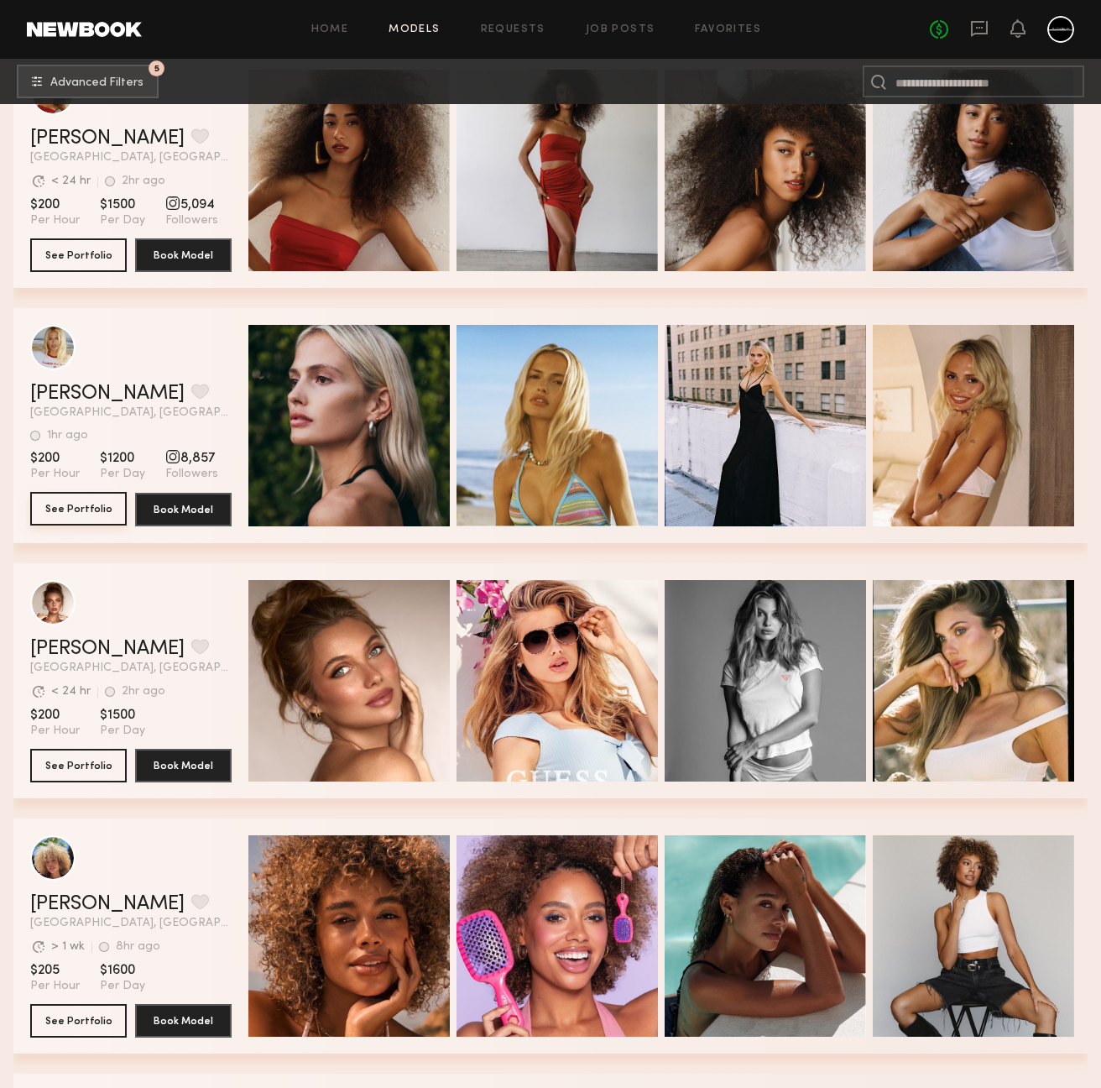
click at [97, 510] on button "See Portfolio" at bounding box center [78, 509] width 97 height 34
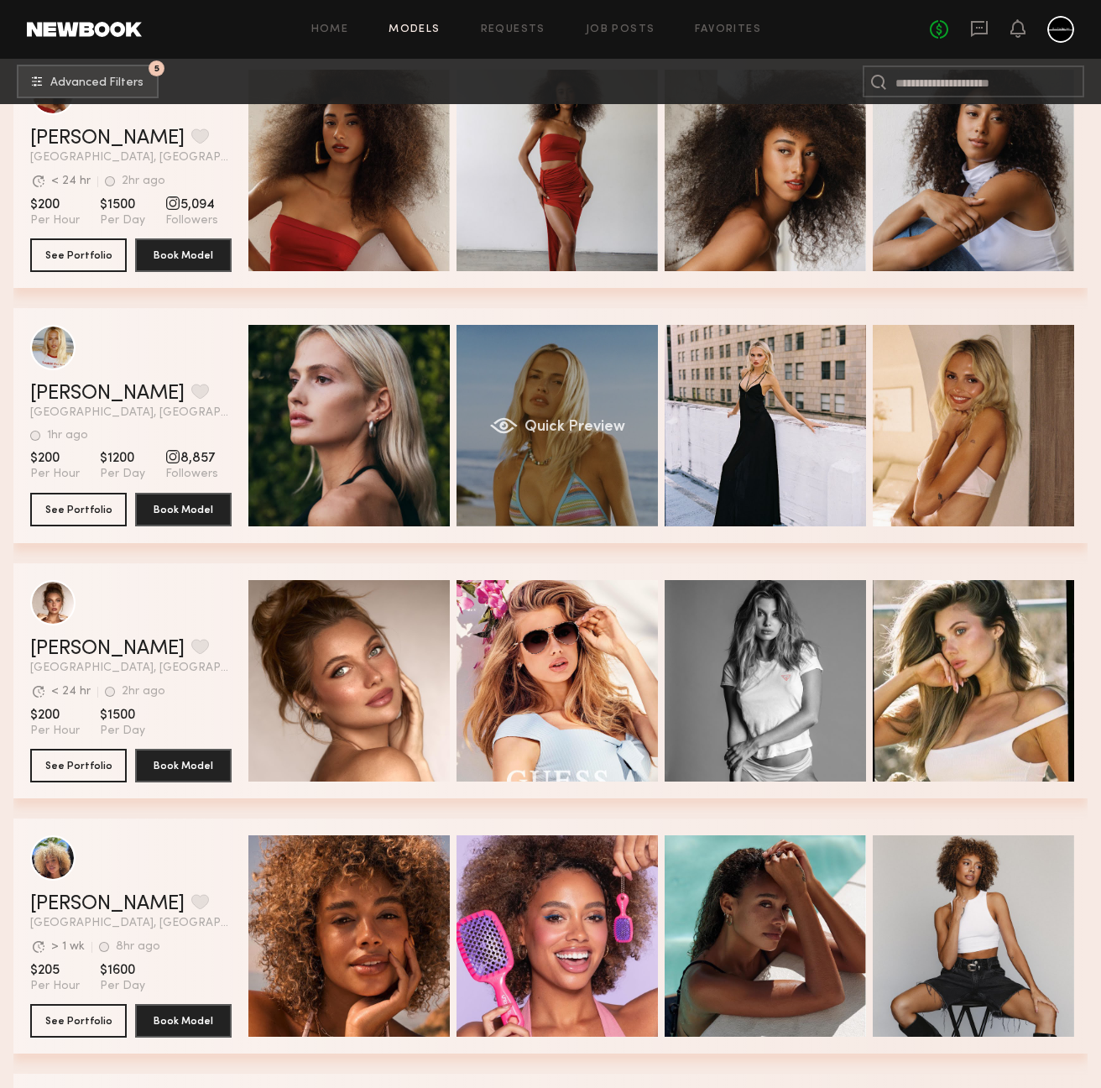
scroll to position [34255, 0]
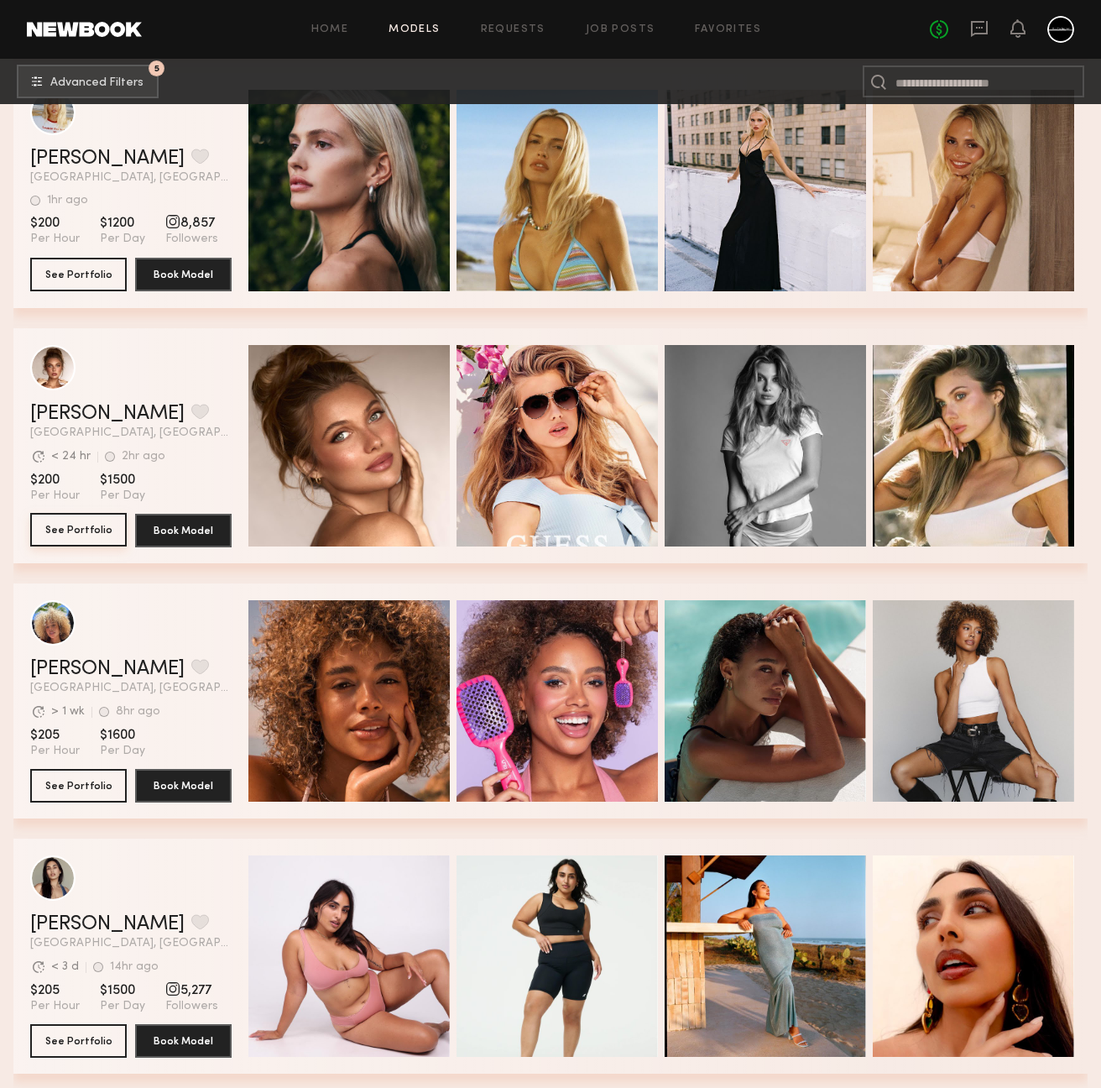
click at [73, 526] on button "See Portfolio" at bounding box center [78, 530] width 97 height 34
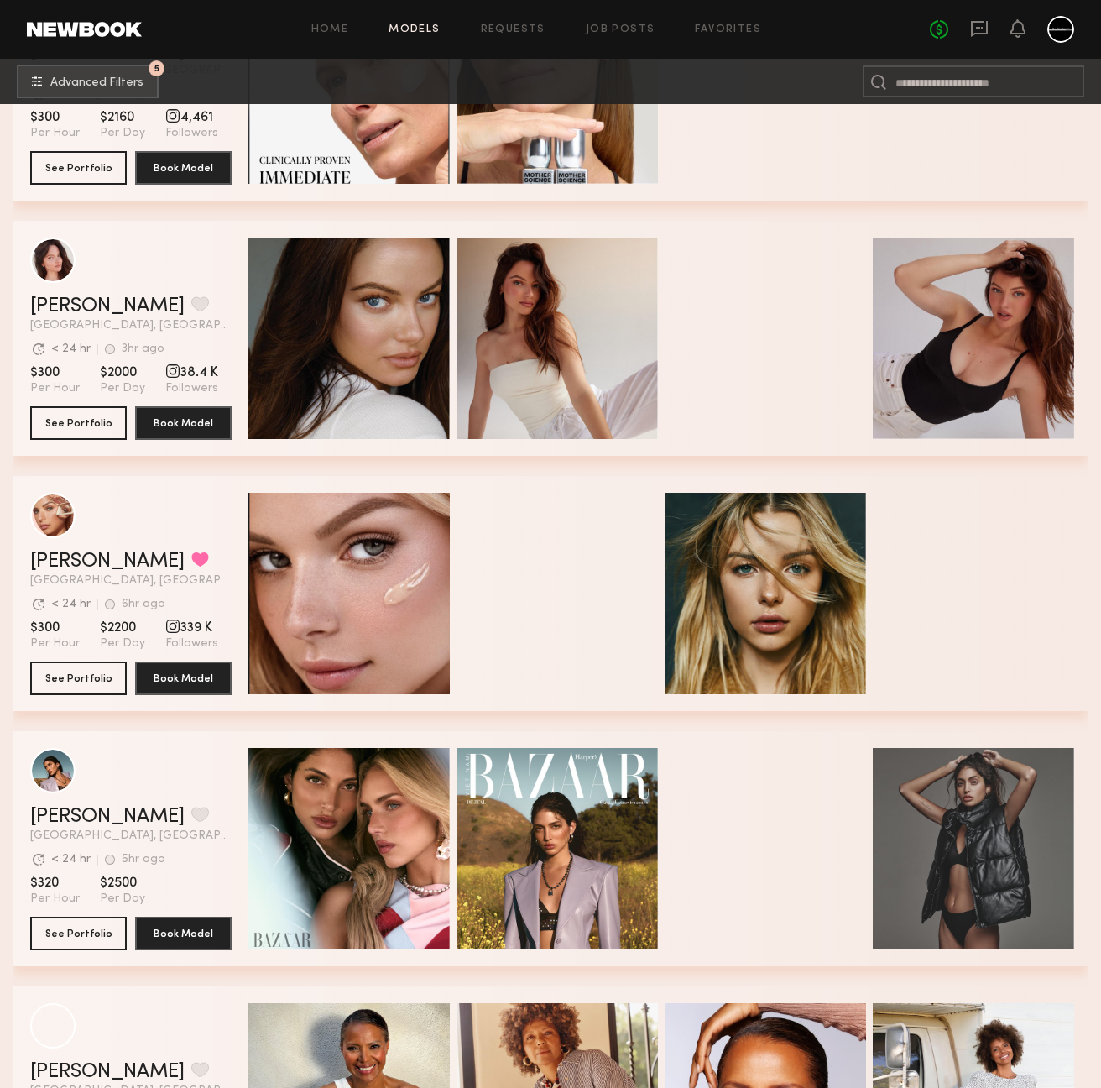
scroll to position [42508, 0]
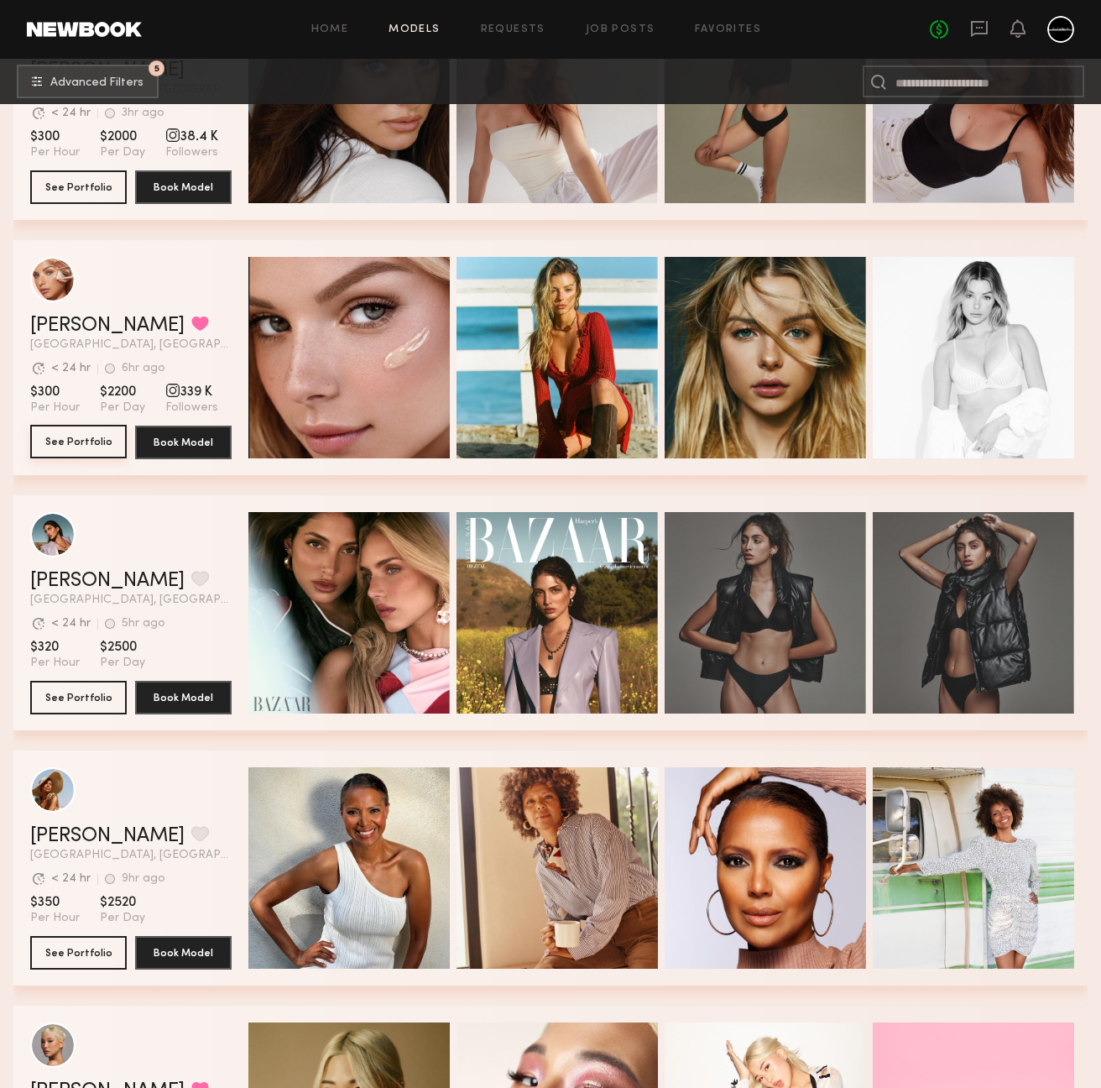
click at [92, 440] on button "See Portfolio" at bounding box center [78, 442] width 97 height 34
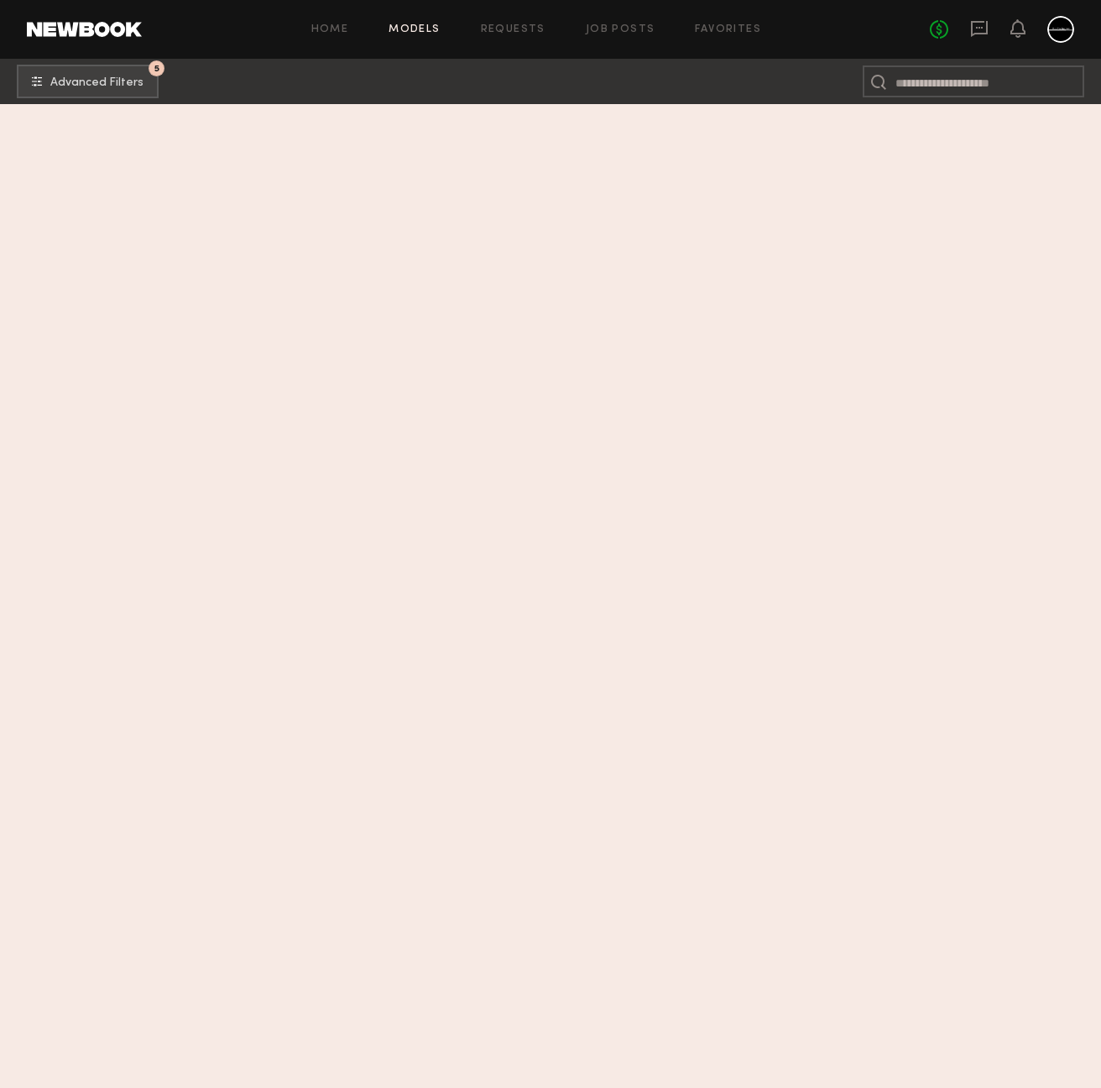
scroll to position [0, 0]
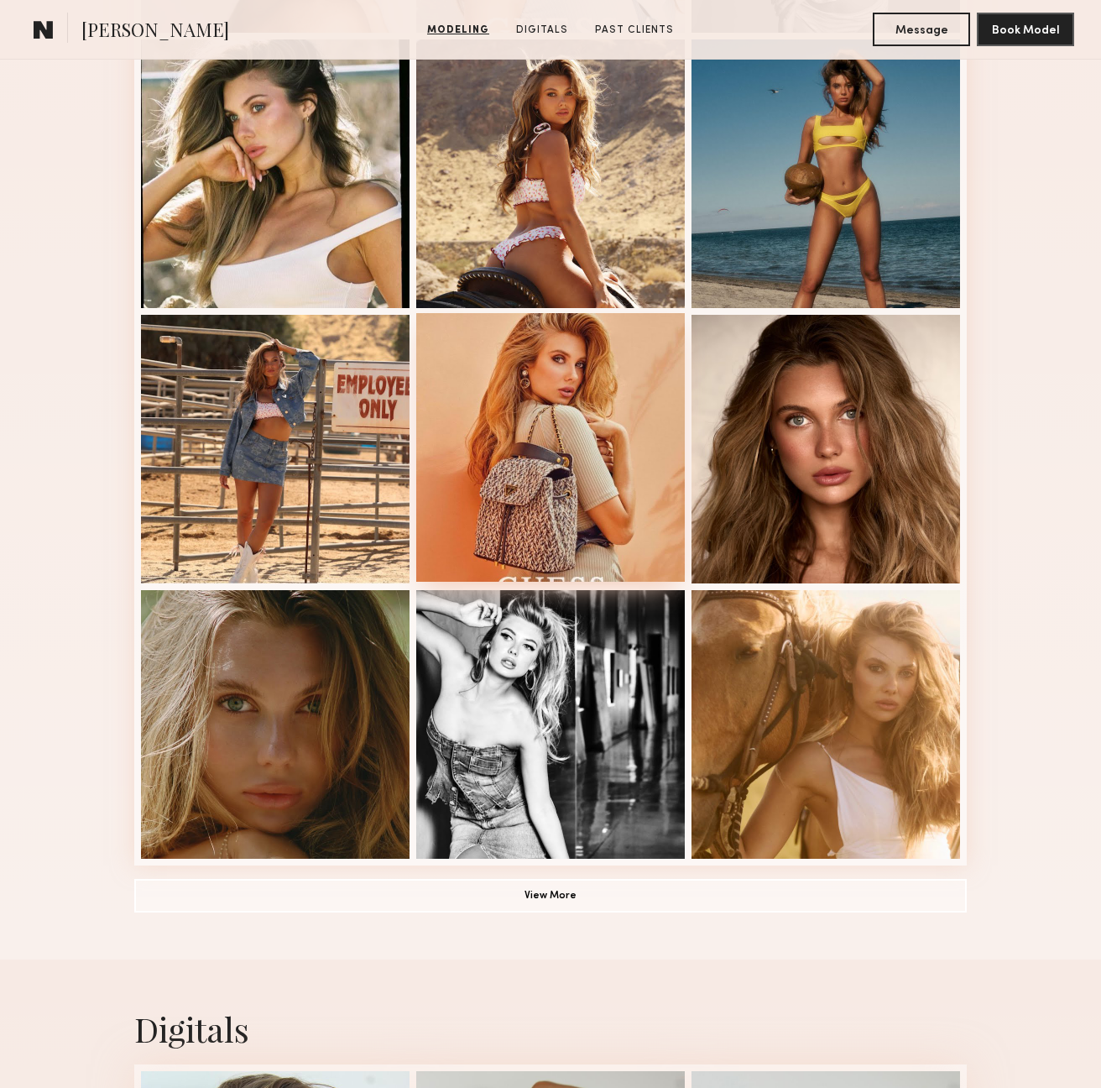
scroll to position [1068, 0]
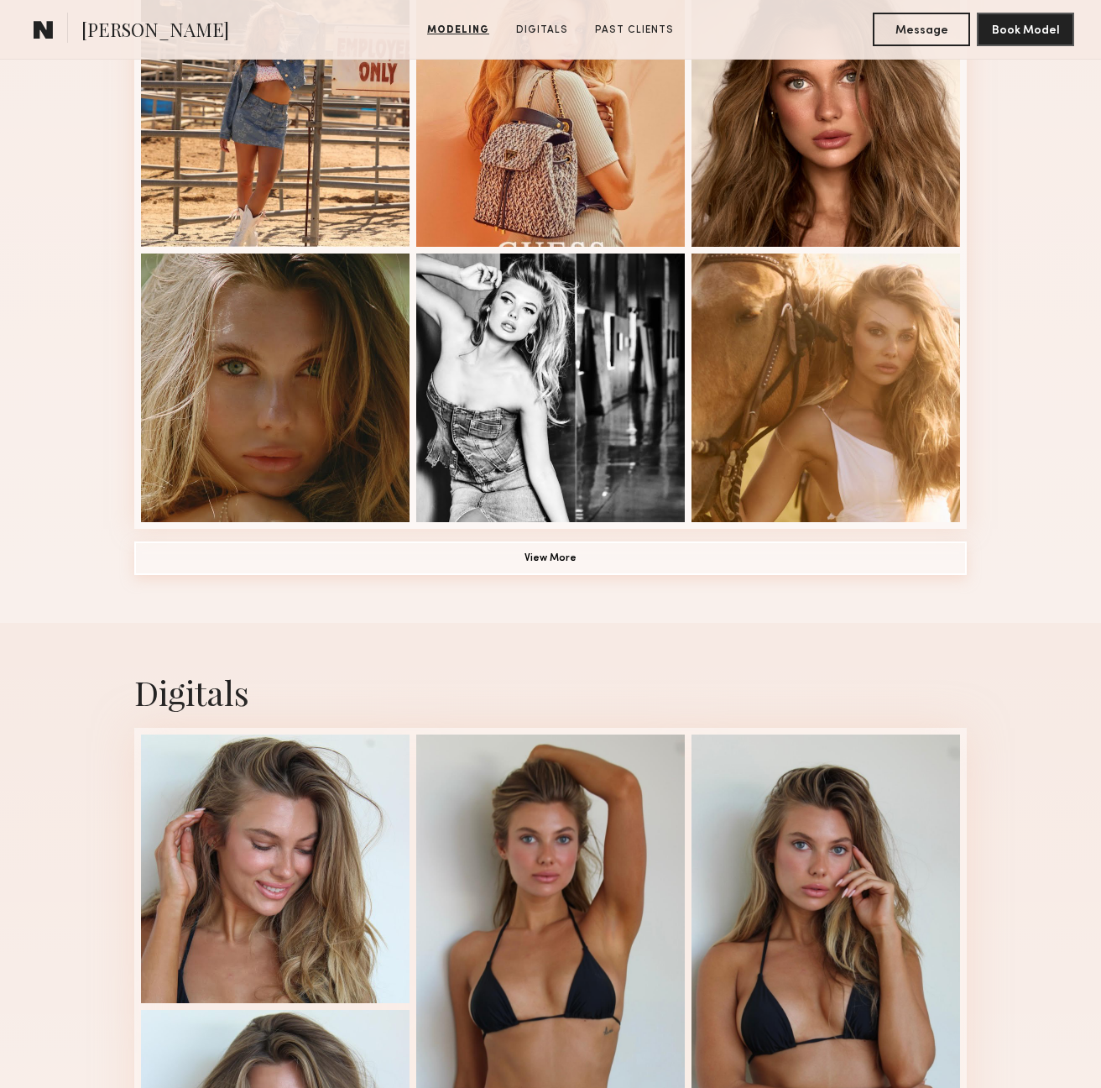
click at [580, 548] on button "View More" at bounding box center [550, 558] width 833 height 34
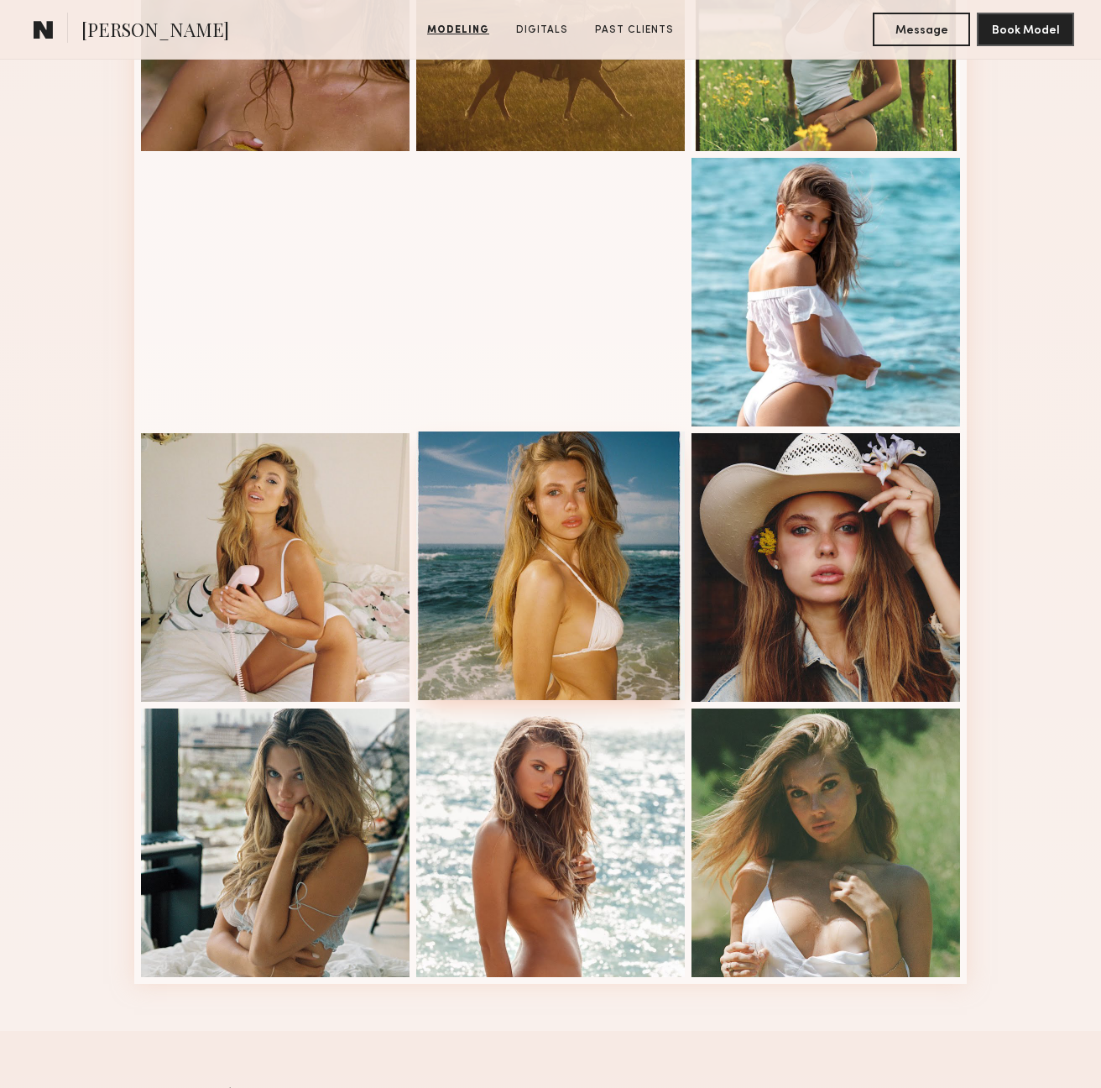
scroll to position [2037, 0]
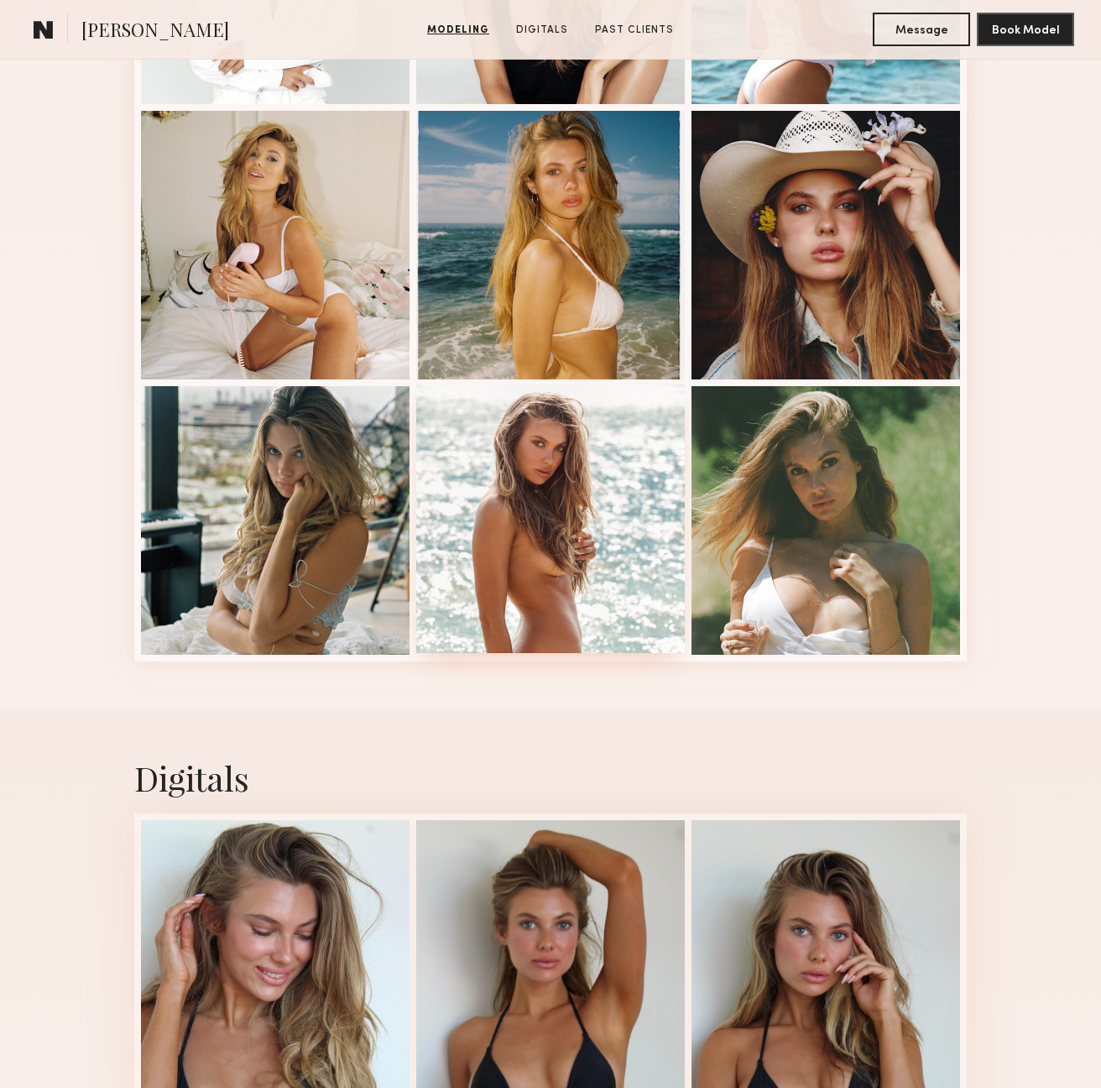
click at [520, 541] on div at bounding box center [550, 518] width 269 height 269
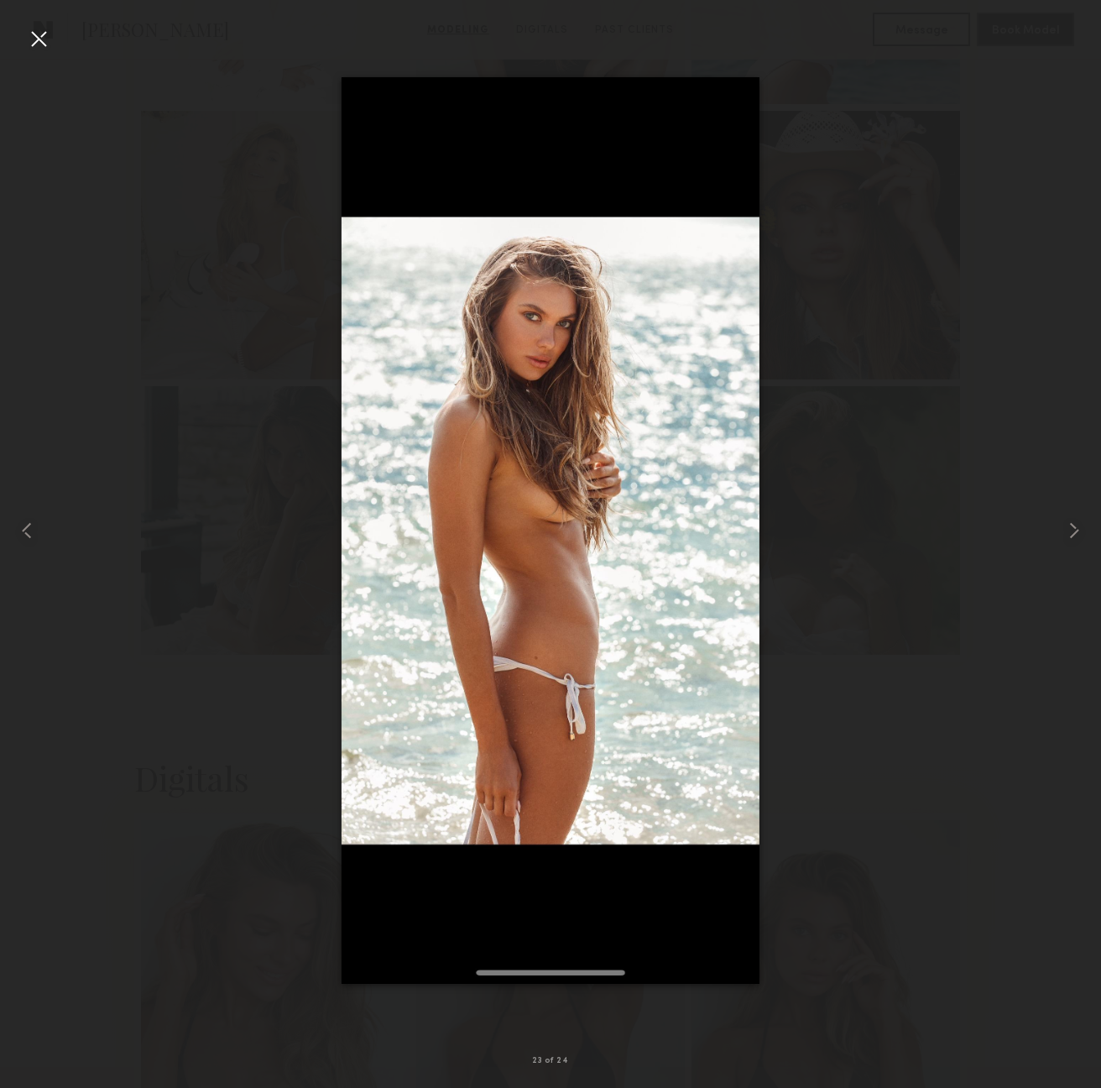
click at [41, 42] on div at bounding box center [38, 38] width 27 height 27
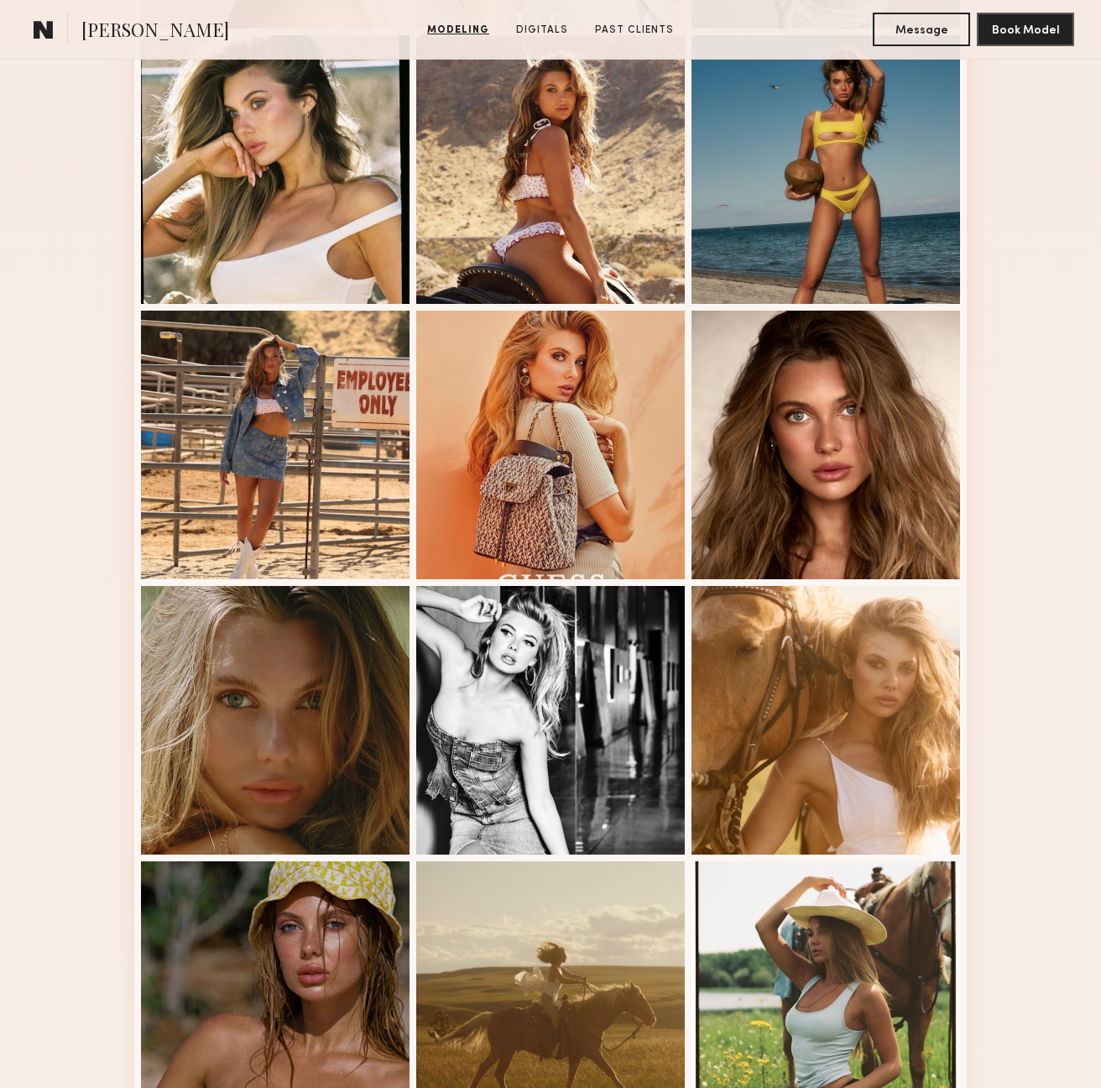
scroll to position [68, 0]
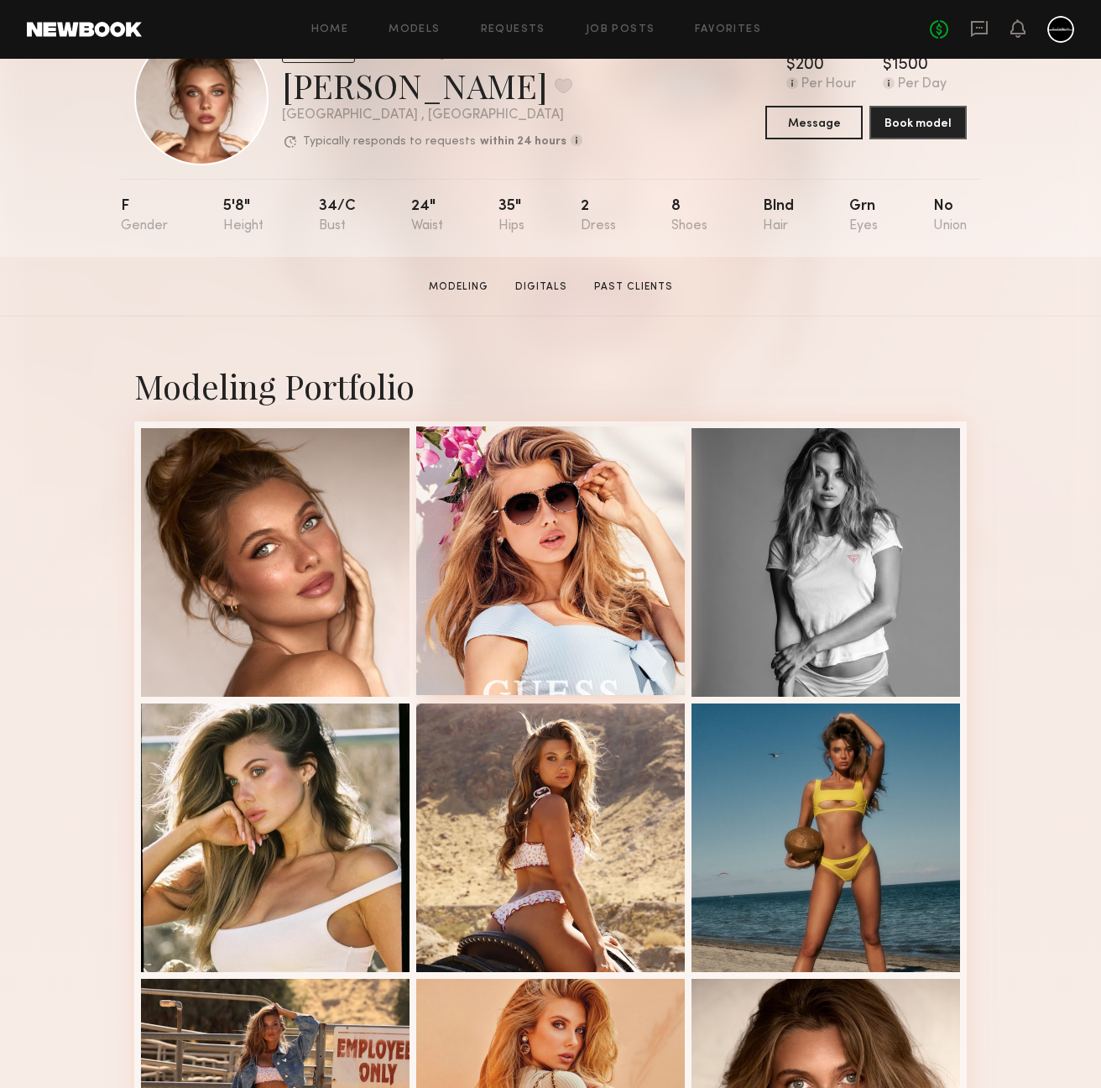
click at [535, 464] on div at bounding box center [550, 560] width 269 height 269
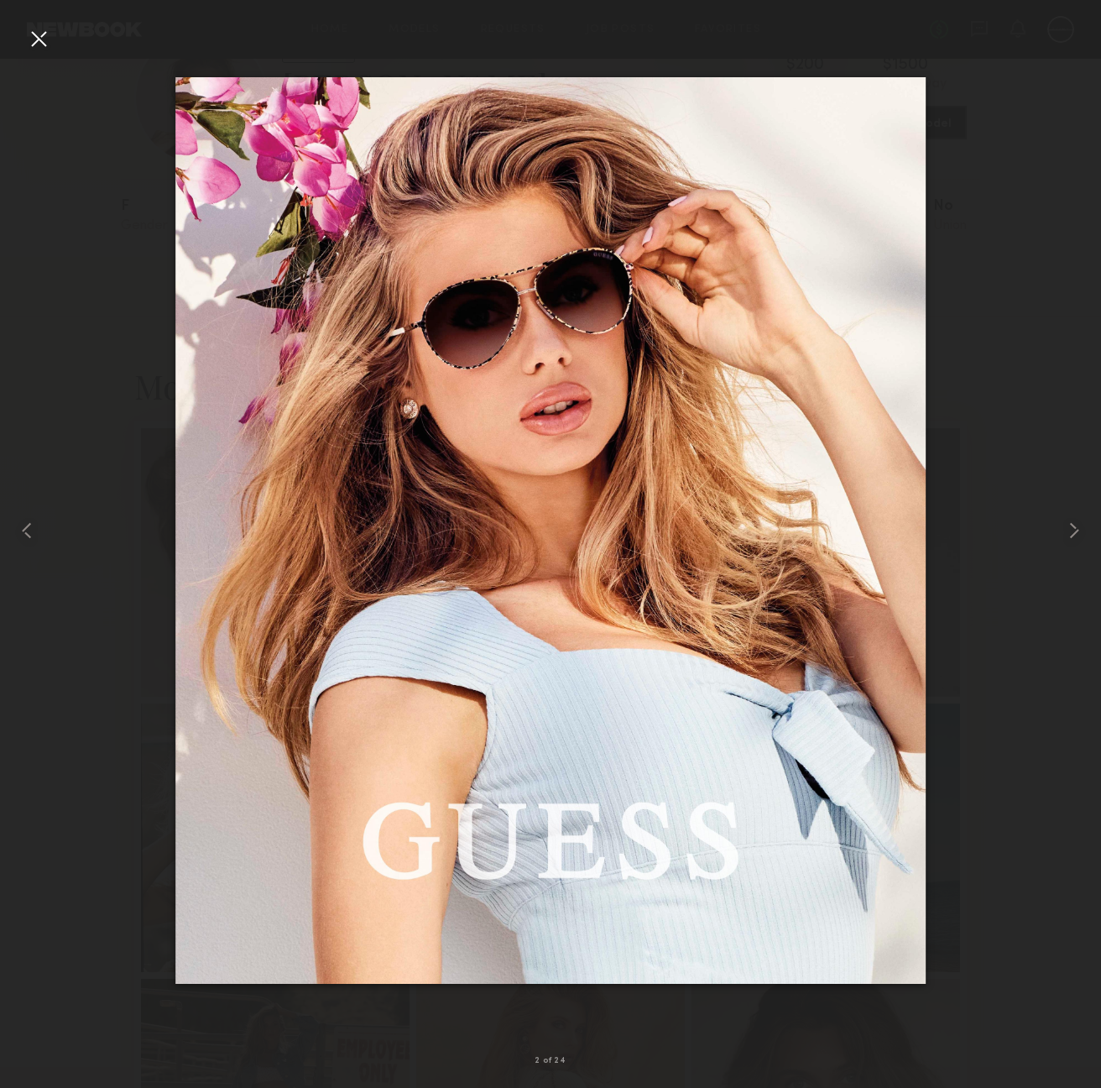
click at [33, 40] on div at bounding box center [38, 38] width 27 height 27
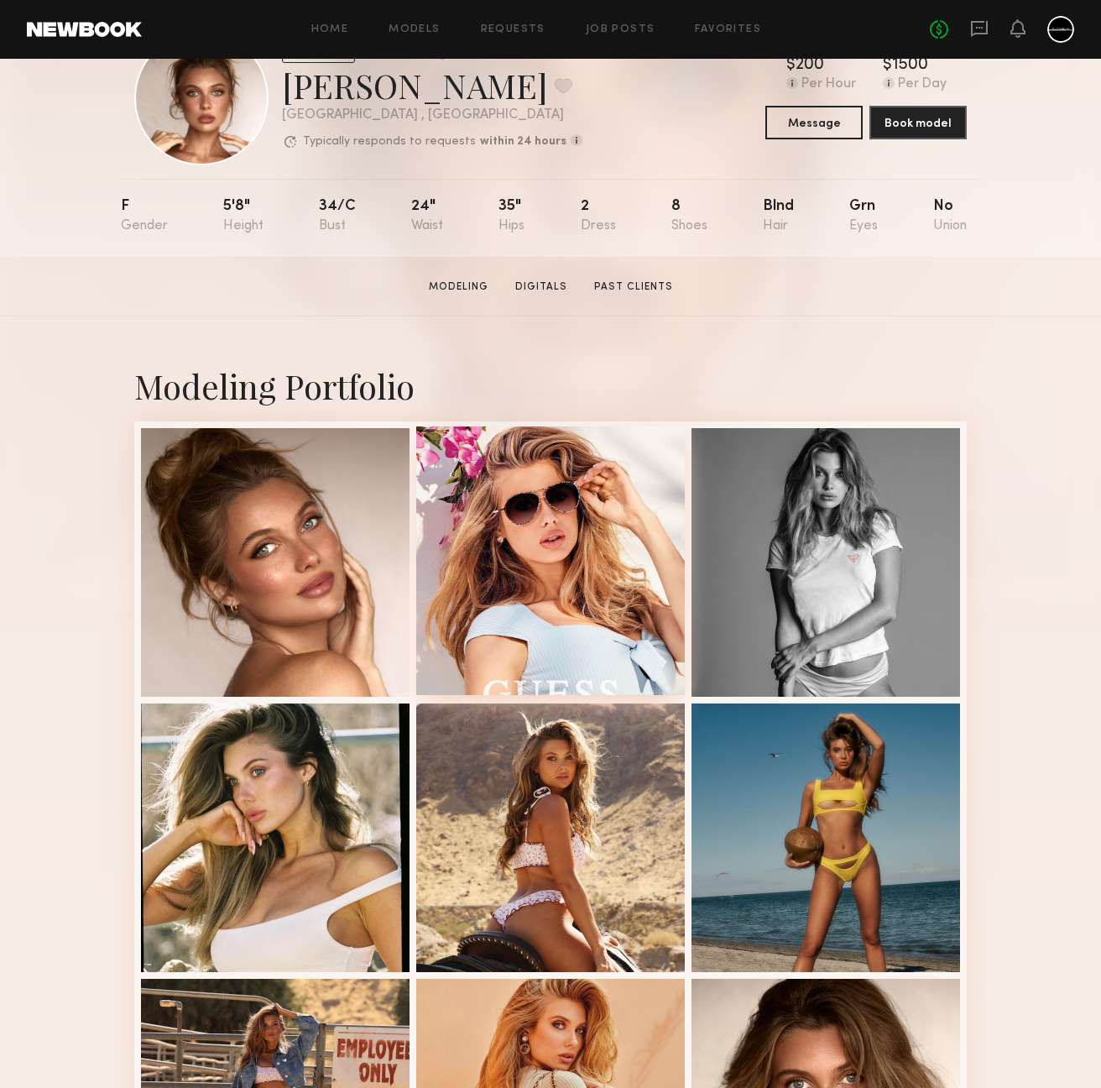
scroll to position [0, 0]
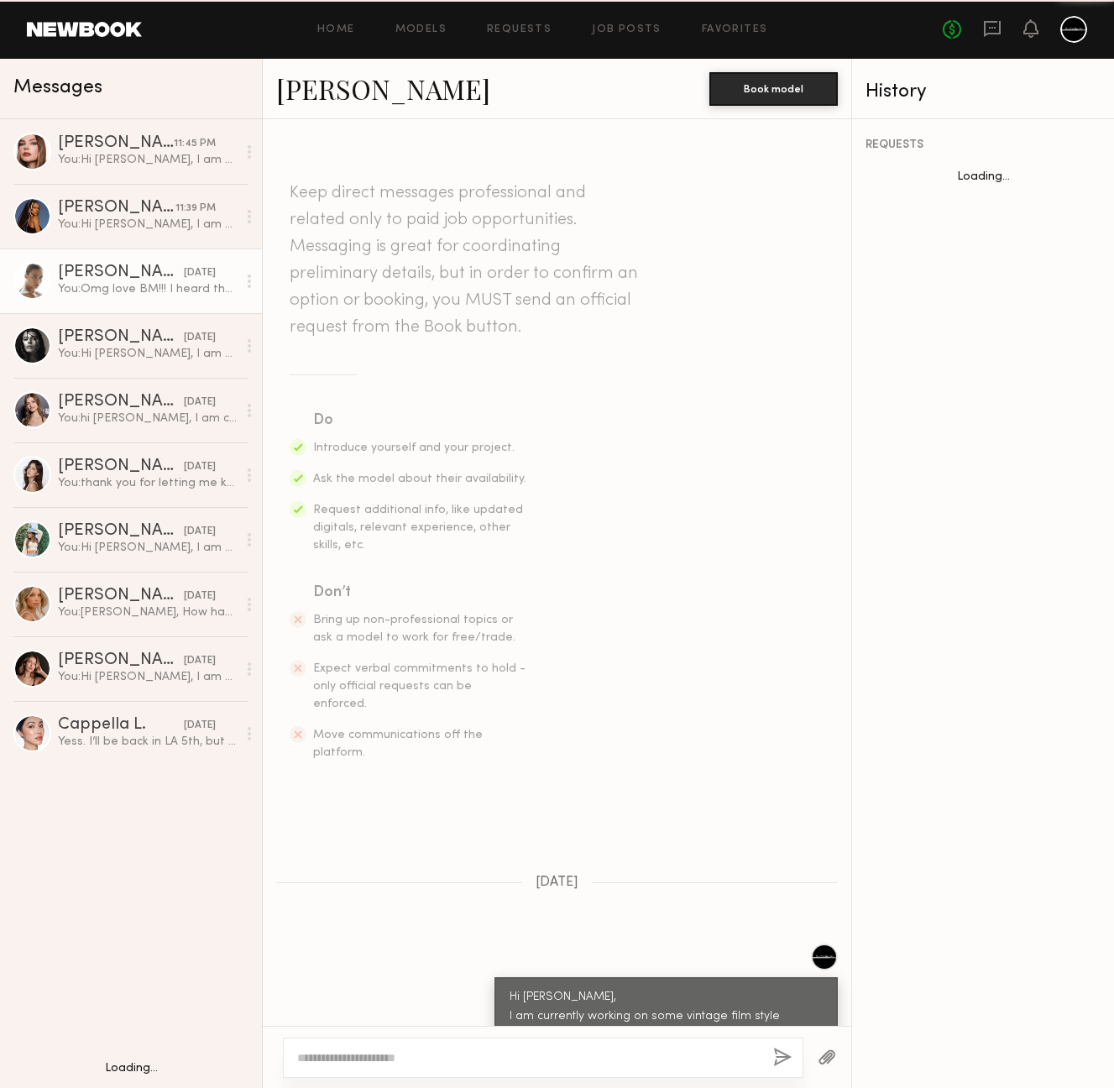
scroll to position [1411, 0]
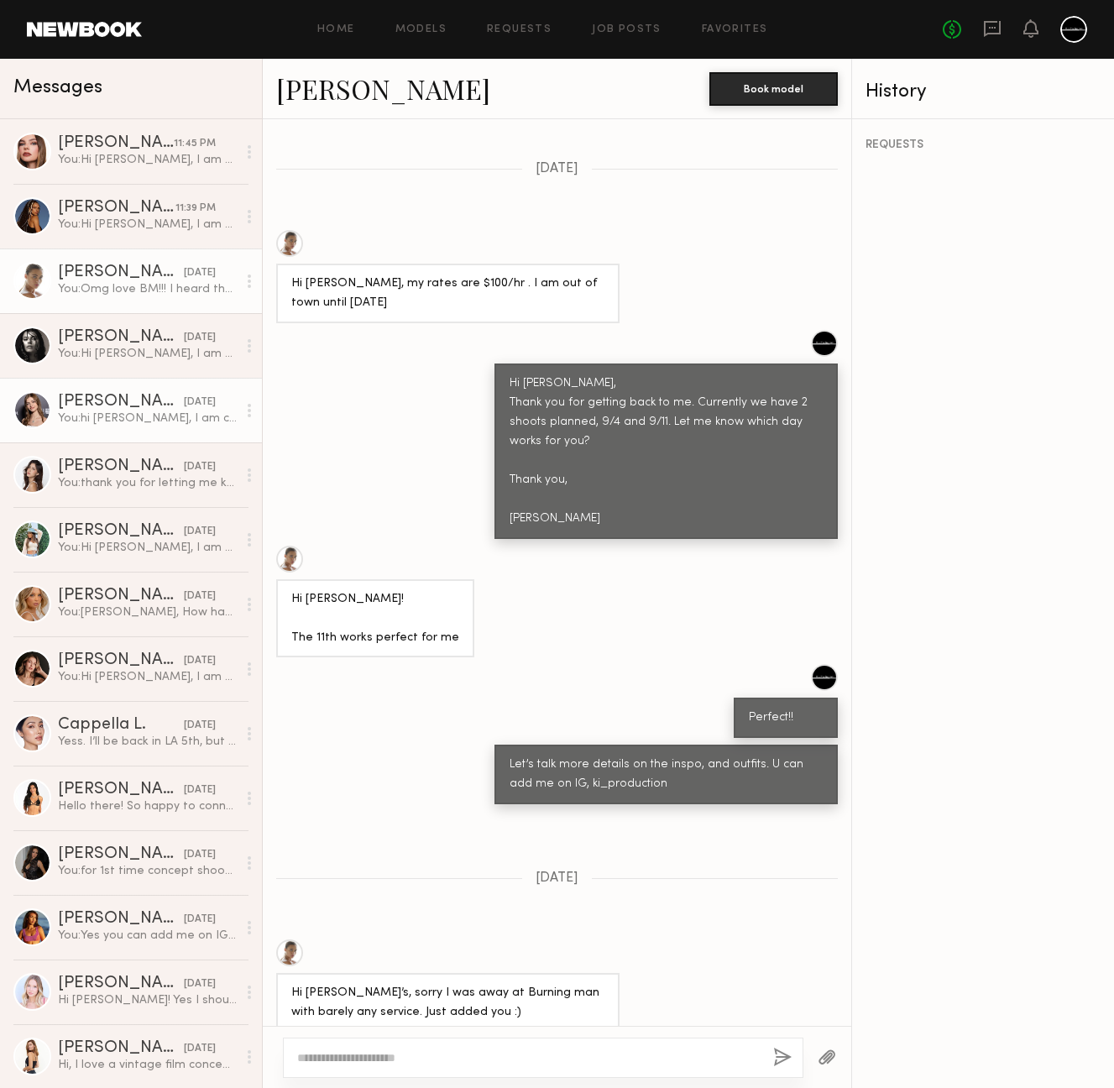
click at [83, 426] on div "You: hi [PERSON_NAME], I am currently working on some vintage film style concep…" at bounding box center [147, 418] width 179 height 16
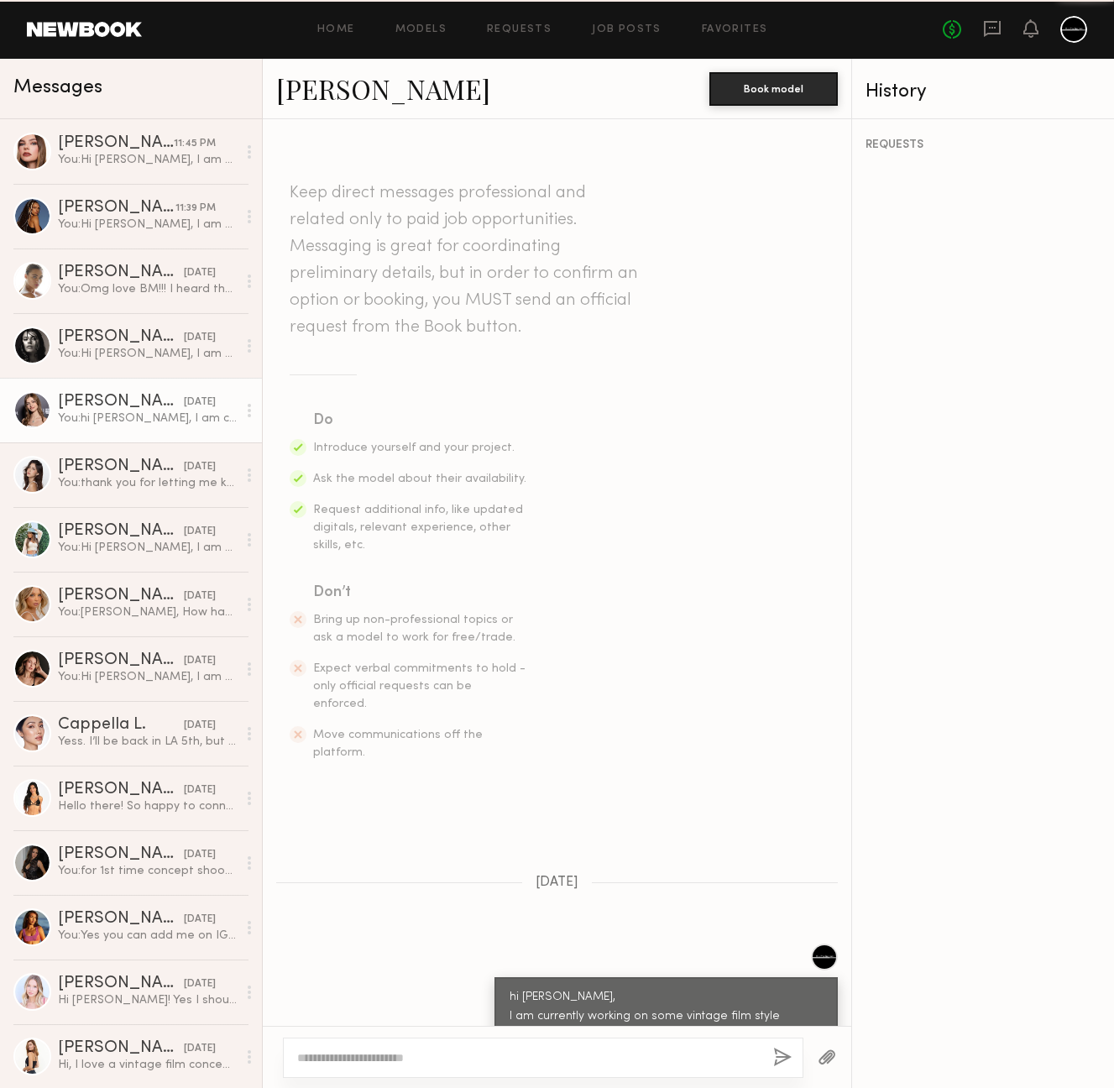
scroll to position [60, 0]
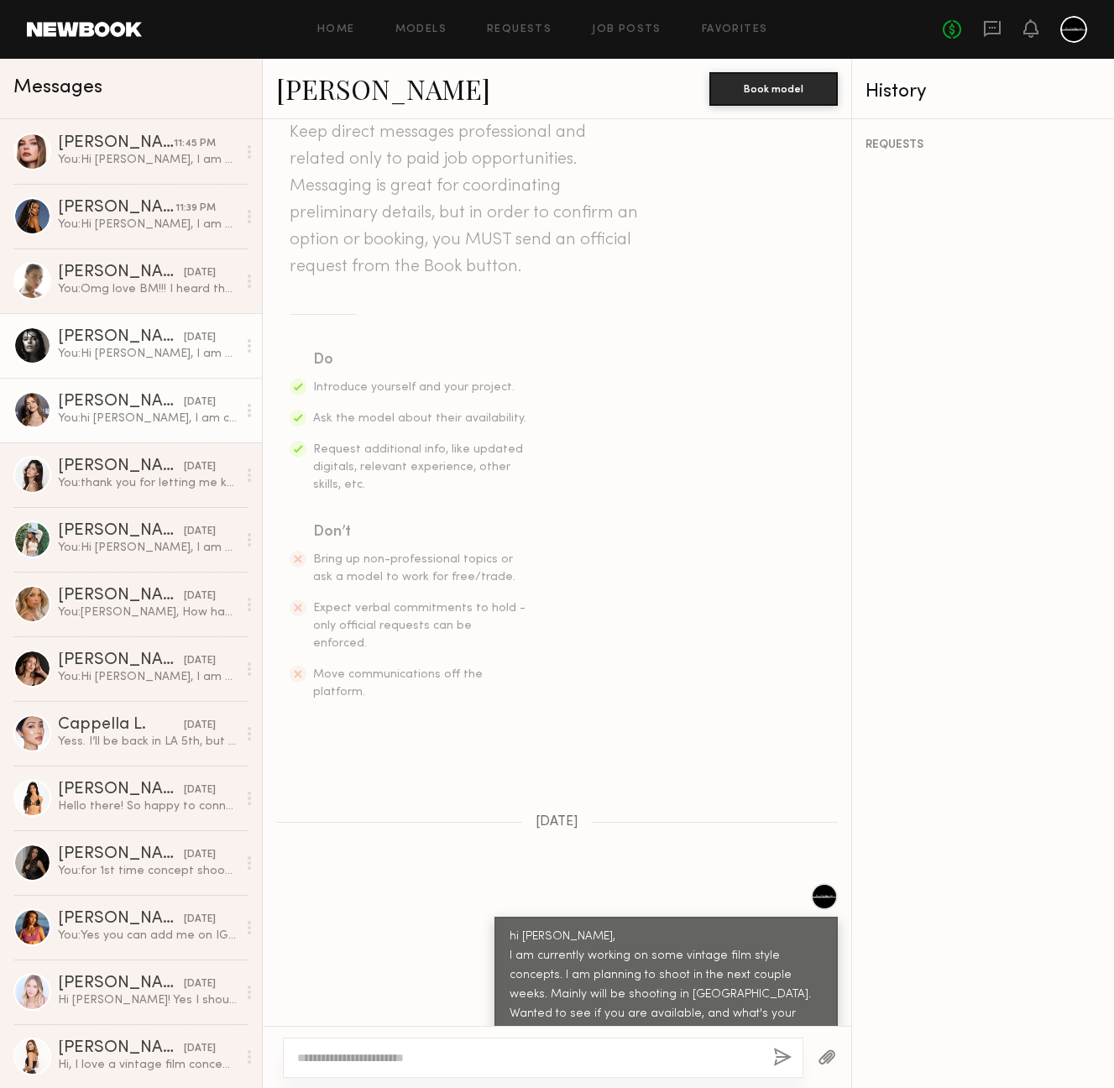
click at [105, 353] on div "You: Hi [PERSON_NAME], I am currently working on some vintage film style concep…" at bounding box center [147, 354] width 179 height 16
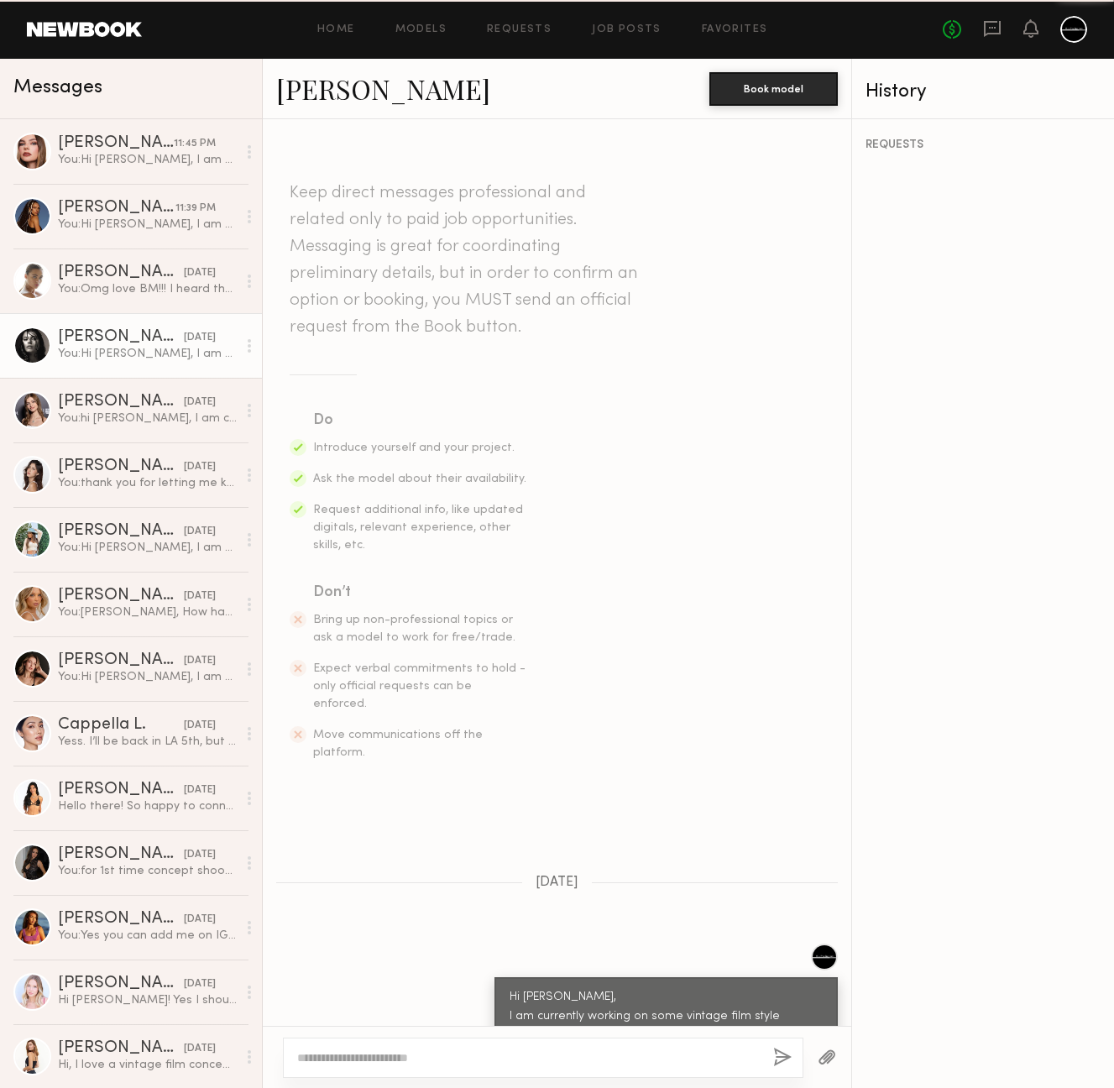
scroll to position [60, 0]
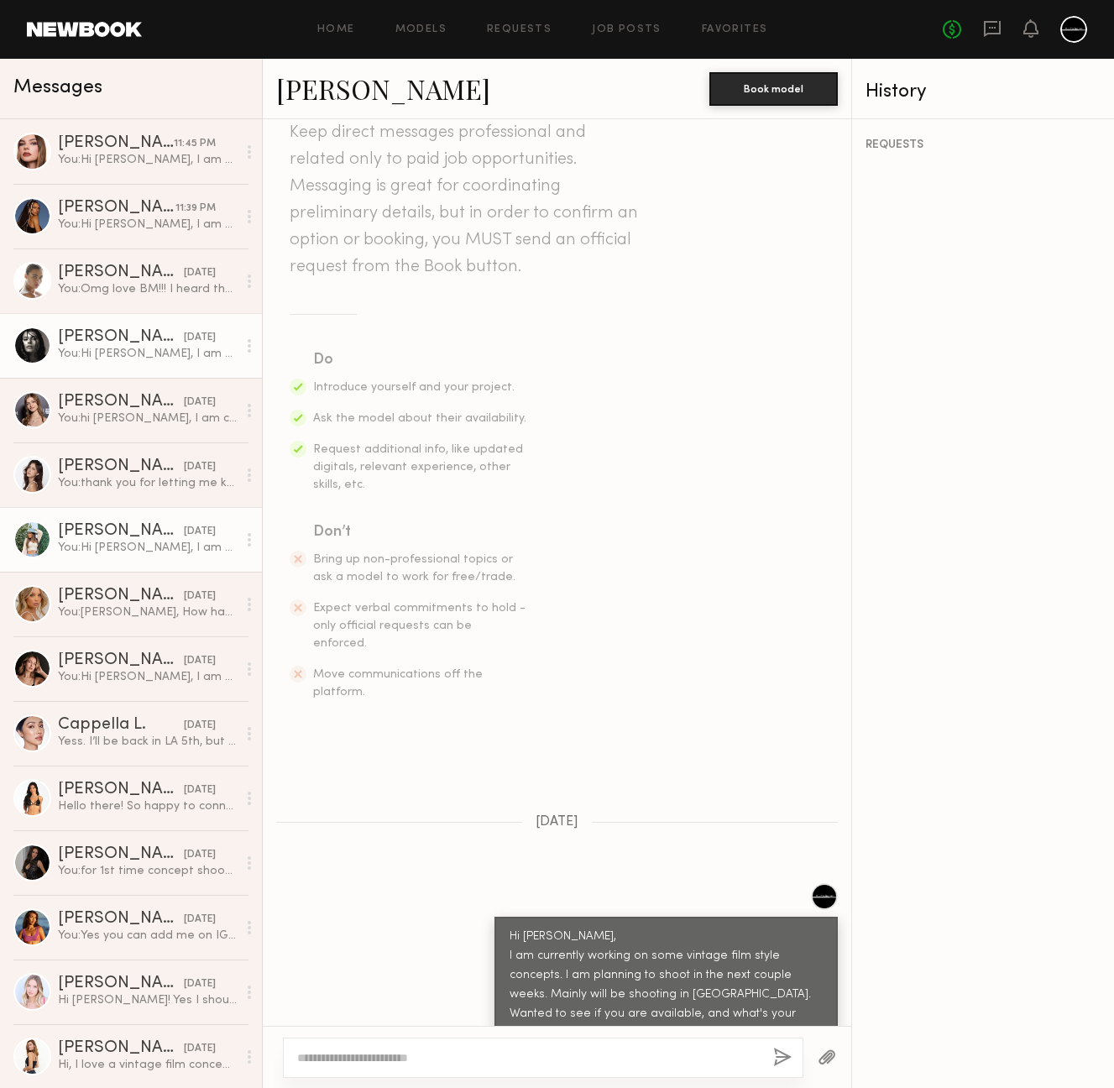
click at [102, 529] on div "[PERSON_NAME]" at bounding box center [121, 531] width 126 height 17
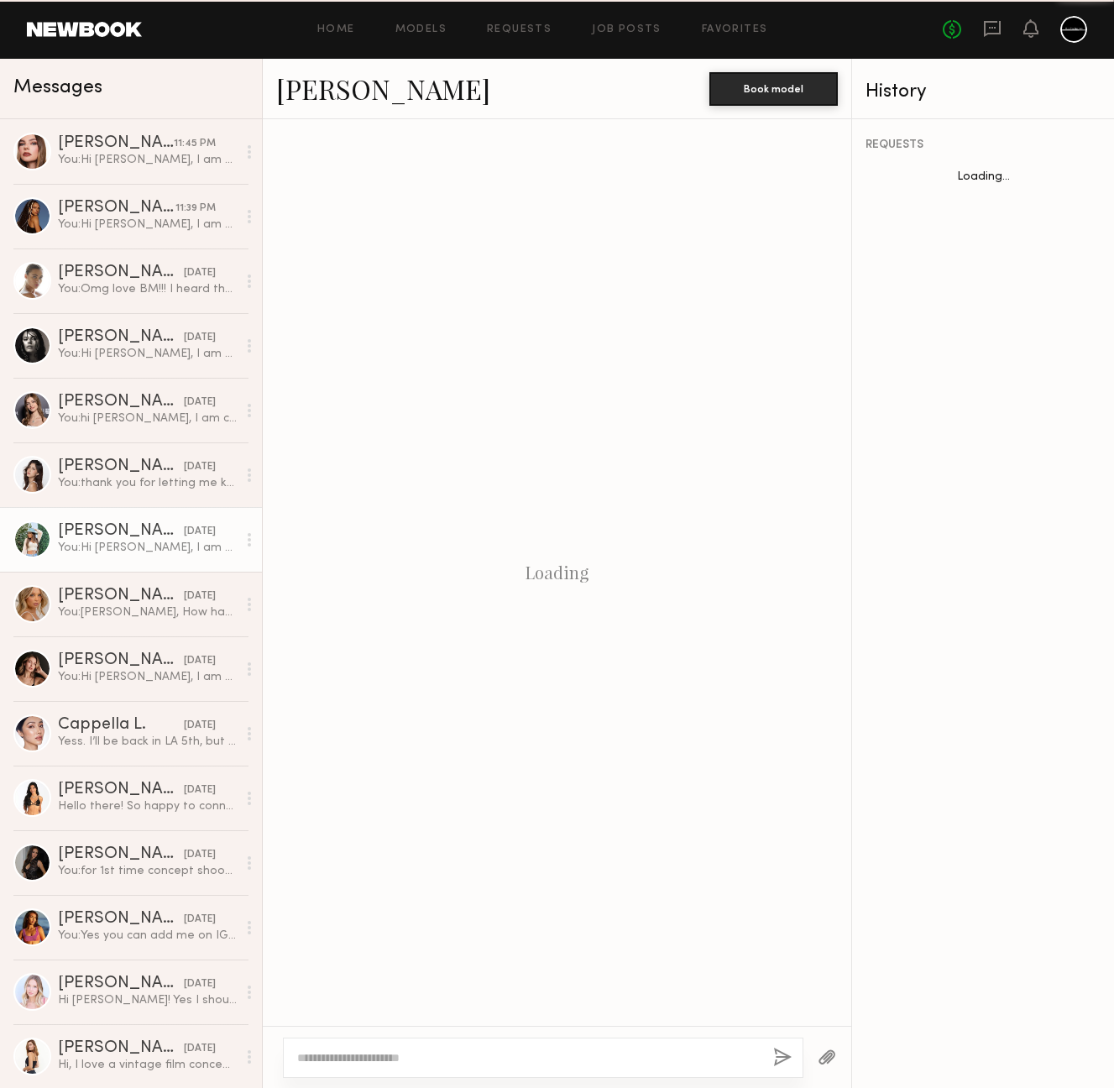
scroll to position [79, 0]
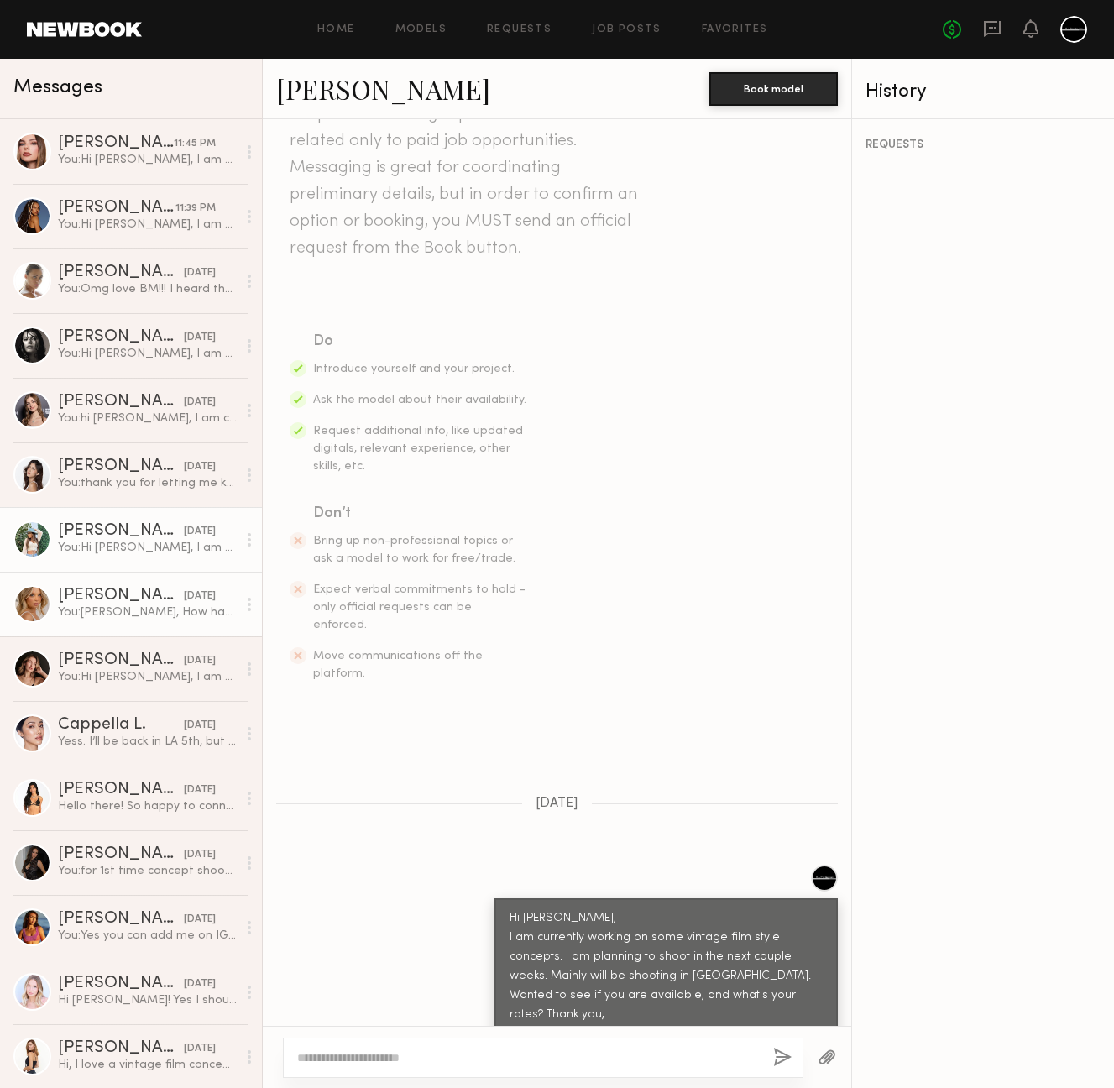
click at [138, 599] on div "[PERSON_NAME]" at bounding box center [121, 596] width 126 height 17
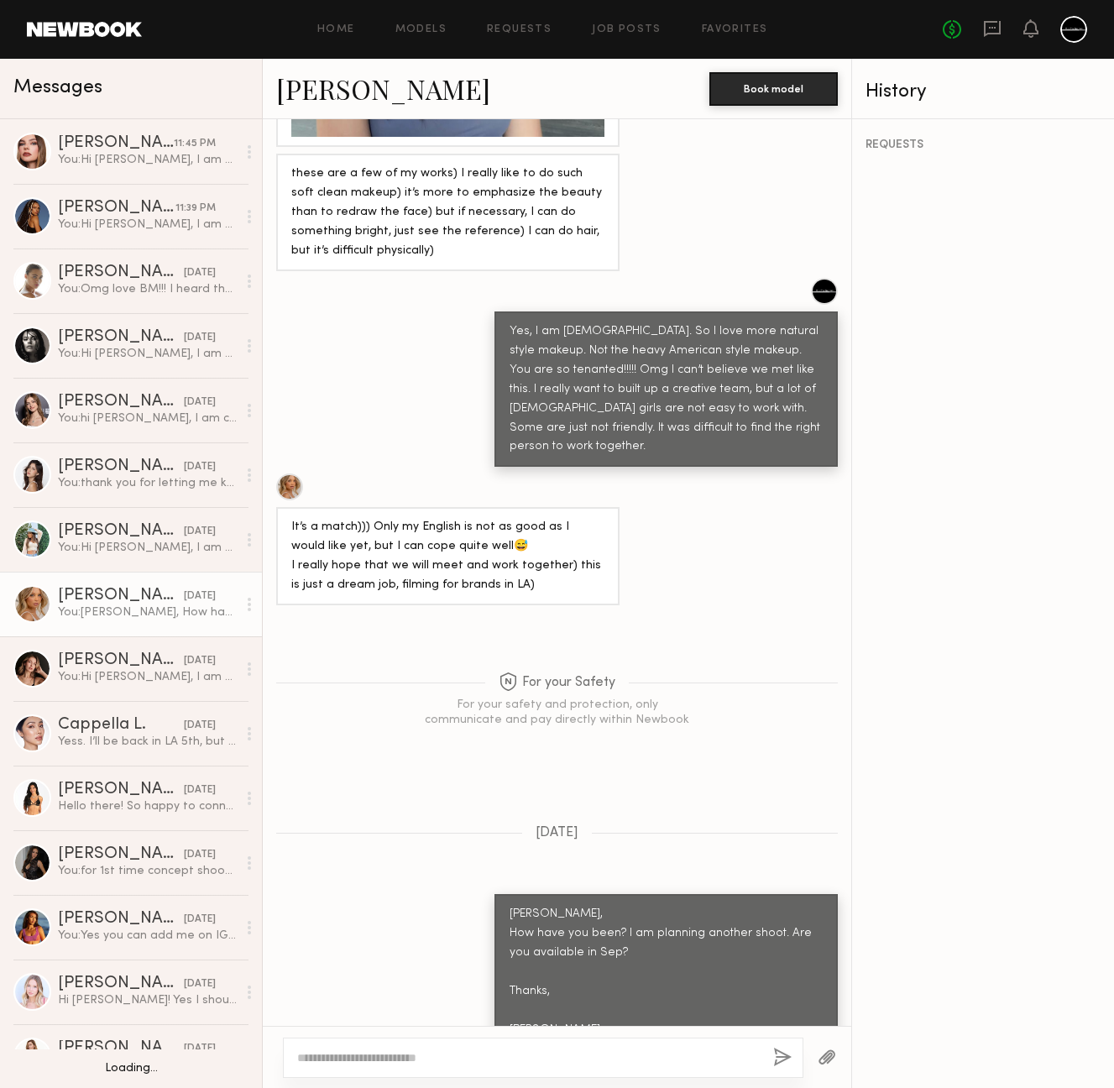
scroll to position [21, 0]
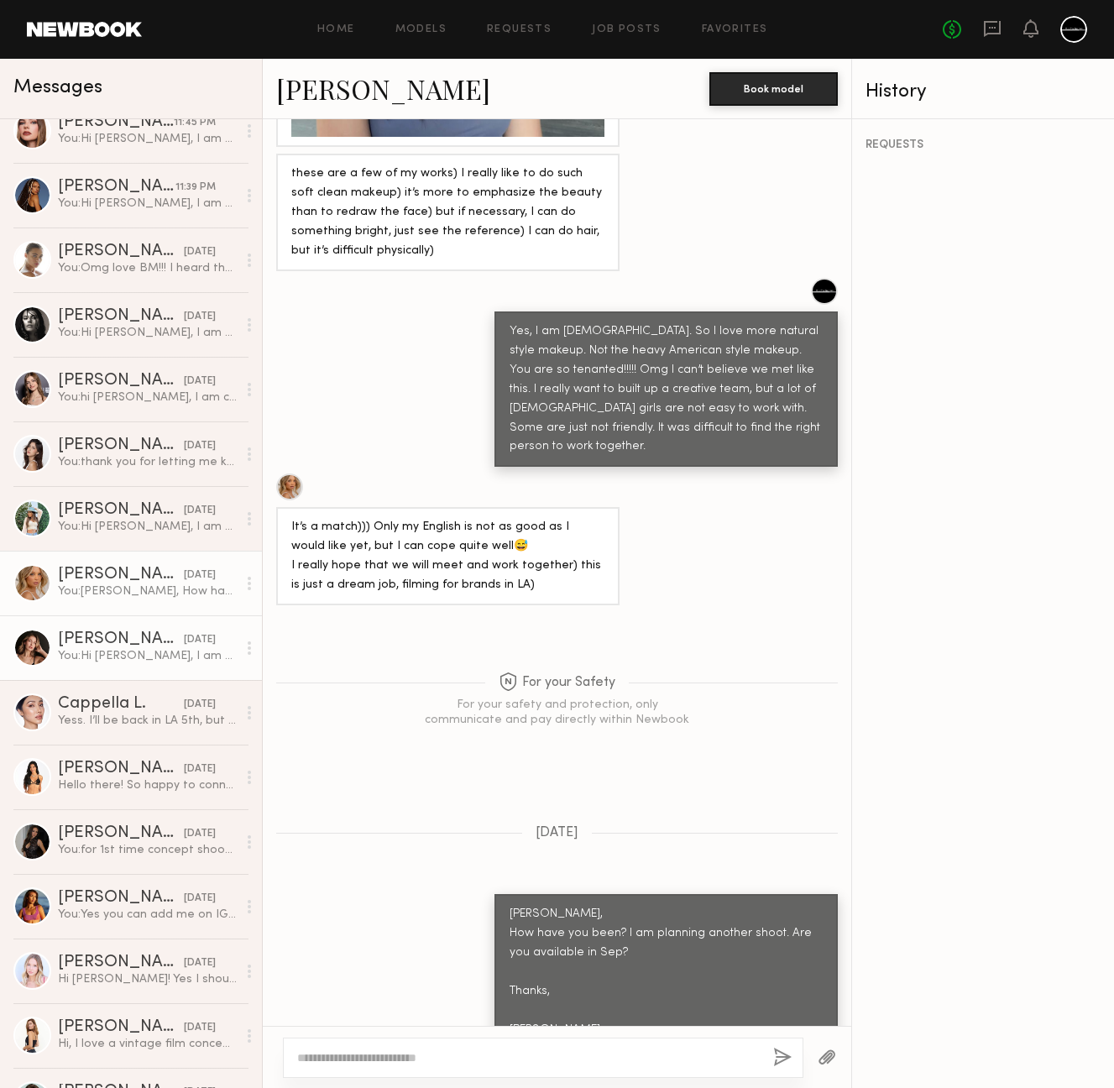
click at [184, 635] on div "[DATE]" at bounding box center [200, 640] width 32 height 16
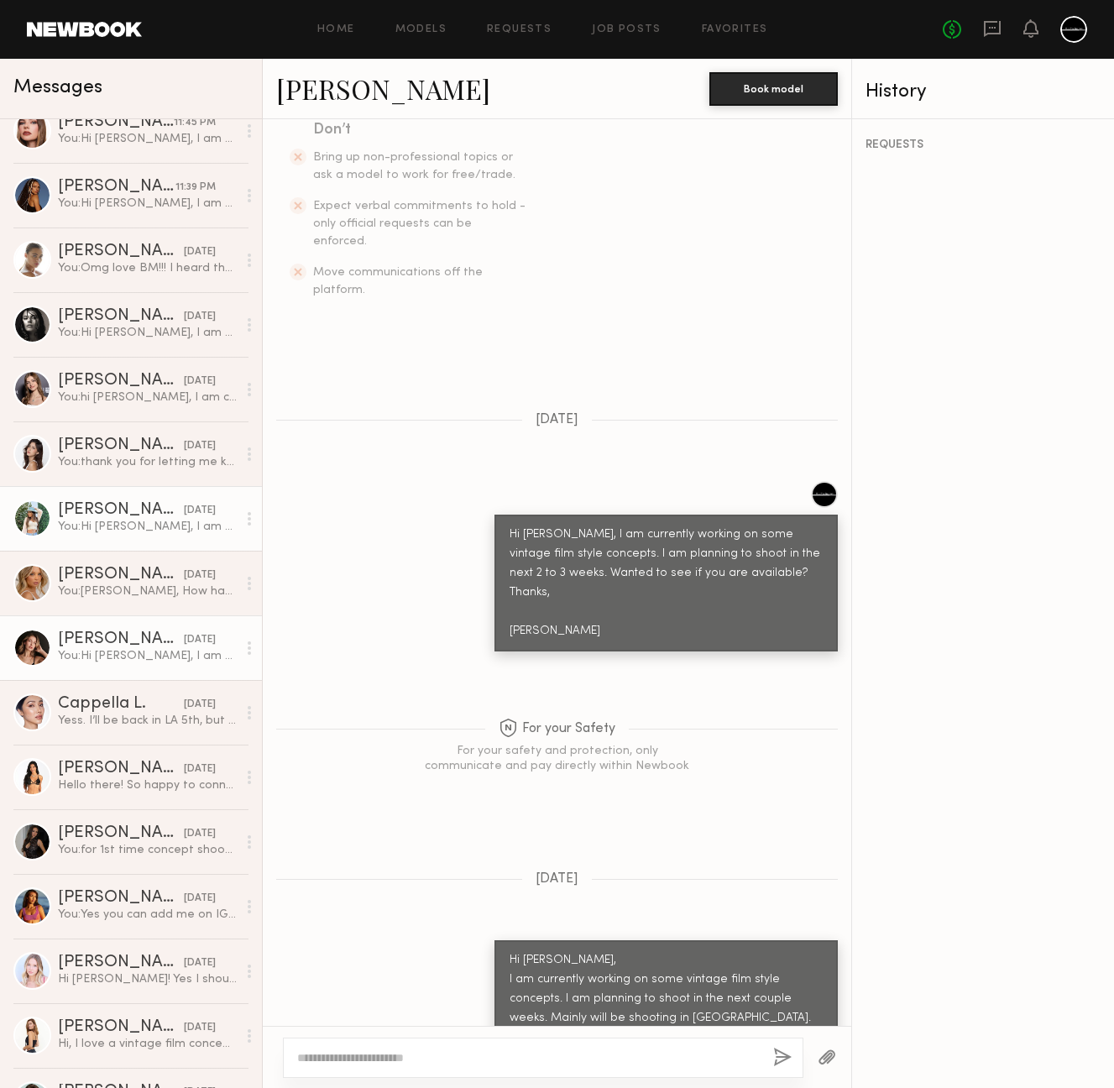
scroll to position [84, 0]
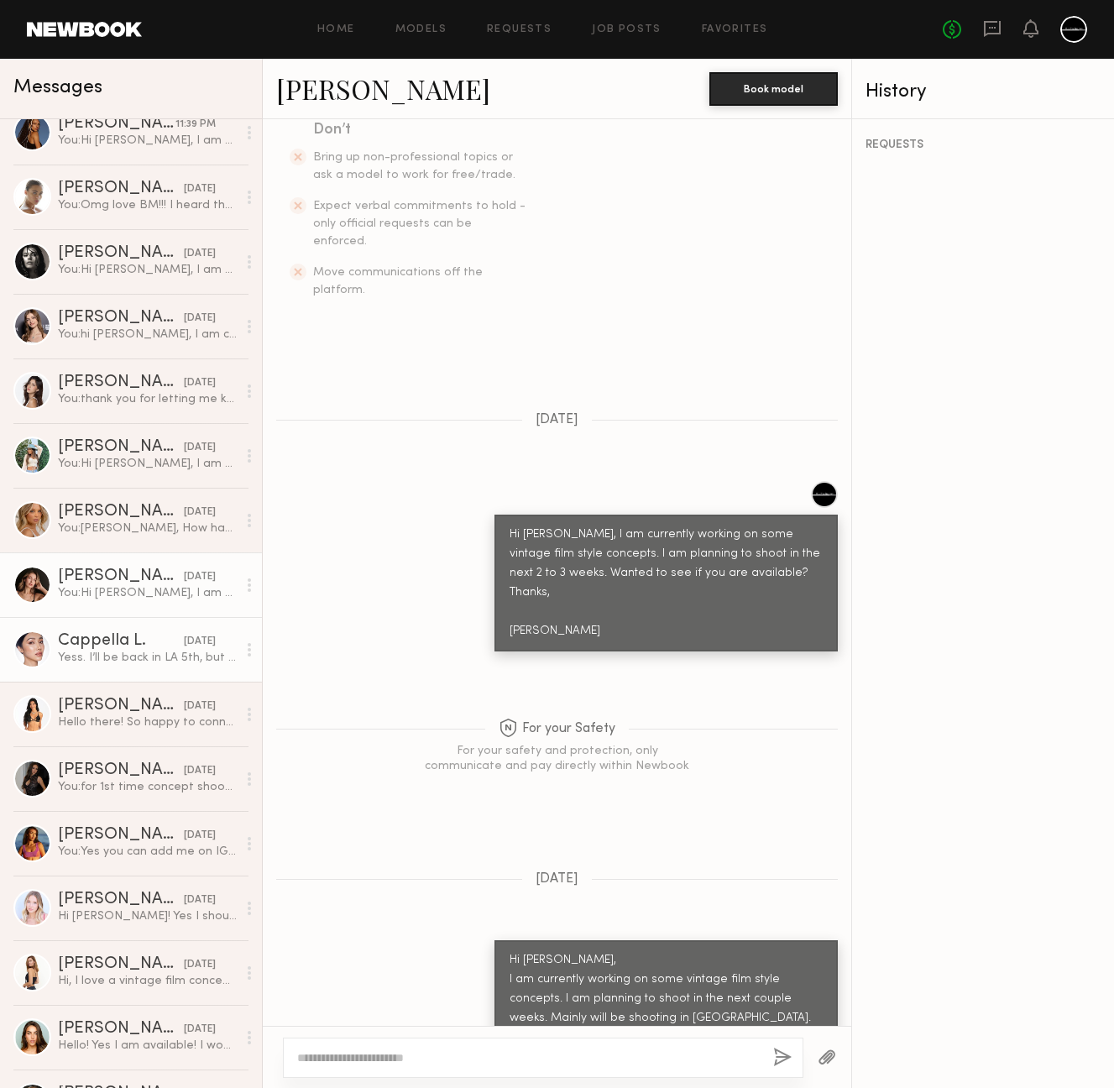
click at [108, 645] on div "Cappella L." at bounding box center [121, 641] width 126 height 17
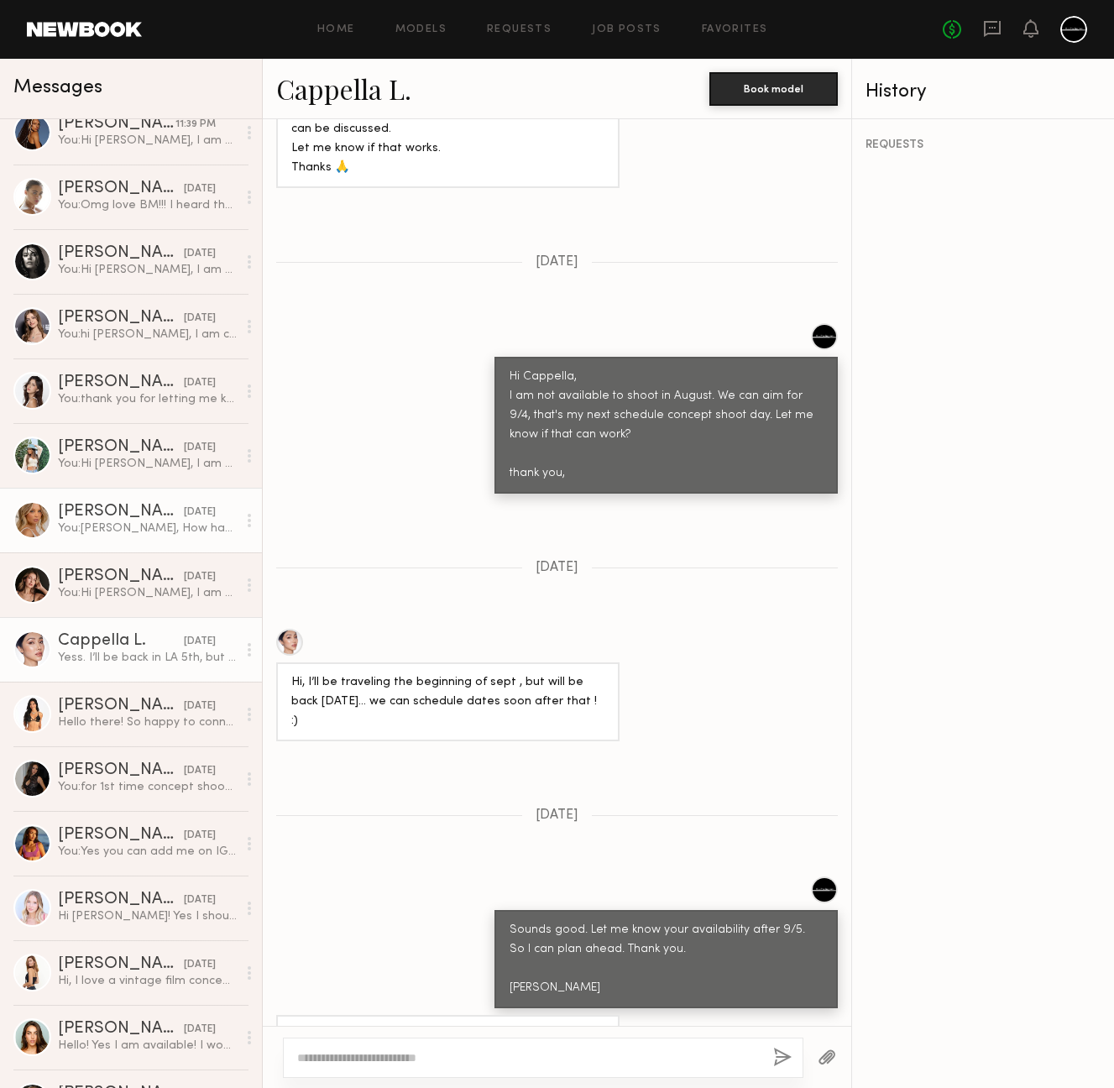
scroll to position [147, 0]
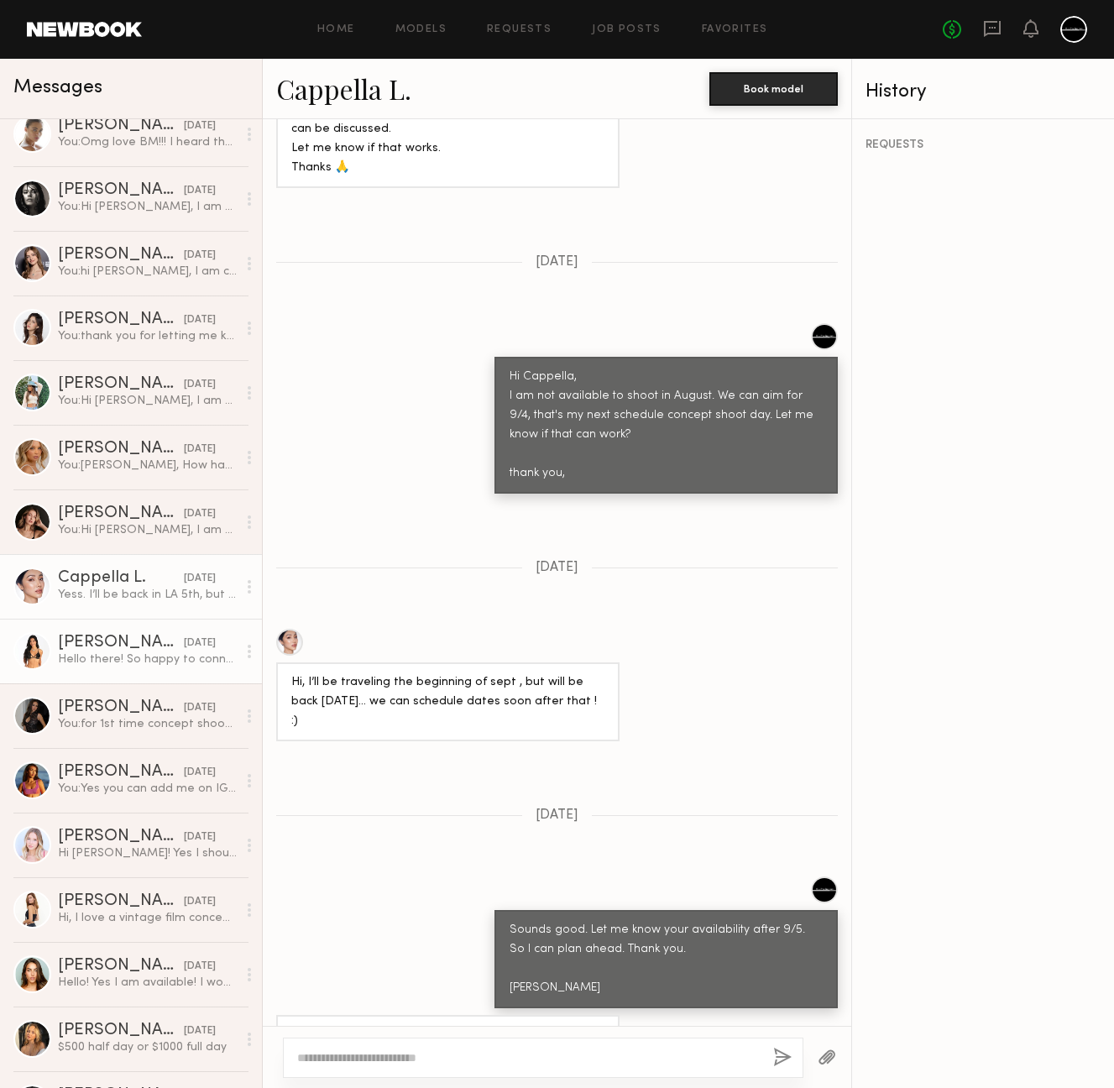
click at [123, 650] on div "[PERSON_NAME]" at bounding box center [121, 643] width 126 height 17
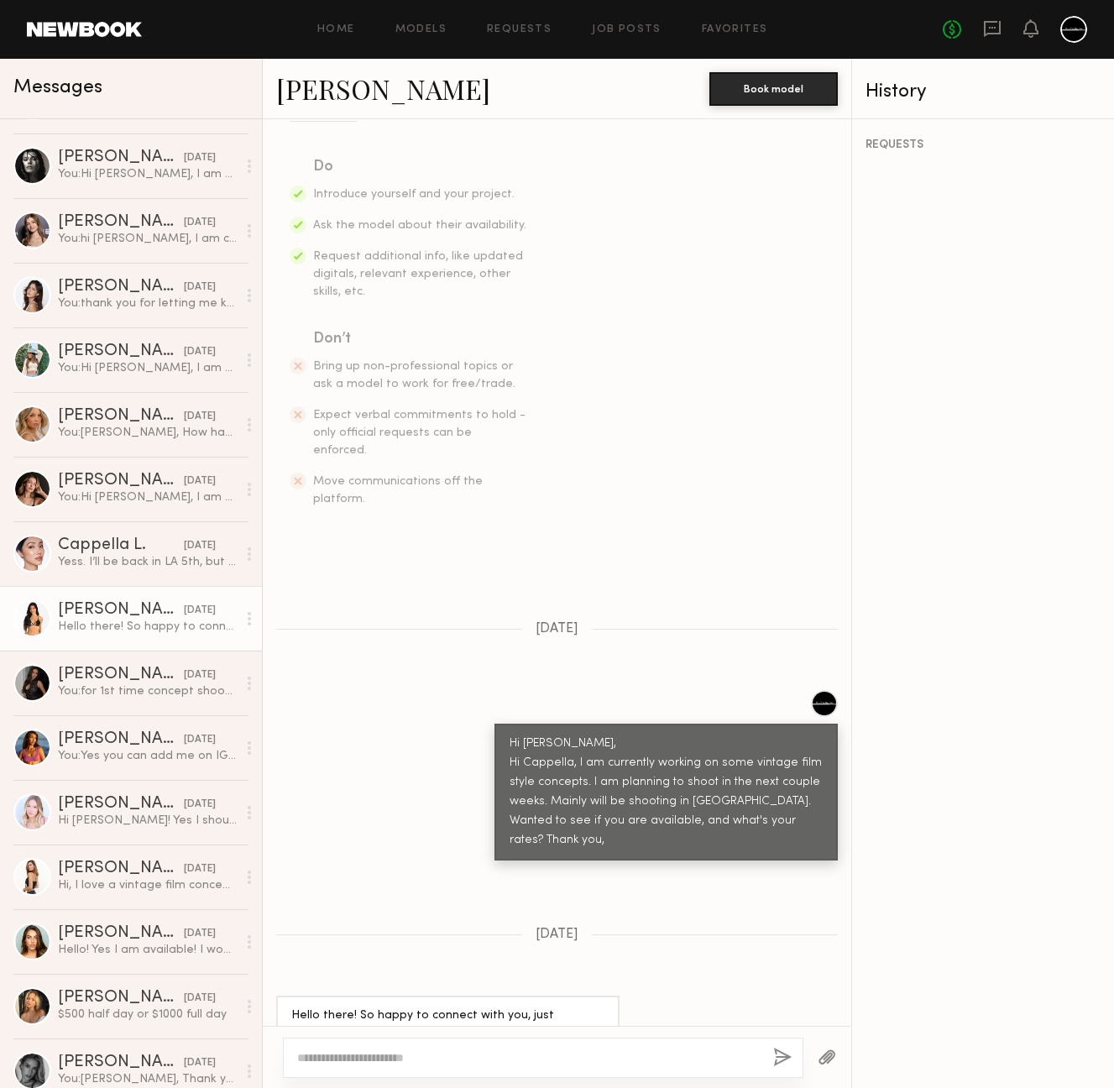
scroll to position [191, 0]
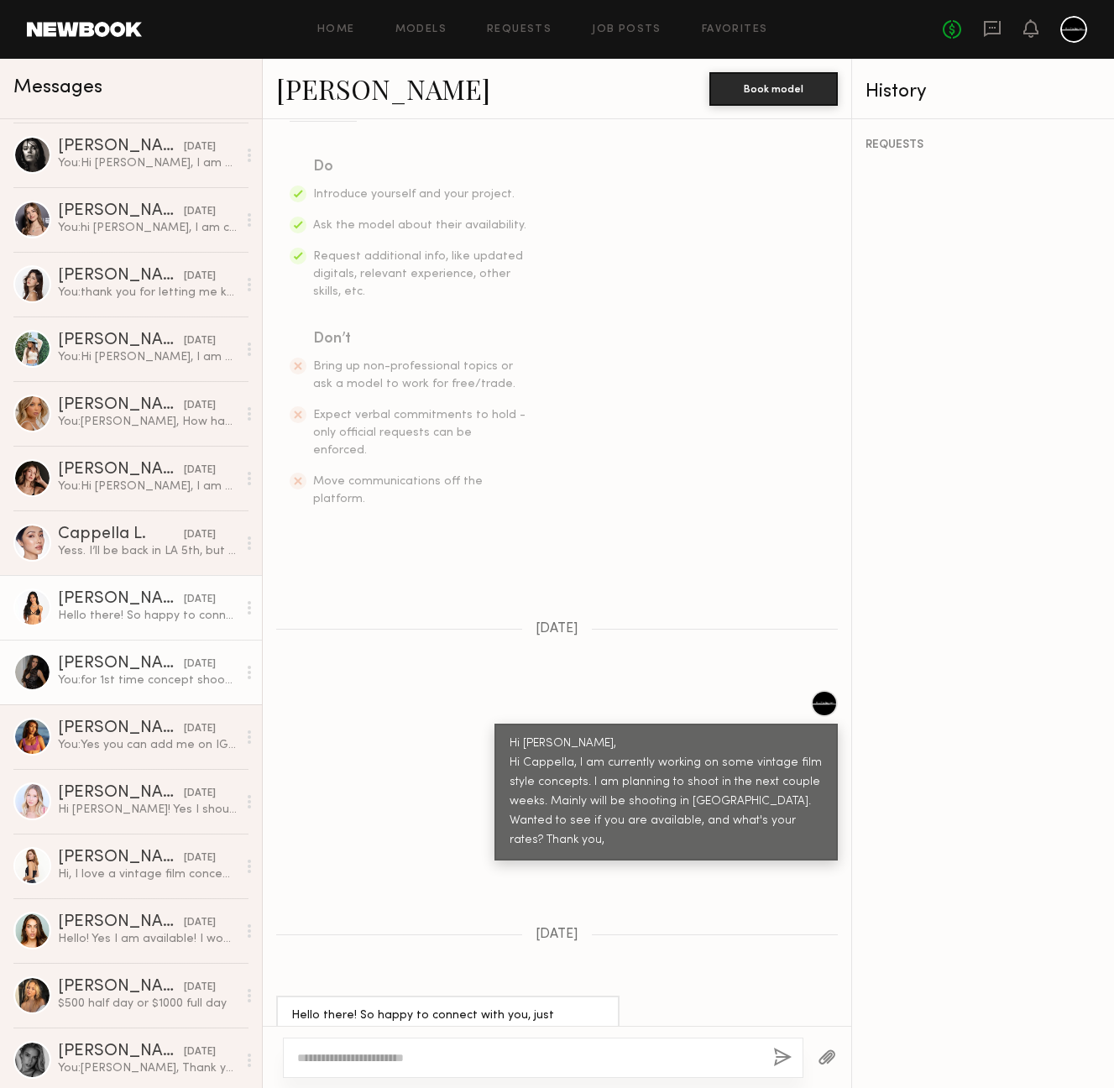
click at [147, 666] on div "[PERSON_NAME]" at bounding box center [121, 664] width 126 height 17
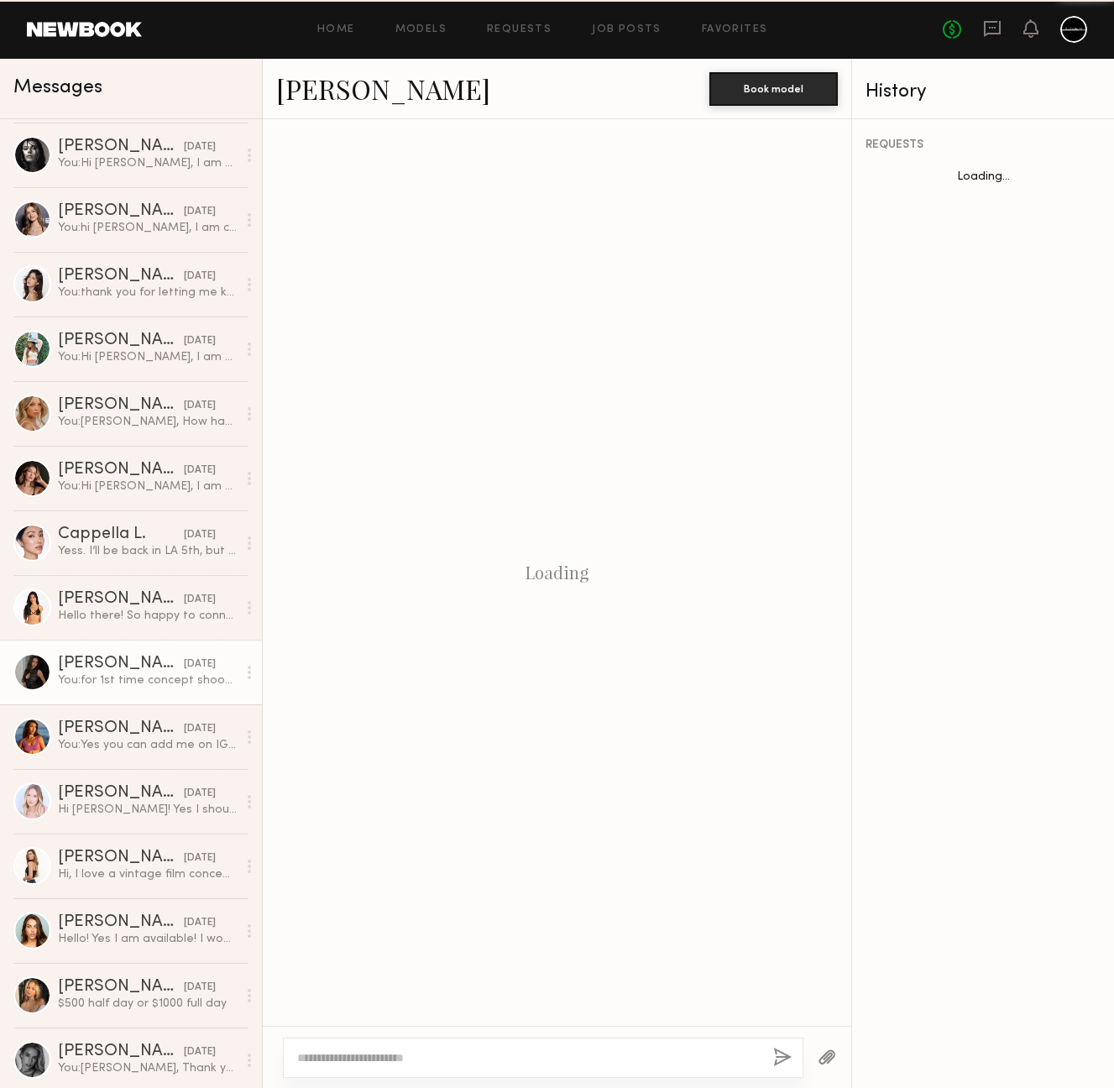
scroll to position [726, 0]
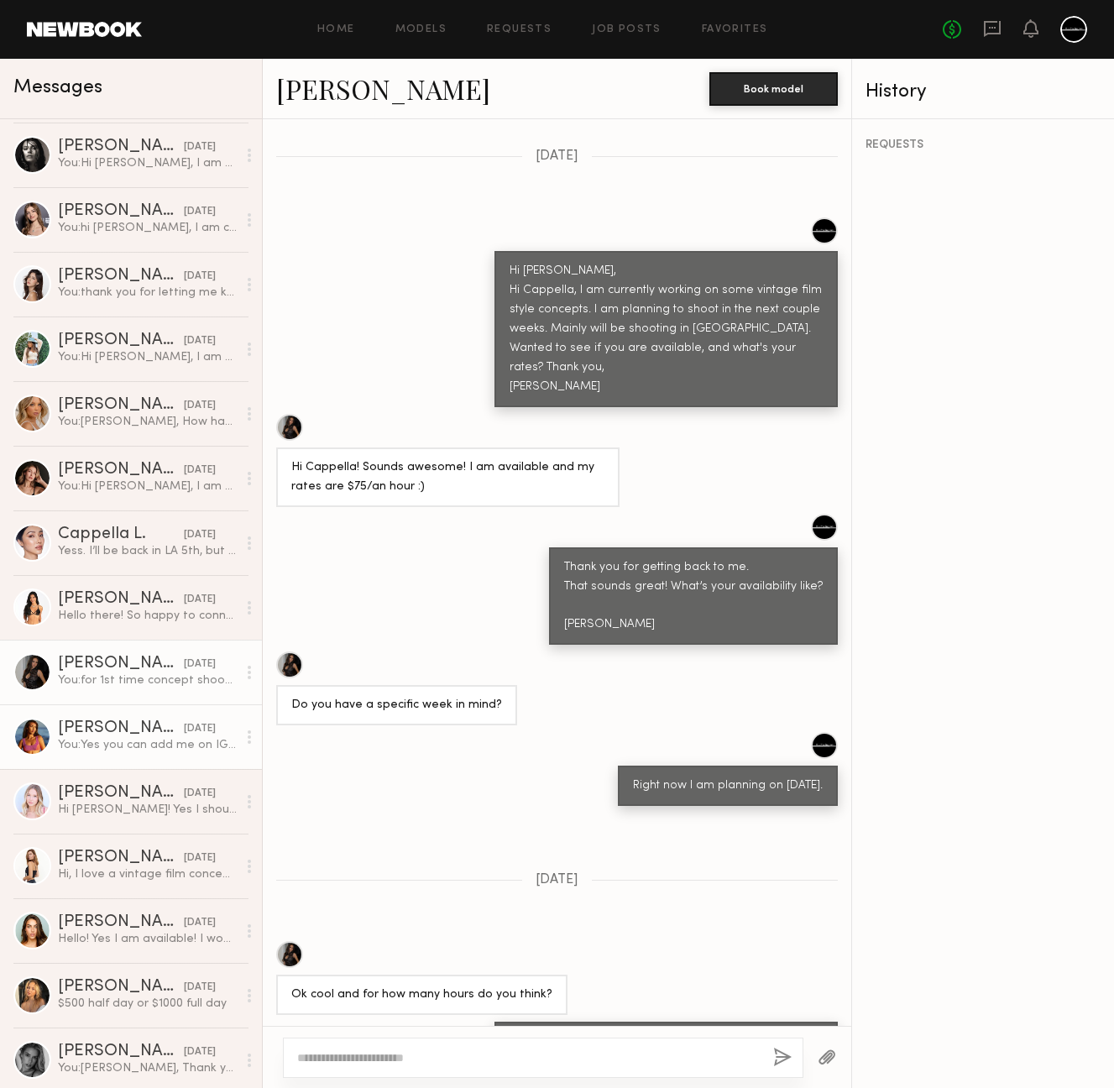
click at [147, 738] on div "You: Yes you can add me on IG, Ki_production. I have some of my work on there, …" at bounding box center [147, 745] width 179 height 16
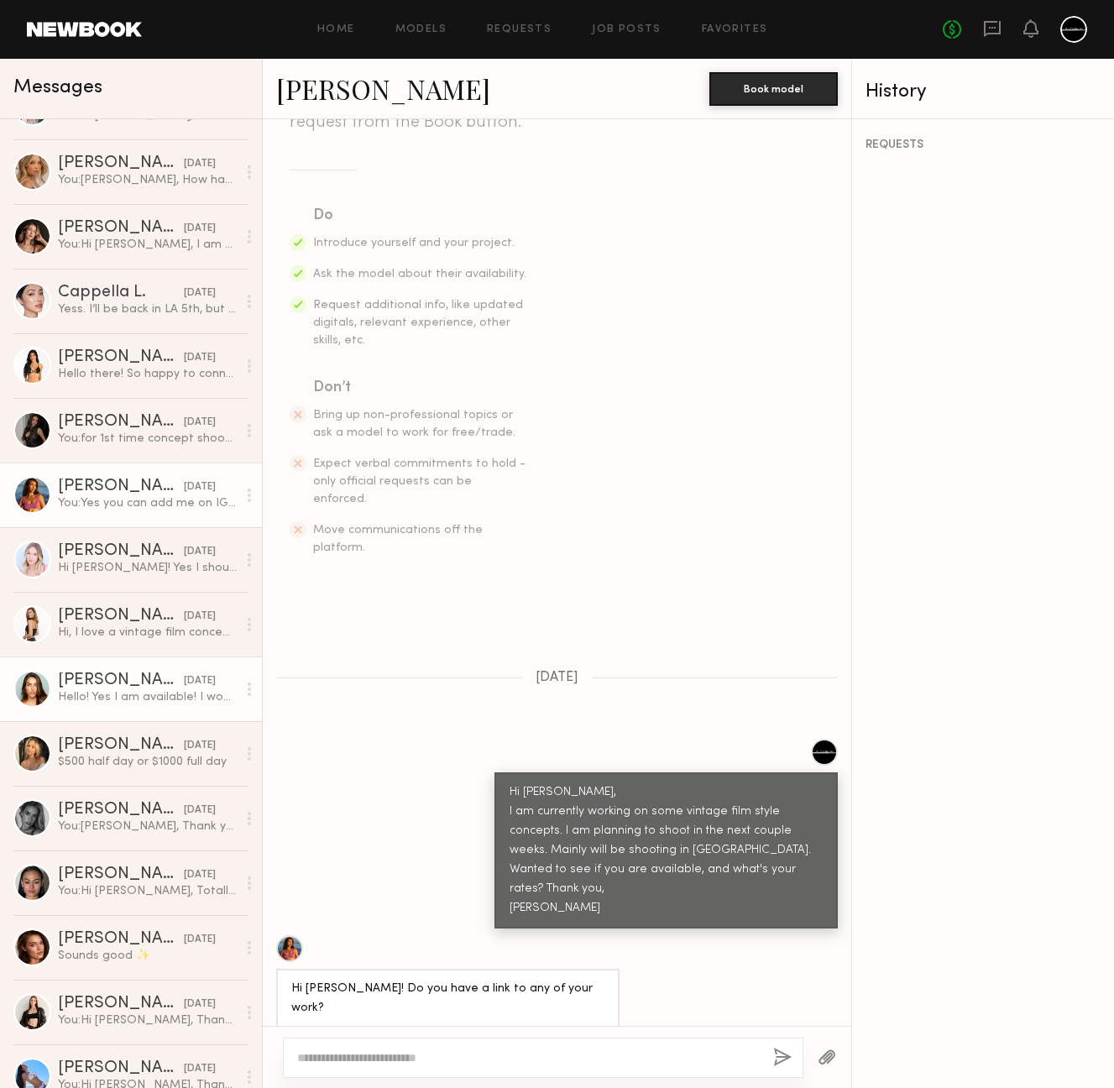
scroll to position [582, 0]
